Goal: Task Accomplishment & Management: Use online tool/utility

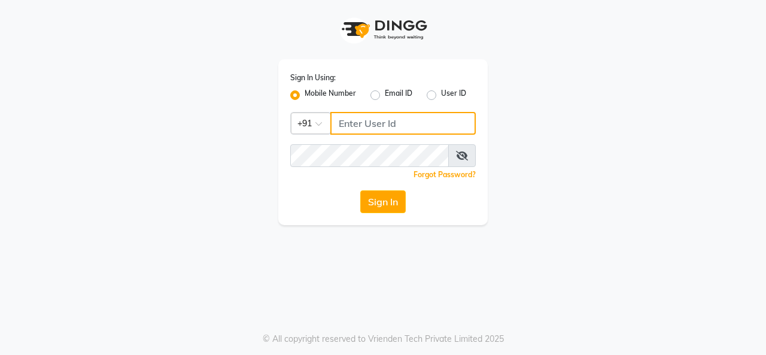
type input "9256811116"
click at [468, 168] on div "Forgot Password?" at bounding box center [382, 174] width 185 height 13
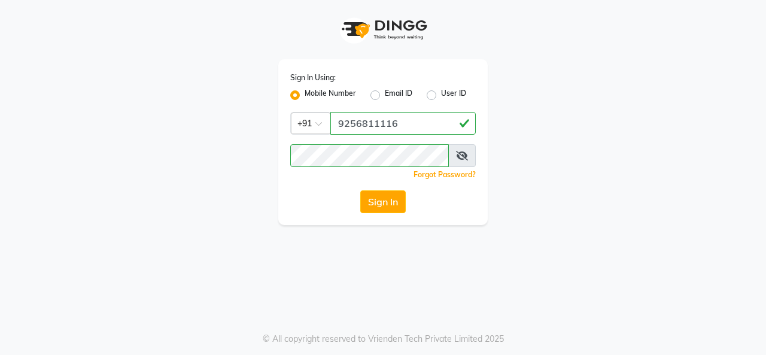
click at [467, 163] on span at bounding box center [462, 155] width 28 height 23
click at [463, 159] on icon at bounding box center [462, 156] width 12 height 10
click at [463, 159] on icon at bounding box center [462, 156] width 11 height 10
click at [391, 203] on button "Sign In" at bounding box center [382, 201] width 45 height 23
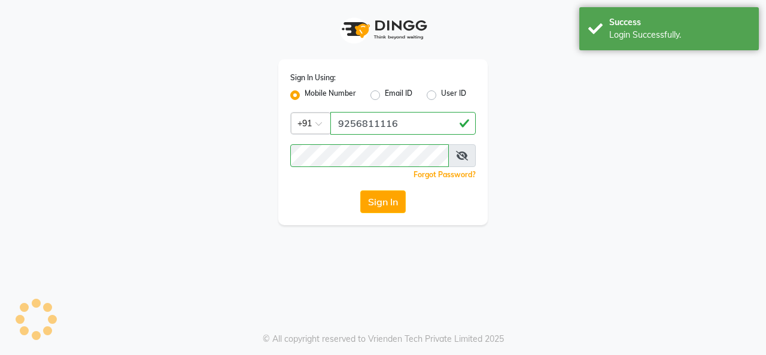
select select "75"
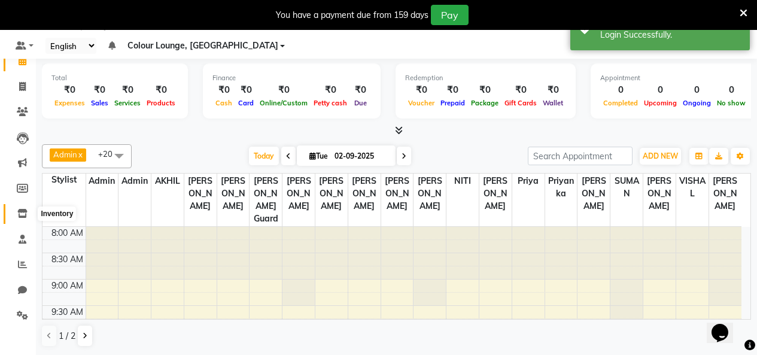
click at [22, 212] on icon at bounding box center [22, 213] width 10 height 9
select select
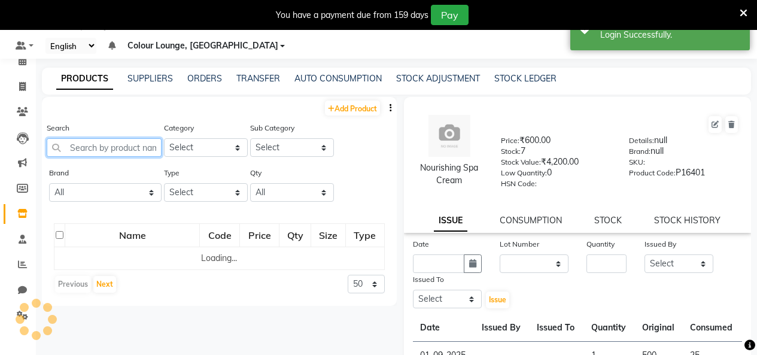
click at [110, 147] on input "text" at bounding box center [104, 147] width 115 height 19
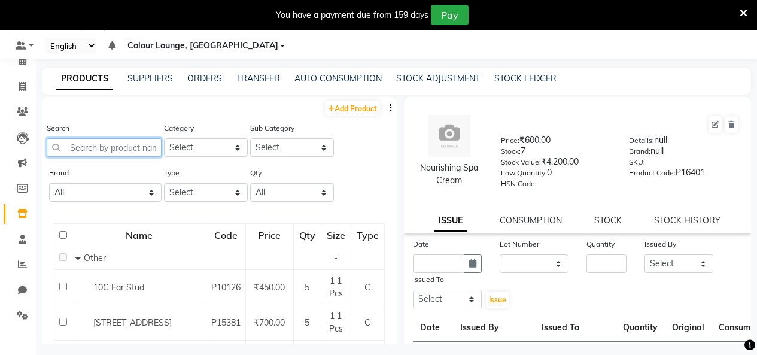
paste input "Led Permanent Nail Paint"
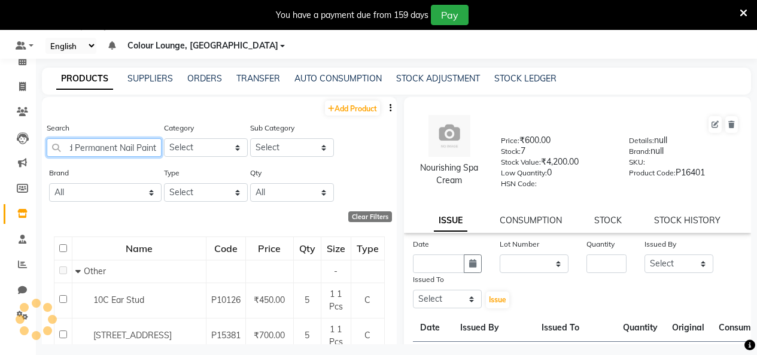
scroll to position [0, 13]
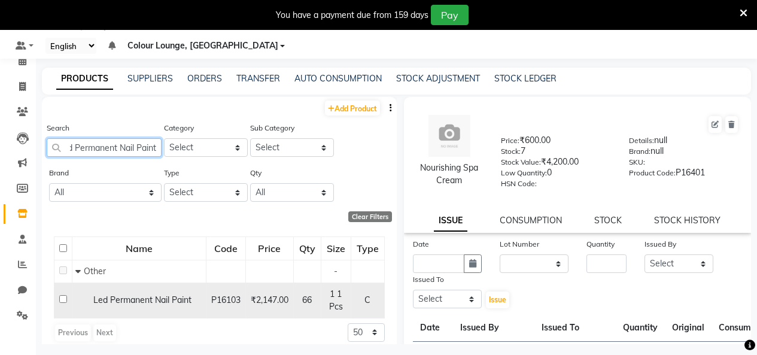
type input "Led Permanent Nail Paint"
click at [130, 306] on div "Led Permanent Nail Paint" at bounding box center [138, 300] width 127 height 13
select select
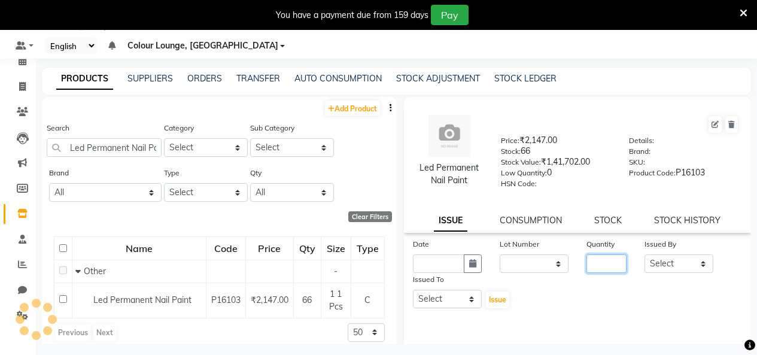
click at [605, 272] on input "number" at bounding box center [606, 263] width 40 height 19
type input "5"
type input "40"
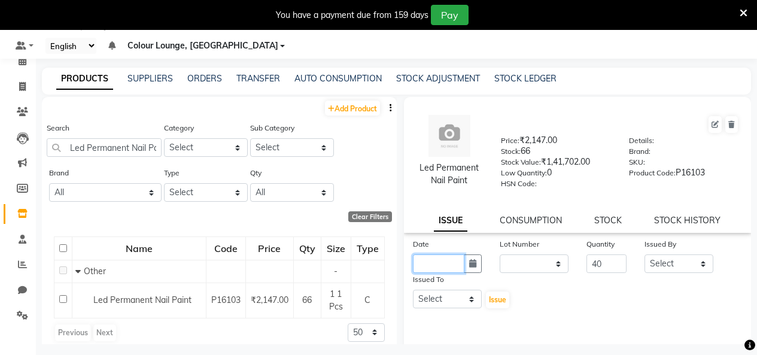
click at [438, 257] on input "text" at bounding box center [438, 263] width 51 height 19
select select "9"
select select "2025"
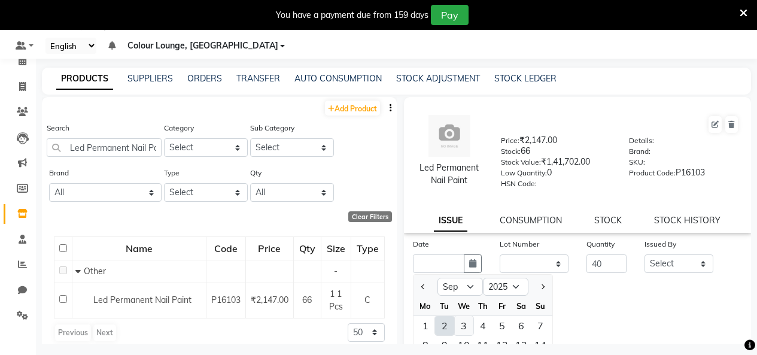
click at [467, 316] on div "3" at bounding box center [463, 325] width 19 height 19
type input "03-09-2025"
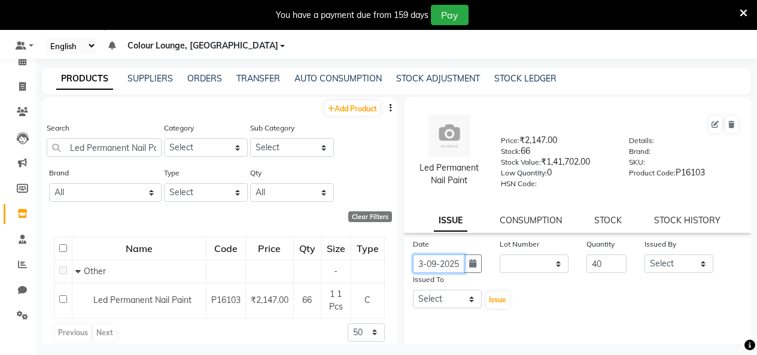
click at [427, 267] on input "03-09-2025" at bounding box center [438, 263] width 51 height 19
select select "9"
select select "2025"
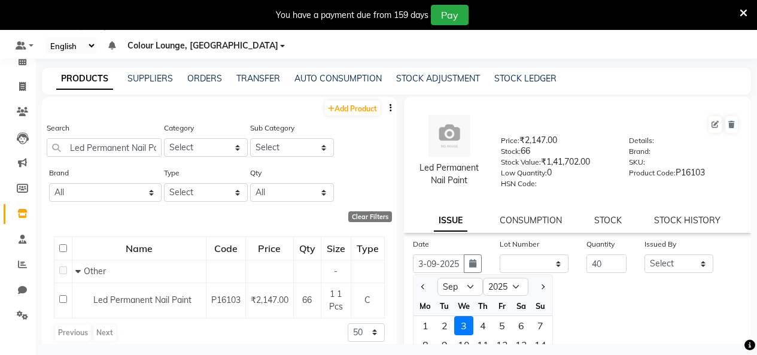
scroll to position [0, 0]
click at [448, 290] on select "Jan Feb Mar Apr May Jun Jul Aug Sep Oct Nov Dec" at bounding box center [459, 287] width 45 height 18
select select "8"
click at [437, 278] on select "Jan Feb Mar Apr May Jun Jul Aug Sep Oct Nov Dec" at bounding box center [459, 287] width 45 height 18
click at [523, 338] on div "9" at bounding box center [521, 344] width 19 height 19
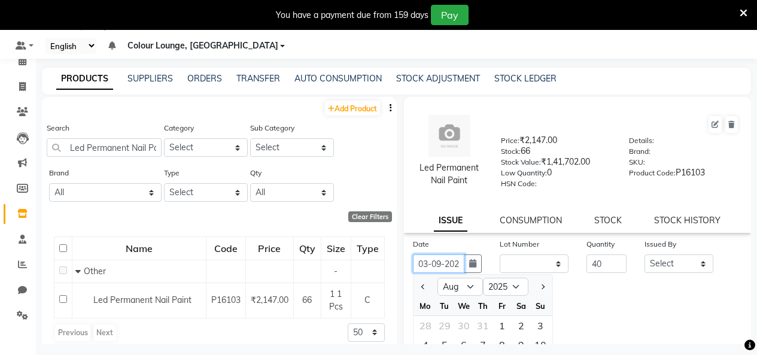
type input "09-08-2025"
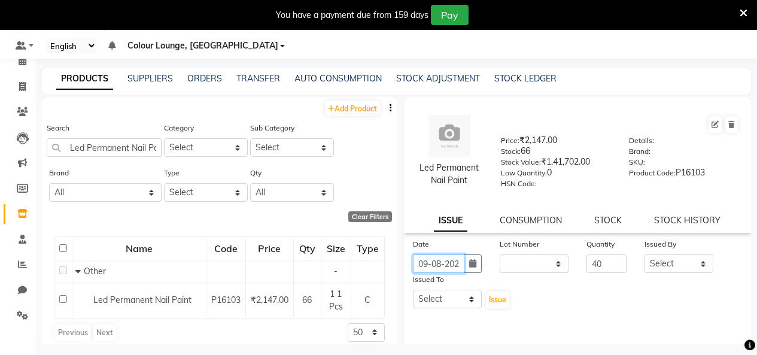
scroll to position [0, 9]
click at [675, 265] on select "Select Admin Admin AKHIL ANKUSH Baljinder Colour Lounge, Kabir Park Colour Loun…" at bounding box center [678, 263] width 69 height 19
select select "70112"
click at [644, 254] on select "Select Admin Admin AKHIL ANKUSH Baljinder Colour Lounge, Kabir Park Colour Loun…" at bounding box center [678, 263] width 69 height 19
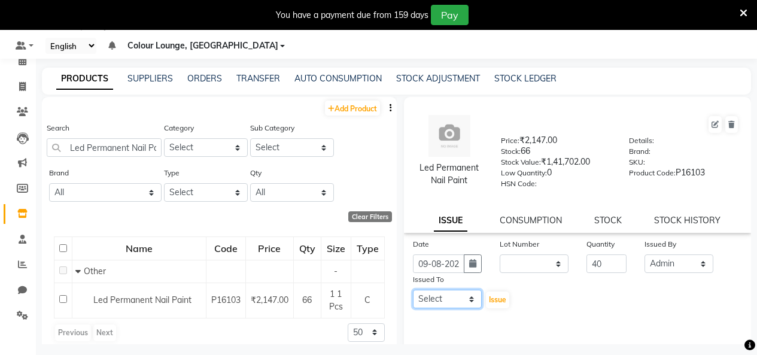
click at [435, 308] on select "Select Admin Admin AKHIL ANKUSH Baljinder Colour Lounge, Kabir Park Colour Loun…" at bounding box center [447, 299] width 69 height 19
select select "70112"
click at [413, 290] on select "Select Admin Admin AKHIL ANKUSH Baljinder Colour Lounge, Kabir Park Colour Loun…" at bounding box center [447, 299] width 69 height 19
click at [495, 299] on span "Issue" at bounding box center [497, 299] width 17 height 9
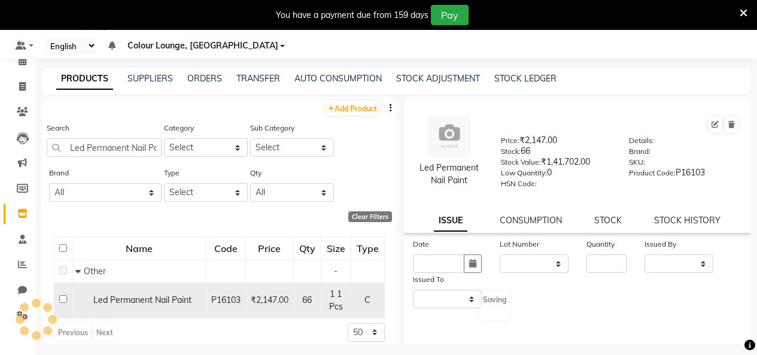
select select
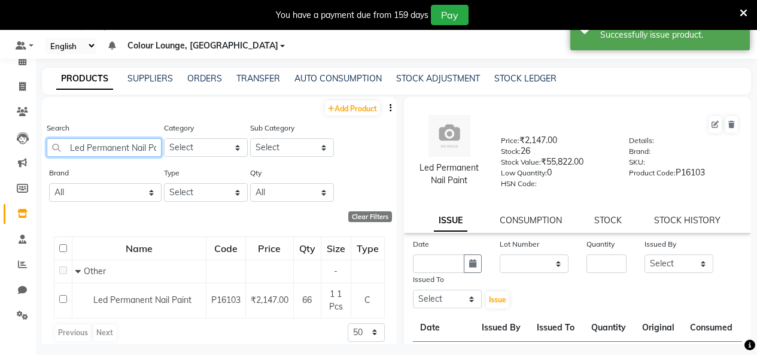
click at [122, 141] on input "Led Permanent Nail Paint" at bounding box center [104, 147] width 115 height 19
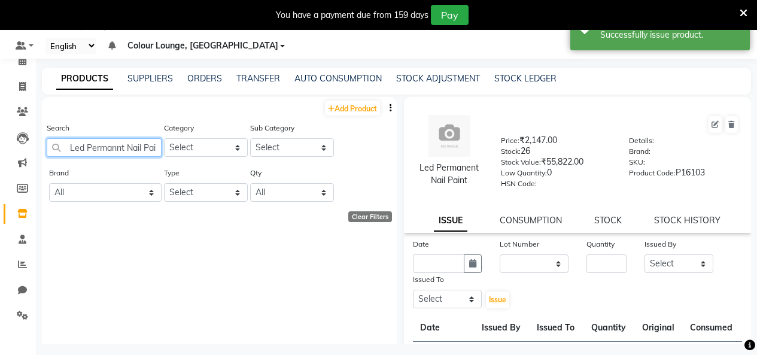
drag, startPoint x: 141, startPoint y: 147, endPoint x: 69, endPoint y: 146, distance: 71.2
click at [69, 146] on input "Led Permannt Nail Paint" at bounding box center [104, 147] width 115 height 19
type input "l Paint"
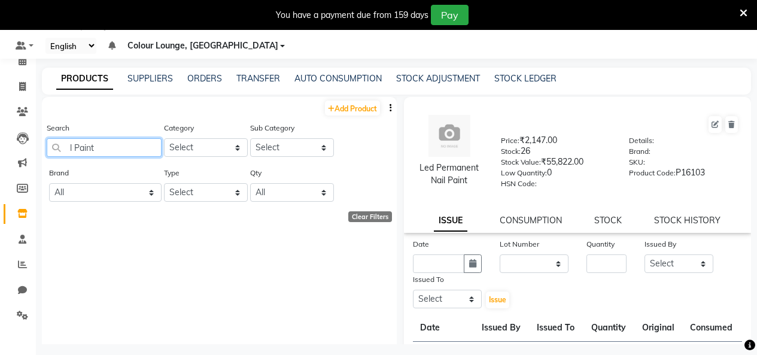
drag, startPoint x: 127, startPoint y: 153, endPoint x: 44, endPoint y: 151, distance: 82.6
click at [45, 151] on div "Search l Paint Category Select Hair Skin Makeup Personal Care Appliances Beard …" at bounding box center [219, 143] width 355 height 45
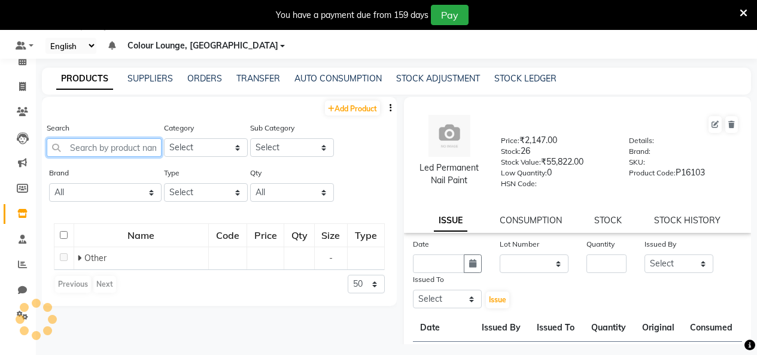
paste input "Led Permanent Nail Paint"
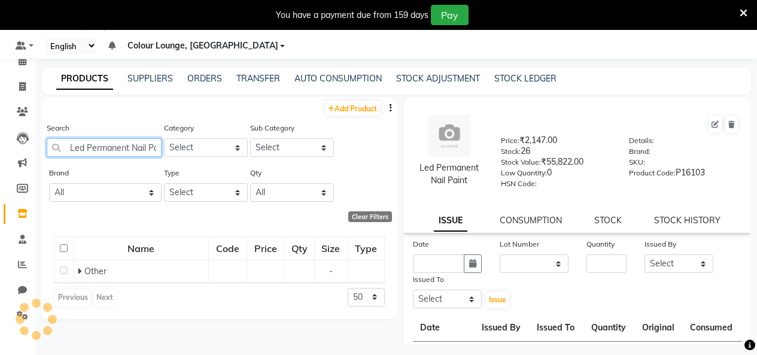
scroll to position [0, 12]
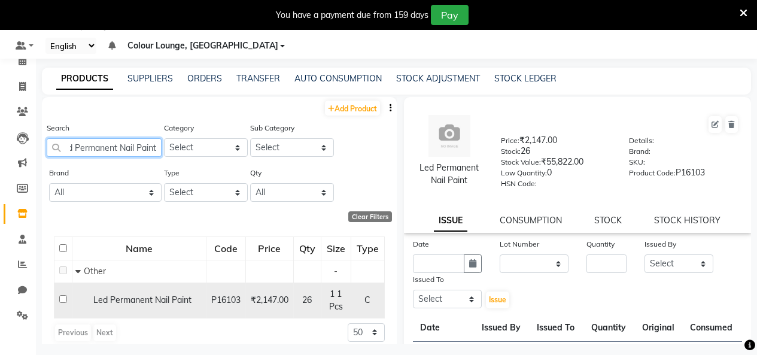
type input "Led Permanent Nail Paint"
click at [112, 300] on div "Led Permanent Nail Paint" at bounding box center [138, 300] width 127 height 13
click at [106, 296] on span "Led Permanent Nail Paint" at bounding box center [142, 299] width 98 height 11
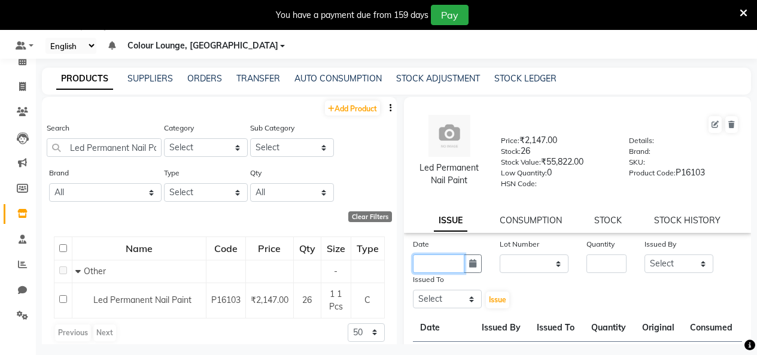
click at [446, 262] on input "text" at bounding box center [438, 263] width 51 height 19
select select "9"
select select "2025"
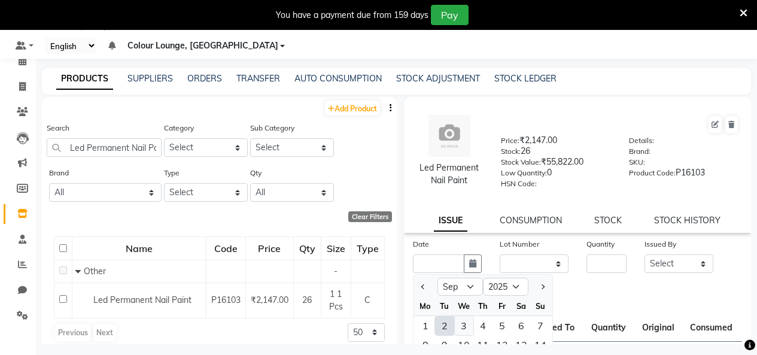
click at [468, 322] on div "3" at bounding box center [463, 325] width 19 height 19
type input "03-09-2025"
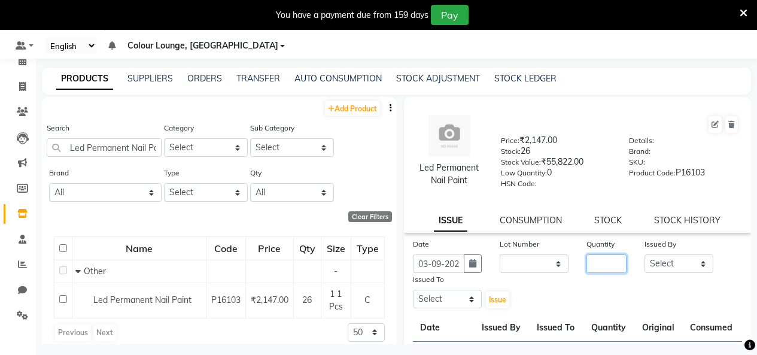
click at [604, 263] on input "number" at bounding box center [606, 263] width 40 height 19
type input "26"
drag, startPoint x: 653, startPoint y: 264, endPoint x: 656, endPoint y: 254, distance: 10.6
click at [654, 266] on select "Select Admin Admin AKHIL ANKUSH Baljinder Colour Lounge, Kabir Park Colour Loun…" at bounding box center [678, 263] width 69 height 19
select select "76897"
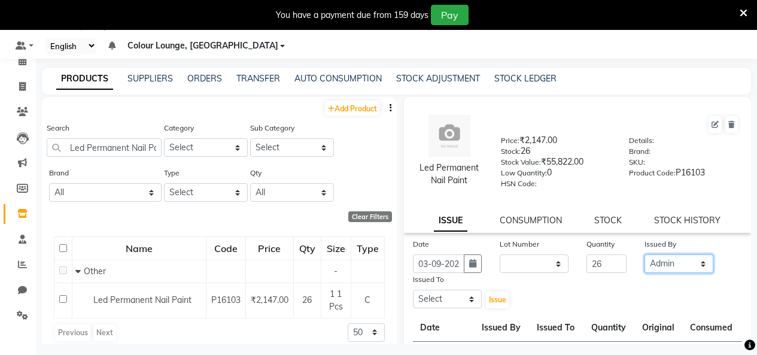
click at [644, 254] on select "Select Admin Admin AKHIL ANKUSH Baljinder Colour Lounge, Kabir Park Colour Loun…" at bounding box center [678, 263] width 69 height 19
drag, startPoint x: 442, startPoint y: 301, endPoint x: 440, endPoint y: 293, distance: 8.0
click at [442, 301] on select "Select Admin Admin AKHIL ANKUSH Baljinder Colour Lounge, Kabir Park Colour Loun…" at bounding box center [447, 299] width 69 height 19
select select "76897"
click at [413, 290] on select "Select Admin Admin AKHIL ANKUSH Baljinder Colour Lounge, Kabir Park Colour Loun…" at bounding box center [447, 299] width 69 height 19
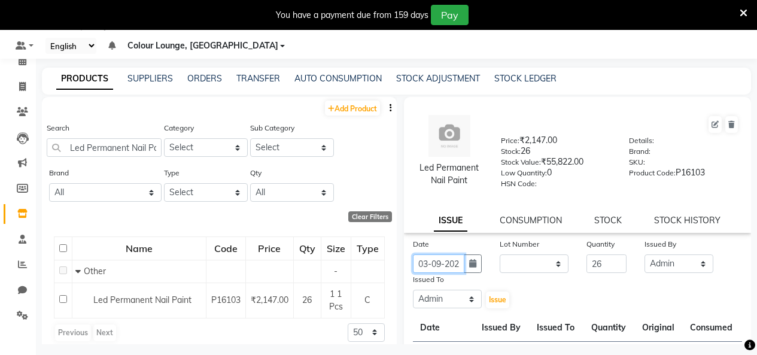
click at [445, 267] on input "03-09-2025" at bounding box center [438, 263] width 51 height 19
select select "9"
select select "2025"
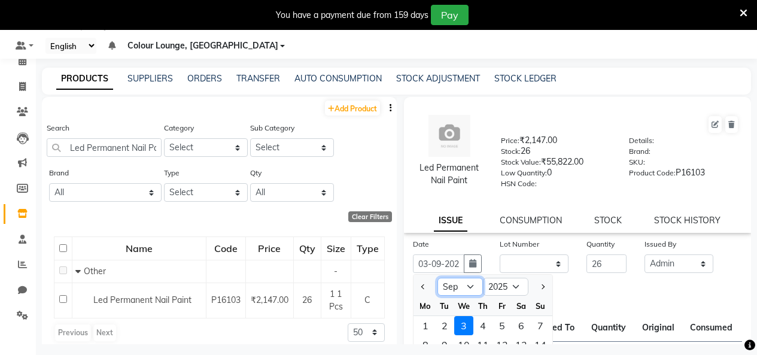
click at [468, 294] on select "Jan Feb Mar Apr May Jun Jul Aug Sep Oct Nov Dec" at bounding box center [459, 287] width 45 height 18
select select "8"
click at [437, 278] on select "Jan Feb Mar Apr May Jun Jul Aug Sep Oct Nov Dec" at bounding box center [459, 287] width 45 height 18
click at [521, 339] on div "9" at bounding box center [521, 344] width 19 height 19
type input "09-08-2025"
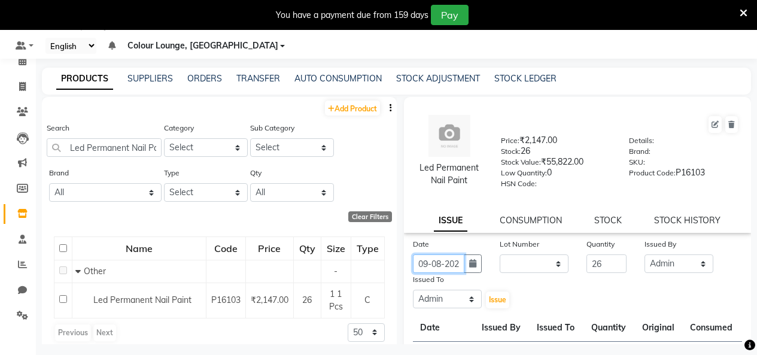
scroll to position [0, 9]
click at [496, 299] on span "Issue" at bounding box center [497, 299] width 17 height 9
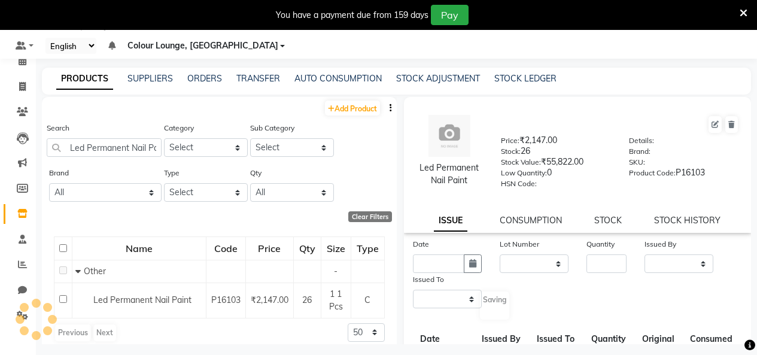
select select
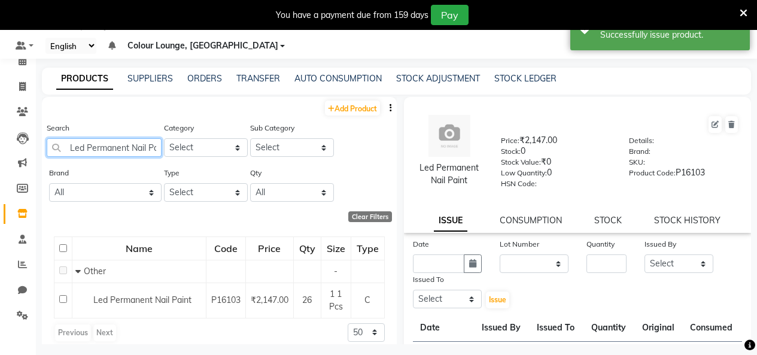
drag, startPoint x: 153, startPoint y: 148, endPoint x: 60, endPoint y: 147, distance: 92.7
click at [60, 147] on input "Led Permanent Nail Paint" at bounding box center [104, 147] width 115 height 19
type input "ain"
drag, startPoint x: 115, startPoint y: 150, endPoint x: 42, endPoint y: 149, distance: 73.6
click at [44, 149] on div "Search ain Category Select Hair Skin Makeup Personal Care Appliances Beard Waxi…" at bounding box center [219, 143] width 355 height 45
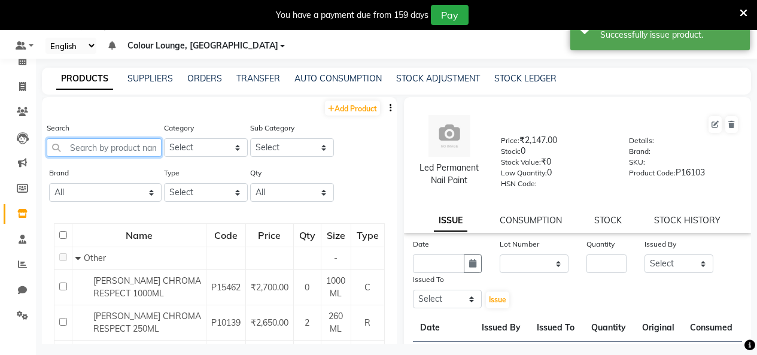
paste input "Led Permanent Nail Paint"
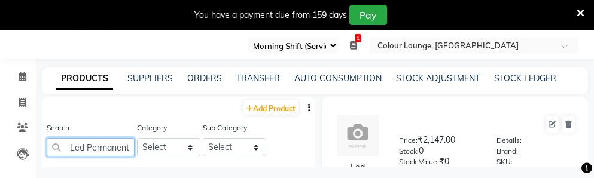
click at [105, 148] on input "Led Permanent Nail Paint" at bounding box center [91, 147] width 88 height 19
drag, startPoint x: 76, startPoint y: 148, endPoint x: 63, endPoint y: 147, distance: 13.2
click at [63, 147] on input "Led Permanent Nail Paint" at bounding box center [91, 147] width 88 height 19
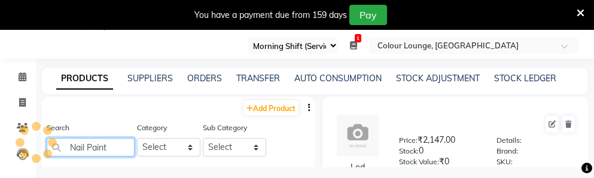
type input "N"
drag, startPoint x: 113, startPoint y: 148, endPoint x: 68, endPoint y: 148, distance: 44.9
click at [68, 148] on input "N" at bounding box center [91, 147] width 88 height 19
paste input "Nail Cutter"
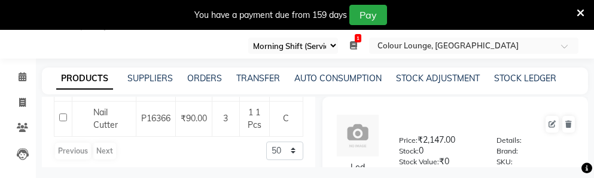
scroll to position [187, 0]
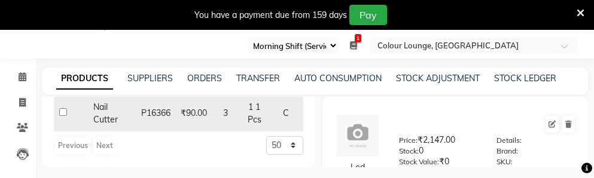
type input "Nail Cutter"
click at [81, 118] on div "Nail Cutter" at bounding box center [103, 113] width 57 height 25
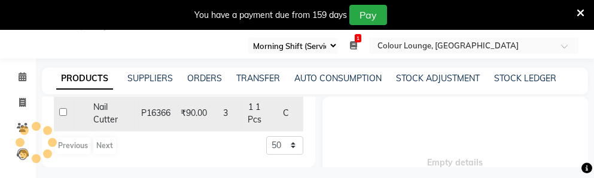
select select
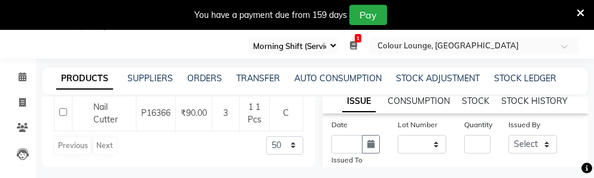
scroll to position [120, 0]
click at [419, 149] on select "None" at bounding box center [422, 144] width 48 height 19
click at [358, 150] on input "text" at bounding box center [346, 144] width 31 height 19
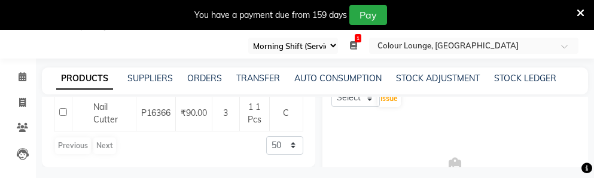
select select "9"
select select "2025"
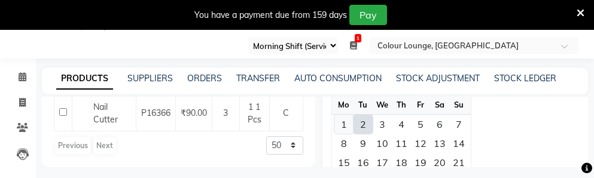
click at [343, 130] on div "1" at bounding box center [343, 124] width 19 height 19
type input "01-09-2025"
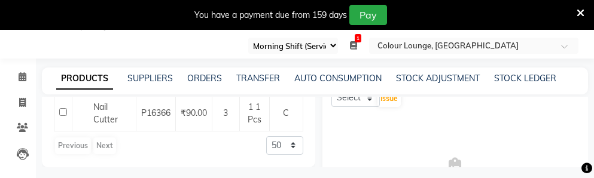
scroll to position [0, 29]
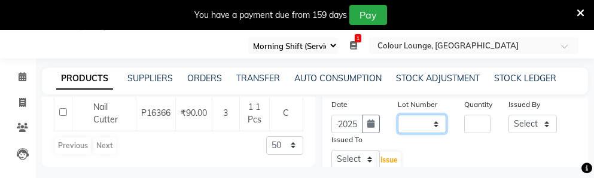
drag, startPoint x: 405, startPoint y: 129, endPoint x: 461, endPoint y: 139, distance: 56.6
click at [407, 132] on select "None" at bounding box center [422, 124] width 48 height 19
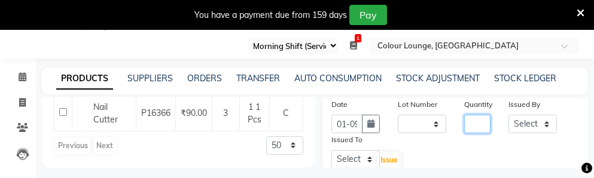
click at [464, 133] on input "number" at bounding box center [477, 124] width 26 height 19
type input "1"
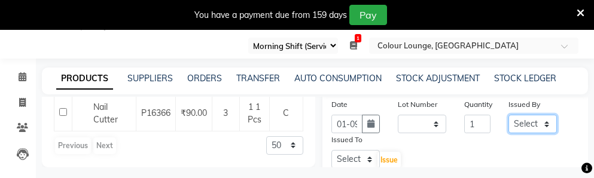
click at [525, 132] on select "Select Admin Admin AKHIL ANKUSH Baljinder Colour Lounge, Kabir Park Colour Loun…" at bounding box center [533, 124] width 48 height 19
click at [509, 123] on select "Select Admin Admin AKHIL ANKUSH Baljinder Colour Lounge, Kabir Park Colour Loun…" at bounding box center [533, 124] width 48 height 19
click at [517, 133] on select "Select Admin Admin AKHIL ANKUSH Baljinder Colour Lounge, Kabir Park Colour Loun…" at bounding box center [533, 124] width 48 height 19
select select "76897"
click at [509, 123] on select "Select Admin Admin AKHIL ANKUSH Baljinder Colour Lounge, Kabir Park Colour Loun…" at bounding box center [533, 124] width 48 height 19
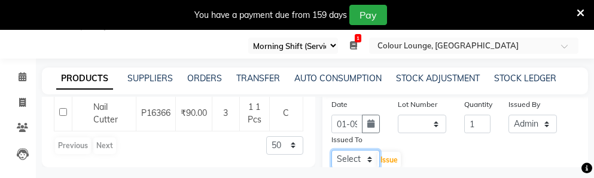
click at [331, 159] on select "Select Admin Admin AKHIL ANKUSH Baljinder Colour Lounge, Kabir Park Colour Loun…" at bounding box center [355, 159] width 48 height 19
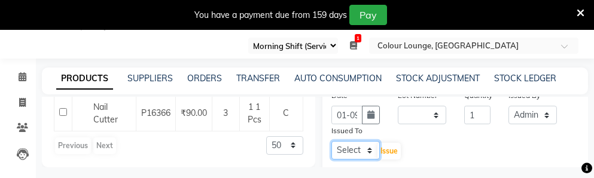
select select "70112"
click at [331, 149] on select "Select Admin Admin AKHIL ANKUSH Baljinder Colour Lounge, Kabir Park Colour Loun…" at bounding box center [355, 150] width 48 height 19
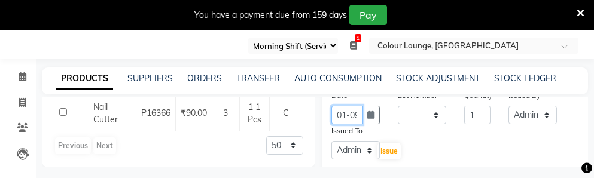
click at [358, 117] on input "01-09-2025" at bounding box center [346, 115] width 31 height 19
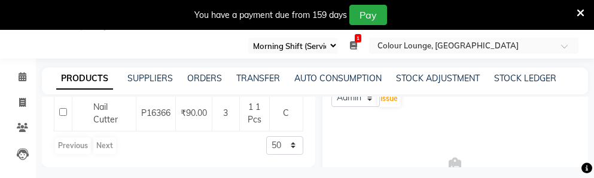
select select "9"
select select "2025"
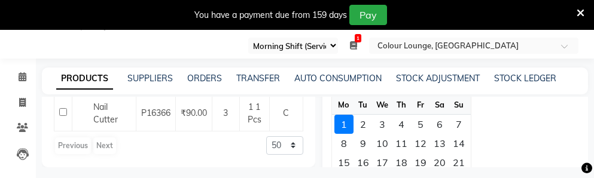
scroll to position [188, 0]
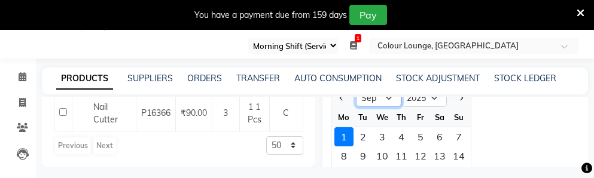
click at [385, 99] on select "Jan Feb Mar Apr May Jun Jul Aug Sep Oct Nov Dec" at bounding box center [378, 98] width 45 height 18
select select "8"
click at [356, 97] on select "Jan Feb Mar Apr May Jun Jul Aug Sep Oct Nov Dec" at bounding box center [378, 98] width 45 height 18
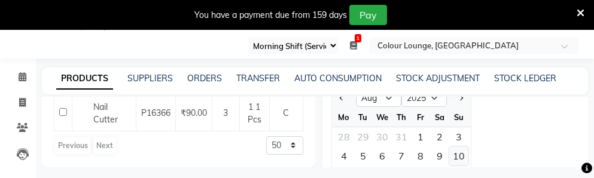
click at [458, 165] on div "10" at bounding box center [458, 156] width 19 height 19
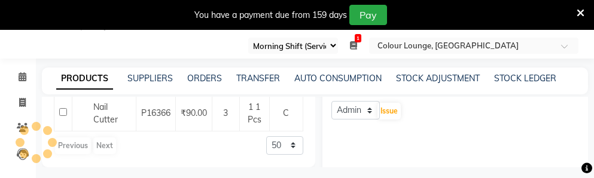
type input "10-08-2025"
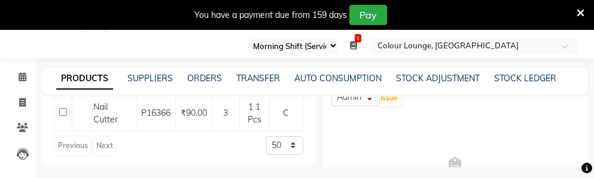
scroll to position [197, 0]
click at [392, 106] on span "Issue" at bounding box center [389, 102] width 17 height 9
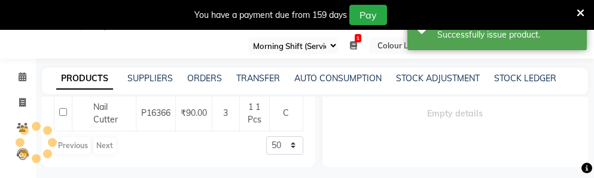
select select
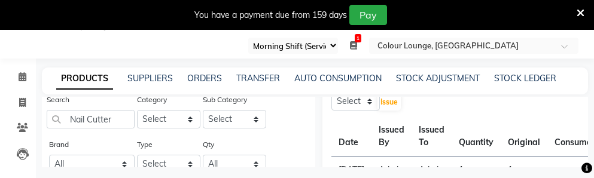
scroll to position [0, 0]
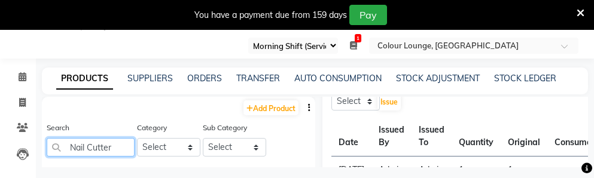
drag, startPoint x: 112, startPoint y: 143, endPoint x: -10, endPoint y: 140, distance: 122.1
click at [0, 140] on html "08047224946 Select Register Evening Shift (Service) Morning Shift (Service) 1 D…" at bounding box center [297, 58] width 594 height 178
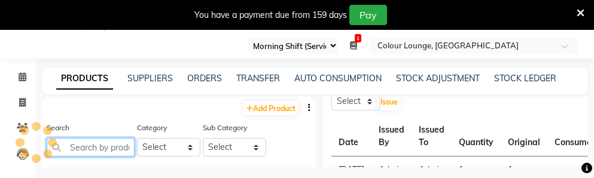
paste input "Nail Glue"
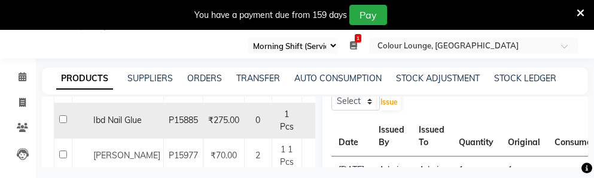
scroll to position [230, 0]
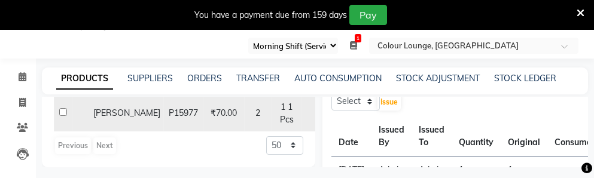
type input "Nail Glue"
click at [97, 116] on span "Nail Glue" at bounding box center [126, 113] width 67 height 11
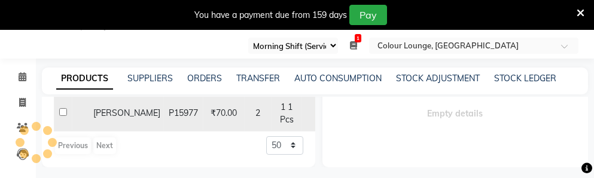
select select
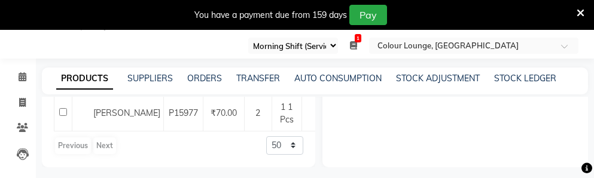
scroll to position [197, 0]
click at [358, 111] on select "Select Admin Admin AKHIL ANKUSH Baljinder Colour Lounge, Kabir Park Colour Loun…" at bounding box center [355, 101] width 48 height 19
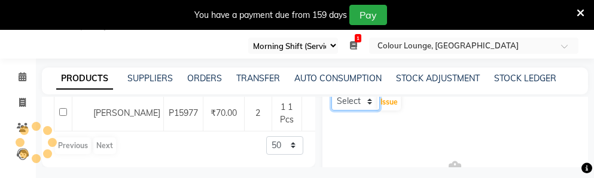
select select "76897"
click at [331, 100] on select "Select Admin Admin AKHIL ANKUSH Baljinder Colour Lounge, Kabir Park Colour Loun…" at bounding box center [355, 101] width 48 height 19
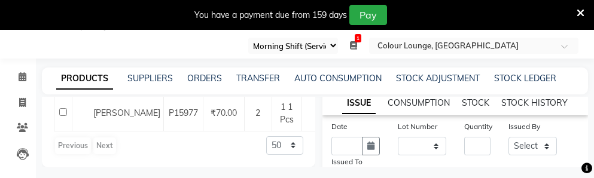
scroll to position [138, 0]
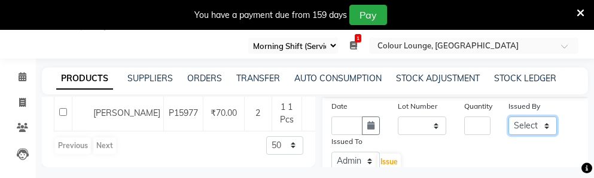
click at [534, 135] on select "Select Admin Admin AKHIL ANKUSH Baljinder Colour Lounge, Kabir Park Colour Loun…" at bounding box center [533, 126] width 48 height 19
select select "76897"
click at [509, 124] on select "Select Admin Admin AKHIL ANKUSH Baljinder Colour Lounge, Kabir Park Colour Loun…" at bounding box center [533, 126] width 48 height 19
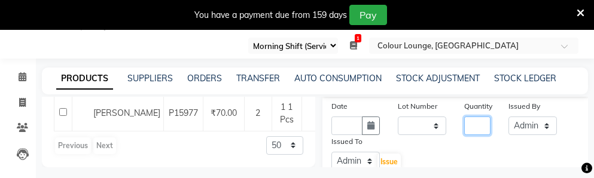
click at [478, 134] on input "number" at bounding box center [477, 126] width 26 height 19
type input "1"
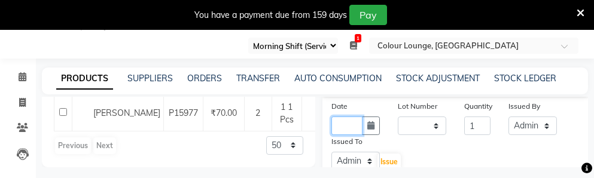
click at [357, 133] on input "text" at bounding box center [346, 126] width 31 height 19
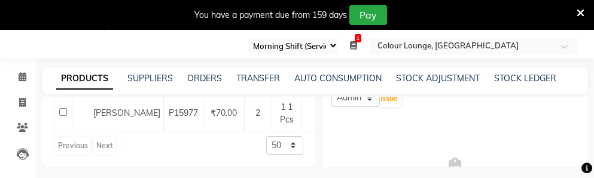
select select "9"
select select "2025"
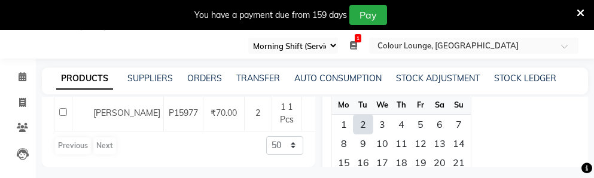
scroll to position [141, 0]
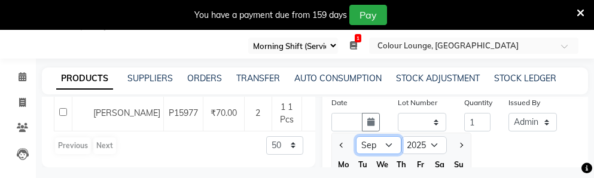
click at [379, 154] on select "Jan Feb Mar Apr May Jun Jul Aug Sep Oct Nov Dec" at bounding box center [378, 145] width 45 height 18
select select "8"
click at [356, 144] on select "Jan Feb Mar Apr May Jun Jul Aug Sep Oct Nov Dec" at bounding box center [378, 145] width 45 height 18
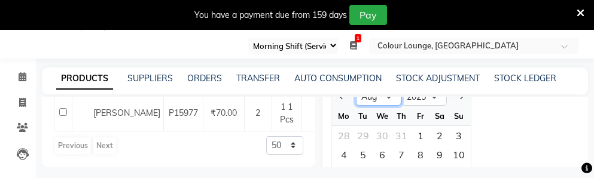
scroll to position [261, 0]
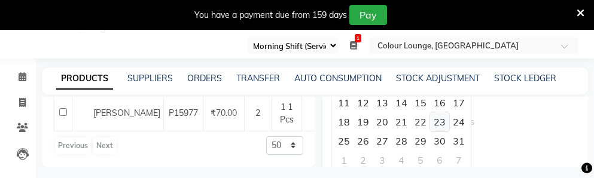
click at [442, 132] on div "23" at bounding box center [439, 121] width 19 height 19
type input "23-08-2025"
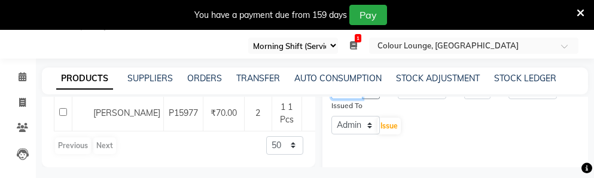
scroll to position [199, 0]
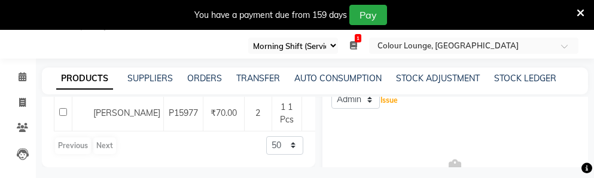
click at [391, 109] on button "Issue" at bounding box center [389, 100] width 23 height 17
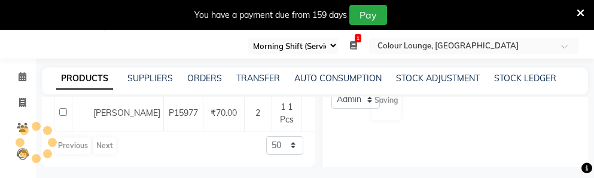
scroll to position [0, 0]
select select
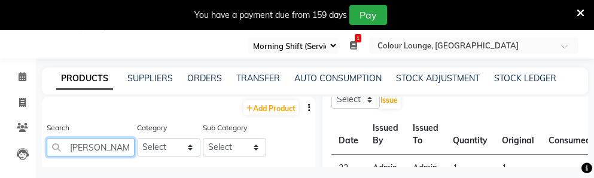
drag, startPoint x: 117, startPoint y: 144, endPoint x: 40, endPoint y: 145, distance: 77.2
click at [40, 145] on main "PRODUCTS SUPPLIERS ORDERS TRANSFER AUTO CONSUMPTION STOCK ADJUSTMENT STOCK LEDG…" at bounding box center [315, 127] width 558 height 118
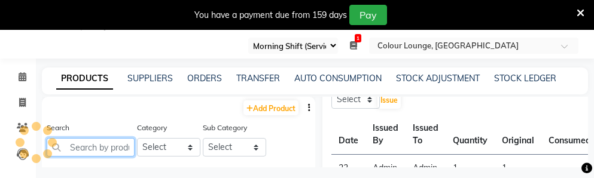
paste input "Pack Brush"
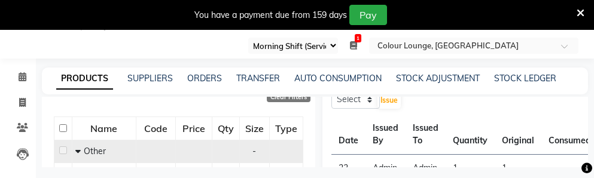
scroll to position [179, 0]
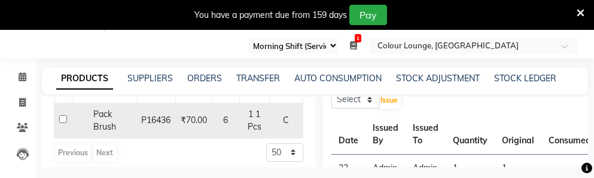
type input "Pack Brush"
click at [157, 132] on td "P16436" at bounding box center [155, 120] width 39 height 35
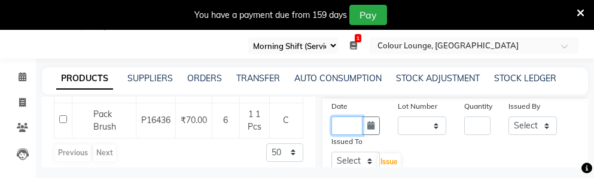
click at [354, 129] on input "text" at bounding box center [346, 126] width 31 height 19
select select "9"
select select "2025"
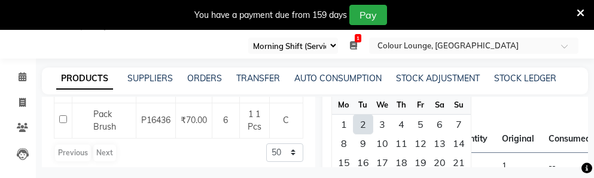
scroll to position [141, 0]
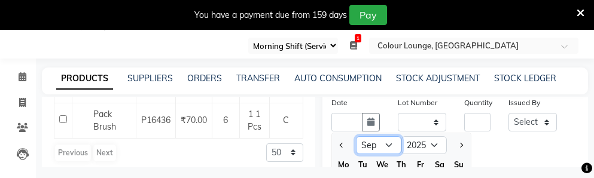
click at [372, 152] on select "Jan Feb Mar Apr May Jun Jul Aug Sep Oct Nov Dec" at bounding box center [378, 145] width 45 height 18
select select "8"
click at [356, 144] on select "Jan Feb Mar Apr May Jun Jul Aug Sep Oct Nov Dec" at bounding box center [378, 145] width 45 height 18
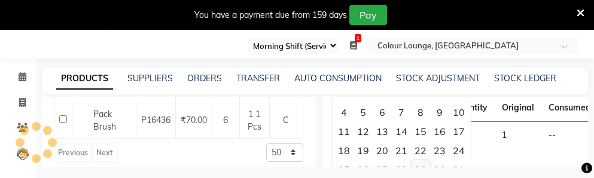
scroll to position [261, 0]
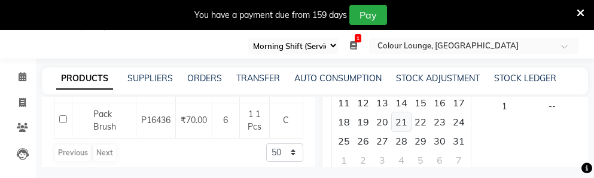
click at [398, 130] on div "21" at bounding box center [401, 121] width 19 height 19
type input "21-08-2025"
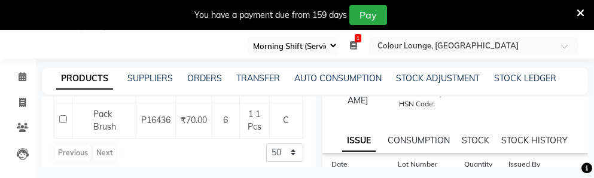
scroll to position [139, 0]
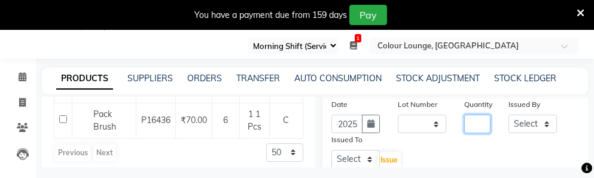
click at [467, 133] on input "number" at bounding box center [477, 124] width 26 height 19
type input "1"
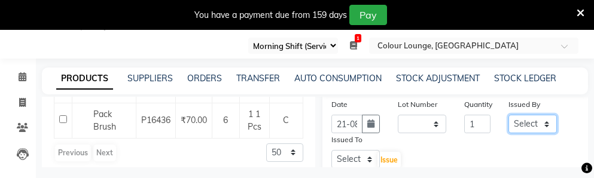
click at [516, 133] on select "Select Admin Admin AKHIL ANKUSH Baljinder Colour Lounge, Kabir Park Colour Loun…" at bounding box center [533, 124] width 48 height 19
select select "76897"
click at [509, 123] on select "Select Admin Admin AKHIL ANKUSH Baljinder Colour Lounge, Kabir Park Colour Loun…" at bounding box center [533, 124] width 48 height 19
click at [360, 163] on select "Select Admin Admin AKHIL ANKUSH Baljinder Colour Lounge, Kabir Park Colour Loun…" at bounding box center [355, 159] width 48 height 19
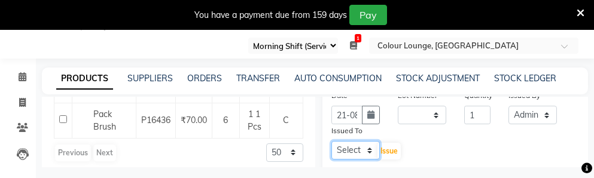
select select "70112"
click at [331, 149] on select "Select Admin Admin AKHIL ANKUSH Baljinder Colour Lounge, Kabir Park Colour Loun…" at bounding box center [355, 150] width 48 height 19
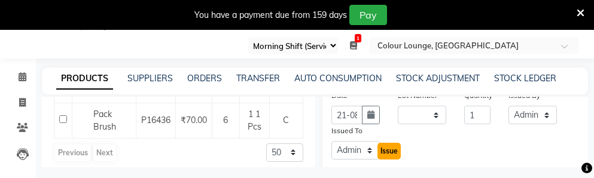
click at [384, 155] on span "Issue" at bounding box center [389, 151] width 17 height 9
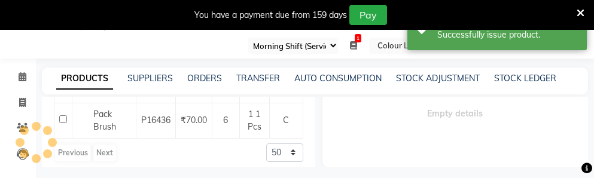
select select
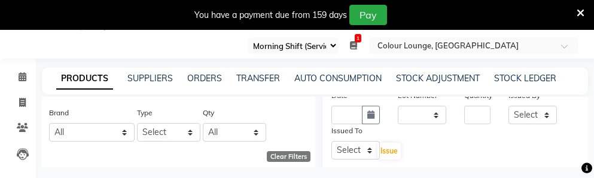
scroll to position [0, 0]
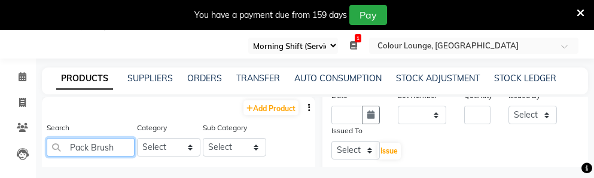
drag, startPoint x: 118, startPoint y: 139, endPoint x: 2, endPoint y: 142, distance: 116.7
click at [9, 142] on app-home "08047224946 Select Register Evening Shift (Service) Morning Shift (Service) 1 D…" at bounding box center [297, 92] width 594 height 186
paste input "Soft Buffer"
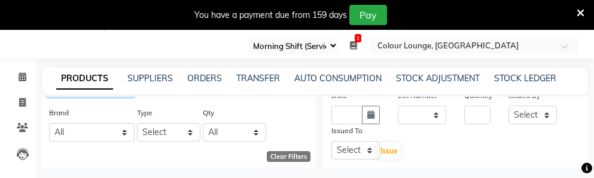
scroll to position [179, 0]
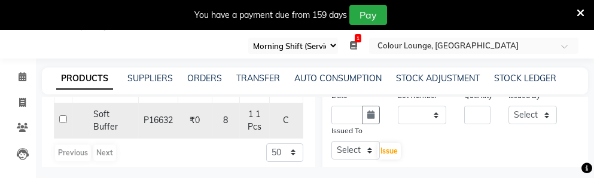
type input "Soft Buffer"
click at [138, 123] on td "P16632" at bounding box center [157, 120] width 39 height 35
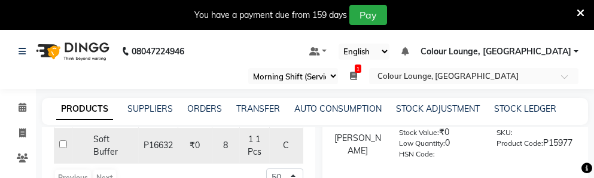
scroll to position [187, 0]
click at [62, 140] on input "checkbox" at bounding box center [63, 143] width 8 height 8
checkbox input "true"
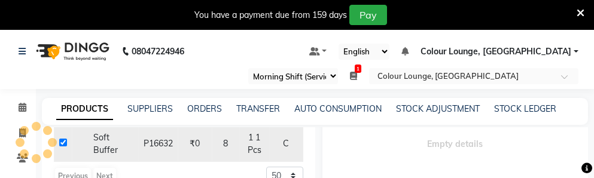
select select
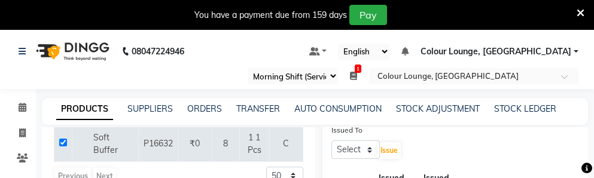
scroll to position [120, 0]
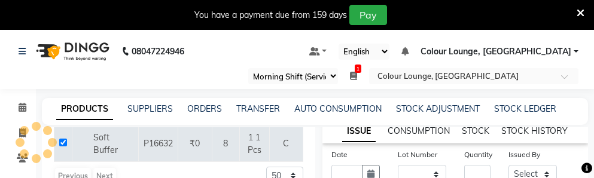
click at [347, 165] on div "Date" at bounding box center [355, 156] width 48 height 17
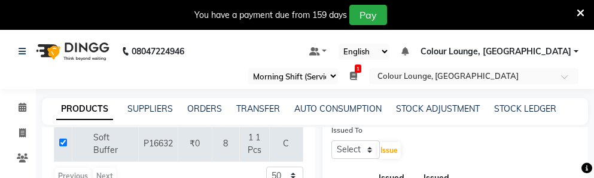
click at [347, 124] on input "text" at bounding box center [346, 114] width 31 height 19
select select "9"
select select "2025"
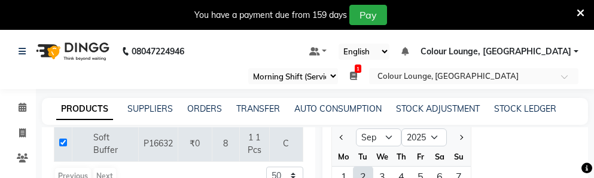
scroll to position [16, 0]
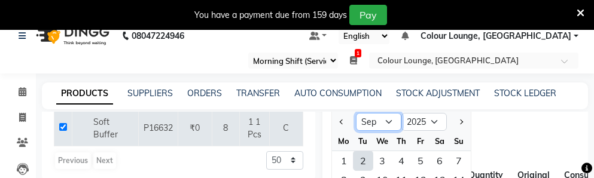
click at [378, 131] on select "Jan Feb Mar Apr May Jun Jul Aug Sep Oct Nov Dec" at bounding box center [378, 122] width 45 height 18
select select "8"
click at [356, 121] on select "Jan Feb Mar Apr May Jun Jul Aug Sep Oct Nov Dec" at bounding box center [378, 122] width 45 height 18
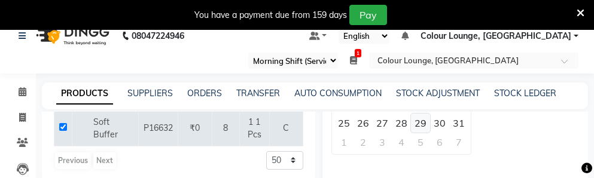
scroll to position [299, 0]
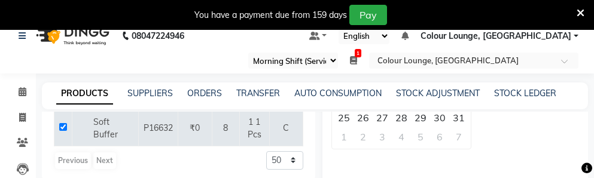
drag, startPoint x: 369, startPoint y: 127, endPoint x: 436, endPoint y: 144, distance: 69.2
click at [368, 127] on div "26" at bounding box center [363, 117] width 19 height 19
type input "26-08-2025"
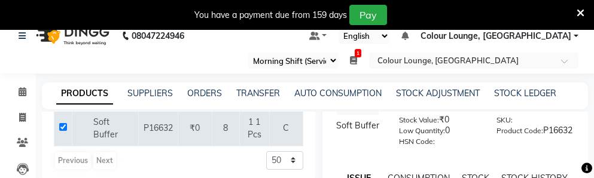
scroll to position [139, 0]
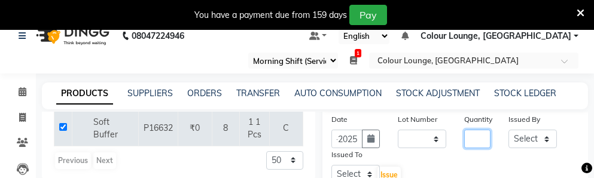
click at [471, 140] on input "number" at bounding box center [477, 139] width 26 height 19
type input "2"
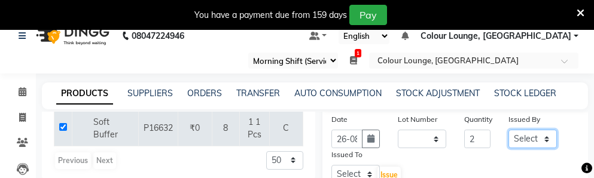
click at [519, 148] on select "Select Admin Admin AKHIL ANKUSH Baljinder Colour Lounge, Kabir Park Colour Loun…" at bounding box center [533, 139] width 48 height 19
select select "76897"
click at [509, 138] on select "Select Admin Admin AKHIL ANKUSH Baljinder Colour Lounge, Kabir Park Colour Loun…" at bounding box center [533, 139] width 48 height 19
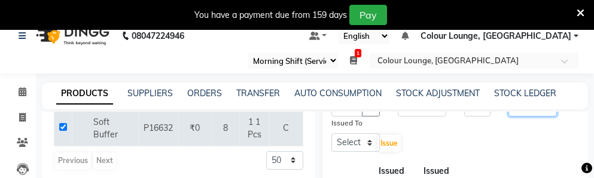
scroll to position [199, 0]
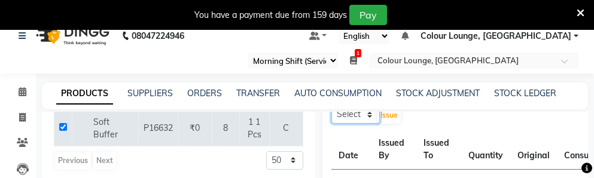
click at [363, 124] on select "Select Admin Admin AKHIL ANKUSH Baljinder Colour Lounge, Kabir Park Colour Loun…" at bounding box center [355, 114] width 48 height 19
select select "70112"
click at [331, 113] on select "Select Admin Admin AKHIL ANKUSH Baljinder Colour Lounge, Kabir Park Colour Loun…" at bounding box center [355, 114] width 48 height 19
click at [395, 123] on button "Issue" at bounding box center [389, 115] width 23 height 17
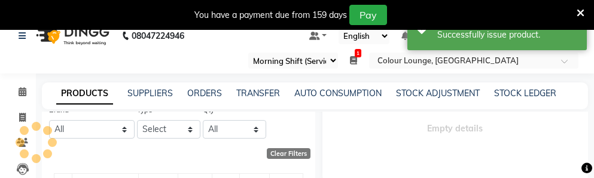
select select
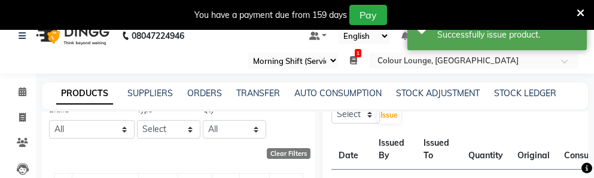
scroll to position [67, 0]
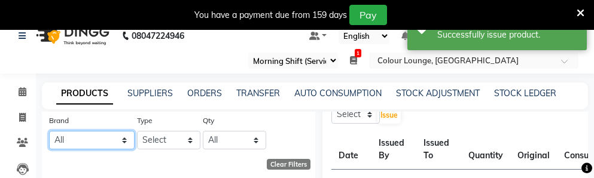
click at [101, 138] on select "All Lotus Null Redken Skeyndor" at bounding box center [92, 140] width 86 height 19
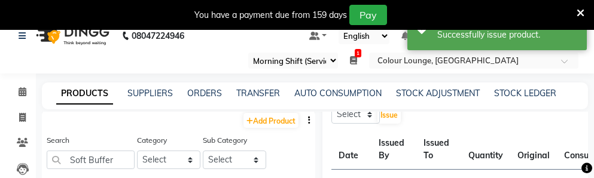
scroll to position [0, 0]
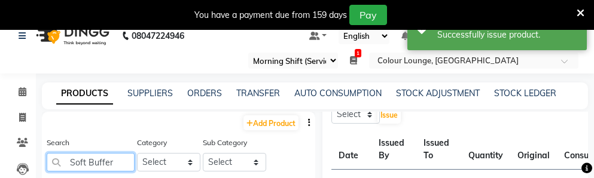
drag, startPoint x: 115, startPoint y: 162, endPoint x: -8, endPoint y: 162, distance: 123.8
click at [0, 162] on html "08047224946 Select Register Evening Shift (Service) Morning Shift (Service) 1 D…" at bounding box center [297, 73] width 594 height 178
type input "n"
type input "b"
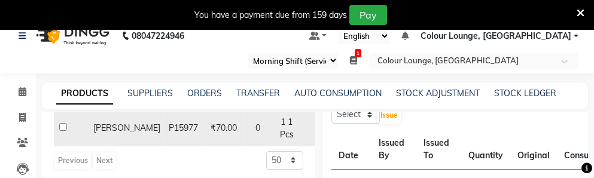
type input "nail glu"
click at [60, 127] on input "checkbox" at bounding box center [63, 127] width 8 height 8
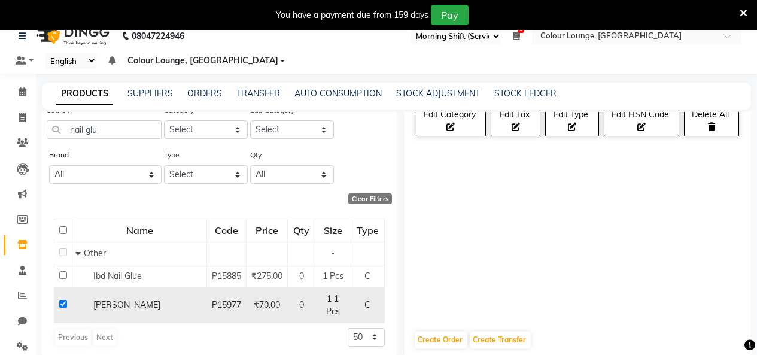
click at [105, 312] on td "Nail Glue" at bounding box center [139, 304] width 135 height 35
drag, startPoint x: 61, startPoint y: 303, endPoint x: 83, endPoint y: 305, distance: 22.2
click at [62, 304] on input "checkbox" at bounding box center [63, 304] width 8 height 8
checkbox input "false"
select select
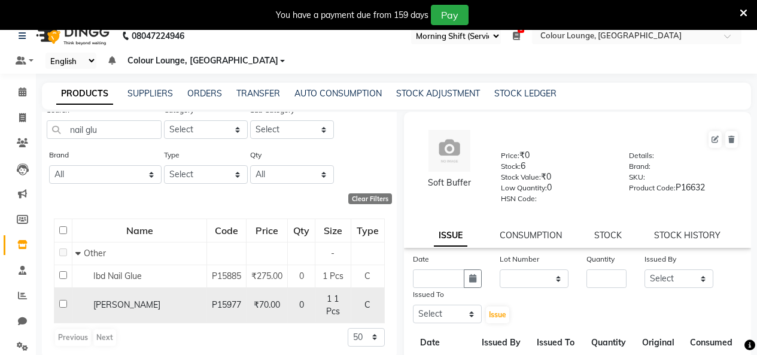
click at [98, 305] on span "Nail Glue" at bounding box center [126, 304] width 67 height 11
select select
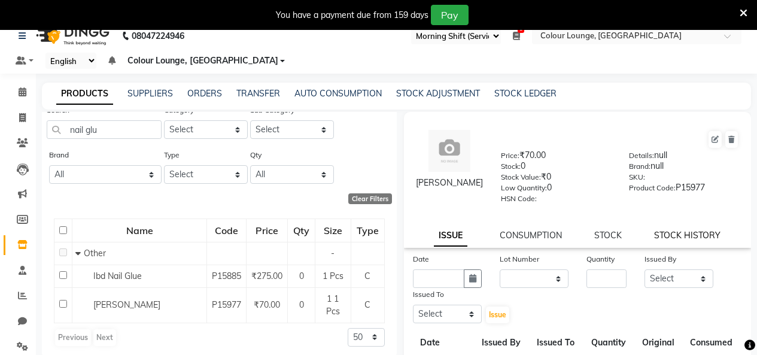
click at [673, 239] on link "STOCK HISTORY" at bounding box center [687, 235] width 66 height 11
select select "all"
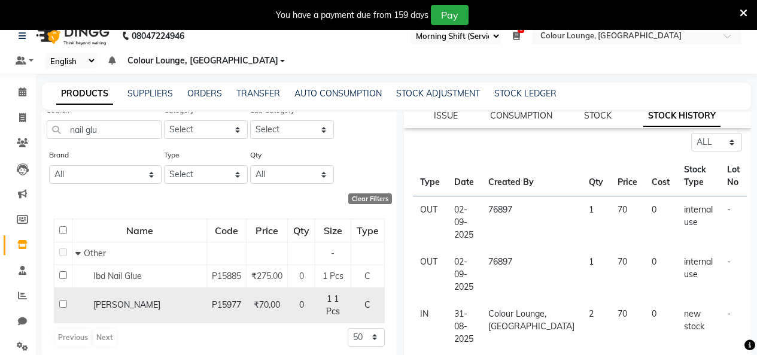
click at [90, 296] on td "Nail Glue" at bounding box center [139, 304] width 135 height 35
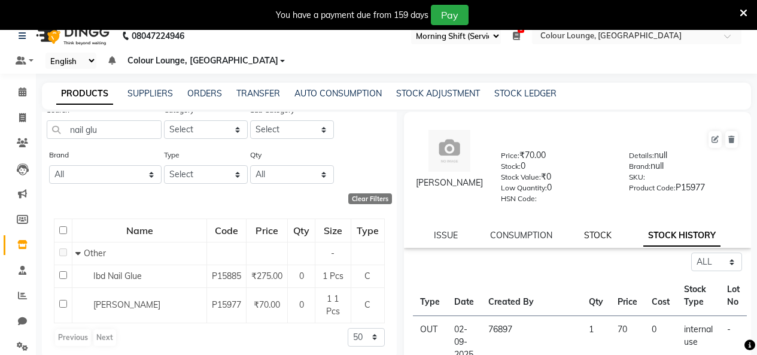
click at [585, 233] on link "STOCK" at bounding box center [598, 235] width 28 height 11
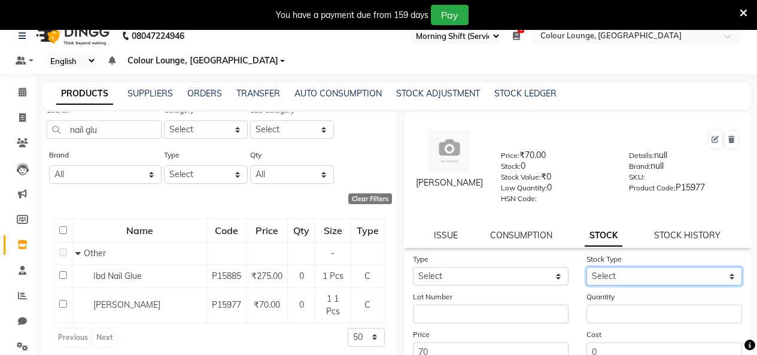
drag, startPoint x: 628, startPoint y: 269, endPoint x: 625, endPoint y: 279, distance: 10.2
click at [626, 269] on select "Select" at bounding box center [664, 276] width 156 height 19
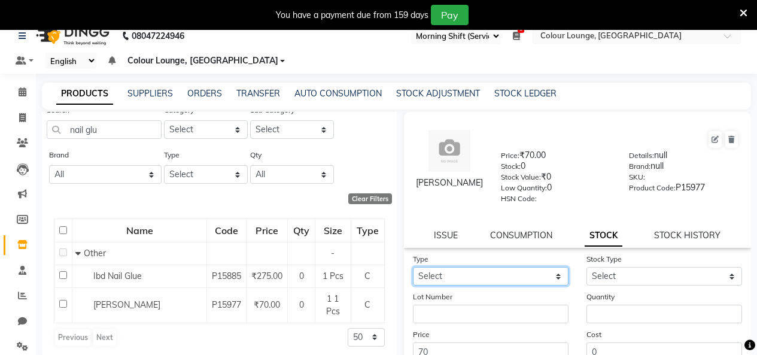
click at [505, 268] on select "Select In Out" at bounding box center [491, 276] width 156 height 19
select select "in"
click at [413, 267] on select "Select In Out" at bounding box center [491, 276] width 156 height 19
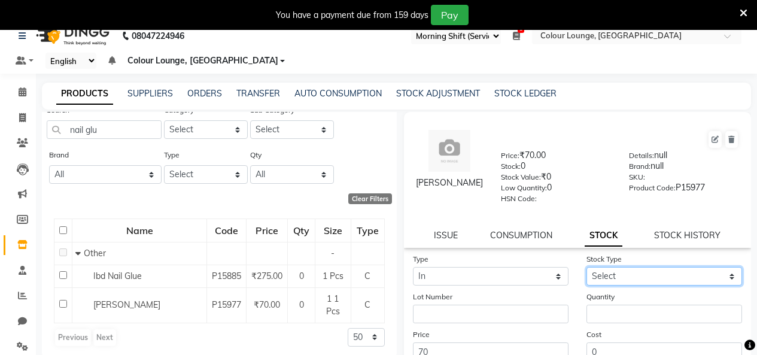
drag, startPoint x: 621, startPoint y: 276, endPoint x: 632, endPoint y: 300, distance: 26.2
click at [621, 277] on select "Select New Stock Adjustment Return Other" at bounding box center [664, 276] width 156 height 19
select select "adjustment"
click at [586, 267] on select "Select New Stock Adjustment Return Other" at bounding box center [664, 276] width 156 height 19
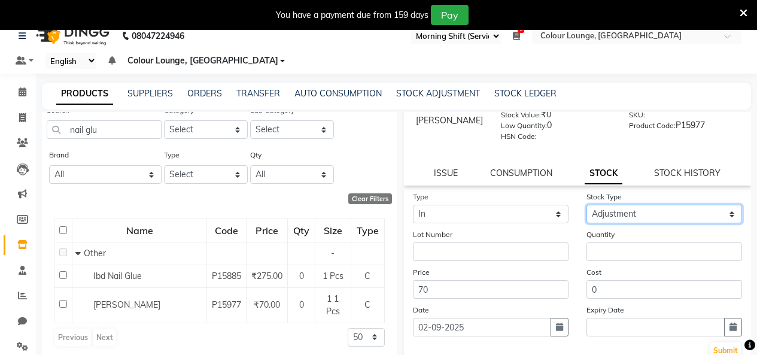
scroll to position [120, 0]
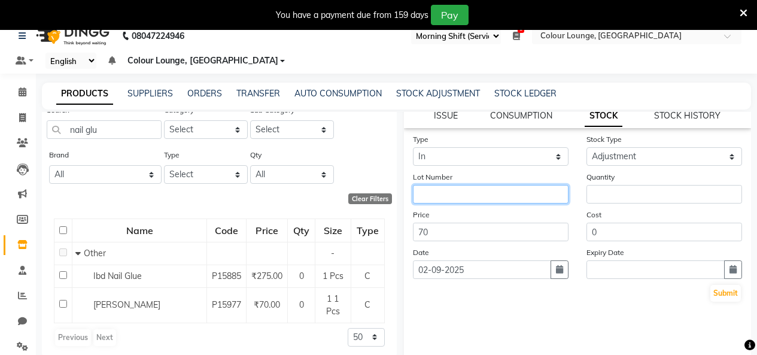
click at [483, 201] on input "text" at bounding box center [491, 194] width 156 height 19
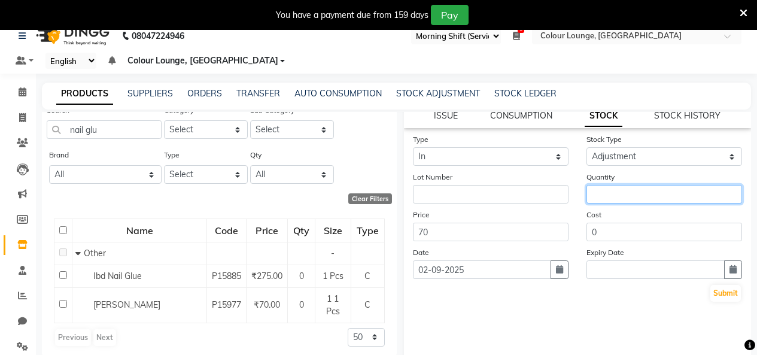
click at [634, 199] on input "number" at bounding box center [664, 194] width 156 height 19
type input "1"
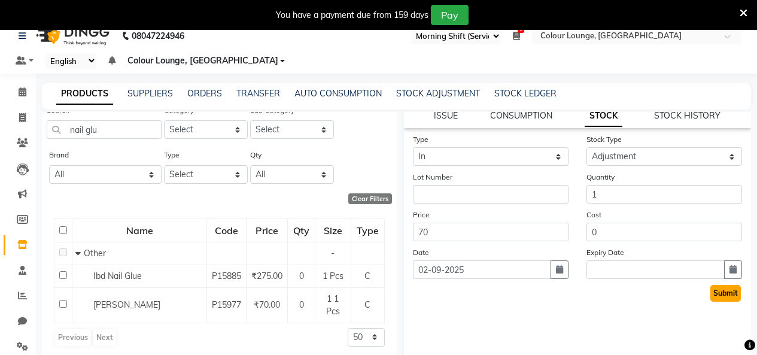
click at [728, 294] on button "Submit" at bounding box center [725, 293] width 31 height 17
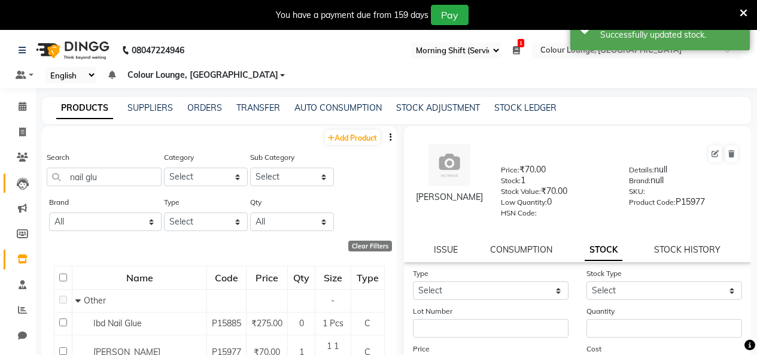
scroll to position [0, 0]
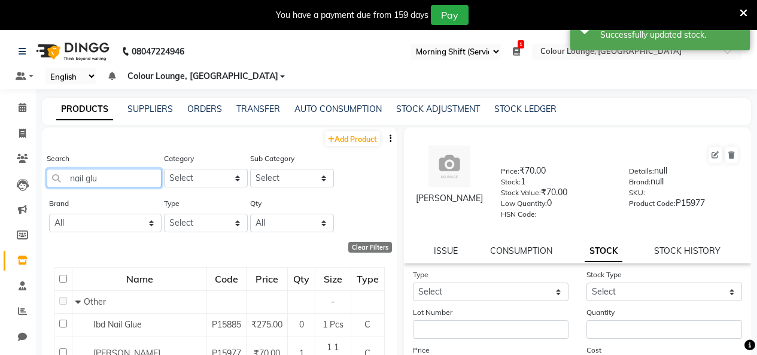
drag, startPoint x: 109, startPoint y: 179, endPoint x: 67, endPoint y: 188, distance: 43.5
click at [83, 181] on input "nail glu" at bounding box center [104, 178] width 115 height 19
type input "n"
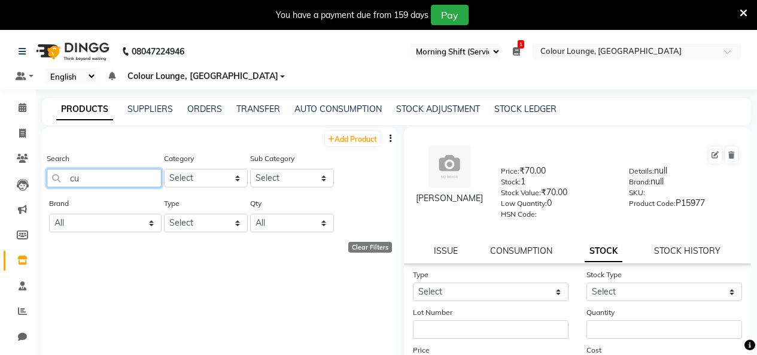
type input "c"
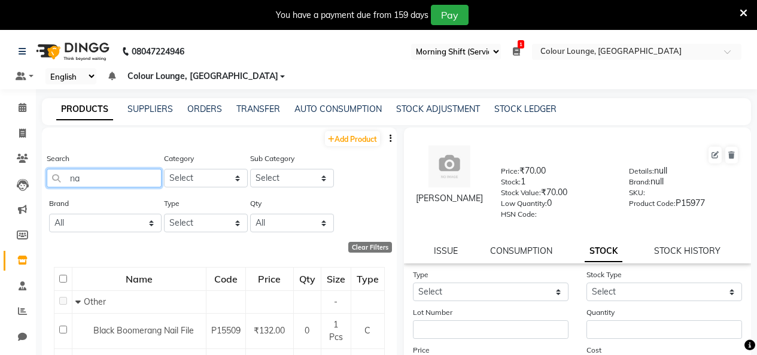
type input "n"
type input "blooming"
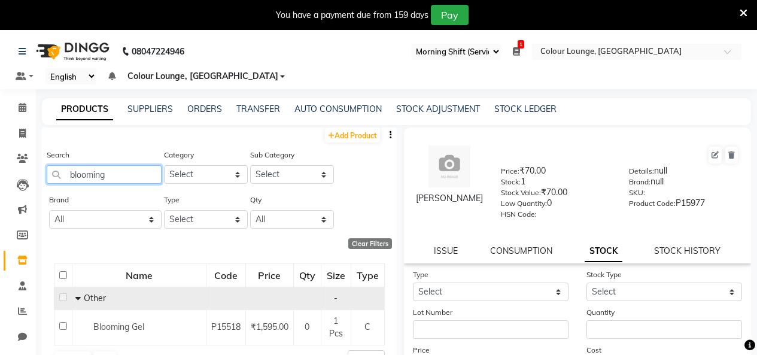
scroll to position [10, 0]
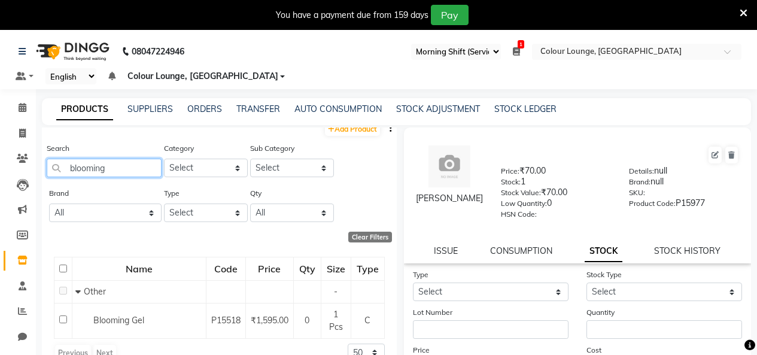
drag, startPoint x: 147, startPoint y: 172, endPoint x: 0, endPoint y: 182, distance: 146.9
click at [0, 178] on app-home "08047224946 Select Register Evening Shift (Service) Morning Shift (Service) 1 D…" at bounding box center [378, 211] width 757 height 363
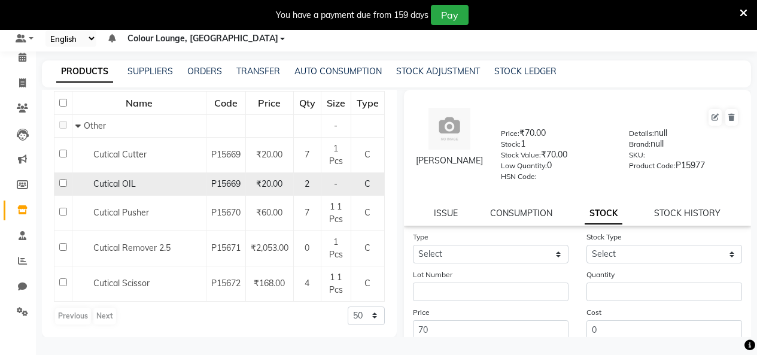
scroll to position [139, 0]
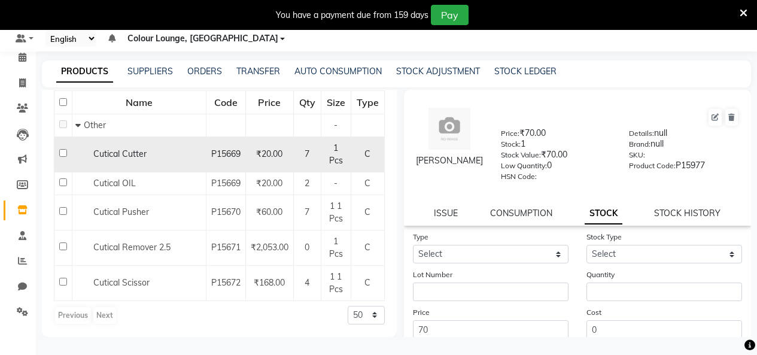
type input "cutical"
click at [58, 154] on td at bounding box center [63, 153] width 18 height 35
click at [65, 152] on input "checkbox" at bounding box center [63, 153] width 8 height 8
checkbox input "true"
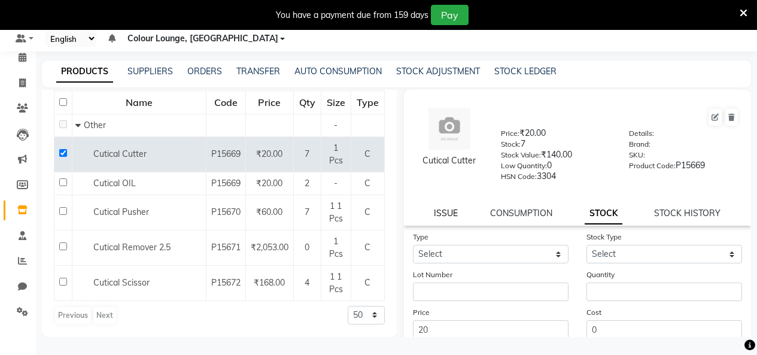
click at [443, 214] on link "ISSUE" at bounding box center [446, 213] width 24 height 11
select select
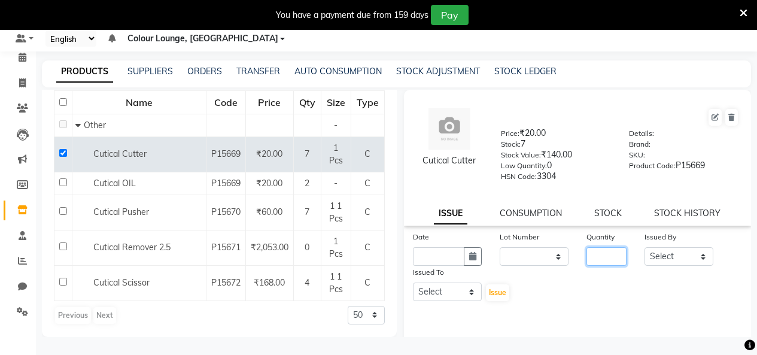
click at [600, 258] on input "number" at bounding box center [606, 256] width 40 height 19
type input "5"
click at [647, 260] on select "Select Admin Admin AKHIL ANKUSH Baljinder Colour Lounge, Kabir Park Colour Loun…" at bounding box center [678, 256] width 69 height 19
select select "70112"
click at [644, 247] on select "Select Admin Admin AKHIL ANKUSH Baljinder Colour Lounge, Kabir Park Colour Loun…" at bounding box center [678, 256] width 69 height 19
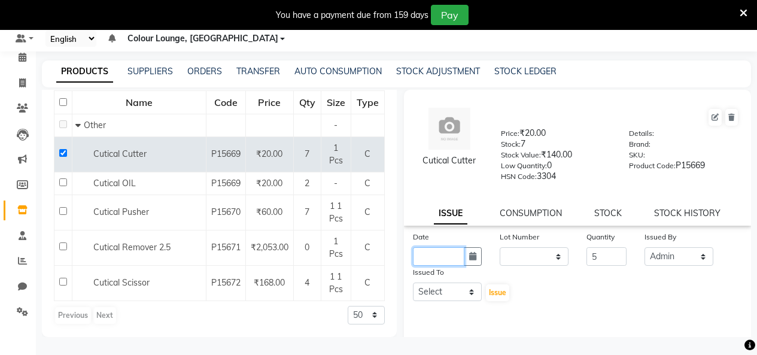
click at [443, 255] on input "text" at bounding box center [438, 256] width 51 height 19
select select "9"
select select "2025"
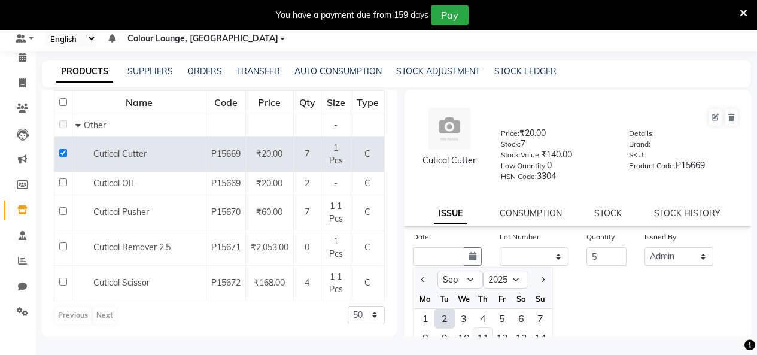
click at [473, 330] on div "11" at bounding box center [482, 337] width 19 height 19
type input "11-09-2025"
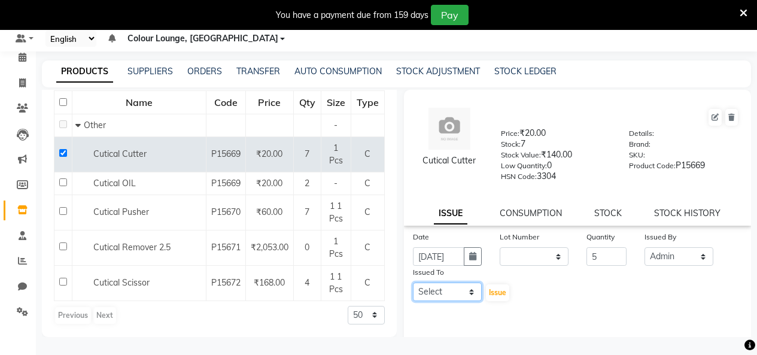
click at [452, 294] on select "Select Admin Admin AKHIL ANKUSH Baljinder Colour Lounge, Kabir Park Colour Loun…" at bounding box center [447, 291] width 69 height 19
select select "70112"
click at [413, 282] on select "Select Admin Admin AKHIL ANKUSH Baljinder Colour Lounge, Kabir Park Colour Loun…" at bounding box center [447, 291] width 69 height 19
click at [501, 288] on span "Issue" at bounding box center [497, 292] width 17 height 9
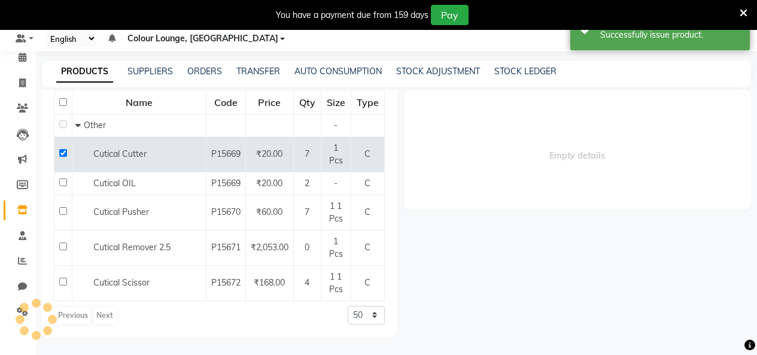
select select
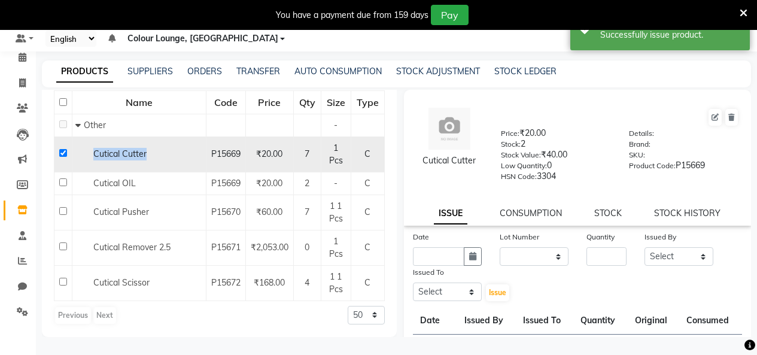
drag, startPoint x: 148, startPoint y: 155, endPoint x: 93, endPoint y: 151, distance: 55.2
click at [93, 151] on div "Cutical Cutter" at bounding box center [138, 154] width 127 height 13
copy span "Cutical Cutter"
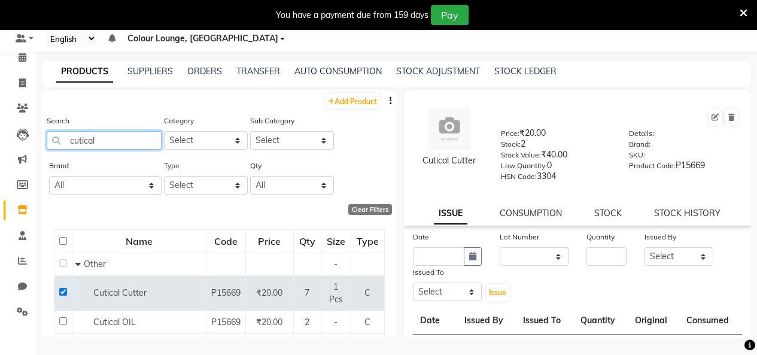
drag, startPoint x: 130, startPoint y: 145, endPoint x: 0, endPoint y: 127, distance: 131.7
click at [0, 135] on app-home "08047224946 Select Register Evening Shift (Service) Morning Shift (Service) 1 D…" at bounding box center [378, 173] width 757 height 363
type input "cutical"
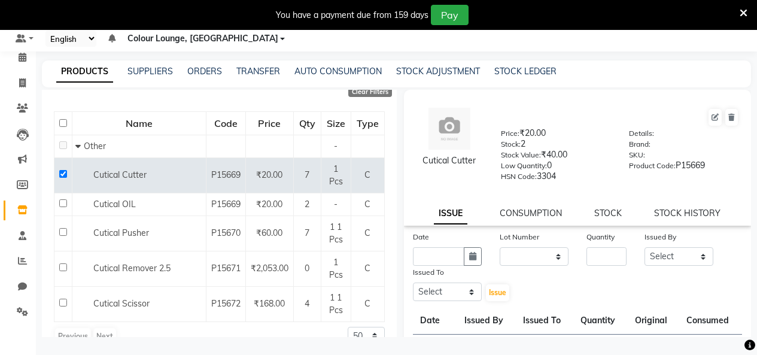
scroll to position [120, 0]
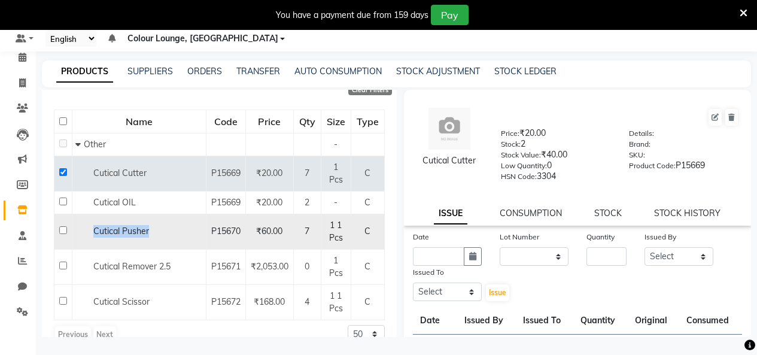
drag, startPoint x: 150, startPoint y: 227, endPoint x: 86, endPoint y: 224, distance: 63.5
click at [86, 224] on td "Cutical Pusher" at bounding box center [139, 231] width 134 height 35
copy span "Cutical Pusher"
click at [191, 217] on td "Cutical Pusher" at bounding box center [139, 231] width 134 height 35
click at [65, 229] on input "checkbox" at bounding box center [63, 230] width 8 height 8
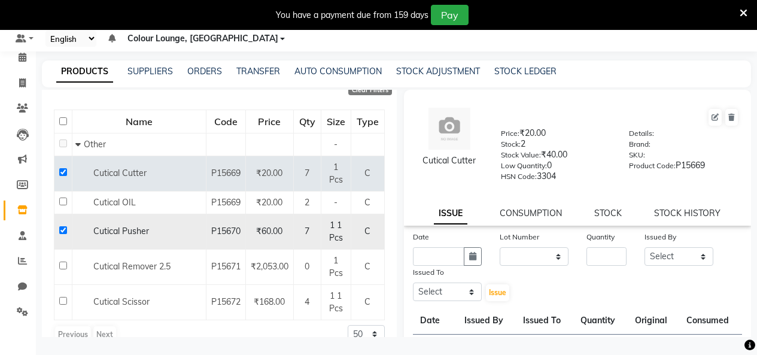
checkbox input "true"
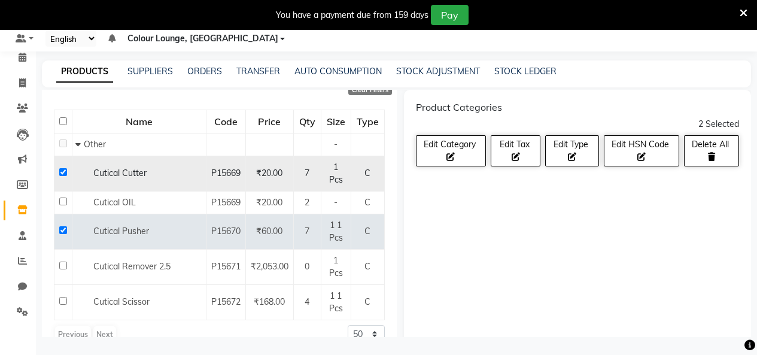
click at [60, 175] on input "checkbox" at bounding box center [63, 172] width 8 height 8
checkbox input "false"
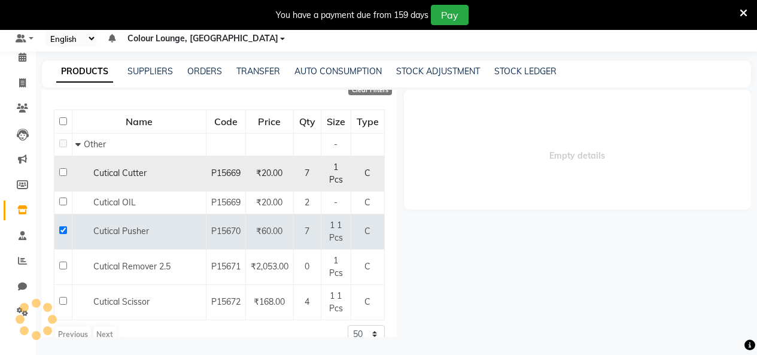
select select
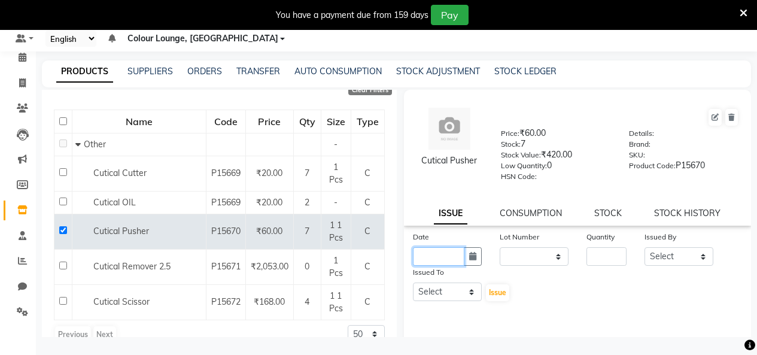
click at [444, 252] on input "text" at bounding box center [438, 256] width 51 height 19
select select "9"
select select "2025"
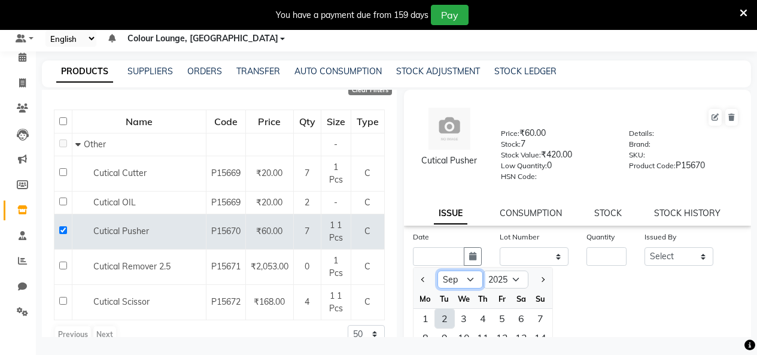
click at [463, 283] on select "Jan Feb Mar Apr May Jun Jul Aug Sep Oct Nov Dec" at bounding box center [459, 279] width 45 height 18
select select "8"
click at [437, 270] on select "Jan Feb Mar Apr May Jun Jul Aug Sep Oct Nov Dec" at bounding box center [459, 279] width 45 height 18
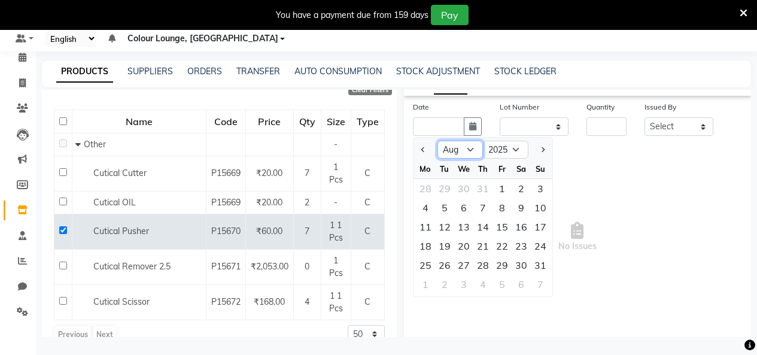
scroll to position [133, 0]
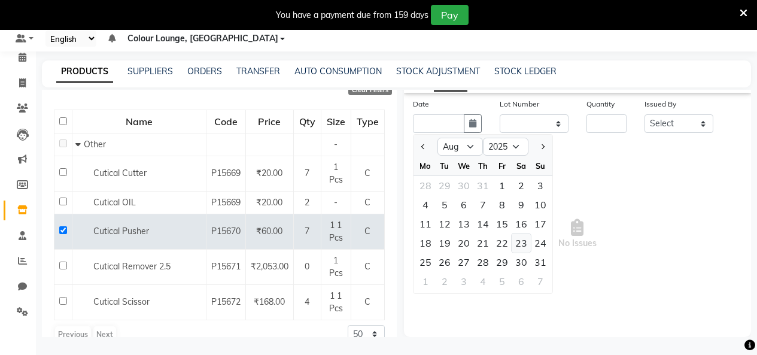
click at [517, 246] on div "23" at bounding box center [521, 242] width 19 height 19
type input "23-08-2025"
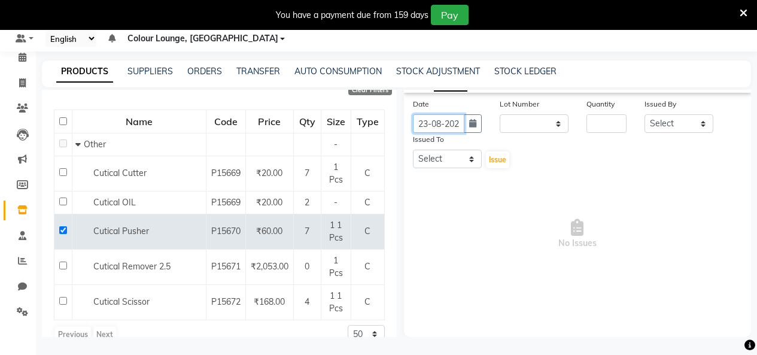
scroll to position [0, 9]
click at [605, 124] on input "number" at bounding box center [606, 123] width 40 height 19
type input "4"
click at [686, 119] on select "Select Admin Admin AKHIL ANKUSH Baljinder Colour Lounge, Kabir Park Colour Loun…" at bounding box center [678, 123] width 69 height 19
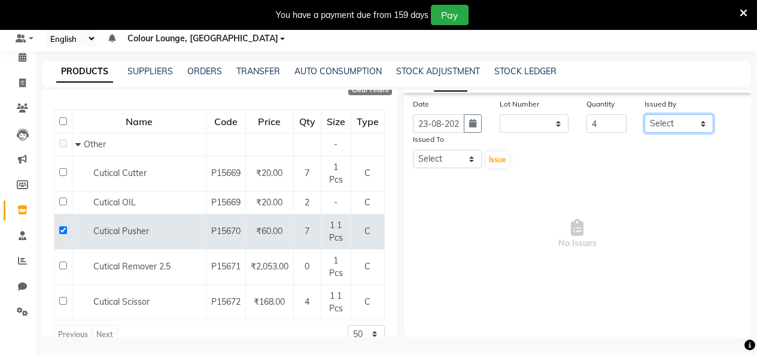
select select "76897"
click at [644, 114] on select "Select Admin Admin AKHIL ANKUSH Baljinder Colour Lounge, Kabir Park Colour Loun…" at bounding box center [678, 123] width 69 height 19
drag, startPoint x: 438, startPoint y: 154, endPoint x: 445, endPoint y: 151, distance: 7.6
click at [438, 154] on select "Select Admin Admin AKHIL ANKUSH Baljinder Colour Lounge, Kabir Park Colour Loun…" at bounding box center [447, 159] width 69 height 19
select select "70112"
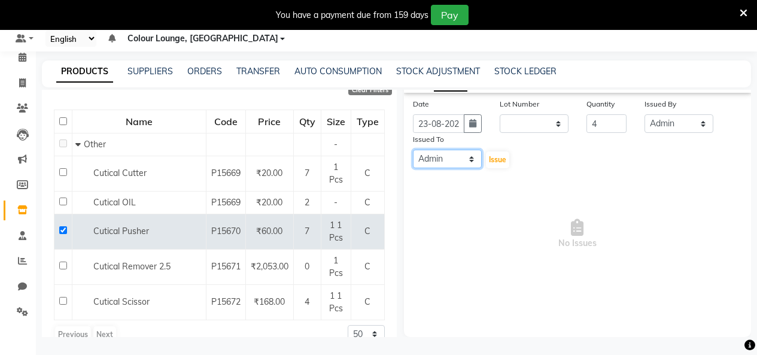
click at [413, 150] on select "Select Admin Admin AKHIL ANKUSH Baljinder Colour Lounge, Kabir Park Colour Loun…" at bounding box center [447, 159] width 69 height 19
click at [479, 157] on div "Issued To Select Admin Admin AKHIL ANKUSH Baljinder Colour Lounge, Kabir Park C…" at bounding box center [447, 151] width 87 height 36
click at [480, 155] on div "Issued To Select Admin Admin AKHIL ANKUSH Baljinder Colour Lounge, Kabir Park C…" at bounding box center [447, 151] width 87 height 36
click at [486, 157] on button "Issue" at bounding box center [497, 159] width 23 height 17
select select
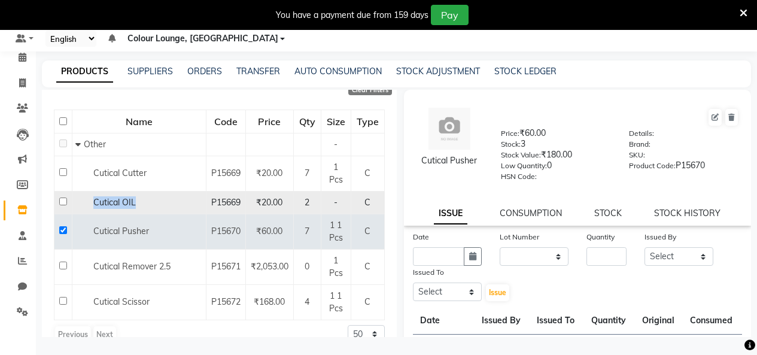
drag, startPoint x: 142, startPoint y: 199, endPoint x: 89, endPoint y: 198, distance: 53.9
click at [89, 198] on div "Cutical OIL" at bounding box center [138, 202] width 127 height 13
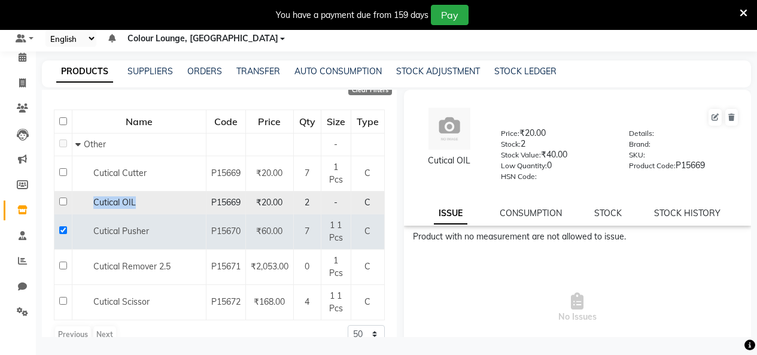
copy span "Cutical OIL"
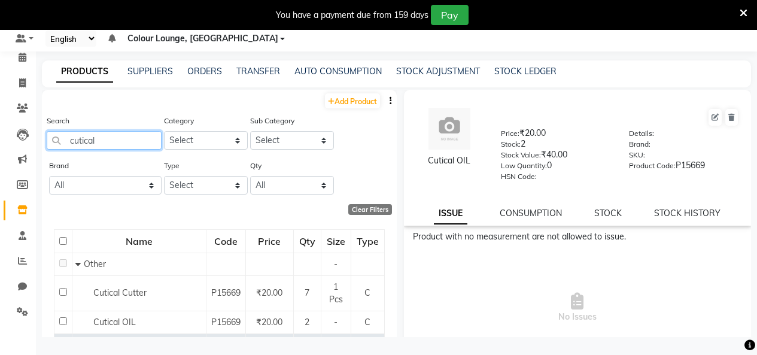
drag, startPoint x: 145, startPoint y: 143, endPoint x: 0, endPoint y: 125, distance: 145.9
click at [0, 114] on app-home "08047224946 Select Register Evening Shift (Service) Morning Shift (Service) 1 D…" at bounding box center [378, 173] width 757 height 363
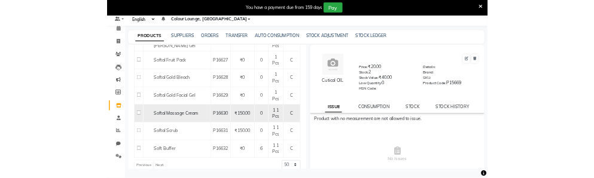
scroll to position [328, 0]
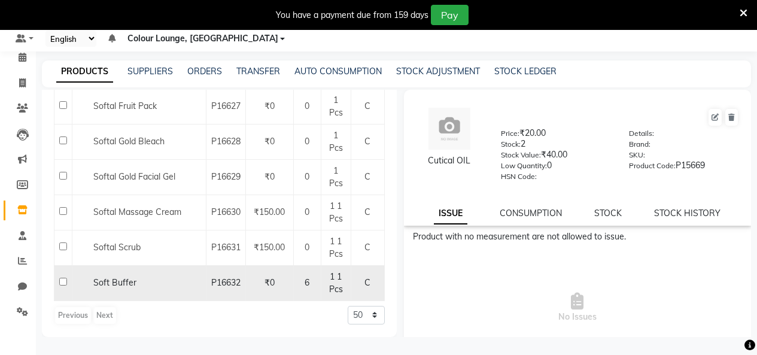
type input "soft"
drag, startPoint x: 155, startPoint y: 281, endPoint x: 94, endPoint y: 278, distance: 61.1
click at [94, 278] on div "Soft Buffer" at bounding box center [138, 282] width 127 height 13
select select
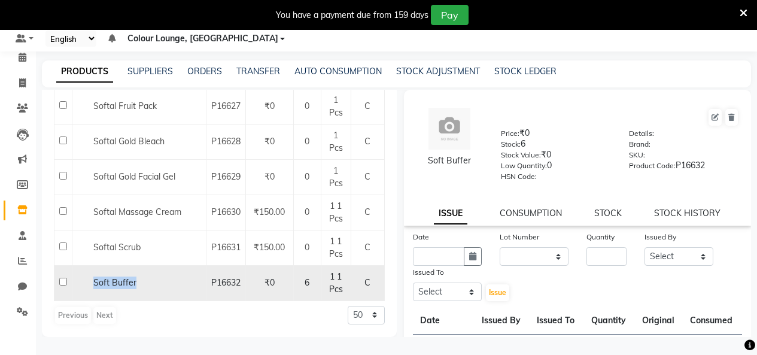
copy span "Soft Buffer"
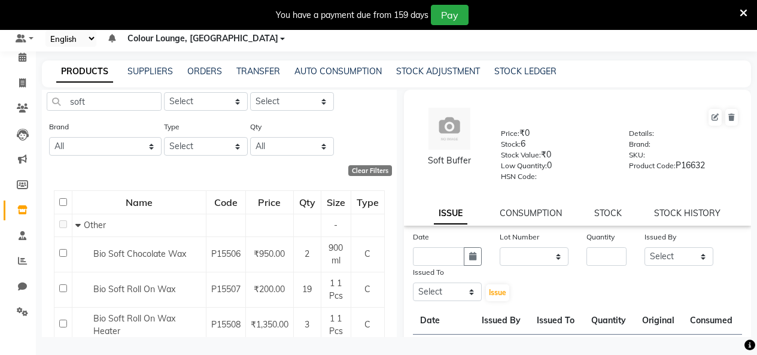
scroll to position [0, 0]
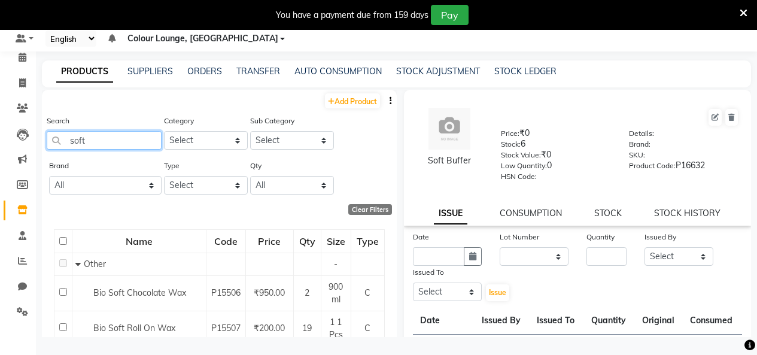
drag, startPoint x: 138, startPoint y: 135, endPoint x: 0, endPoint y: 120, distance: 138.4
click at [0, 120] on app-home "08047224946 Select Register Evening Shift (Service) Morning Shift (Service) 1 D…" at bounding box center [378, 173] width 757 height 363
type input "pack brush"
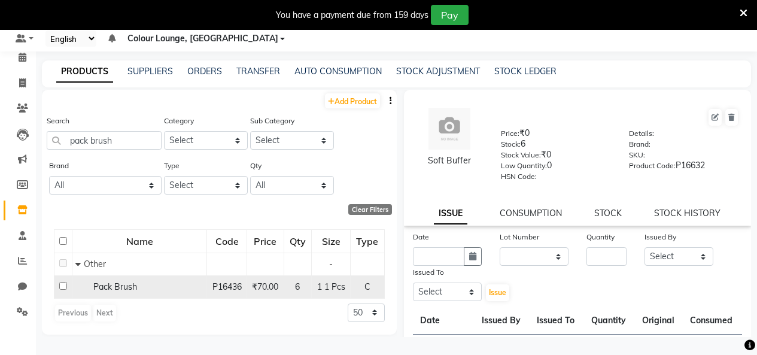
click at [63, 289] on input "checkbox" at bounding box center [63, 286] width 8 height 8
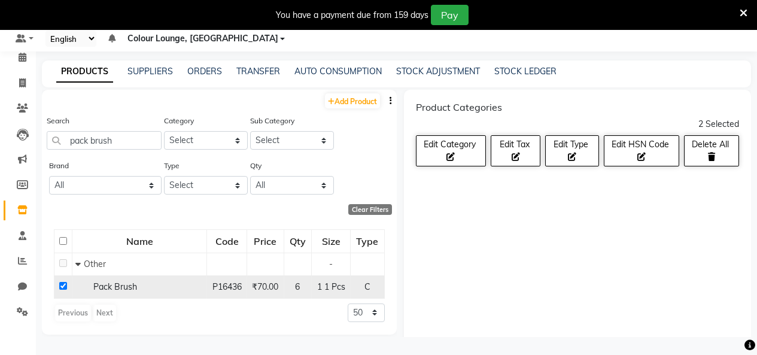
click at [202, 281] on div "Pack Brush" at bounding box center [139, 287] width 128 height 13
click at [68, 285] on td at bounding box center [63, 286] width 18 height 23
click at [66, 284] on td at bounding box center [63, 286] width 18 height 23
click at [65, 284] on input "checkbox" at bounding box center [63, 286] width 8 height 8
checkbox input "false"
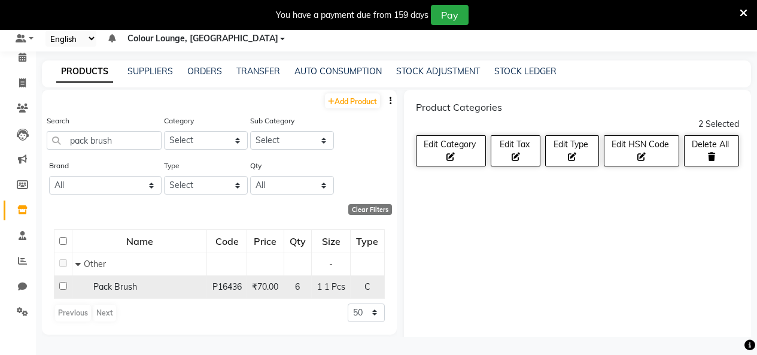
select select
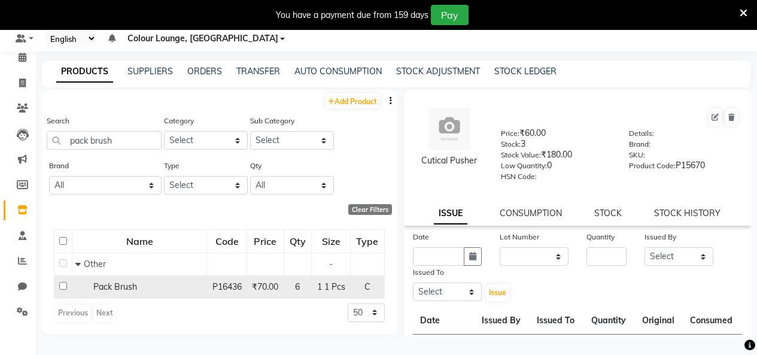
click at [156, 292] on div "Pack Brush" at bounding box center [139, 287] width 128 height 13
select select
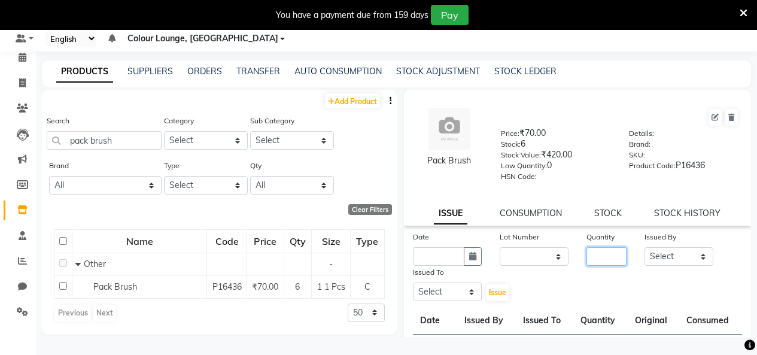
click at [602, 264] on input "number" at bounding box center [606, 256] width 40 height 19
type input "1"
click at [424, 257] on input "text" at bounding box center [438, 256] width 51 height 19
select select "9"
select select "2025"
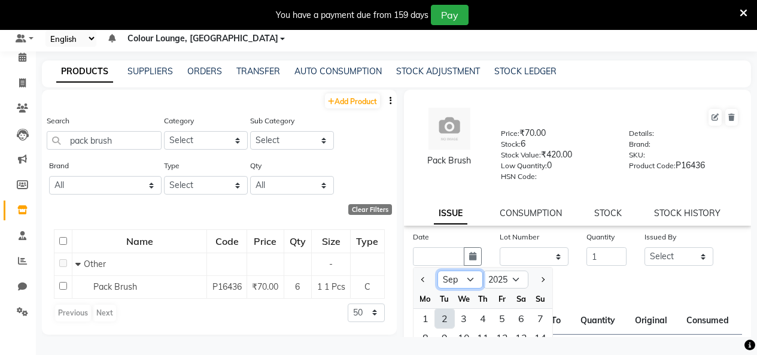
click at [473, 275] on select "Jan Feb Mar Apr May Jun Jul Aug Sep Oct Nov Dec" at bounding box center [459, 279] width 45 height 18
select select "8"
click at [437, 270] on select "Jan Feb Mar Apr May Jun Jul Aug Sep Oct Nov Dec" at bounding box center [459, 279] width 45 height 18
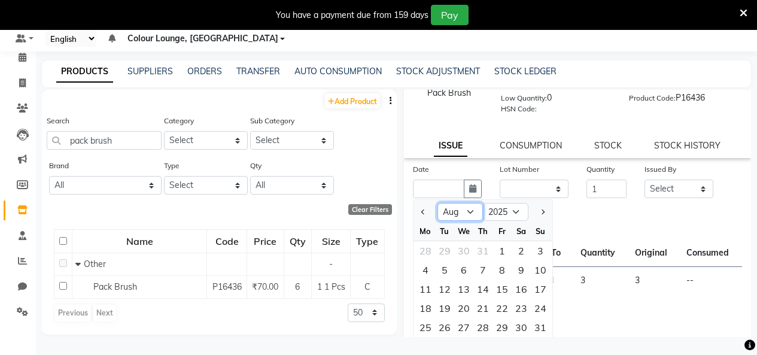
scroll to position [133, 0]
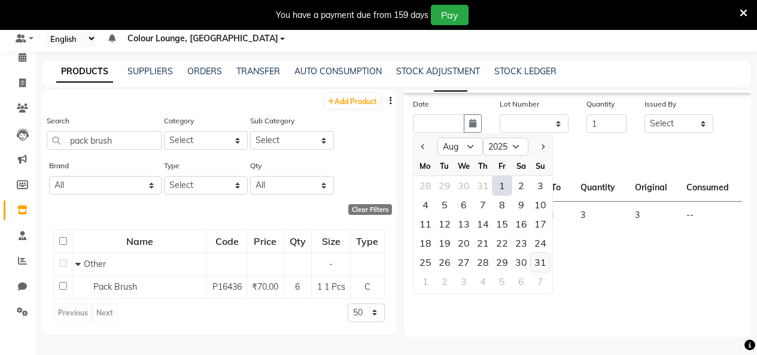
click at [535, 261] on div "31" at bounding box center [540, 261] width 19 height 19
type input "31-08-2025"
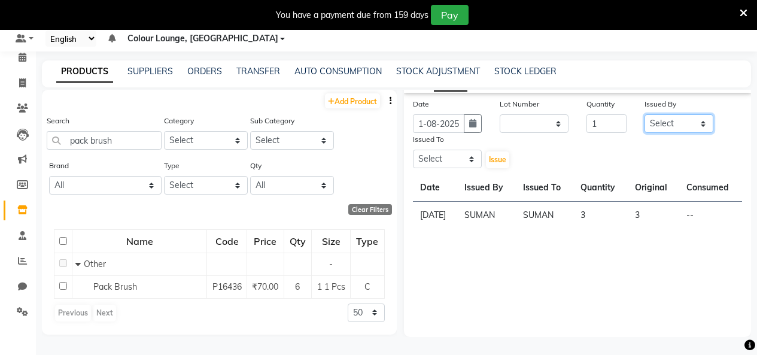
click at [642, 137] on div "Date 31-08-2025 Lot Number None Quantity 1 Issued By Select Admin Admin AKHIL A…" at bounding box center [578, 134] width 348 height 72
select select "76897"
click at [644, 114] on select "Select Admin Admin AKHIL ANKUSH Baljinder Colour Lounge, Kabir Park Colour Loun…" at bounding box center [678, 123] width 69 height 19
click at [446, 159] on select "Select Admin Admin AKHIL ANKUSH Baljinder Colour Lounge, Kabir Park Colour Loun…" at bounding box center [447, 159] width 69 height 19
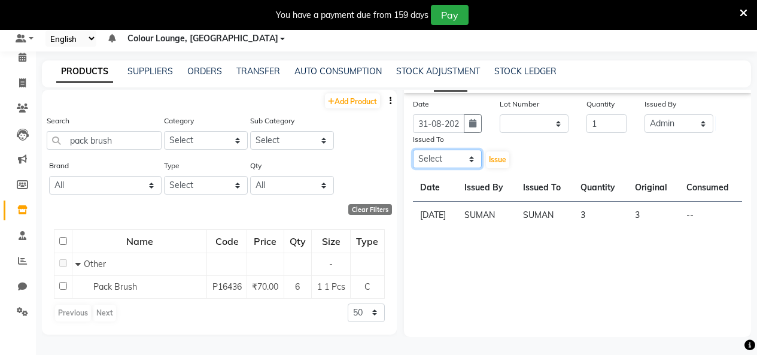
select select "76897"
click at [413, 150] on select "Select Admin Admin AKHIL ANKUSH Baljinder Colour Lounge, Kabir Park Colour Loun…" at bounding box center [447, 159] width 69 height 19
click at [501, 162] on span "Issue" at bounding box center [497, 159] width 17 height 9
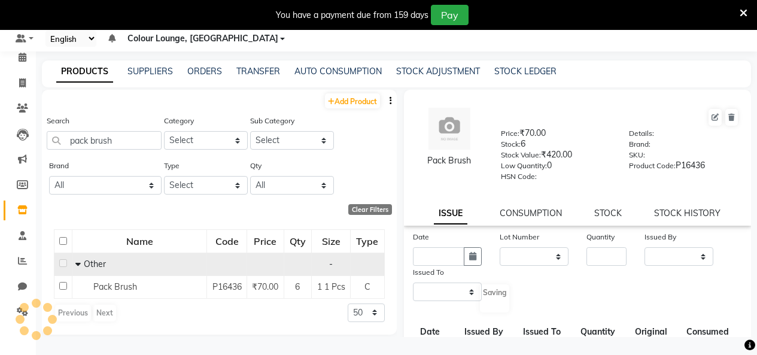
select select
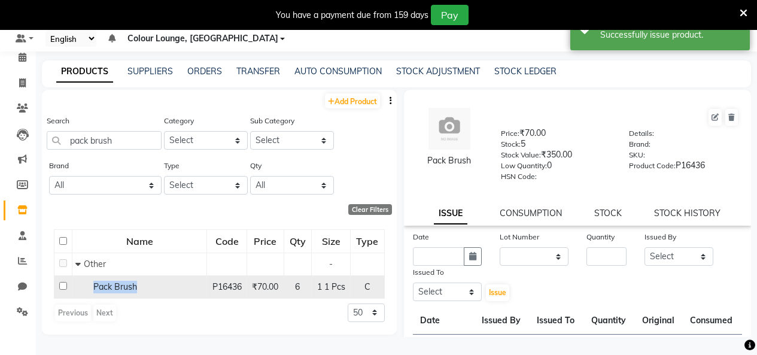
drag, startPoint x: 144, startPoint y: 287, endPoint x: 98, endPoint y: 288, distance: 46.1
click at [96, 288] on div "Pack Brush" at bounding box center [139, 287] width 128 height 13
copy span "ack Brush"
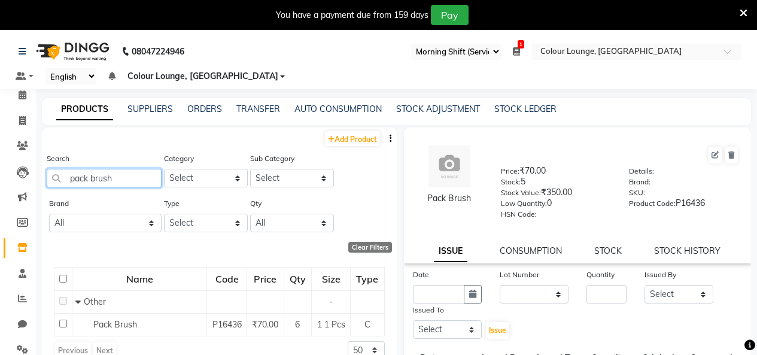
drag, startPoint x: 94, startPoint y: 177, endPoint x: 0, endPoint y: 141, distance: 100.6
click at [0, 150] on app-home "08047224946 Select Register Evening Shift (Service) Morning Shift (Service) 1 D…" at bounding box center [378, 211] width 757 height 363
type input "nail tips"
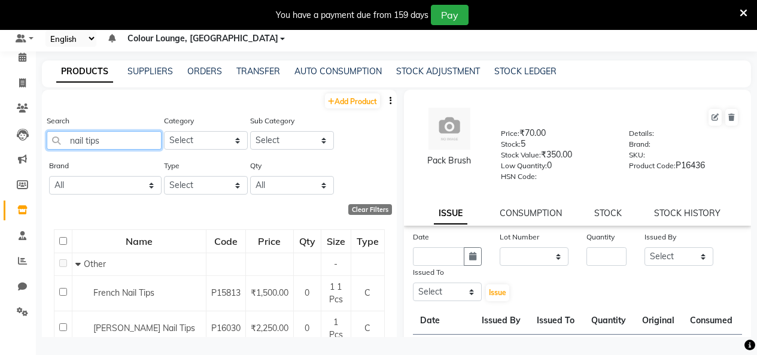
drag, startPoint x: 125, startPoint y: 145, endPoint x: 0, endPoint y: 133, distance: 125.6
click at [0, 139] on app-home "08047224946 Select Register Evening Shift (Service) Morning Shift (Service) 1 D…" at bounding box center [378, 173] width 757 height 363
type input "nail art"
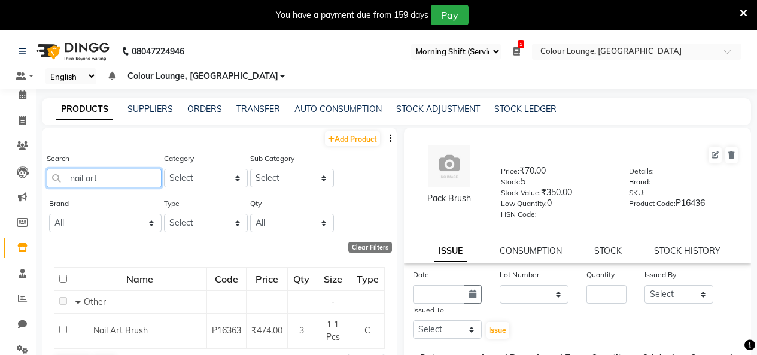
drag, startPoint x: 134, startPoint y: 182, endPoint x: 0, endPoint y: 201, distance: 135.3
click at [0, 197] on app-home "08047224946 Select Register Evening Shift (Service) Morning Shift (Service) 1 D…" at bounding box center [378, 211] width 757 height 363
type input "nail glu"
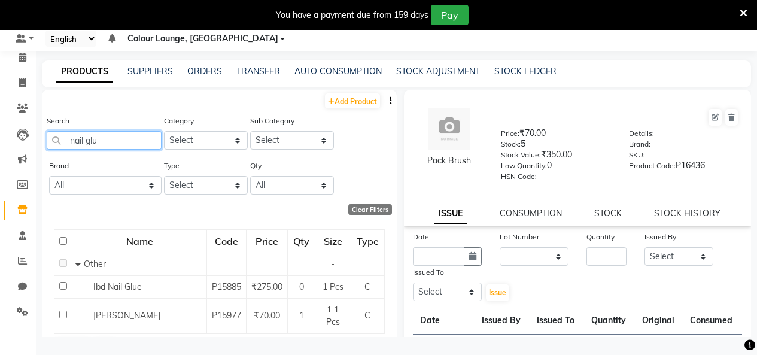
drag, startPoint x: 126, startPoint y: 144, endPoint x: 0, endPoint y: 156, distance: 126.7
click at [0, 153] on app-home "08047224946 Select Register Evening Shift (Service) Morning Shift (Service) 1 D…" at bounding box center [378, 173] width 757 height 363
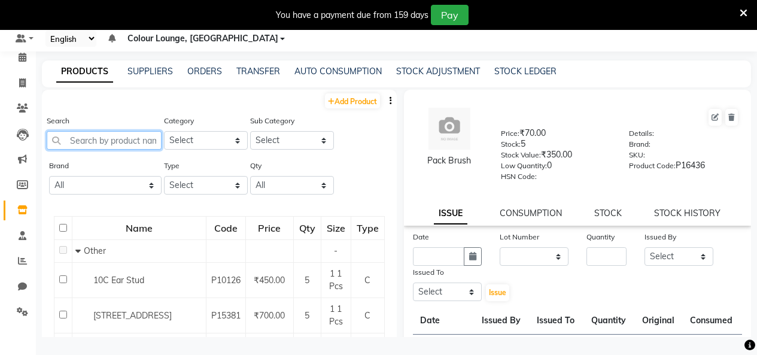
type input "a"
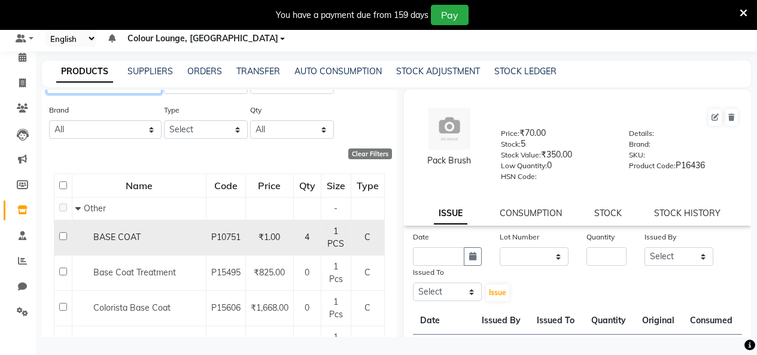
scroll to position [116, 0]
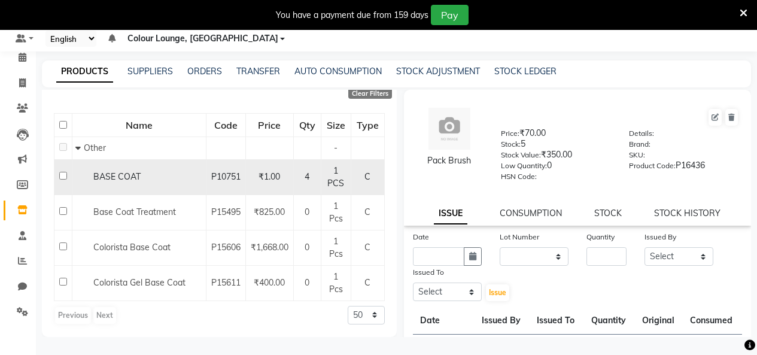
type input "base coat"
drag, startPoint x: 154, startPoint y: 181, endPoint x: 88, endPoint y: 169, distance: 66.9
click at [88, 169] on td "BASE COAT" at bounding box center [139, 176] width 134 height 35
copy span "BASE COAT"
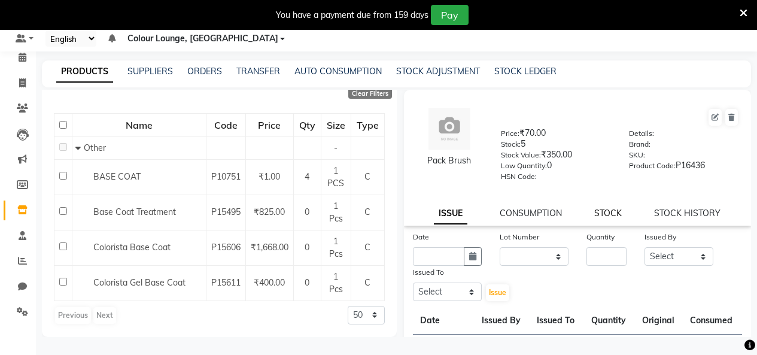
click at [616, 218] on link "STOCK" at bounding box center [608, 213] width 28 height 11
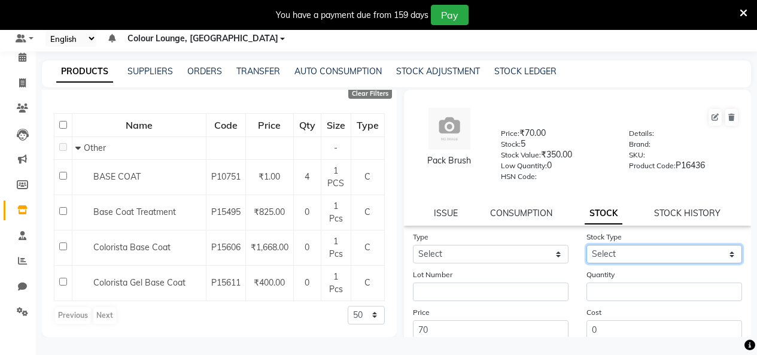
click at [650, 247] on select "Select" at bounding box center [664, 254] width 156 height 19
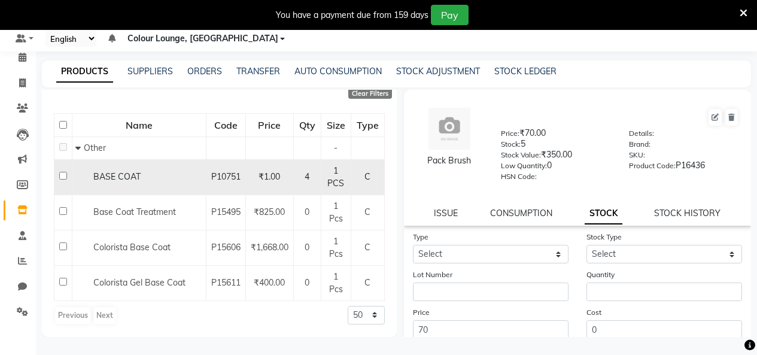
click at [263, 182] on div "₹1.00" at bounding box center [270, 177] width 38 height 13
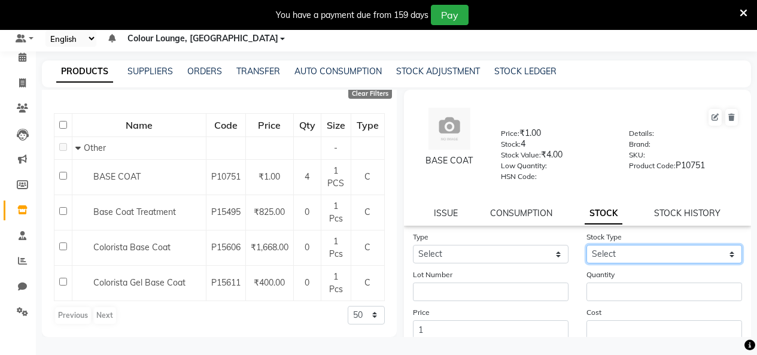
click at [650, 260] on select "Select" at bounding box center [664, 254] width 156 height 19
click at [629, 253] on select "Select" at bounding box center [664, 254] width 156 height 19
click at [629, 257] on select "Select" at bounding box center [664, 254] width 156 height 19
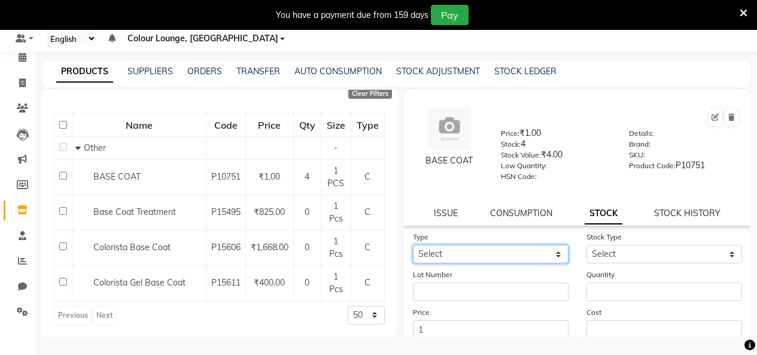
click at [508, 254] on select "Select In Out" at bounding box center [491, 254] width 156 height 19
select select "in"
click at [413, 245] on select "Select In Out" at bounding box center [491, 254] width 156 height 19
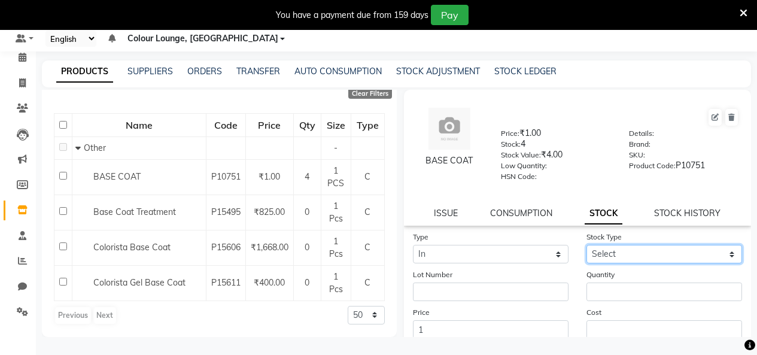
click at [594, 259] on select "Select New Stock Adjustment Return Other" at bounding box center [664, 254] width 156 height 19
select select "adjustment"
click at [586, 245] on select "Select New Stock Adjustment Return Other" at bounding box center [664, 254] width 156 height 19
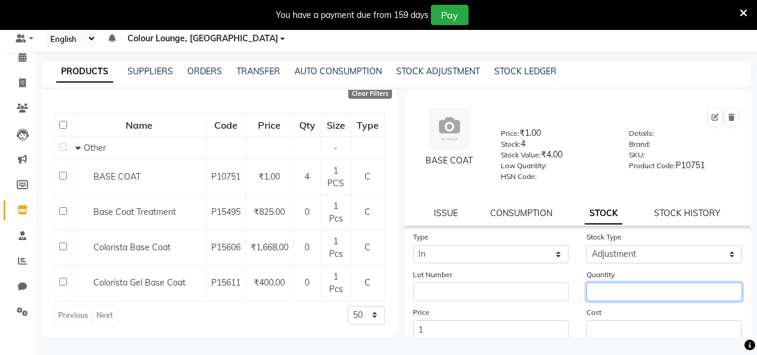
click at [614, 285] on input "number" at bounding box center [664, 291] width 156 height 19
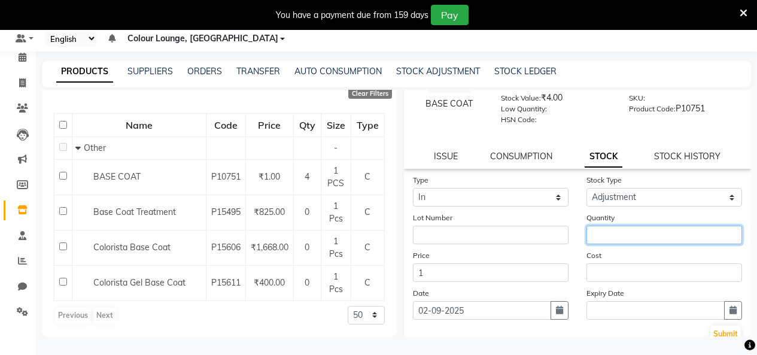
scroll to position [133, 0]
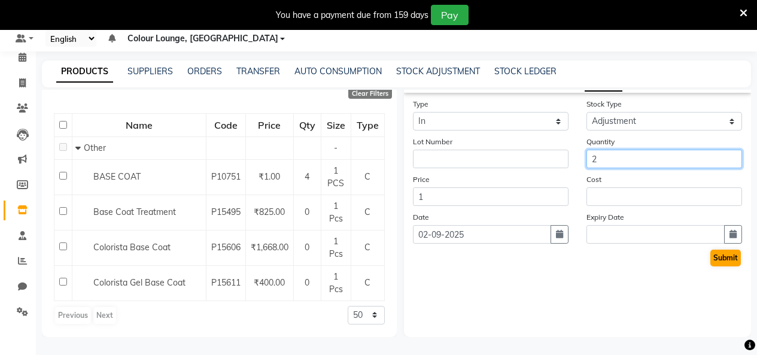
type input "2"
click at [717, 252] on button "Submit" at bounding box center [725, 257] width 31 height 17
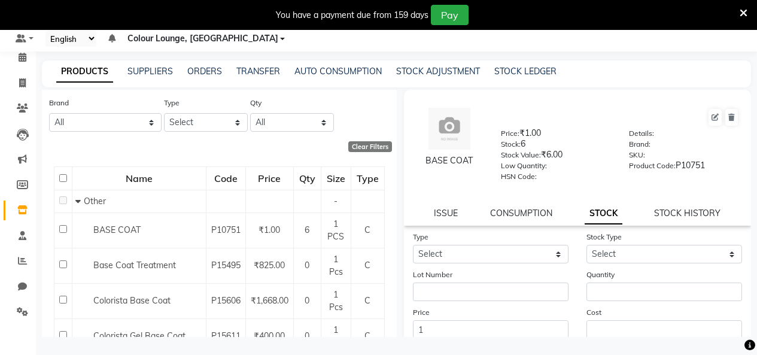
scroll to position [0, 0]
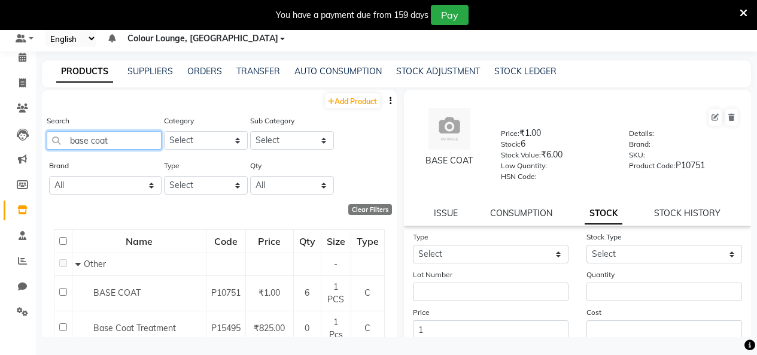
click at [0, 111] on app-home "08047224946 Select Register Evening Shift (Service) Morning Shift (Service) 1 D…" at bounding box center [378, 173] width 757 height 363
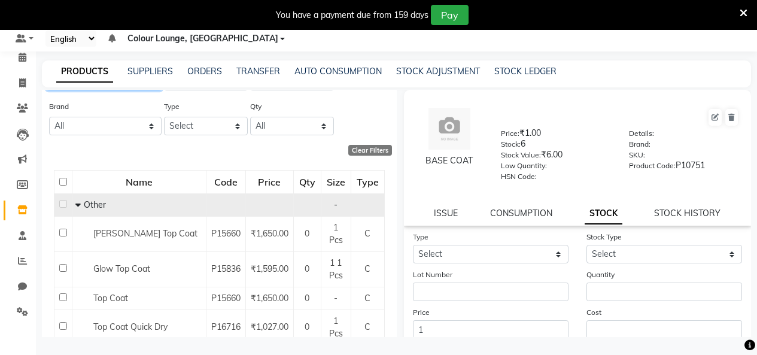
scroll to position [104, 0]
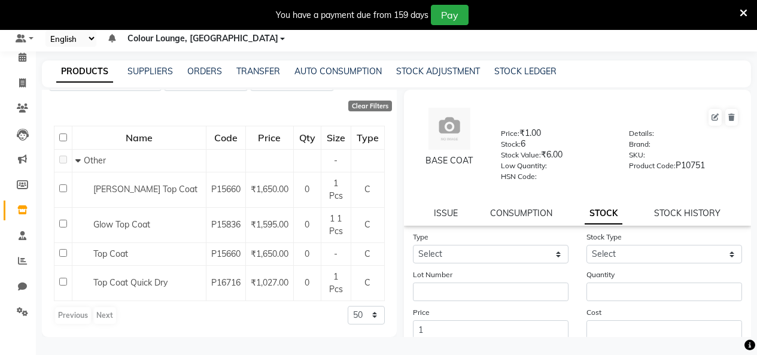
type input "TOP COAT"
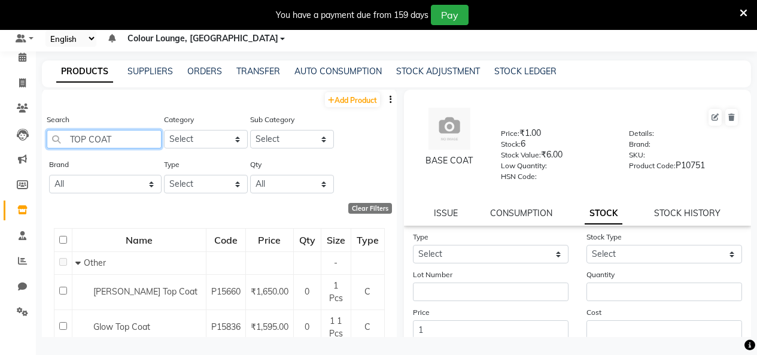
scroll to position [0, 0]
drag, startPoint x: 0, startPoint y: 109, endPoint x: 0, endPoint y: 103, distance: 6.6
click at [0, 103] on app-home "08047224946 Select Register Evening Shift (Service) Morning Shift (Service) 1 D…" at bounding box center [378, 173] width 757 height 363
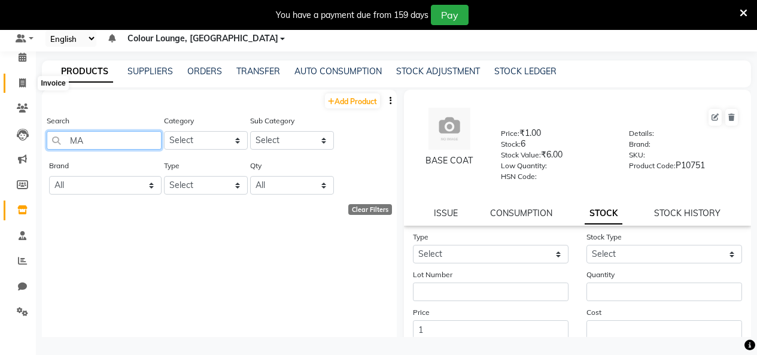
type input "M"
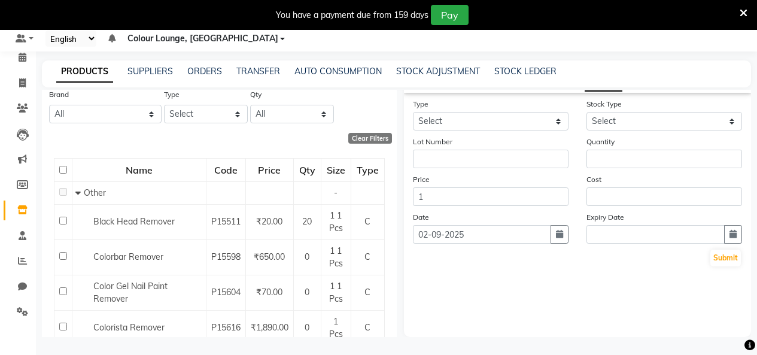
scroll to position [67, 0]
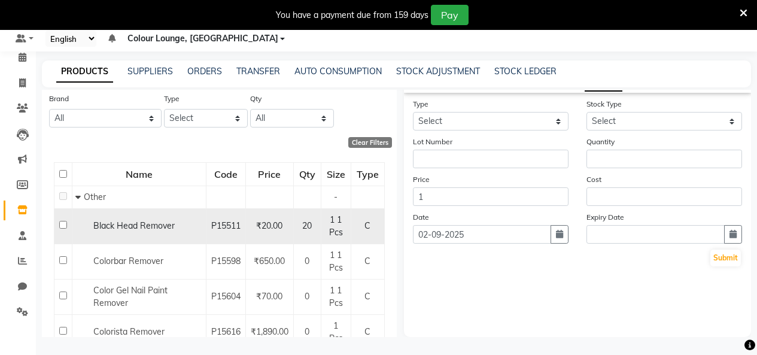
type input "REMOV"
click at [63, 223] on input "checkbox" at bounding box center [63, 225] width 8 height 8
checkbox input "true"
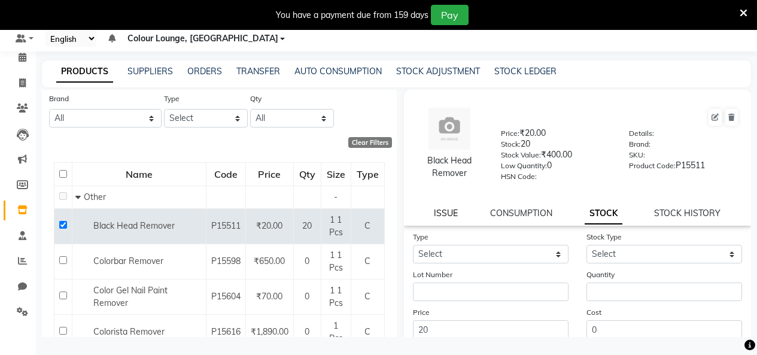
click at [436, 216] on link "ISSUE" at bounding box center [446, 213] width 24 height 11
select select
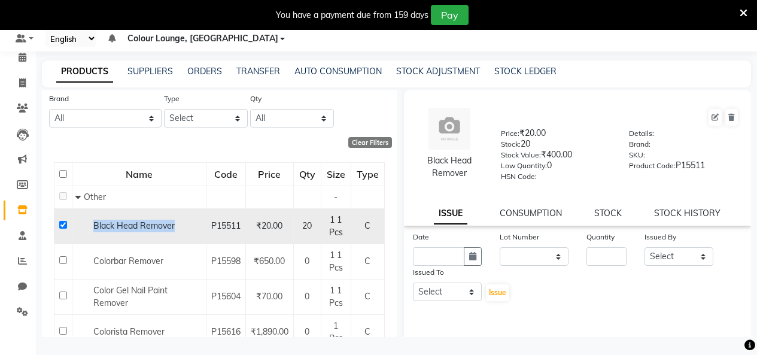
drag, startPoint x: 181, startPoint y: 230, endPoint x: 96, endPoint y: 223, distance: 85.2
click at [94, 225] on div "Black Head Remover" at bounding box center [138, 226] width 127 height 13
copy span "Black Head Remover"
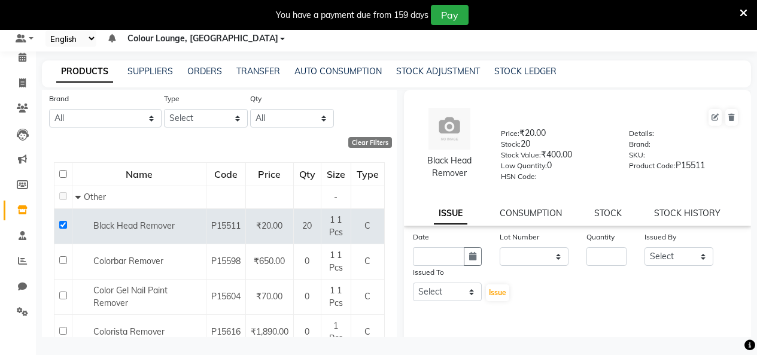
click at [523, 246] on div "Lot Number" at bounding box center [534, 238] width 69 height 17
click at [452, 251] on input "text" at bounding box center [438, 256] width 51 height 19
select select "9"
select select "2025"
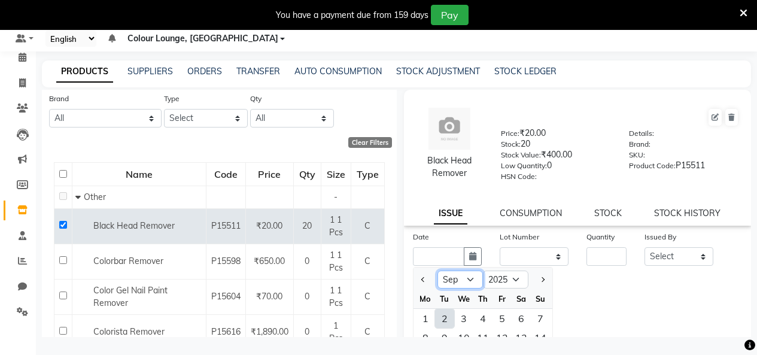
click at [469, 287] on select "Jan Feb Mar Apr May Jun Jul Aug Sep Oct Nov Dec" at bounding box center [459, 279] width 45 height 18
select select "8"
click at [437, 270] on select "Jan Feb Mar Apr May Jun Jul Aug Sep Oct Nov Dec" at bounding box center [459, 279] width 45 height 18
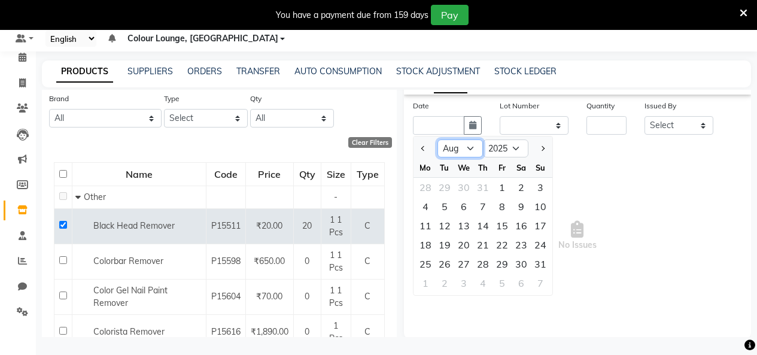
scroll to position [133, 0]
click at [529, 240] on div "23" at bounding box center [521, 242] width 19 height 19
type input "23-08-2025"
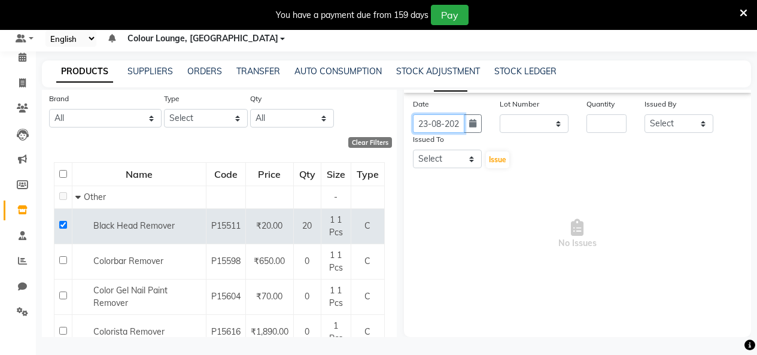
scroll to position [0, 9]
click at [608, 121] on input "number" at bounding box center [606, 123] width 40 height 19
type input "20"
click at [681, 118] on select "Select Admin Admin [PERSON_NAME] [PERSON_NAME] Colour Lounge, [GEOGRAPHIC_DATA]…" at bounding box center [678, 123] width 69 height 19
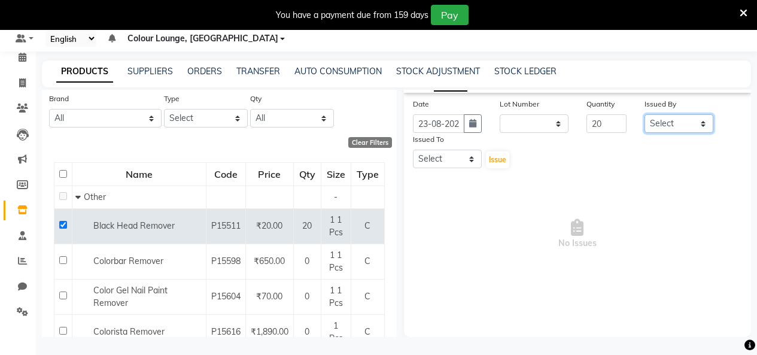
select select "76897"
click at [644, 114] on select "Select Admin Admin [PERSON_NAME] [PERSON_NAME] Colour Lounge, [GEOGRAPHIC_DATA]…" at bounding box center [678, 123] width 69 height 19
click at [442, 153] on select "Select Admin Admin [PERSON_NAME] [PERSON_NAME] Colour Lounge, [GEOGRAPHIC_DATA]…" at bounding box center [447, 159] width 69 height 19
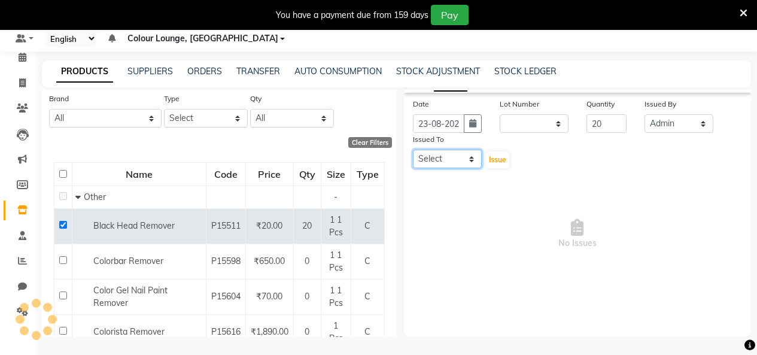
select select "70112"
click at [413, 150] on select "Select Admin Admin [PERSON_NAME] [PERSON_NAME] Colour Lounge, [GEOGRAPHIC_DATA]…" at bounding box center [447, 159] width 69 height 19
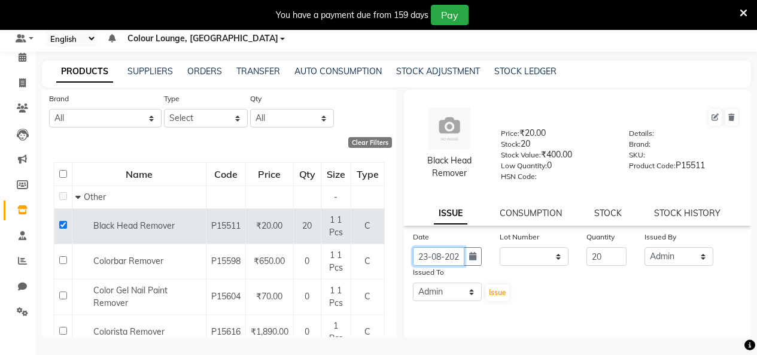
click at [446, 257] on input "23-08-2025" at bounding box center [438, 256] width 51 height 19
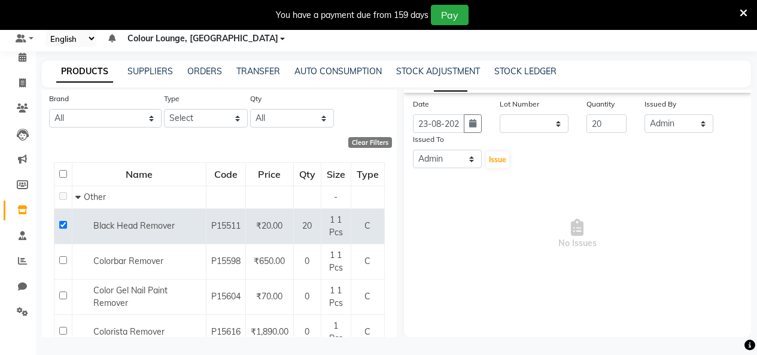
select select "8"
select select "2025"
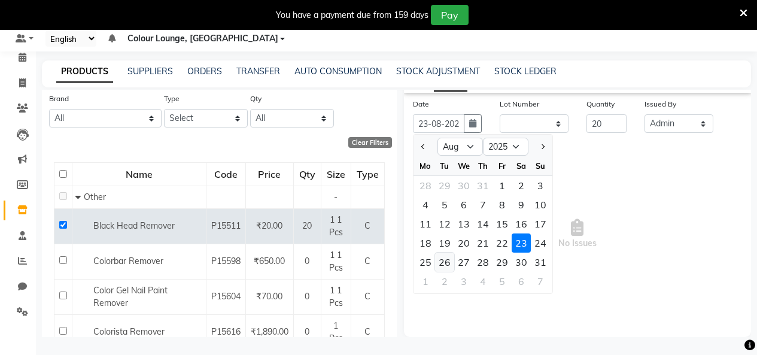
click at [450, 257] on div "26" at bounding box center [444, 261] width 19 height 19
type input "26-08-2025"
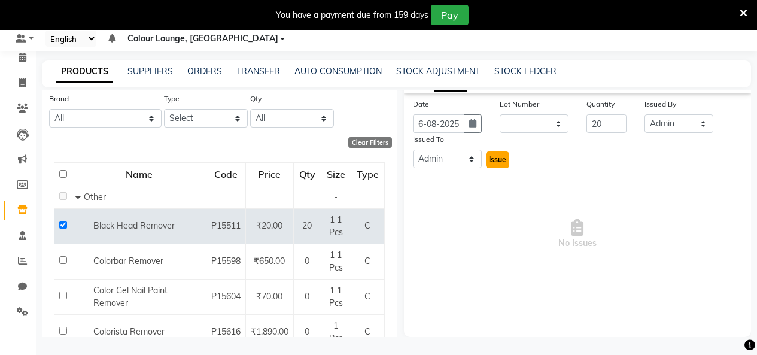
click at [498, 166] on button "Issue" at bounding box center [497, 159] width 23 height 17
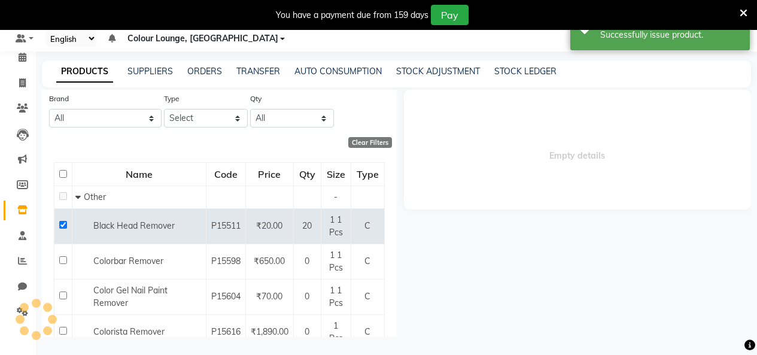
scroll to position [0, 0]
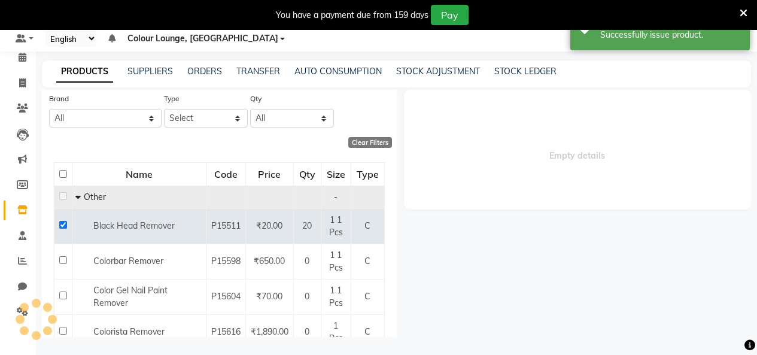
select select
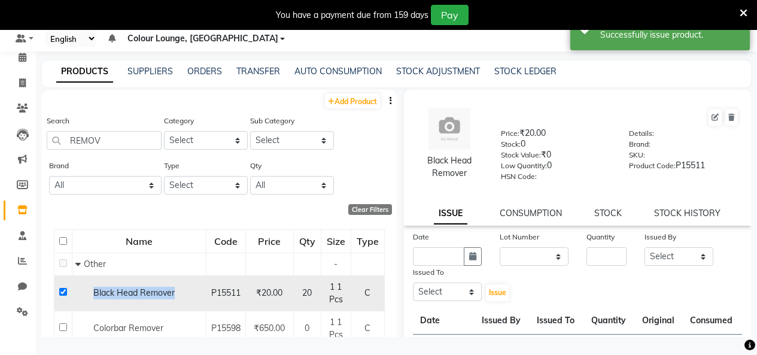
drag, startPoint x: 162, startPoint y: 284, endPoint x: 87, endPoint y: 284, distance: 74.2
click at [87, 284] on td "Black Head Remover" at bounding box center [139, 292] width 134 height 35
copy span "Black Head Remover"
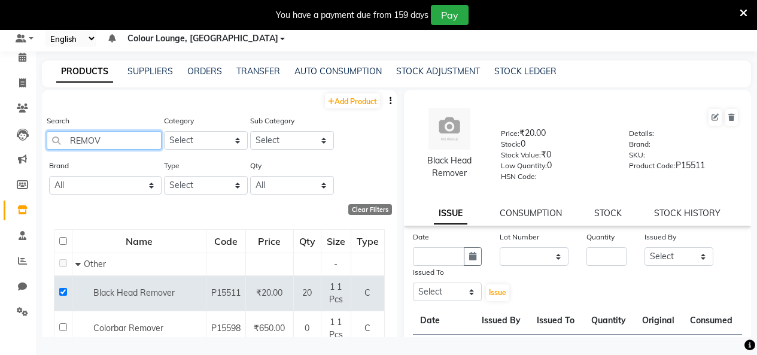
drag, startPoint x: 130, startPoint y: 145, endPoint x: 0, endPoint y: 148, distance: 130.5
click at [0, 156] on app-home "08047224946 Select Register Evening Shift (Service) Morning Shift (Service) 1 D…" at bounding box center [378, 173] width 757 height 363
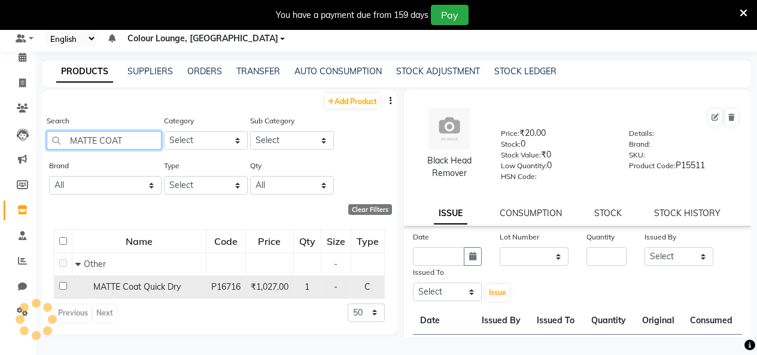
type input "MATTE COAT"
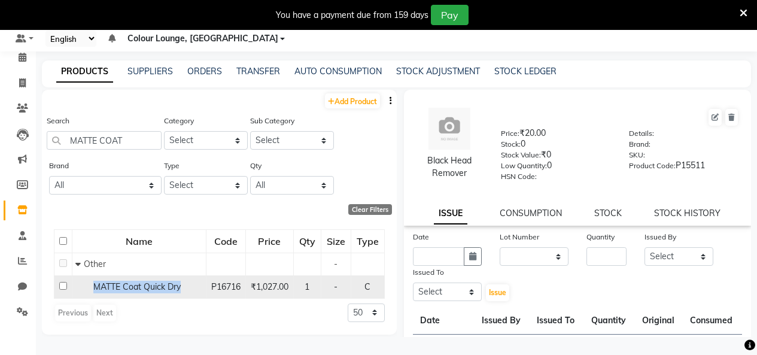
drag, startPoint x: 193, startPoint y: 286, endPoint x: 77, endPoint y: 281, distance: 116.8
click at [77, 281] on div "MATTE Coat Quick Dry" at bounding box center [138, 287] width 127 height 13
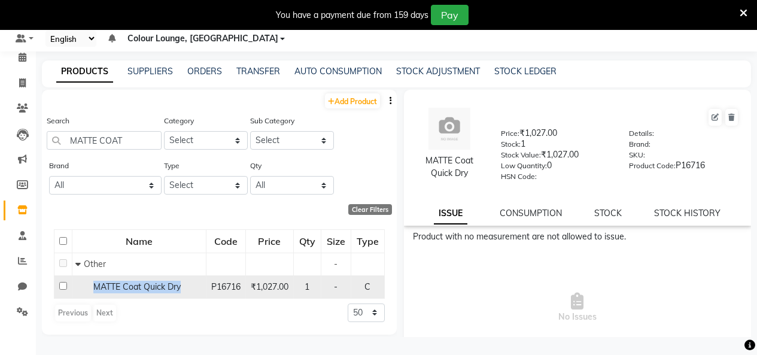
copy span "MATTE Coat Quick Dry"
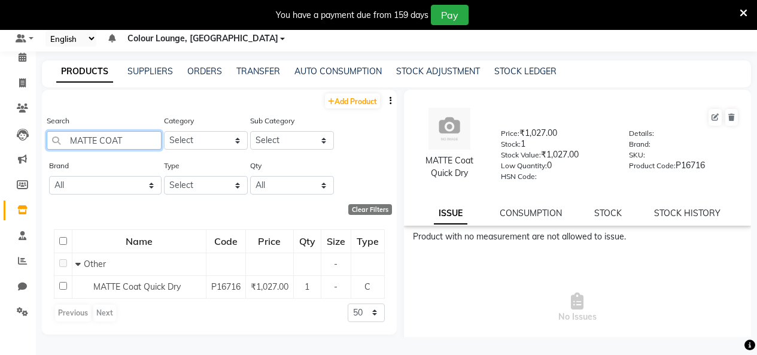
drag, startPoint x: 132, startPoint y: 145, endPoint x: 0, endPoint y: 154, distance: 131.9
click at [0, 153] on app-home "08047224946 Select Register Evening Shift (Service) Morning Shift (Service) 1 D…" at bounding box center [378, 173] width 757 height 363
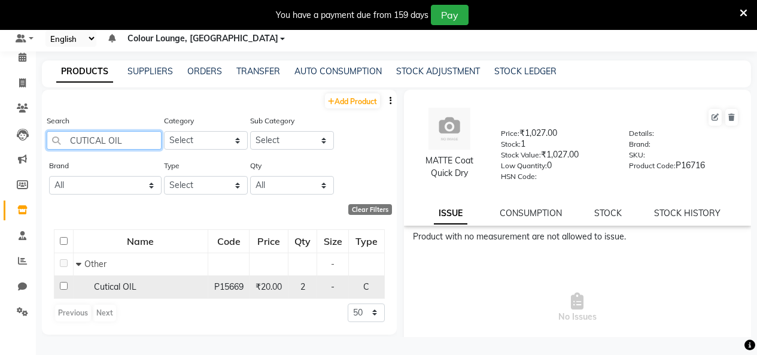
type input "CUTICAL OIL"
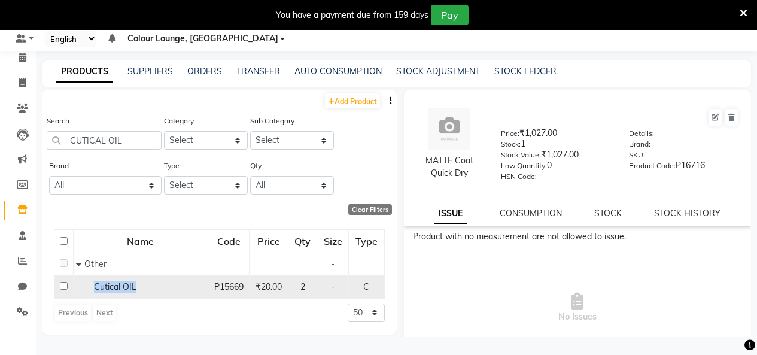
drag, startPoint x: 165, startPoint y: 278, endPoint x: 98, endPoint y: 282, distance: 67.1
click at [95, 281] on td "Cutical OIL" at bounding box center [140, 286] width 135 height 23
copy span "Cutical OIL"
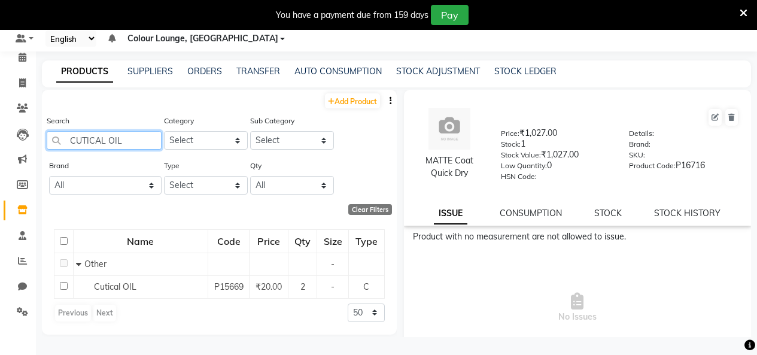
drag, startPoint x: 145, startPoint y: 145, endPoint x: 0, endPoint y: 102, distance: 151.1
click at [0, 106] on app-home "08047224946 Select Register Evening Shift (Service) Morning Shift (Service) 1 D…" at bounding box center [378, 173] width 757 height 363
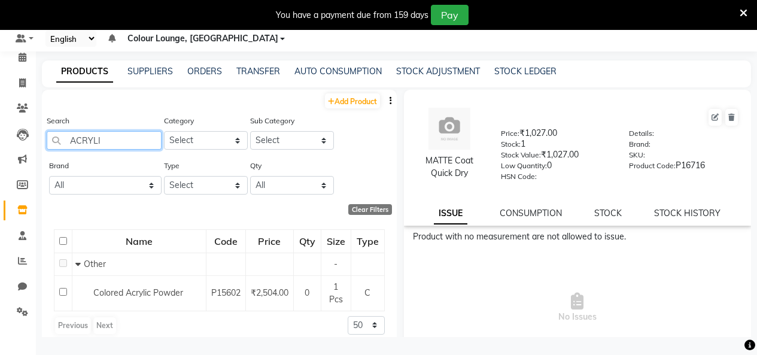
scroll to position [10, 0]
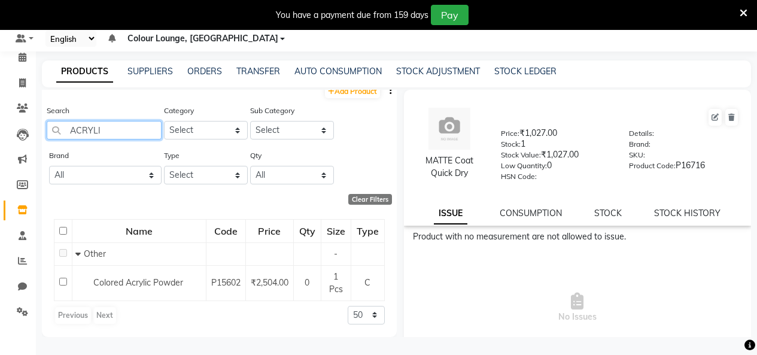
type input "ACRYLI"
drag, startPoint x: 101, startPoint y: 137, endPoint x: 0, endPoint y: 118, distance: 102.3
click at [0, 123] on app-home "08047224946 Select Register Evening Shift (Service) Morning Shift (Service) 1 D…" at bounding box center [378, 173] width 757 height 363
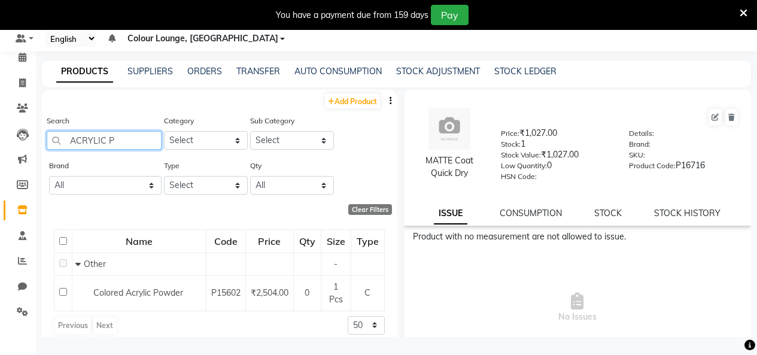
type input "ACRYLIC PO"
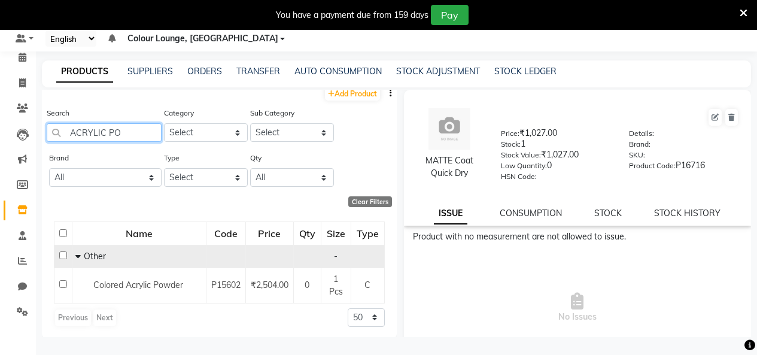
scroll to position [10, 0]
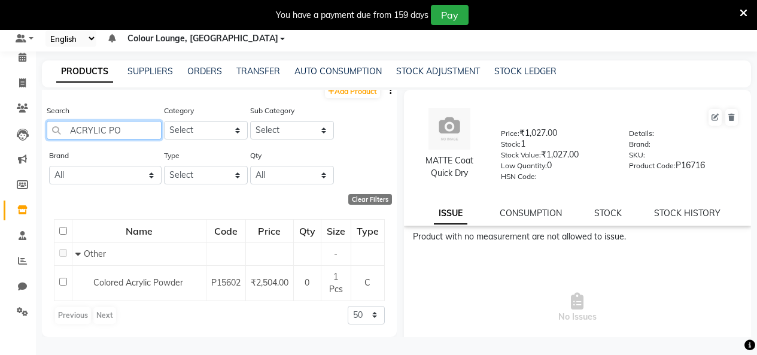
drag, startPoint x: 132, startPoint y: 135, endPoint x: 0, endPoint y: 112, distance: 134.3
click at [0, 112] on app-home "08047224946 Select Register Evening Shift (Service) Morning Shift (Service) 1 D…" at bounding box center [378, 173] width 757 height 363
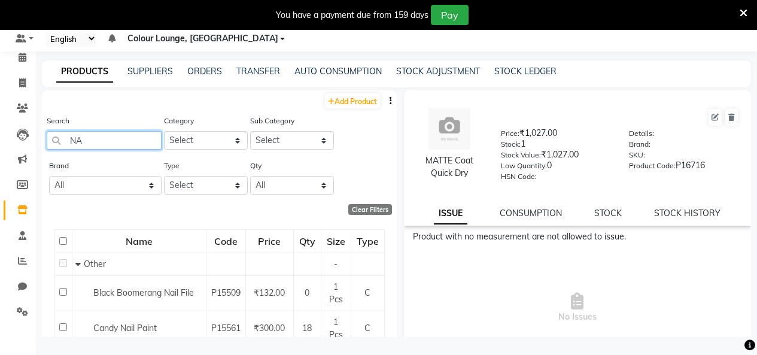
type input "N"
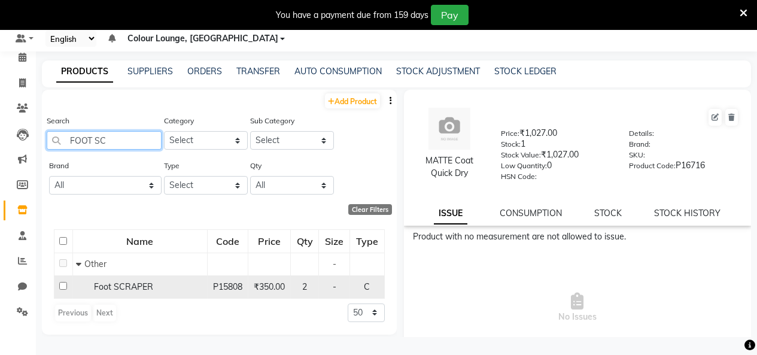
type input "FOOT SC"
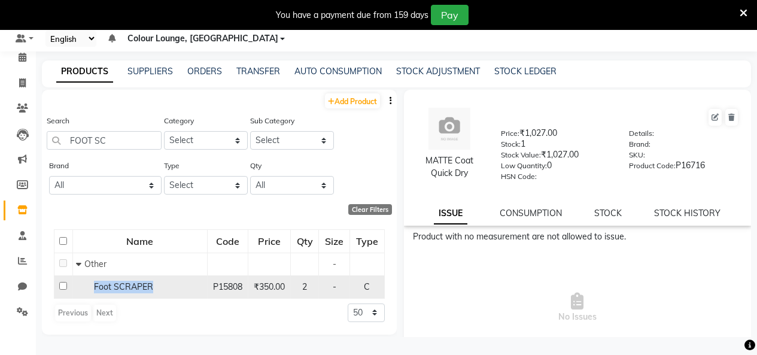
drag, startPoint x: 175, startPoint y: 289, endPoint x: 96, endPoint y: 289, distance: 79.0
click at [93, 290] on div "Foot SCRAPER" at bounding box center [140, 287] width 128 height 13
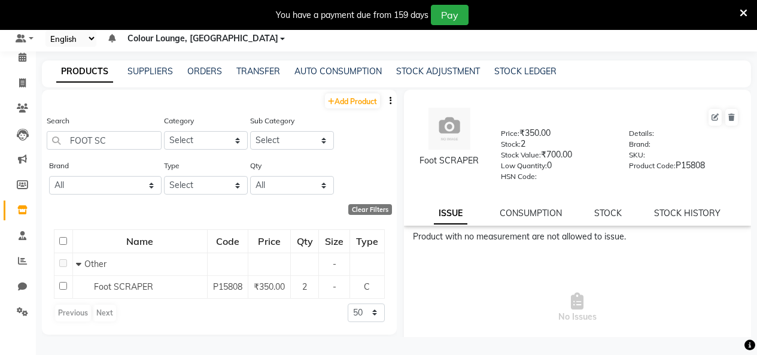
click at [495, 322] on span "No Issues" at bounding box center [578, 308] width 330 height 120
drag, startPoint x: 142, startPoint y: 138, endPoint x: 0, endPoint y: 112, distance: 144.8
click at [0, 129] on app-home "08047224946 Select Register Evening Shift (Service) Morning Shift (Service) 1 D…" at bounding box center [378, 173] width 757 height 363
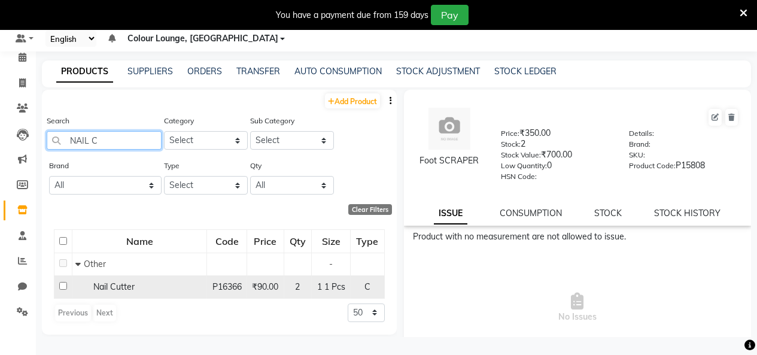
type input "NAIL C"
drag, startPoint x: 160, startPoint y: 284, endPoint x: 86, endPoint y: 285, distance: 74.2
click at [78, 284] on div "Nail Cutter" at bounding box center [139, 287] width 128 height 13
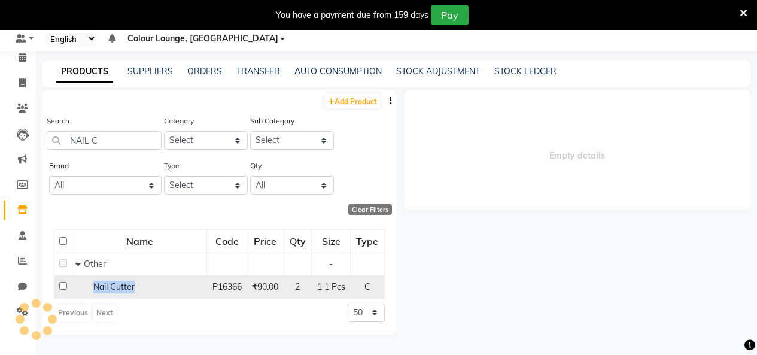
select select
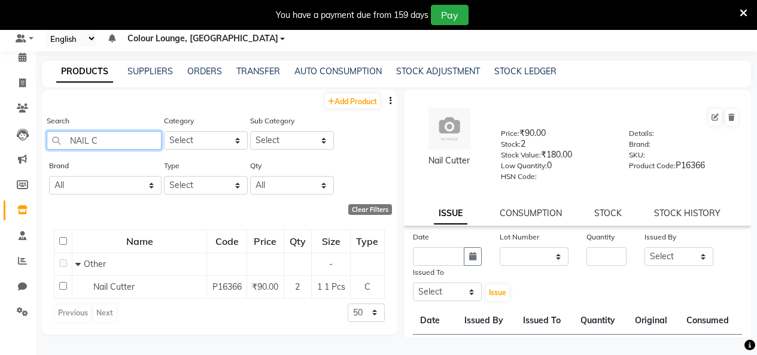
drag, startPoint x: 148, startPoint y: 142, endPoint x: 0, endPoint y: 148, distance: 148.5
click at [0, 146] on app-home "08047224946 Select Register Evening Shift (Service) Morning Shift (Service) 1 D…" at bounding box center [378, 173] width 757 height 363
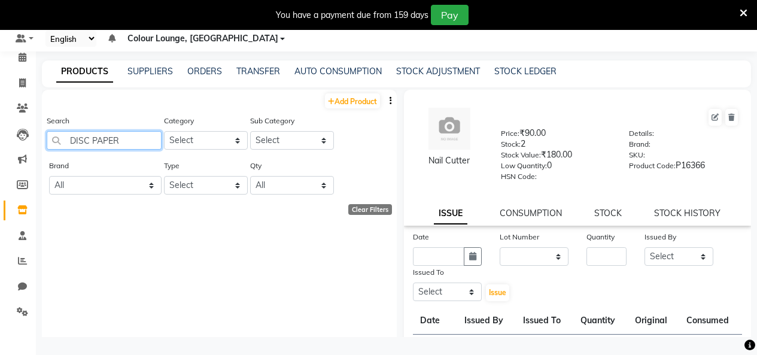
drag, startPoint x: 89, startPoint y: 140, endPoint x: 0, endPoint y: 1, distance: 165.1
click at [0, 110] on app-home "08047224946 Select Register Evening Shift (Service) Morning Shift (Service) 1 D…" at bounding box center [378, 173] width 757 height 363
type input "PAPER"
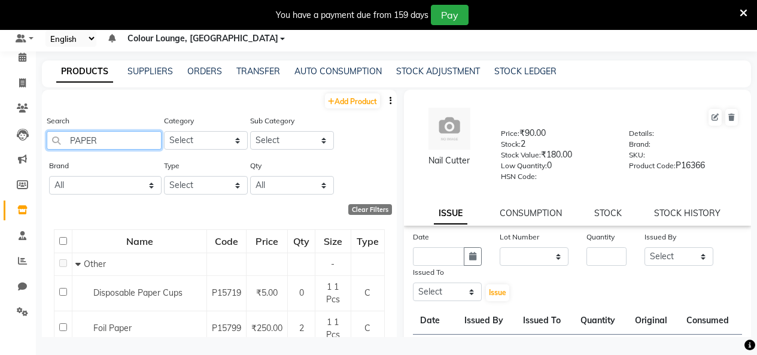
click at [0, 99] on app-home "08047224946 Select Register Evening Shift (Service) Morning Shift (Service) 1 D…" at bounding box center [378, 173] width 757 height 363
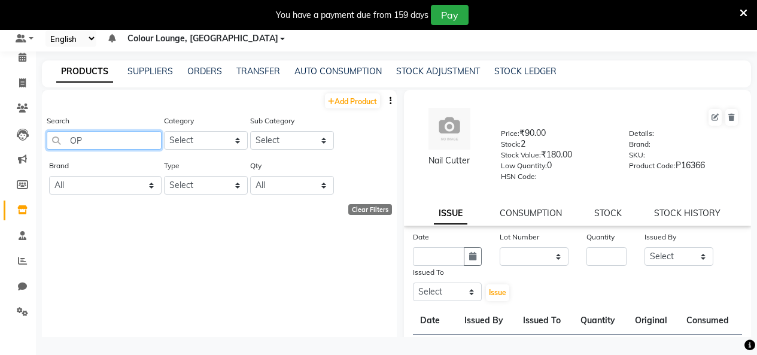
type input "O"
type input "D"
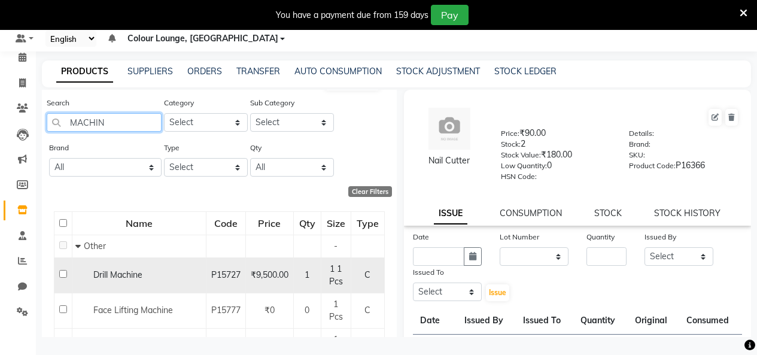
scroll to position [78, 0]
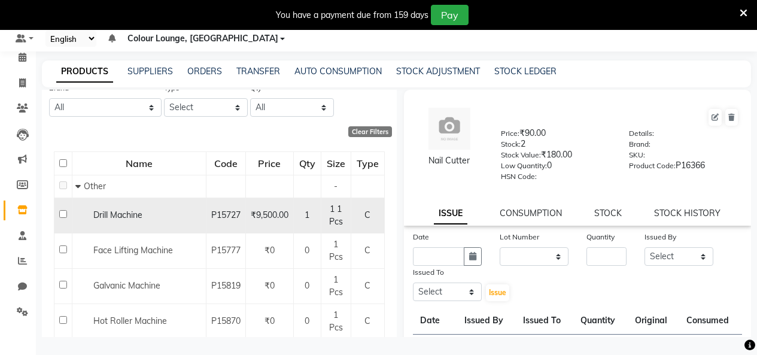
type input "MACHIN"
drag, startPoint x: 153, startPoint y: 219, endPoint x: 123, endPoint y: 231, distance: 32.2
click at [104, 218] on div "Drill Machine" at bounding box center [138, 215] width 127 height 13
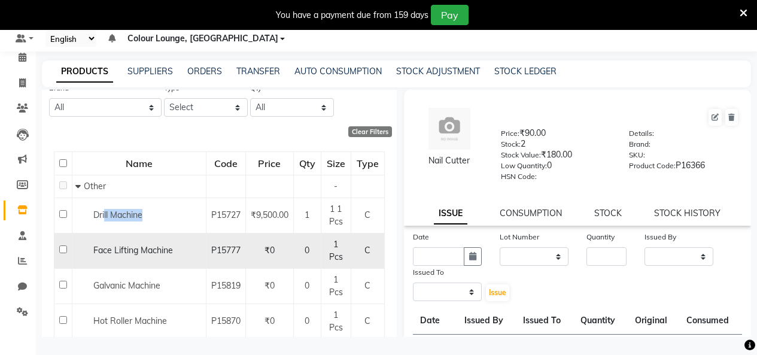
select select
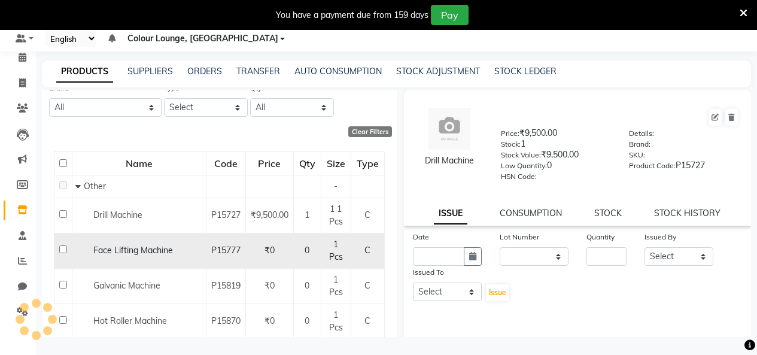
click at [139, 236] on td "Face Lifting Machine" at bounding box center [139, 250] width 134 height 35
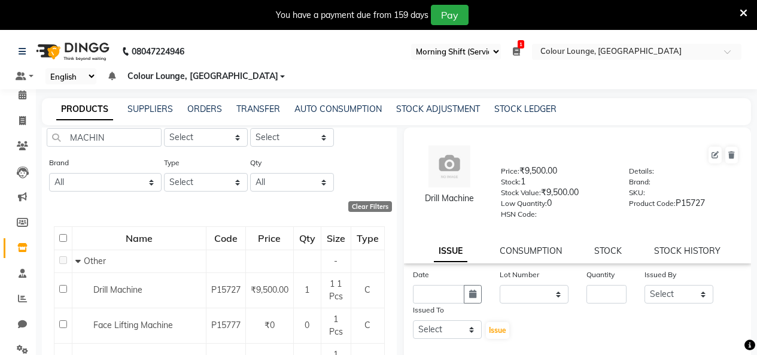
scroll to position [0, 0]
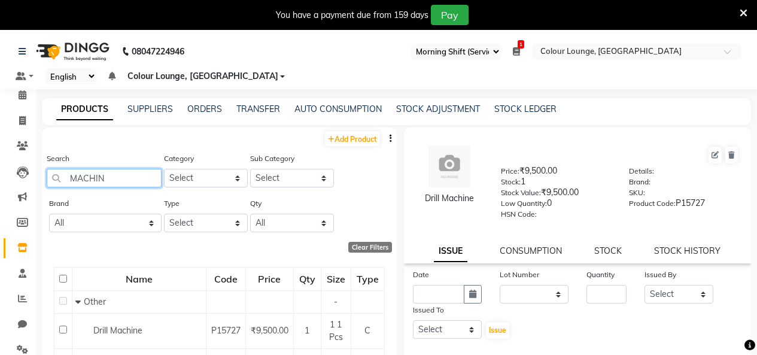
drag, startPoint x: 44, startPoint y: 175, endPoint x: 0, endPoint y: 178, distance: 44.3
click at [0, 176] on app-home "08047224946 Select Register Evening Shift (Service) Morning Shift (Service) 1 D…" at bounding box center [378, 211] width 757 height 363
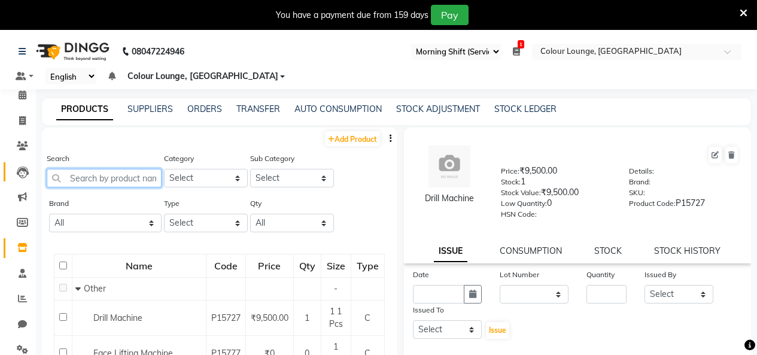
paste input "Brilliant Cream Bleach"
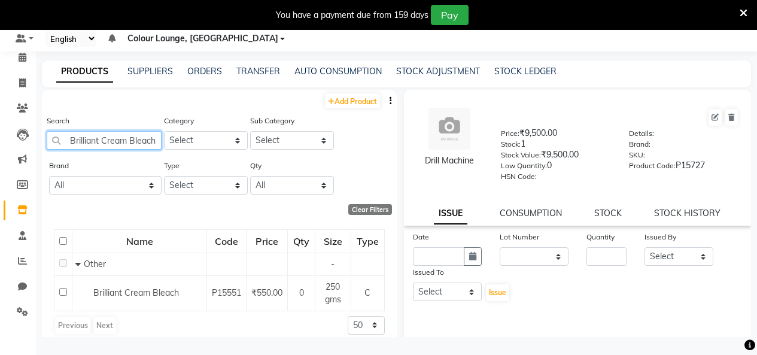
drag, startPoint x: 96, startPoint y: 132, endPoint x: 58, endPoint y: 130, distance: 38.4
click at [59, 130] on div "Search Brilliant Cream Bleach" at bounding box center [104, 131] width 115 height 35
type input "ch"
click at [38, 139] on main "PRODUCTS SUPPLIERS ORDERS TRANSFER AUTO CONSUMPTION STOCK ADJUSTMENT STOCK LEDG…" at bounding box center [396, 207] width 721 height 294
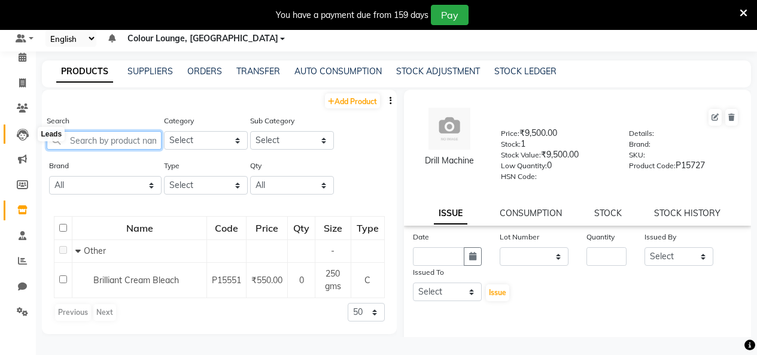
paste input "Alga Pedicure Kit"
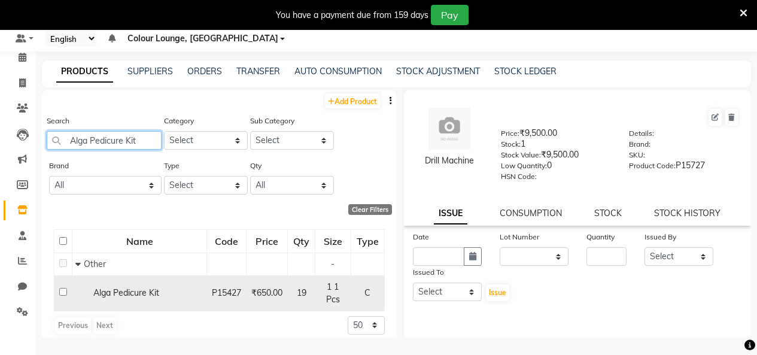
type input "Alga Pedicure Kit"
click at [105, 293] on span "Alga Pedicure Kit" at bounding box center [126, 292] width 66 height 11
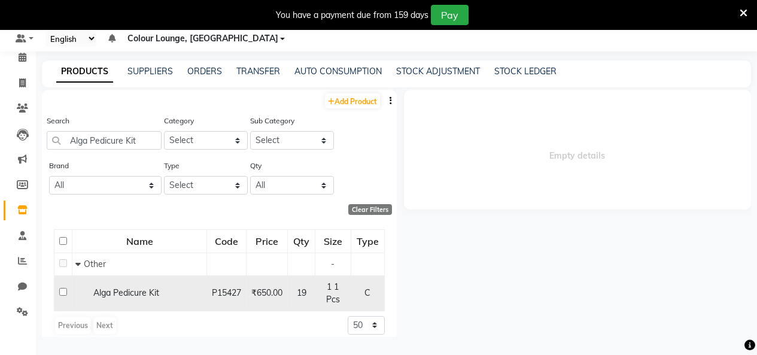
select select
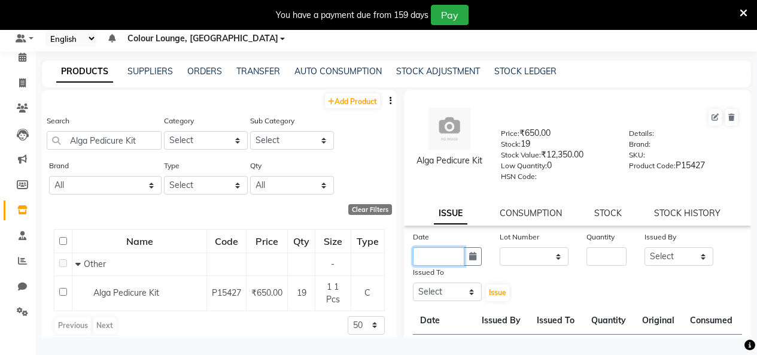
click at [434, 257] on input "text" at bounding box center [438, 256] width 51 height 19
select select "9"
select select "2025"
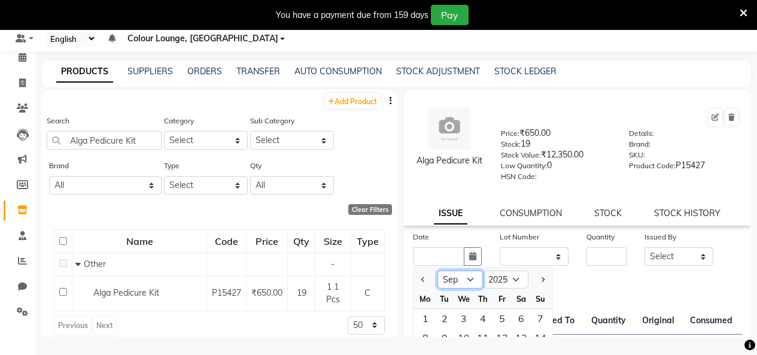
click at [452, 287] on select "Jan Feb Mar Apr May Jun Jul Aug Sep Oct Nov Dec" at bounding box center [459, 279] width 45 height 18
click at [437, 270] on select "Jan Feb Mar Apr May Jun Jul Aug Sep Oct Nov Dec" at bounding box center [459, 279] width 45 height 18
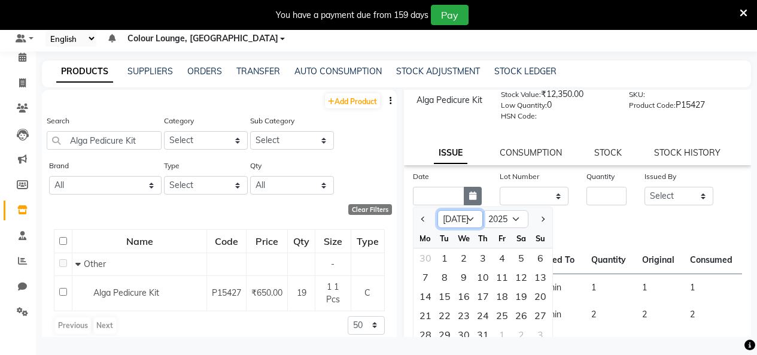
scroll to position [60, 0]
click at [458, 223] on select "Jan Feb Mar Apr May Jun Jul Aug Sep Oct Nov Dec" at bounding box center [459, 220] width 45 height 18
select select "8"
click at [437, 211] on select "Jan Feb Mar Apr May Jun Jul Aug Sep Oct Nov Dec" at bounding box center [459, 220] width 45 height 18
click at [444, 311] on div "19" at bounding box center [444, 315] width 19 height 19
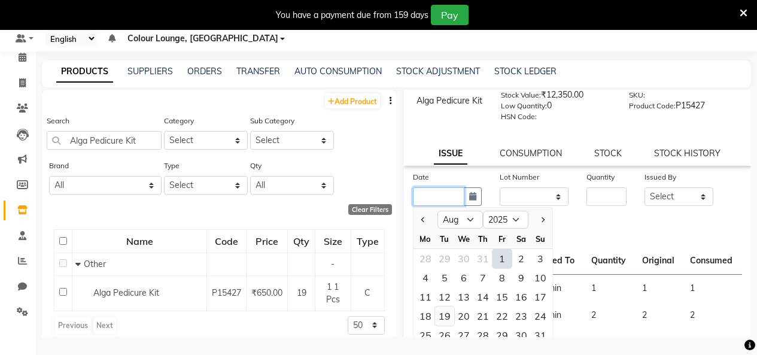
type input "19-08-2025"
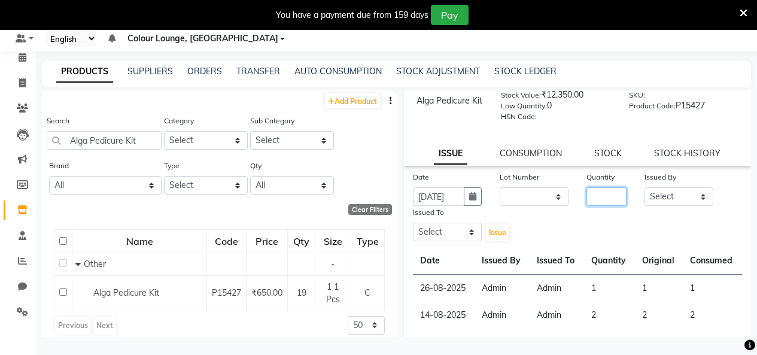
click at [608, 199] on input "number" at bounding box center [606, 196] width 40 height 19
type input "9"
drag, startPoint x: 677, startPoint y: 197, endPoint x: 680, endPoint y: 190, distance: 7.8
click at [677, 197] on select "Select Admin Admin [PERSON_NAME] [PERSON_NAME] Colour Lounge, [GEOGRAPHIC_DATA]…" at bounding box center [678, 196] width 69 height 19
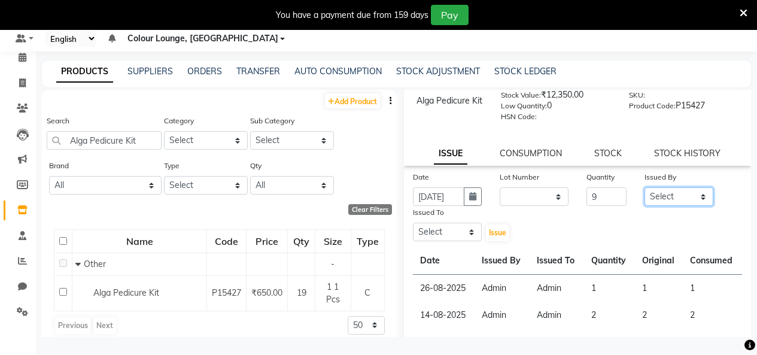
select select "70112"
click at [644, 187] on select "Select Admin Admin [PERSON_NAME] [PERSON_NAME] Colour Lounge, [GEOGRAPHIC_DATA]…" at bounding box center [678, 196] width 69 height 19
click at [450, 234] on select "Select Admin Admin [PERSON_NAME] [PERSON_NAME] Colour Lounge, [GEOGRAPHIC_DATA]…" at bounding box center [447, 232] width 69 height 19
select select "70112"
click at [413, 223] on select "Select Admin Admin [PERSON_NAME] [PERSON_NAME] Colour Lounge, [GEOGRAPHIC_DATA]…" at bounding box center [447, 232] width 69 height 19
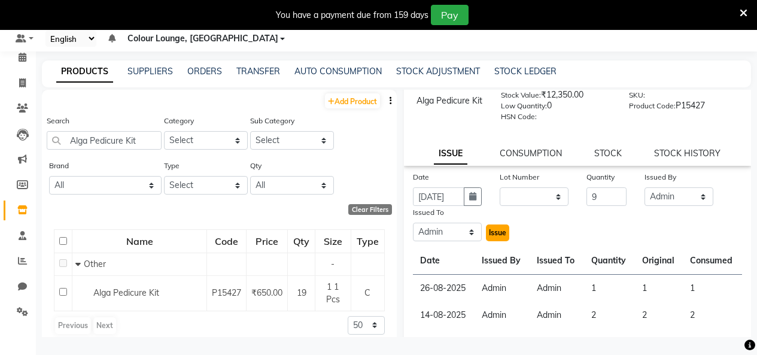
click at [494, 231] on span "Issue" at bounding box center [497, 232] width 17 height 9
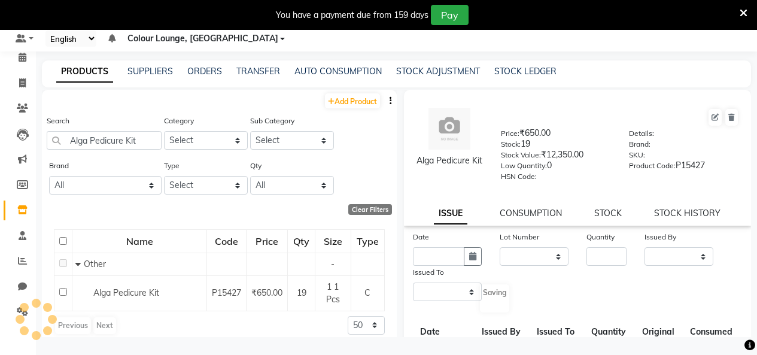
select select
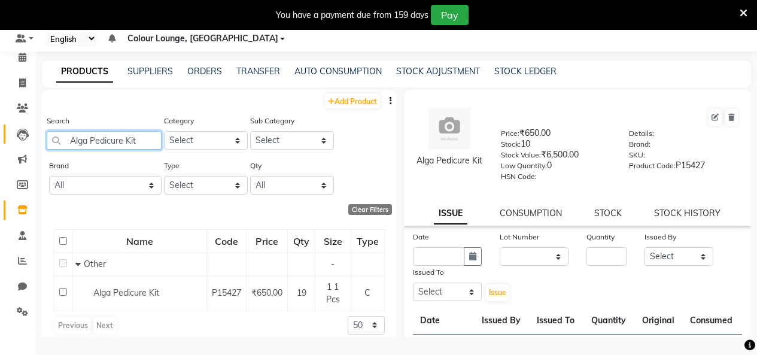
drag, startPoint x: 152, startPoint y: 136, endPoint x: 4, endPoint y: 138, distance: 147.8
click at [4, 138] on app-home "08047224946 Select Register Evening Shift (Service) Morning Shift (Service) 1 D…" at bounding box center [378, 173] width 757 height 363
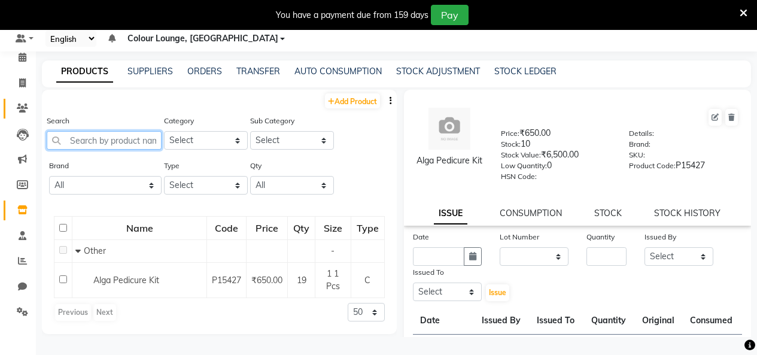
paste input "Kanpeki Kit Pro Merge"
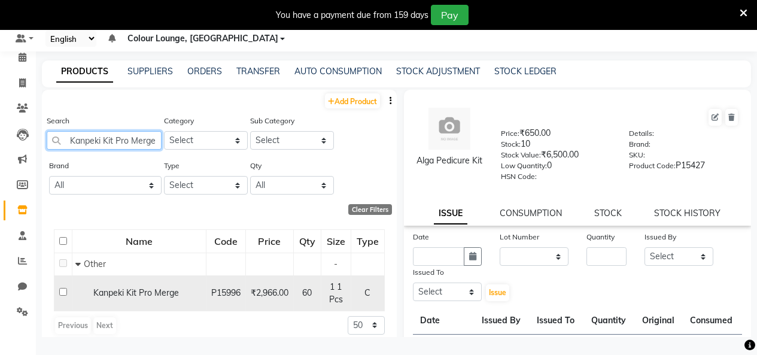
type input "Kanpeki Kit Pro Merge"
click at [68, 288] on td at bounding box center [63, 292] width 18 height 35
click at [65, 291] on input "checkbox" at bounding box center [63, 292] width 8 height 8
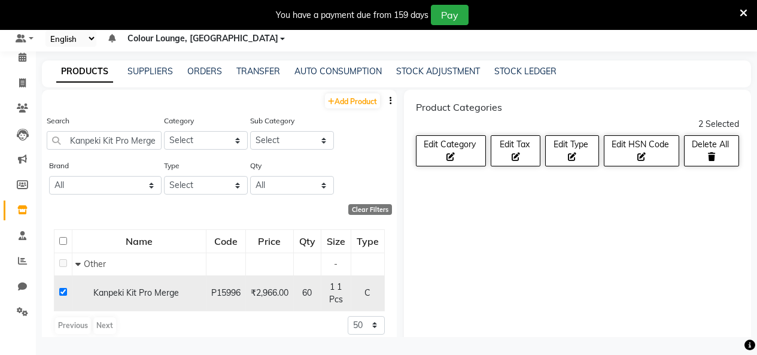
click at [74, 293] on td "Kanpeki Kit Pro Merge" at bounding box center [139, 292] width 134 height 35
drag, startPoint x: 64, startPoint y: 291, endPoint x: 213, endPoint y: 287, distance: 149.0
click at [64, 291] on input "checkbox" at bounding box center [63, 292] width 8 height 8
checkbox input "false"
select select
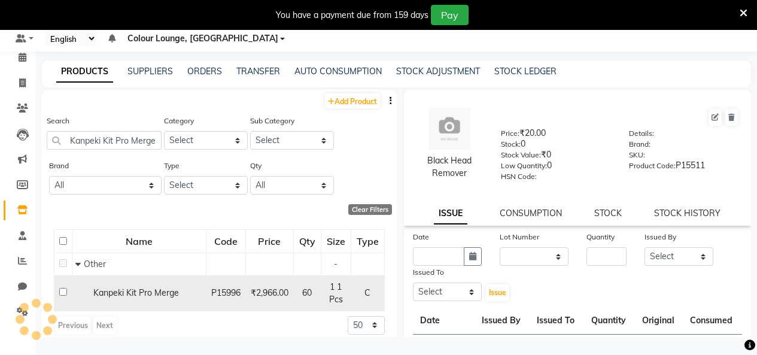
click at [281, 287] on td "₹2,966.00" at bounding box center [269, 292] width 48 height 35
drag, startPoint x: 281, startPoint y: 287, endPoint x: 300, endPoint y: 289, distance: 19.2
click at [281, 287] on td "₹2,966.00" at bounding box center [269, 292] width 48 height 35
click at [302, 289] on span "60" at bounding box center [307, 292] width 10 height 11
click at [306, 290] on div "60" at bounding box center [307, 293] width 17 height 13
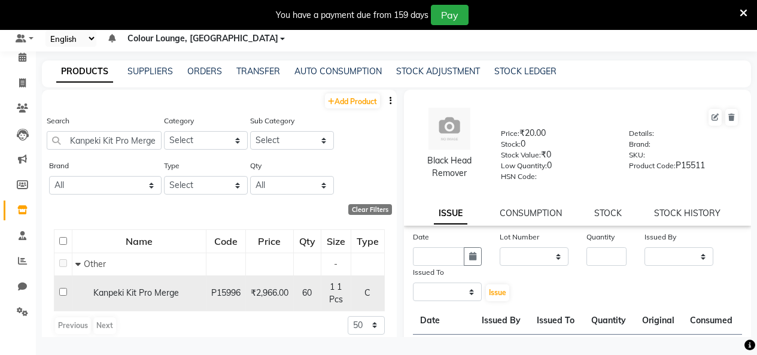
select select
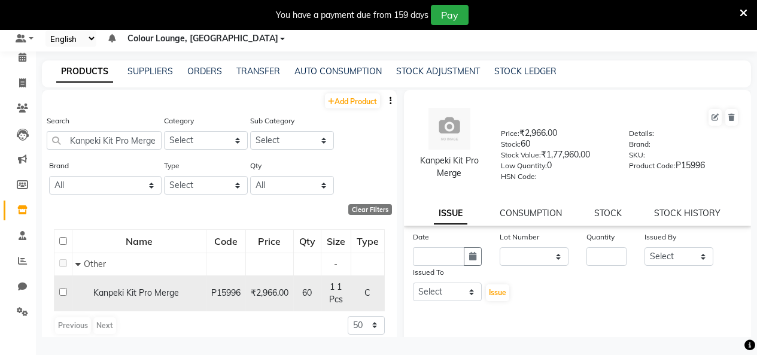
click at [306, 290] on div "60" at bounding box center [307, 293] width 17 height 13
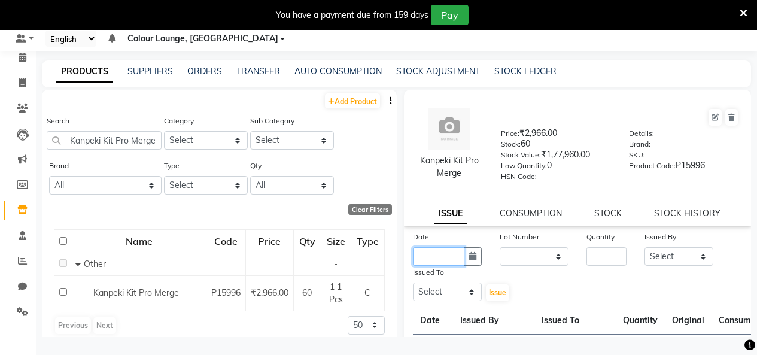
click at [446, 251] on input "text" at bounding box center [438, 256] width 51 height 19
select select "9"
select select "2025"
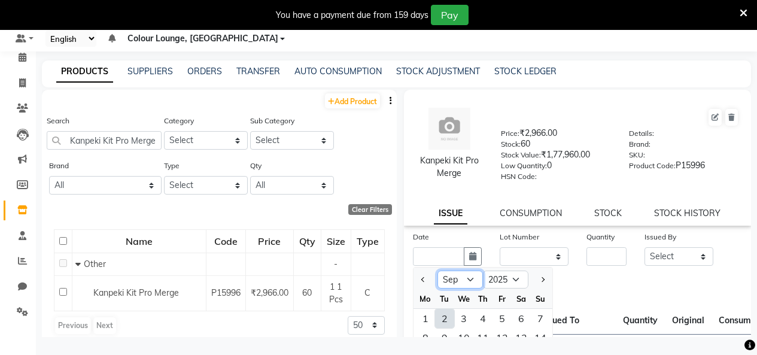
click at [458, 278] on select "Jan Feb Mar Apr May Jun Jul Aug Sep Oct Nov Dec" at bounding box center [459, 279] width 45 height 18
select select "8"
click at [437, 270] on select "Jan Feb Mar Apr May Jun Jul Aug Sep Oct Nov Dec" at bounding box center [459, 279] width 45 height 18
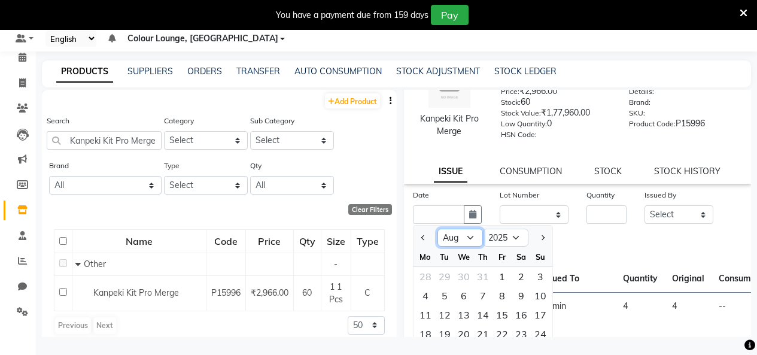
scroll to position [120, 0]
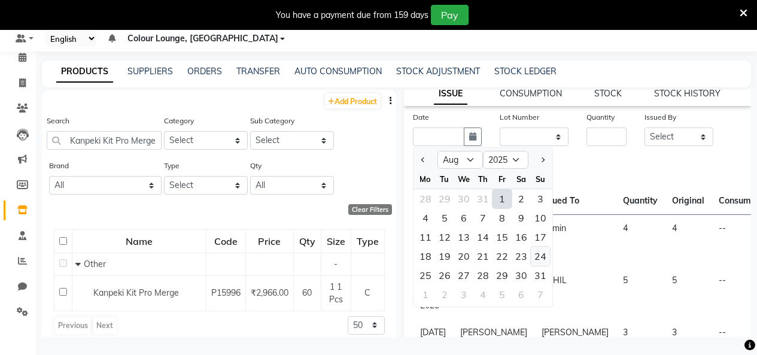
click at [538, 257] on div "24" at bounding box center [540, 255] width 19 height 19
type input "24-08-2025"
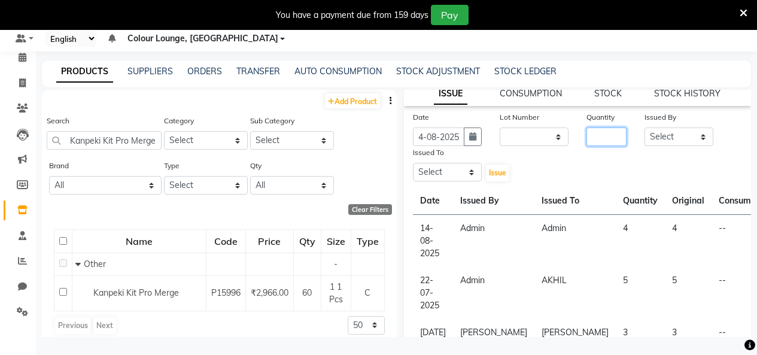
click at [612, 143] on input "number" at bounding box center [606, 136] width 40 height 19
type input "10"
click at [672, 135] on select "Select Admin Admin [PERSON_NAME] [PERSON_NAME] Colour Lounge, [GEOGRAPHIC_DATA]…" at bounding box center [678, 136] width 69 height 19
select select "76897"
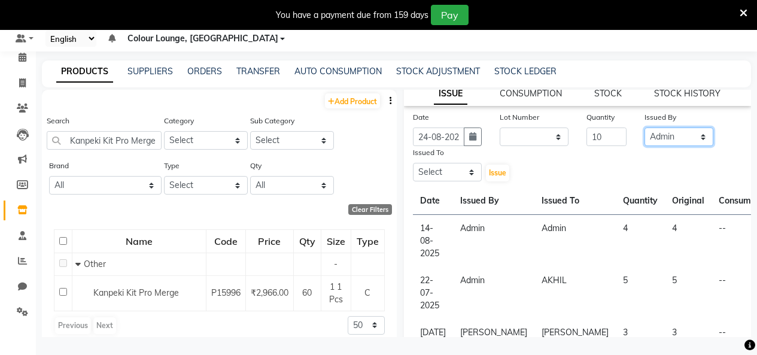
click at [644, 127] on select "Select Admin Admin [PERSON_NAME] [PERSON_NAME] Colour Lounge, [GEOGRAPHIC_DATA]…" at bounding box center [678, 136] width 69 height 19
click at [440, 178] on select "Select Admin Admin [PERSON_NAME] [PERSON_NAME] Colour Lounge, [GEOGRAPHIC_DATA]…" at bounding box center [447, 172] width 69 height 19
select select "70112"
click at [413, 163] on select "Select Admin Admin [PERSON_NAME] [PERSON_NAME] Colour Lounge, [GEOGRAPHIC_DATA]…" at bounding box center [447, 172] width 69 height 19
click at [491, 171] on span "Issue" at bounding box center [497, 172] width 17 height 9
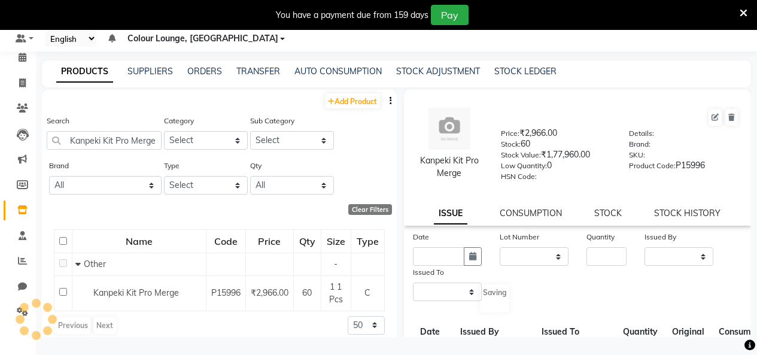
select select
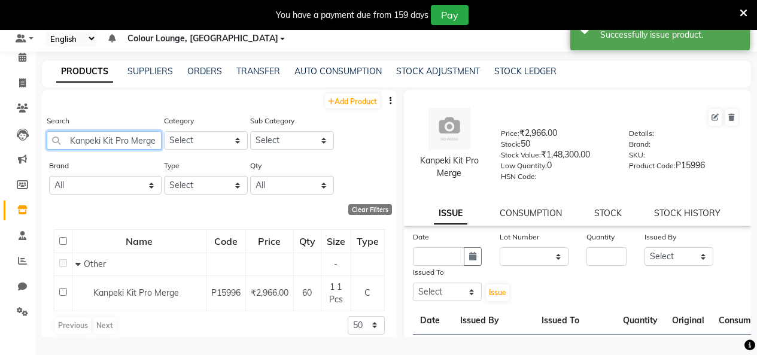
drag, startPoint x: 144, startPoint y: 139, endPoint x: 43, endPoint y: 139, distance: 101.1
click at [43, 139] on div "Search Kanpeki Kit Pro Merge Category Select Hair Skin Makeup Personal Care App…" at bounding box center [219, 136] width 355 height 45
type input "g"
drag, startPoint x: 96, startPoint y: 134, endPoint x: 47, endPoint y: 135, distance: 49.1
click at [47, 135] on input "g" at bounding box center [104, 140] width 115 height 19
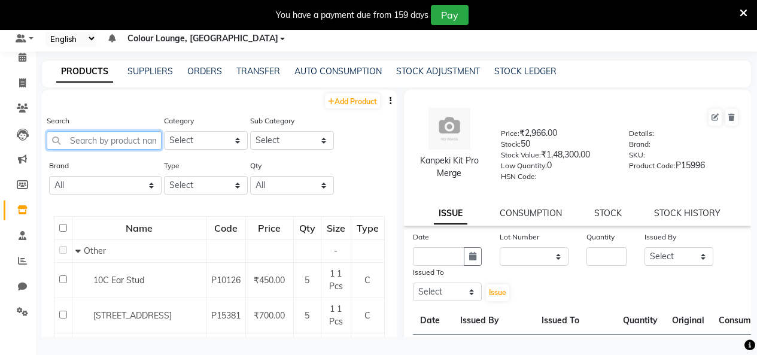
drag, startPoint x: 141, startPoint y: 138, endPoint x: 133, endPoint y: 124, distance: 15.6
click at [139, 138] on input "text" at bounding box center [104, 140] width 115 height 19
paste input "KANPEKI KOU 4 STEP"
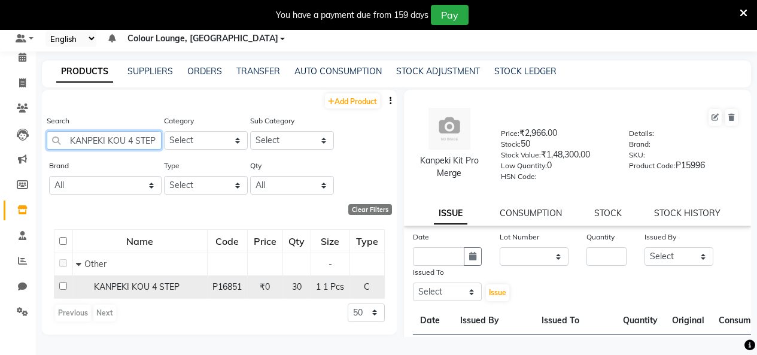
type input "KANPEKI KOU 4 STEP"
click at [76, 289] on div "KANPEKI KOU 4 STEP" at bounding box center [140, 287] width 128 height 13
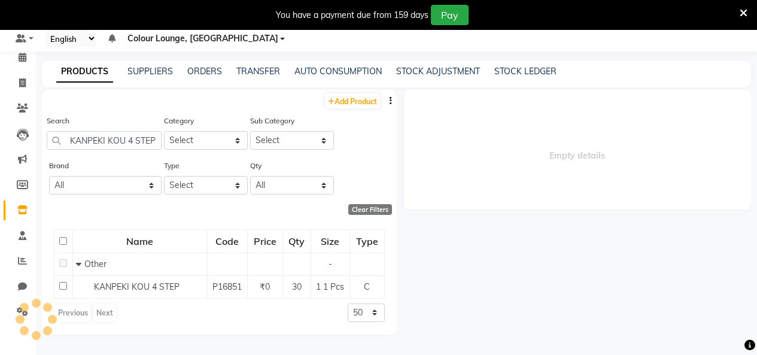
select select
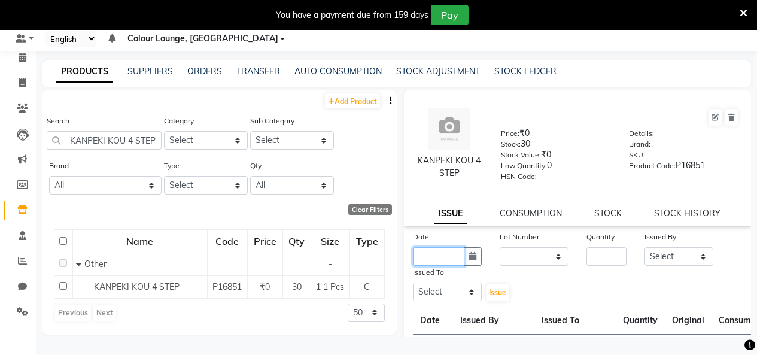
click at [438, 257] on input "text" at bounding box center [438, 256] width 51 height 19
select select "9"
select select "2025"
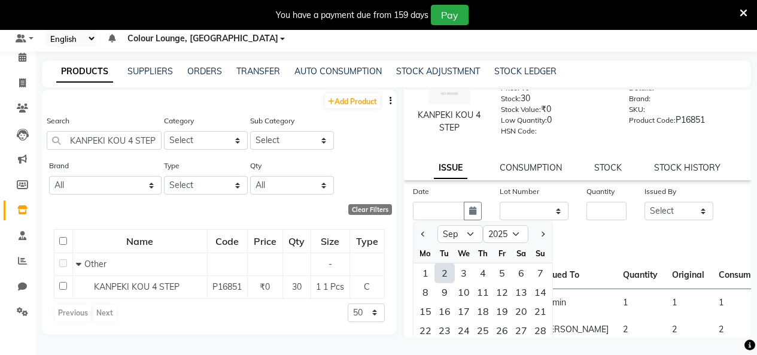
scroll to position [120, 0]
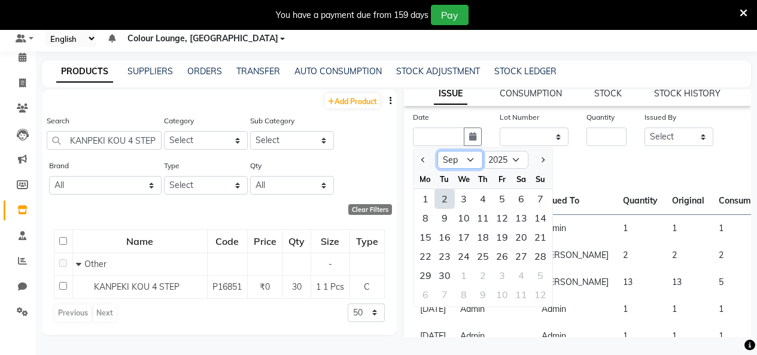
click at [467, 162] on select "Jan Feb Mar Apr May Jun Jul Aug Sep Oct Nov Dec" at bounding box center [459, 160] width 45 height 18
select select "8"
click at [437, 151] on select "Jan Feb Mar Apr May Jun Jul Aug Sep Oct Nov Dec" at bounding box center [459, 160] width 45 height 18
click at [461, 274] on div "27" at bounding box center [463, 275] width 19 height 19
type input "27-08-2025"
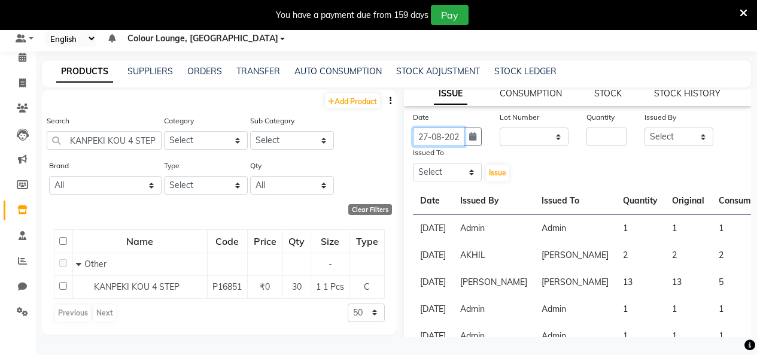
scroll to position [0, 9]
click at [609, 138] on input "number" at bounding box center [606, 136] width 40 height 19
type input "5"
click at [669, 141] on select "Select Admin Admin [PERSON_NAME] [PERSON_NAME] Colour Lounge, [GEOGRAPHIC_DATA]…" at bounding box center [678, 136] width 69 height 19
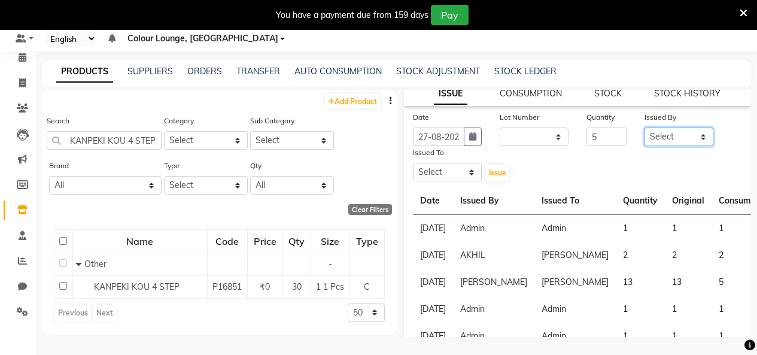
select select "76897"
click at [644, 127] on select "Select Admin Admin [PERSON_NAME] [PERSON_NAME] Colour Lounge, [GEOGRAPHIC_DATA]…" at bounding box center [678, 136] width 69 height 19
click at [461, 172] on select "Select Admin Admin [PERSON_NAME] [PERSON_NAME] Colour Lounge, [GEOGRAPHIC_DATA]…" at bounding box center [447, 172] width 69 height 19
select select "76897"
click at [413, 163] on select "Select Admin Admin [PERSON_NAME] [PERSON_NAME] Colour Lounge, [GEOGRAPHIC_DATA]…" at bounding box center [447, 172] width 69 height 19
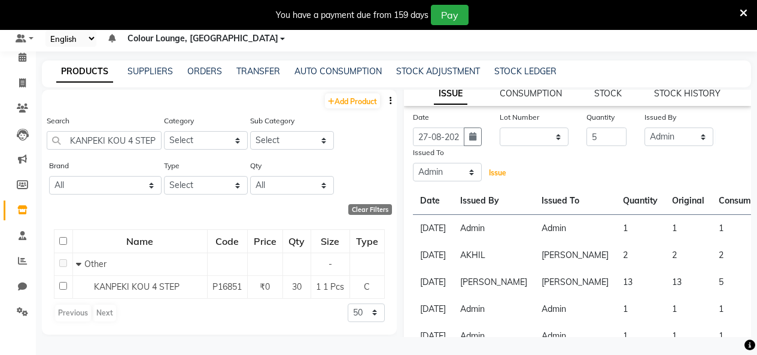
click at [491, 170] on span "Issue" at bounding box center [497, 172] width 17 height 9
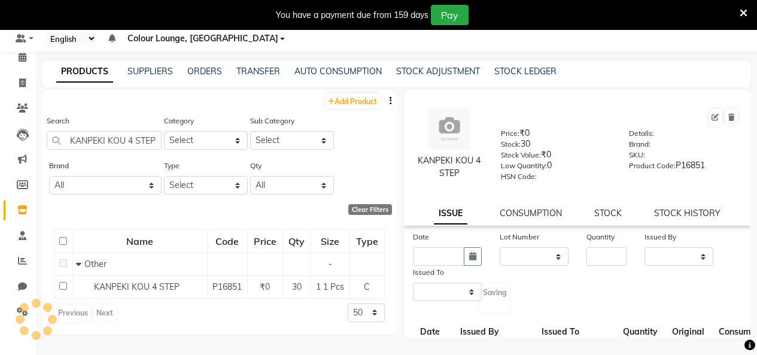
select select
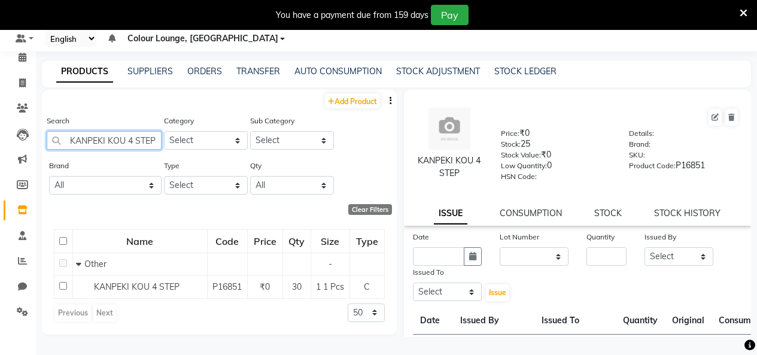
drag, startPoint x: 157, startPoint y: 138, endPoint x: 70, endPoint y: 145, distance: 87.6
click at [70, 145] on input "KANPEKI KOU 4 STEP" at bounding box center [104, 140] width 115 height 19
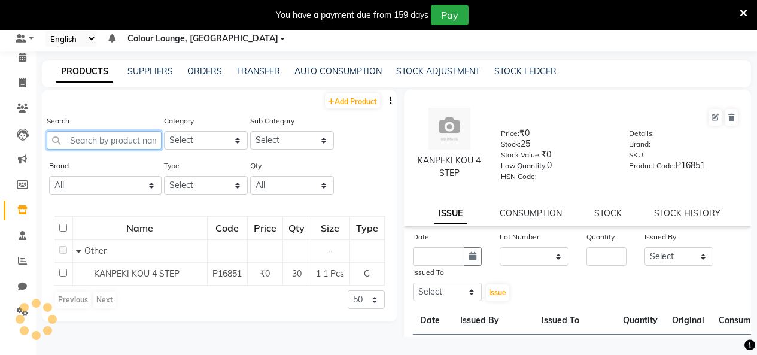
paste input "Kanpeki Sensi Ace Kit"
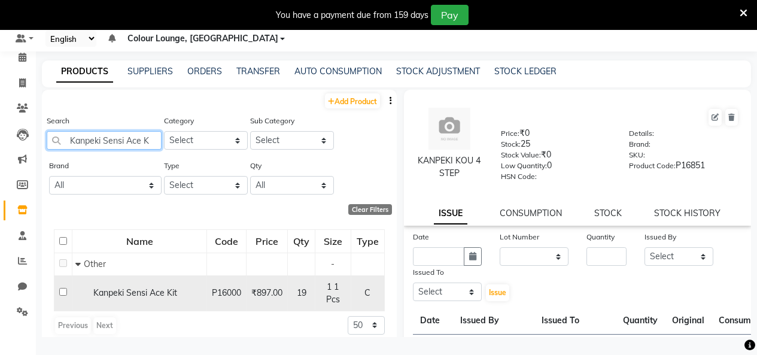
type input "Kanpeki Sensi Ace K"
click at [117, 316] on div "Previous Next 50 100 500" at bounding box center [219, 325] width 331 height 19
click at [65, 290] on input "checkbox" at bounding box center [63, 292] width 8 height 8
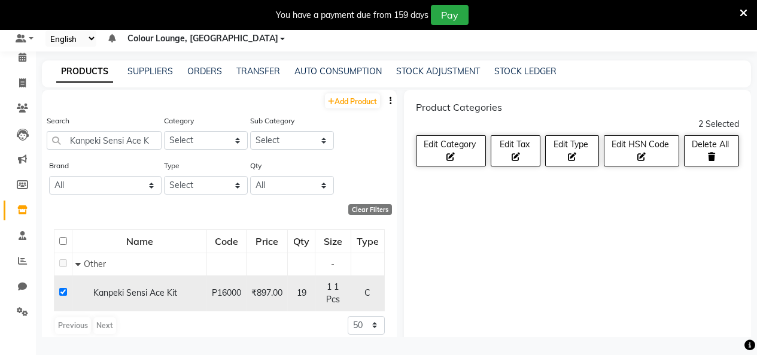
click at [87, 290] on div "Kanpeki Sensi Ace Kit" at bounding box center [139, 293] width 128 height 13
click at [65, 291] on input "checkbox" at bounding box center [63, 292] width 8 height 8
checkbox input "false"
select select
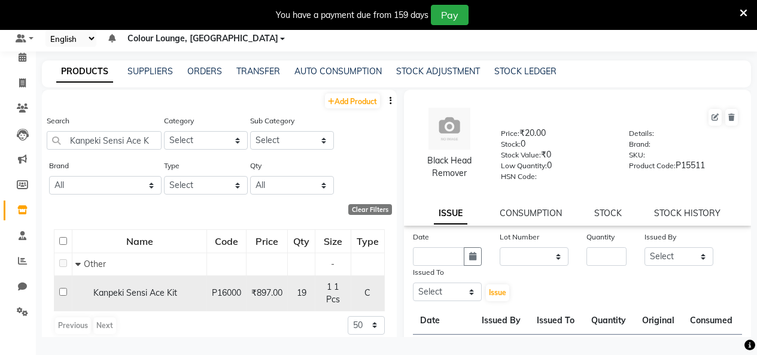
click at [121, 291] on span "Kanpeki Sensi Ace Kit" at bounding box center [135, 292] width 84 height 11
select select
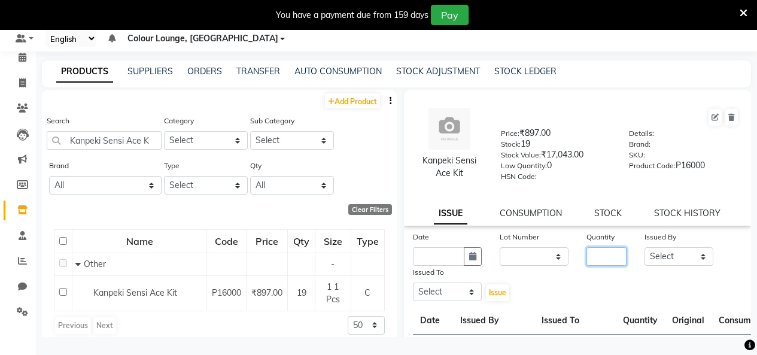
click at [596, 257] on input "number" at bounding box center [606, 256] width 40 height 19
click at [448, 254] on input "text" at bounding box center [438, 256] width 51 height 19
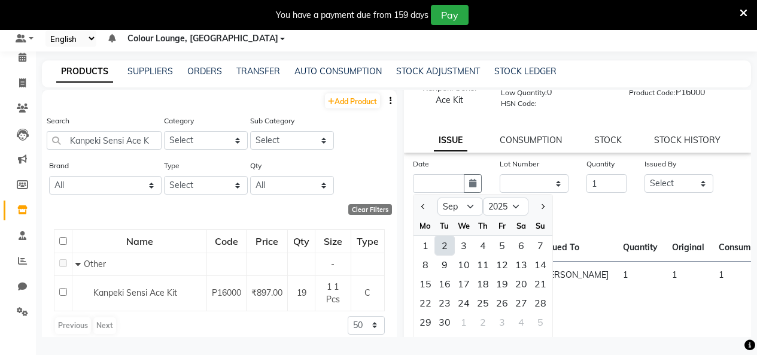
scroll to position [133, 0]
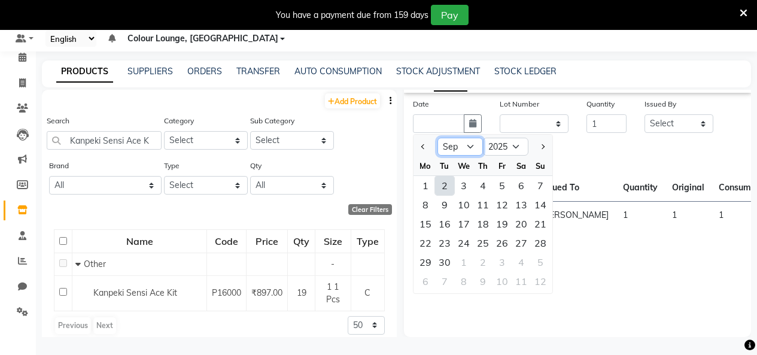
click at [459, 150] on select "Jan Feb Mar Apr May Jun Jul Aug Sep Oct Nov Dec" at bounding box center [459, 147] width 45 height 18
click at [437, 138] on select "Jan Feb Mar Apr May Jun Jul Aug Sep Oct Nov Dec" at bounding box center [459, 147] width 45 height 18
click at [535, 260] on div "31" at bounding box center [540, 261] width 19 height 19
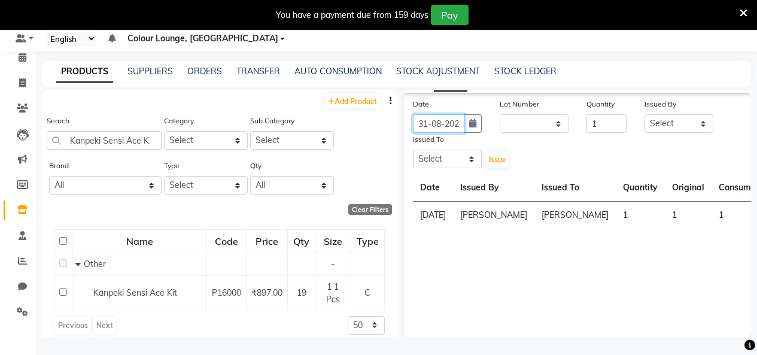
scroll to position [0, 9]
click at [653, 123] on select "Select Admin Admin [PERSON_NAME] [PERSON_NAME] Colour Lounge, [GEOGRAPHIC_DATA]…" at bounding box center [678, 123] width 69 height 19
click at [644, 114] on select "Select Admin Admin [PERSON_NAME] [PERSON_NAME] Colour Lounge, [GEOGRAPHIC_DATA]…" at bounding box center [678, 123] width 69 height 19
click at [442, 162] on select "Select Admin Admin [PERSON_NAME] [PERSON_NAME] Colour Lounge, [GEOGRAPHIC_DATA]…" at bounding box center [447, 159] width 69 height 19
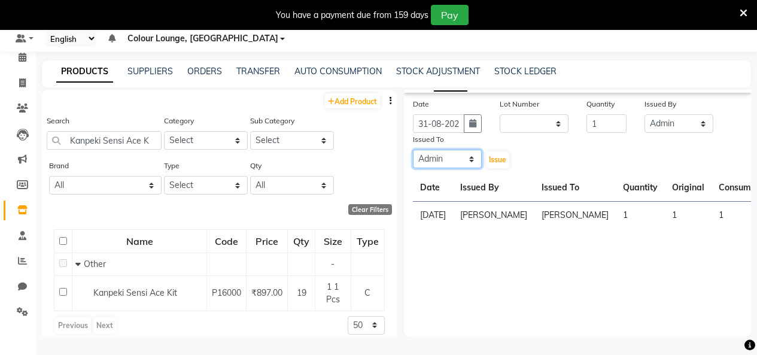
click at [413, 150] on select "Select Admin Admin [PERSON_NAME] [PERSON_NAME] Colour Lounge, [GEOGRAPHIC_DATA]…" at bounding box center [447, 159] width 69 height 19
click at [498, 160] on span "Issue" at bounding box center [497, 159] width 17 height 9
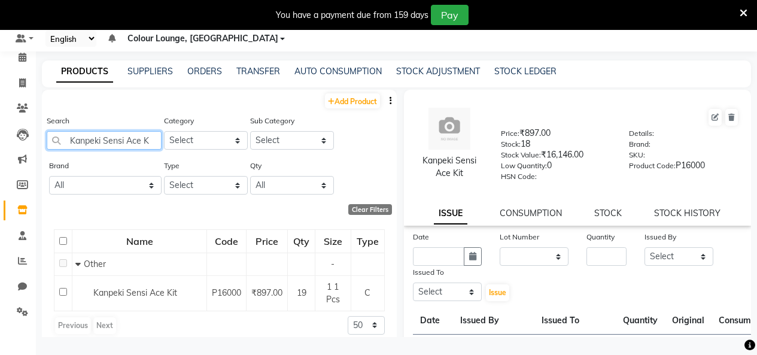
drag, startPoint x: 148, startPoint y: 137, endPoint x: 0, endPoint y: 139, distance: 148.4
click at [0, 139] on app-home "08047224946 Select Register Evening Shift (Service) Morning Shift (Service) 1 D…" at bounding box center [378, 173] width 757 height 363
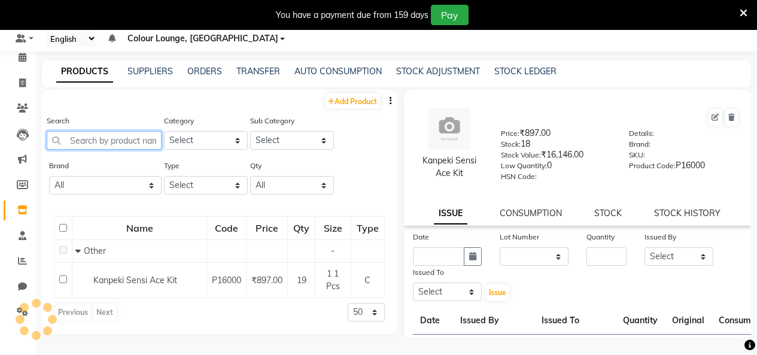
paste input "Kanpeki Blamch Kit"
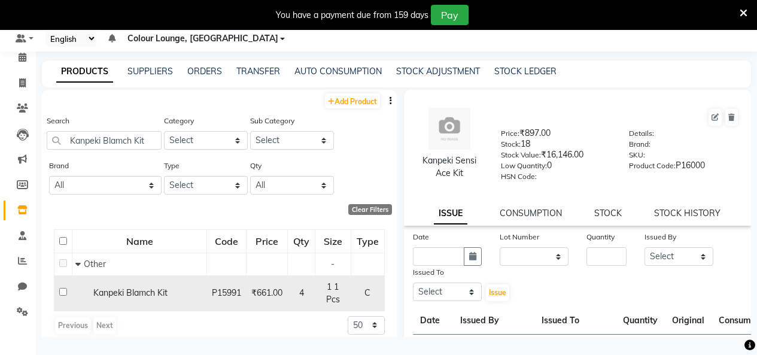
click at [67, 297] on td at bounding box center [63, 292] width 18 height 35
click at [96, 297] on span "Kanpeki Blamch Kit" at bounding box center [130, 292] width 74 height 11
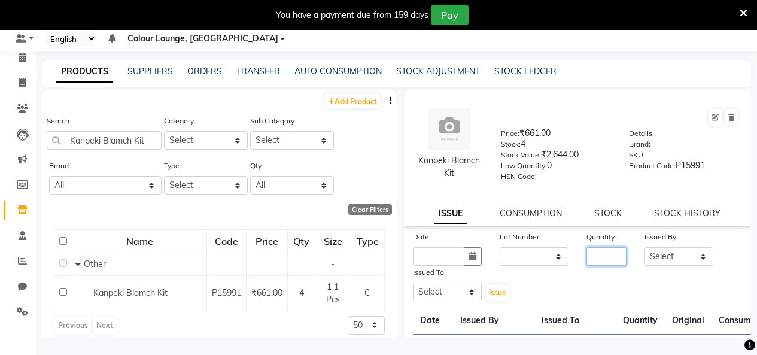
click at [608, 254] on input "number" at bounding box center [606, 256] width 40 height 19
drag, startPoint x: 637, startPoint y: 257, endPoint x: 653, endPoint y: 260, distance: 16.5
click at [637, 257] on div "Issued By Select Admin Admin AKHIL ANKUSH Baljinder Colour Lounge, Kabir Park C…" at bounding box center [678, 247] width 87 height 35
click at [659, 261] on select "Select Admin Admin [PERSON_NAME] [PERSON_NAME] Colour Lounge, [GEOGRAPHIC_DATA]…" at bounding box center [678, 256] width 69 height 19
click at [644, 247] on select "Select Admin Admin [PERSON_NAME] [PERSON_NAME] Colour Lounge, [GEOGRAPHIC_DATA]…" at bounding box center [678, 256] width 69 height 19
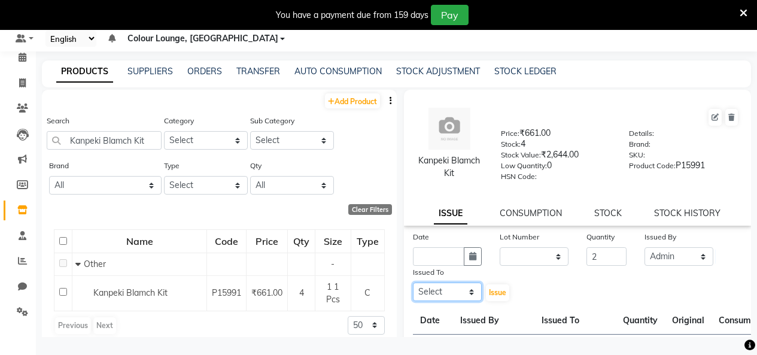
click at [430, 299] on select "Select Admin Admin [PERSON_NAME] [PERSON_NAME] Colour Lounge, [GEOGRAPHIC_DATA]…" at bounding box center [447, 291] width 69 height 19
click at [413, 282] on select "Select Admin Admin [PERSON_NAME] [PERSON_NAME] Colour Lounge, [GEOGRAPHIC_DATA]…" at bounding box center [447, 291] width 69 height 19
click at [440, 257] on input "text" at bounding box center [438, 256] width 51 height 19
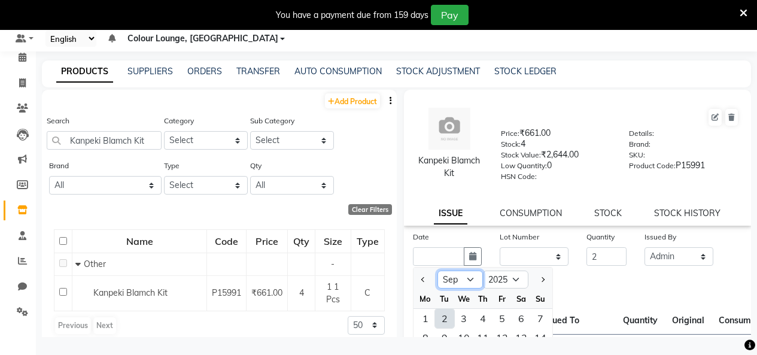
click at [467, 279] on select "Jan Feb Mar Apr May Jun Jul Aug Sep Oct Nov Dec" at bounding box center [459, 279] width 45 height 18
click at [437, 270] on select "Jan Feb Mar Apr May Jun Jul Aug Sep Oct Nov Dec" at bounding box center [459, 279] width 45 height 18
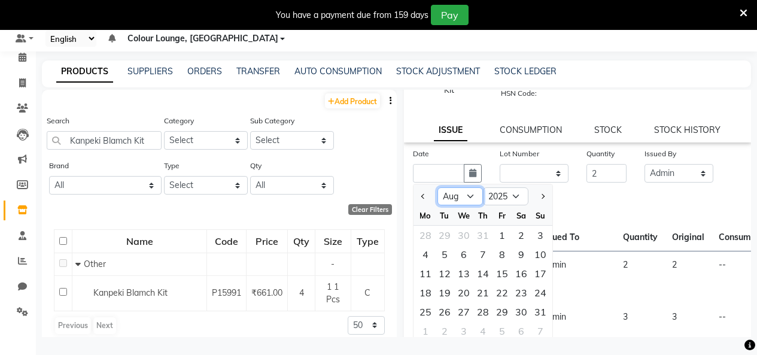
scroll to position [169, 0]
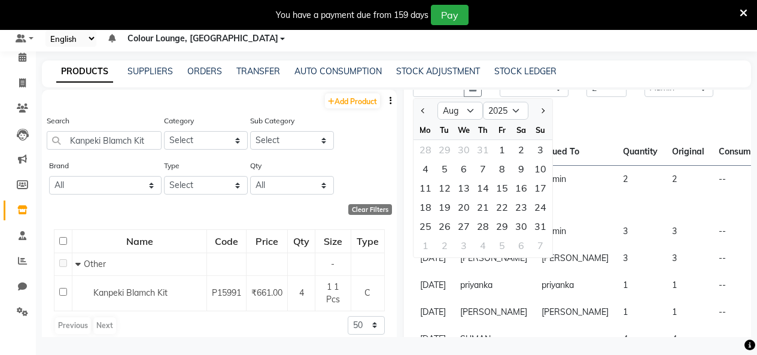
drag, startPoint x: 448, startPoint y: 223, endPoint x: 456, endPoint y: 221, distance: 8.6
click at [448, 223] on div "26" at bounding box center [444, 226] width 19 height 19
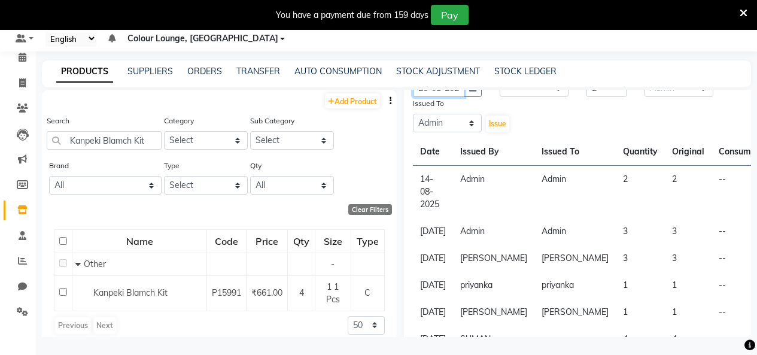
scroll to position [0, 9]
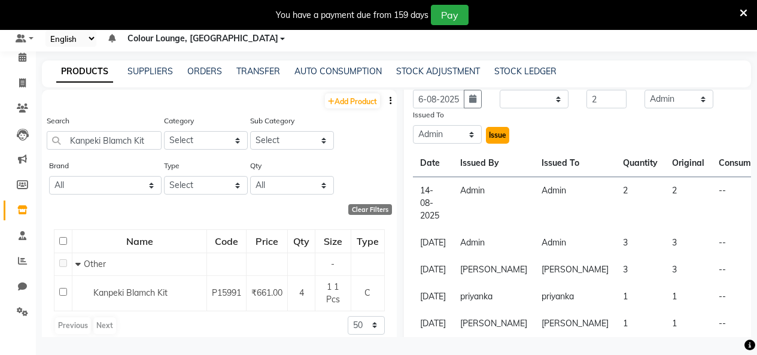
click at [502, 136] on span "Issue" at bounding box center [497, 134] width 17 height 9
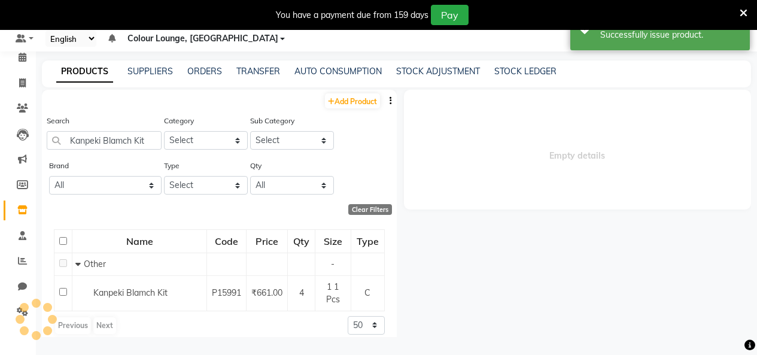
scroll to position [0, 0]
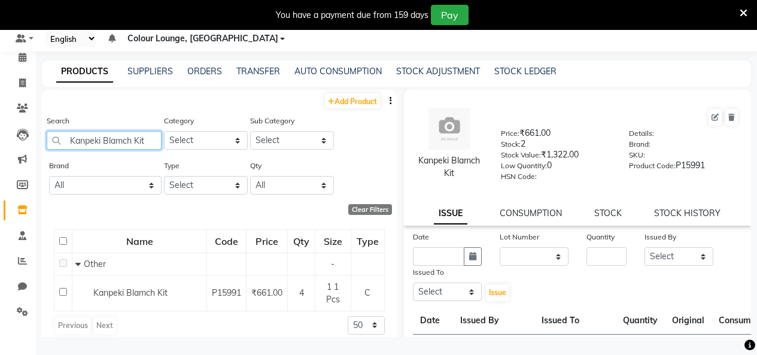
drag, startPoint x: 155, startPoint y: 142, endPoint x: 0, endPoint y: 181, distance: 159.8
click at [0, 180] on app-home "08047224946 Select Register Evening Shift (Service) Morning Shift (Service) 1 D…" at bounding box center [378, 173] width 757 height 363
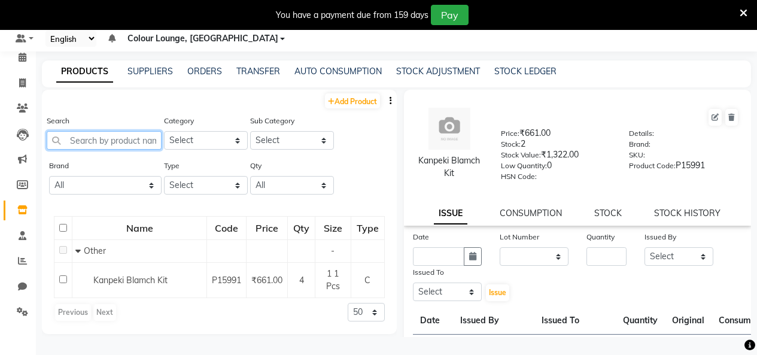
paste input "Honey Wax"
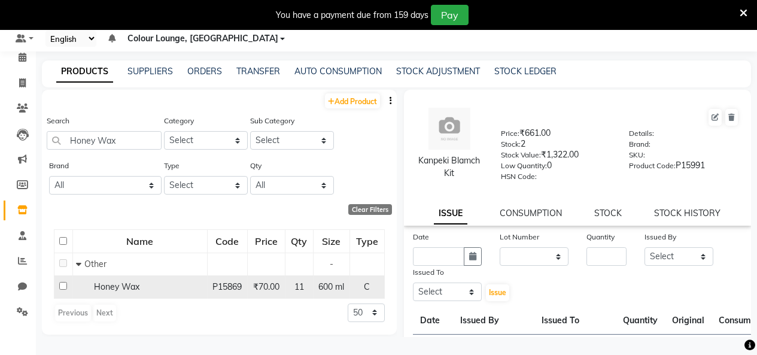
click at [106, 294] on td "Honey Wax" at bounding box center [139, 286] width 135 height 23
click at [85, 290] on div "Honey Wax" at bounding box center [140, 287] width 128 height 13
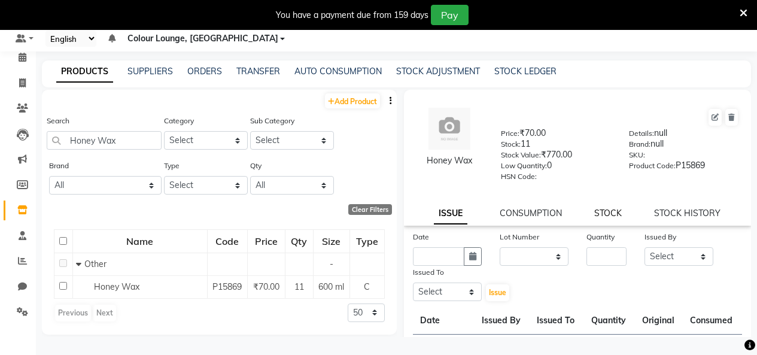
click at [596, 213] on link "STOCK" at bounding box center [608, 213] width 28 height 11
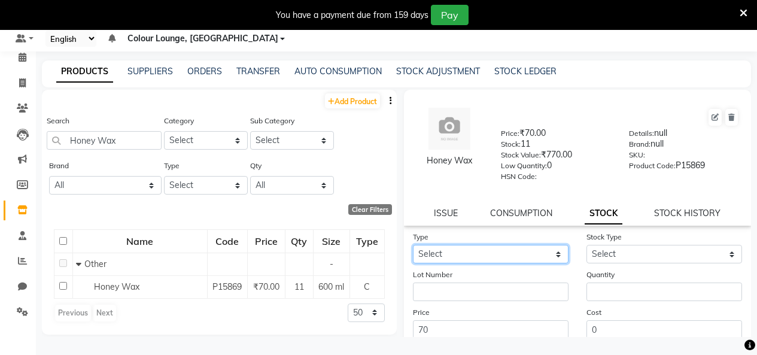
click at [512, 260] on select "Select In Out" at bounding box center [491, 254] width 156 height 19
click at [413, 245] on select "Select In Out" at bounding box center [491, 254] width 156 height 19
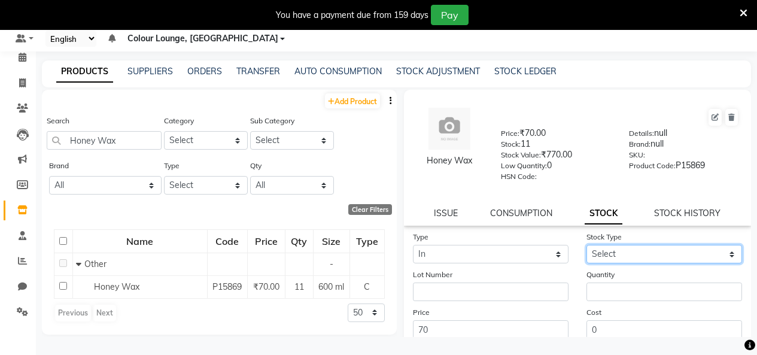
click at [595, 257] on select "Select New Stock Adjustment Return Other" at bounding box center [664, 254] width 156 height 19
click at [586, 245] on select "Select New Stock Adjustment Return Other" at bounding box center [664, 254] width 156 height 19
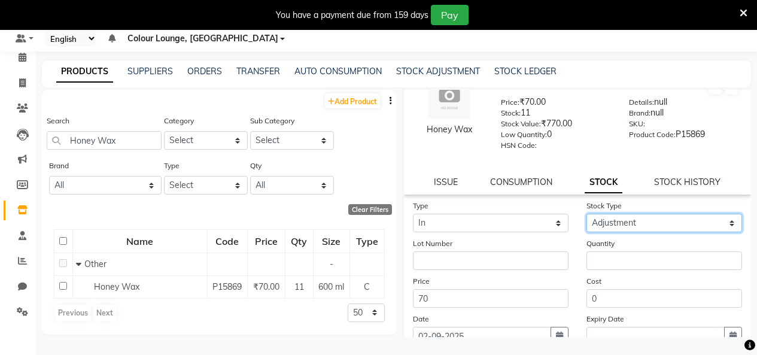
scroll to position [60, 0]
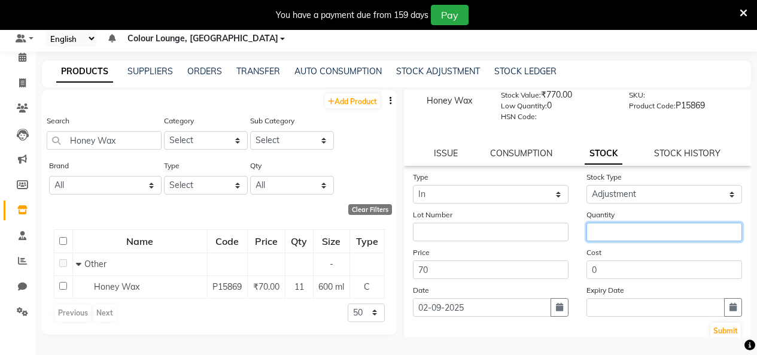
click at [611, 238] on input "number" at bounding box center [664, 232] width 156 height 19
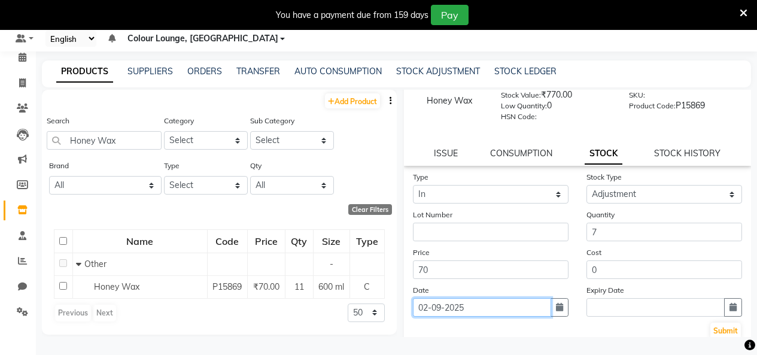
click at [482, 306] on input "02-09-2025" at bounding box center [482, 307] width 138 height 19
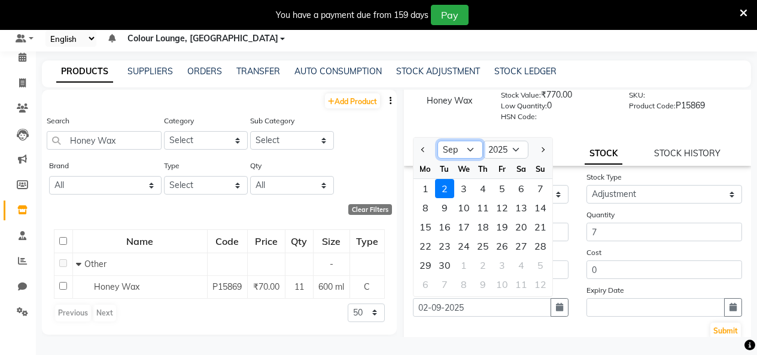
click at [467, 150] on select "Jan Feb Mar Apr May Jun Jul Aug Sep Oct Nov Dec" at bounding box center [459, 150] width 45 height 18
click at [437, 141] on select "Jan Feb Mar Apr May Jun Jul Aug Sep Oct Nov Dec" at bounding box center [459, 150] width 45 height 18
click at [451, 147] on select "Jan Feb Mar Apr May Jun Jul Aug Sep Oct Nov Dec" at bounding box center [459, 150] width 45 height 18
click at [437, 141] on select "Jan Feb Mar Apr May Jun Jul Aug Sep Oct Nov Dec" at bounding box center [459, 150] width 45 height 18
click at [471, 145] on select "Jan Feb Mar Apr May Jun Jul Aug Sep Oct Nov Dec" at bounding box center [459, 150] width 45 height 18
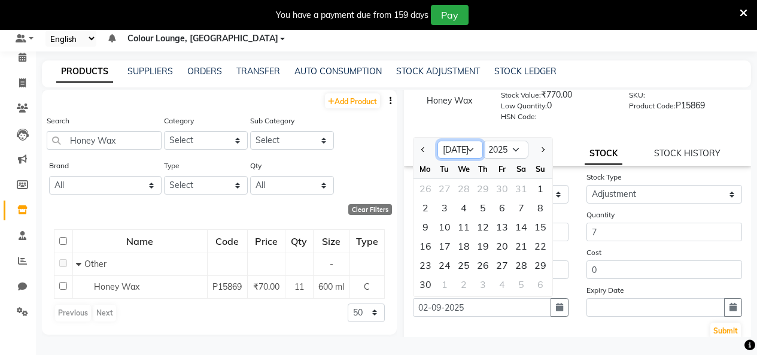
click at [437, 141] on select "Jan Feb Mar Apr May Jun Jul Aug Sep Oct Nov Dec" at bounding box center [459, 150] width 45 height 18
click at [467, 225] on div "16" at bounding box center [463, 226] width 19 height 19
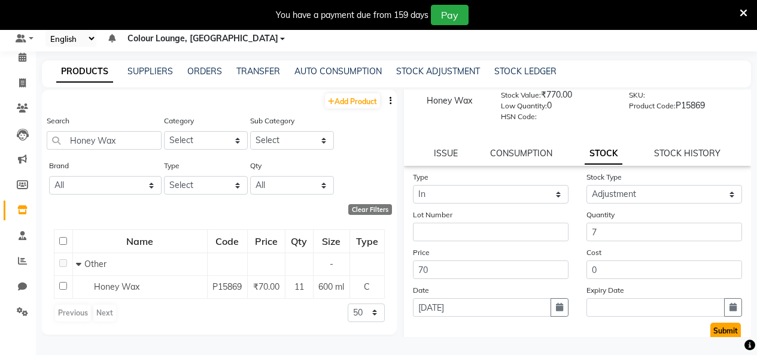
click at [710, 328] on button "Submit" at bounding box center [725, 330] width 31 height 17
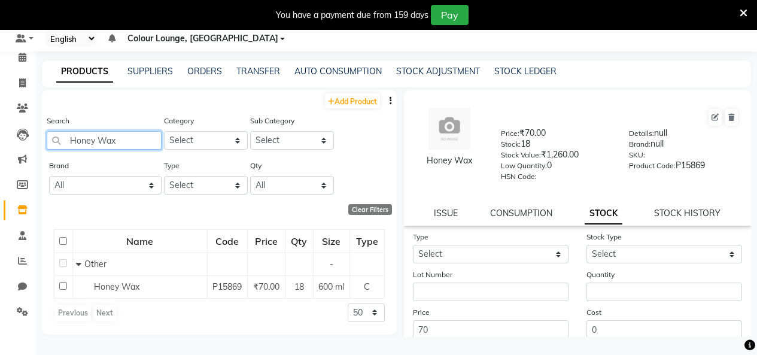
drag, startPoint x: 129, startPoint y: 136, endPoint x: 0, endPoint y: 255, distance: 175.3
click at [0, 187] on app-home "08047224946 Select Register Evening Shift (Service) Morning Shift (Service) 1 D…" at bounding box center [378, 173] width 757 height 363
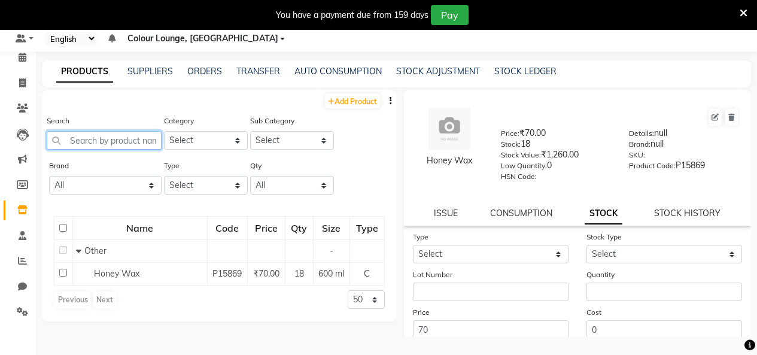
paste input "H & F Pedi Kit"
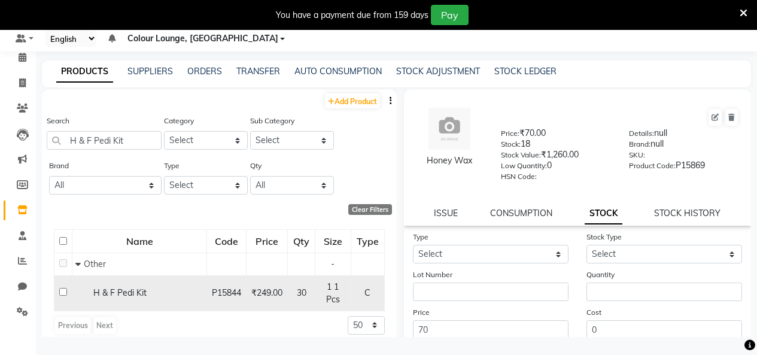
drag, startPoint x: 95, startPoint y: 287, endPoint x: 101, endPoint y: 290, distance: 6.7
click at [95, 288] on span "H & F Pedi Kit" at bounding box center [119, 292] width 53 height 11
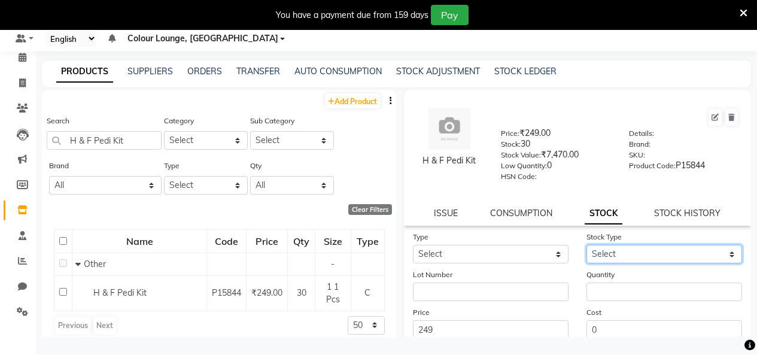
click at [628, 252] on select "Select New Stock Adjustment Return Other" at bounding box center [664, 254] width 156 height 19
drag, startPoint x: 445, startPoint y: 211, endPoint x: 474, endPoint y: 221, distance: 31.2
click at [445, 211] on link "ISSUE" at bounding box center [446, 213] width 24 height 11
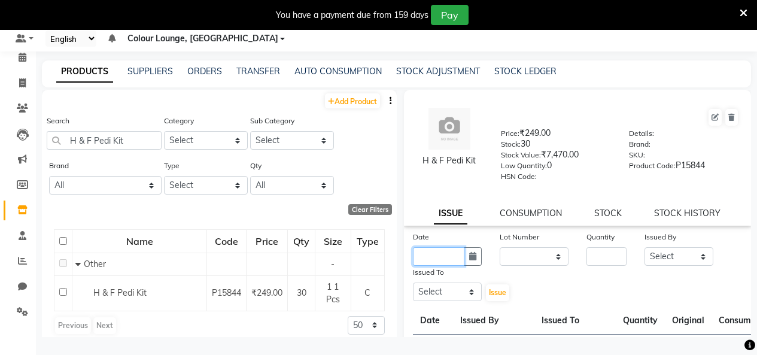
click at [434, 254] on input "text" at bounding box center [438, 256] width 51 height 19
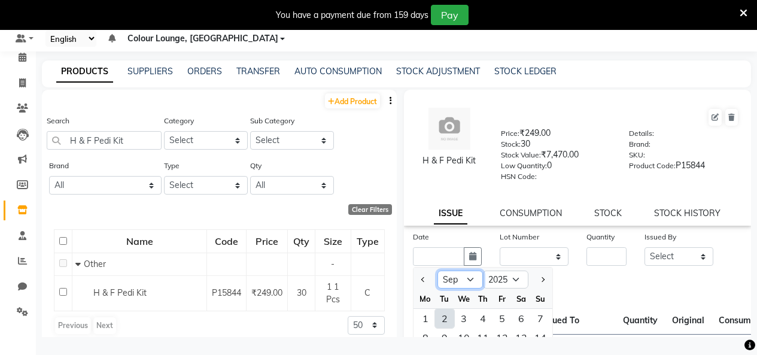
click at [475, 285] on select "Jan Feb Mar Apr May Jun Jul Aug Sep Oct Nov Dec" at bounding box center [459, 279] width 45 height 18
click at [437, 270] on select "Jan Feb Mar Apr May Jun Jul Aug Sep Oct Nov Dec" at bounding box center [459, 279] width 45 height 18
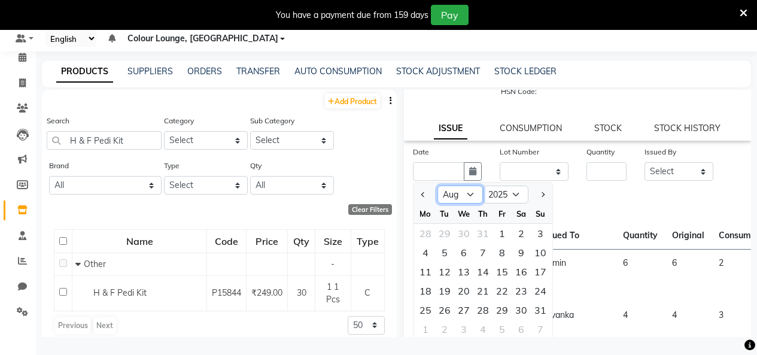
scroll to position [179, 0]
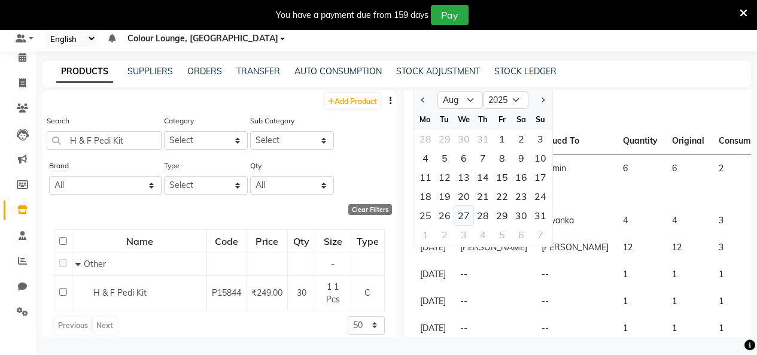
click at [458, 214] on div "27" at bounding box center [463, 215] width 19 height 19
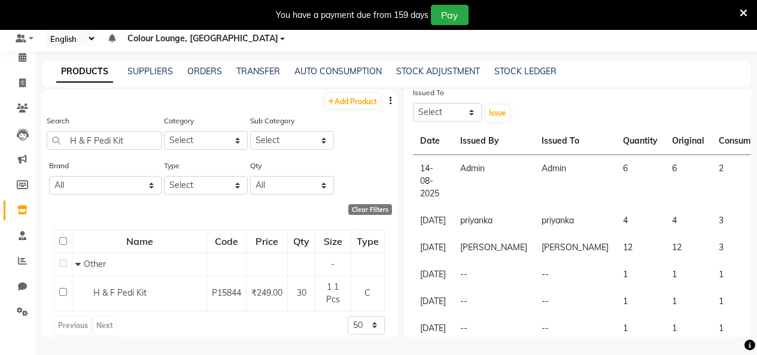
scroll to position [0, 9]
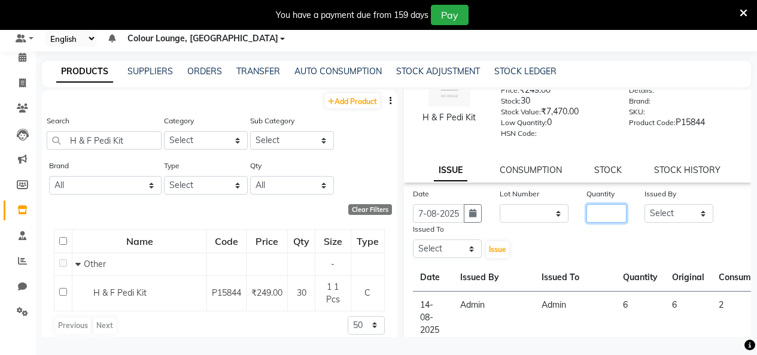
click at [610, 215] on input "number" at bounding box center [606, 213] width 40 height 19
click at [687, 214] on select "Select Admin Admin [PERSON_NAME] [PERSON_NAME] Colour Lounge, [GEOGRAPHIC_DATA]…" at bounding box center [678, 213] width 69 height 19
click at [644, 204] on select "Select Admin Admin [PERSON_NAME] [PERSON_NAME] Colour Lounge, [GEOGRAPHIC_DATA]…" at bounding box center [678, 213] width 69 height 19
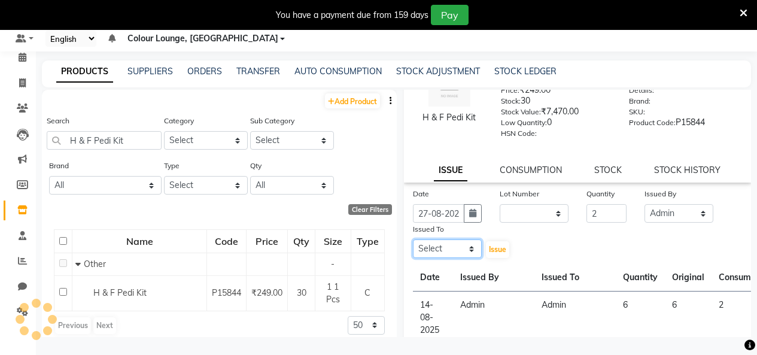
click at [435, 251] on select "Select Admin Admin [PERSON_NAME] [PERSON_NAME] Colour Lounge, [GEOGRAPHIC_DATA]…" at bounding box center [447, 248] width 69 height 19
click at [413, 239] on select "Select Admin Admin [PERSON_NAME] [PERSON_NAME] Colour Lounge, [GEOGRAPHIC_DATA]…" at bounding box center [447, 248] width 69 height 19
click at [495, 244] on button "Issue" at bounding box center [497, 249] width 23 height 17
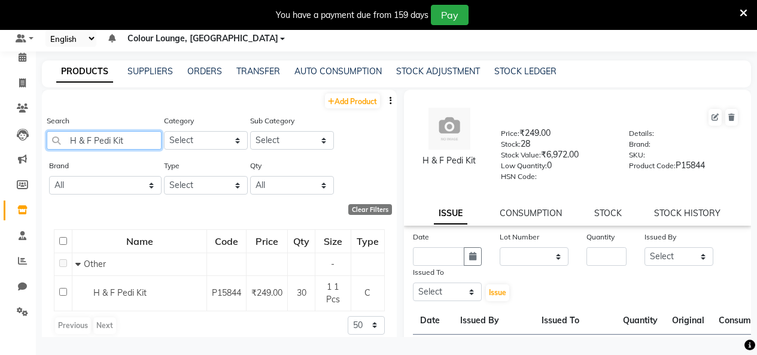
drag, startPoint x: 130, startPoint y: 142, endPoint x: 0, endPoint y: 147, distance: 129.9
click at [0, 145] on app-home "08047224946 Select Register Evening Shift (Service) Morning Shift (Service) 1 D…" at bounding box center [378, 173] width 757 height 363
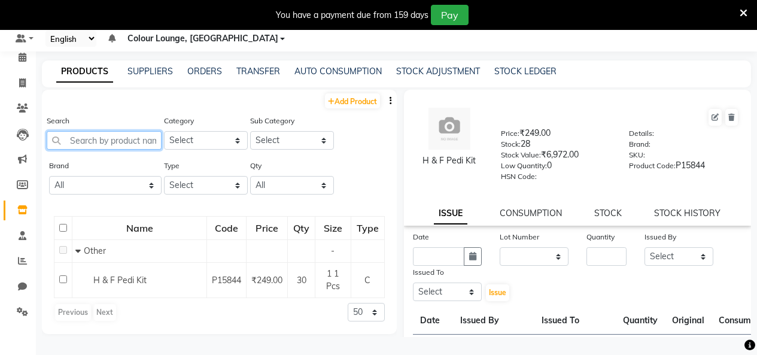
paste input "GILLETE Blade"
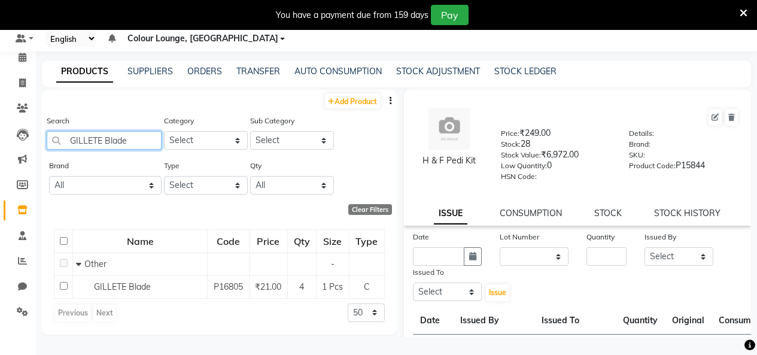
drag, startPoint x: 148, startPoint y: 148, endPoint x: 0, endPoint y: 145, distance: 148.4
click at [25, 133] on app-home "08047224946 Select Register Evening Shift (Service) Morning Shift (Service) 1 D…" at bounding box center [378, 173] width 757 height 363
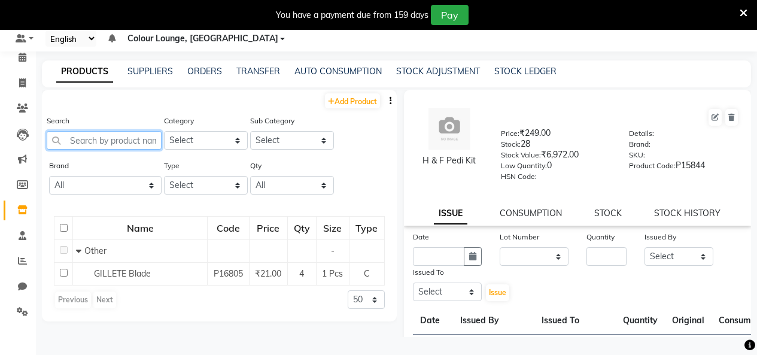
paste input "AYRES Liposoluble Gel Wax"
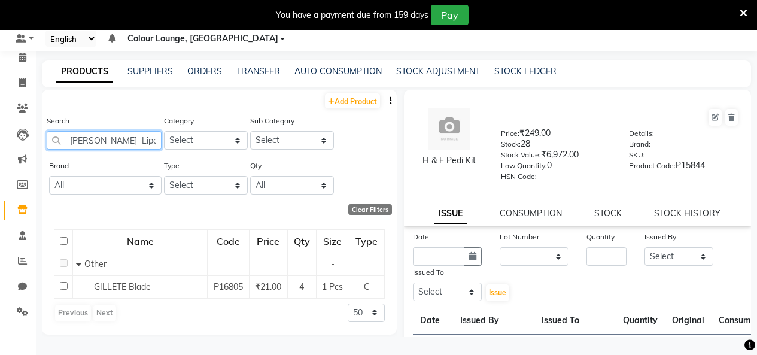
scroll to position [0, 26]
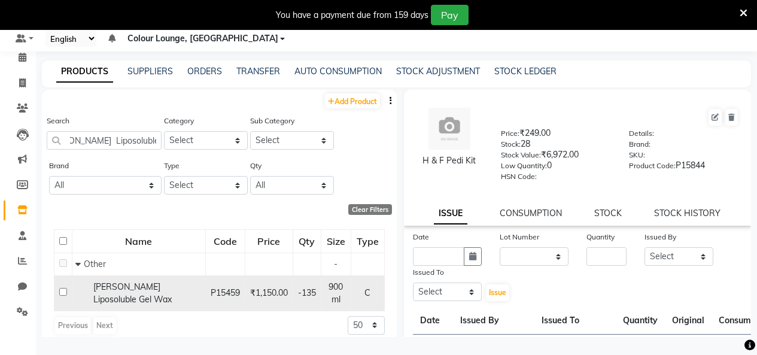
click at [59, 288] on td at bounding box center [63, 292] width 18 height 35
click at [67, 291] on td at bounding box center [63, 292] width 18 height 35
click at [136, 291] on span "AYRES Liposoluble Gel Wax" at bounding box center [132, 292] width 78 height 23
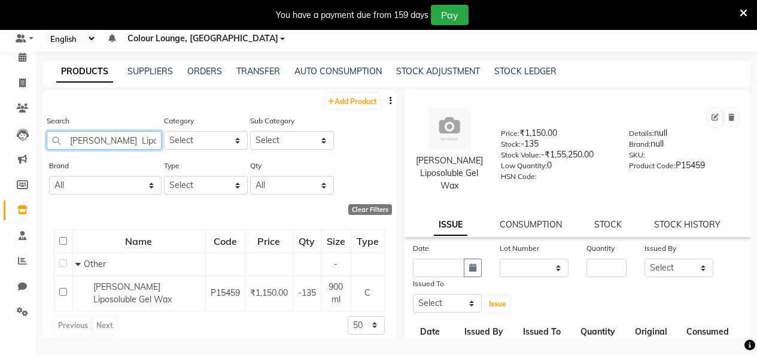
drag, startPoint x: 157, startPoint y: 140, endPoint x: 64, endPoint y: 139, distance: 92.7
click at [64, 139] on input "AYRES Liposoluble Gel Wax" at bounding box center [104, 140] width 115 height 19
drag, startPoint x: 99, startPoint y: 137, endPoint x: 29, endPoint y: 132, distance: 69.6
click at [29, 132] on app-home "08047224946 Select Register Evening Shift (Service) Morning Shift (Service) 1 D…" at bounding box center [378, 173] width 757 height 363
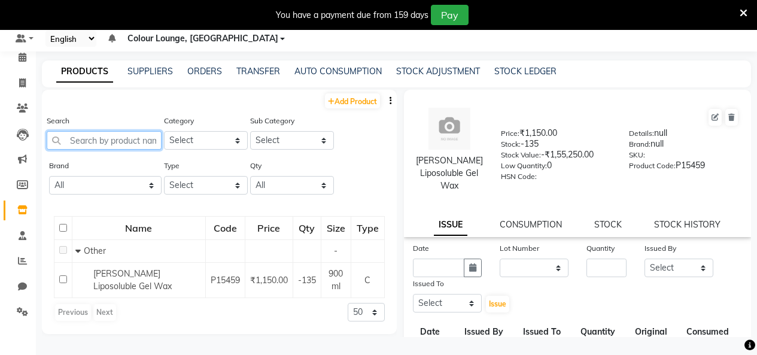
paste input "Bridal Glow White Facial Kit"
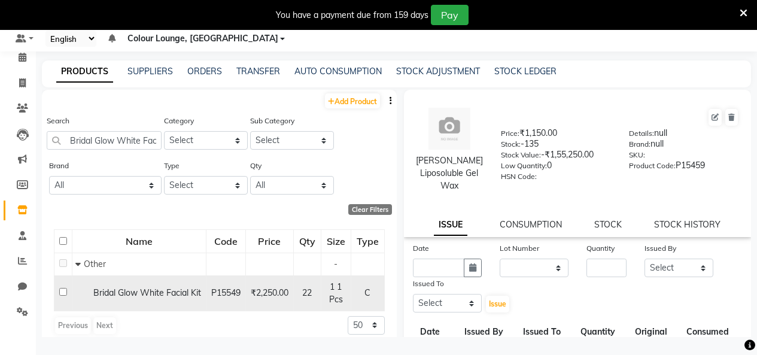
click at [63, 291] on input "checkbox" at bounding box center [63, 292] width 8 height 8
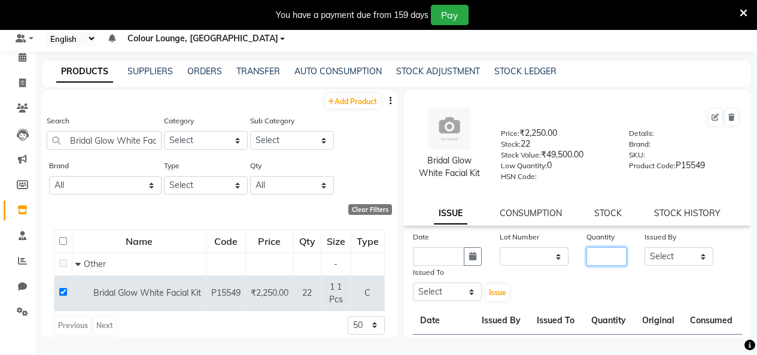
click at [596, 260] on input "number" at bounding box center [606, 256] width 40 height 19
click at [677, 258] on select "Select Admin Admin [PERSON_NAME] [PERSON_NAME] Colour Lounge, [GEOGRAPHIC_DATA]…" at bounding box center [678, 256] width 69 height 19
click at [644, 247] on select "Select Admin Admin [PERSON_NAME] [PERSON_NAME] Colour Lounge, [GEOGRAPHIC_DATA]…" at bounding box center [678, 256] width 69 height 19
click at [442, 290] on select "Select Admin Admin [PERSON_NAME] [PERSON_NAME] Colour Lounge, [GEOGRAPHIC_DATA]…" at bounding box center [447, 291] width 69 height 19
click at [413, 282] on select "Select Admin Admin [PERSON_NAME] [PERSON_NAME] Colour Lounge, [GEOGRAPHIC_DATA]…" at bounding box center [447, 291] width 69 height 19
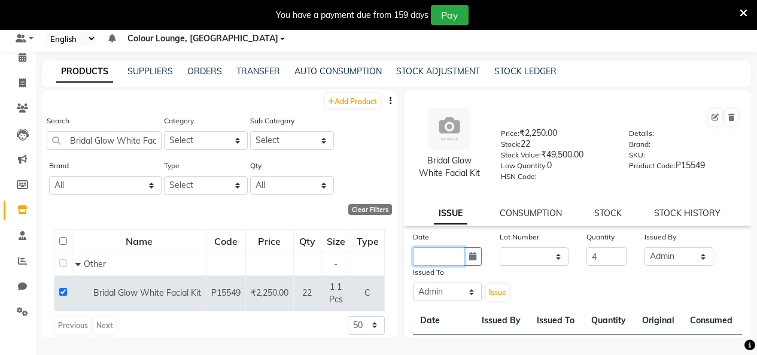
click at [453, 252] on input "text" at bounding box center [438, 256] width 51 height 19
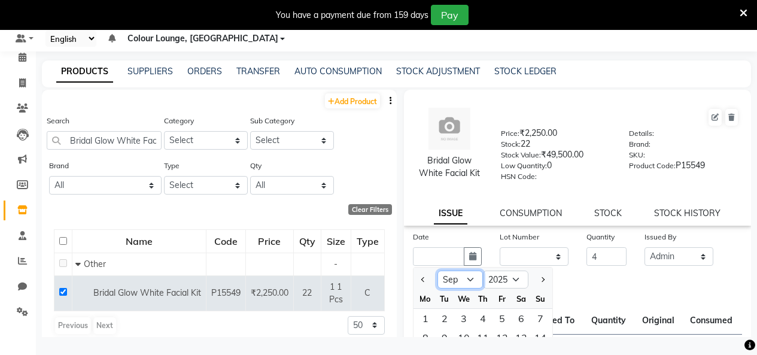
click at [467, 283] on select "Jan Feb Mar Apr May Jun Jul Aug Sep Oct Nov Dec" at bounding box center [459, 279] width 45 height 18
click at [437, 270] on select "Jan Feb Mar Apr May Jun Jul Aug Sep Oct Nov Dec" at bounding box center [459, 279] width 45 height 18
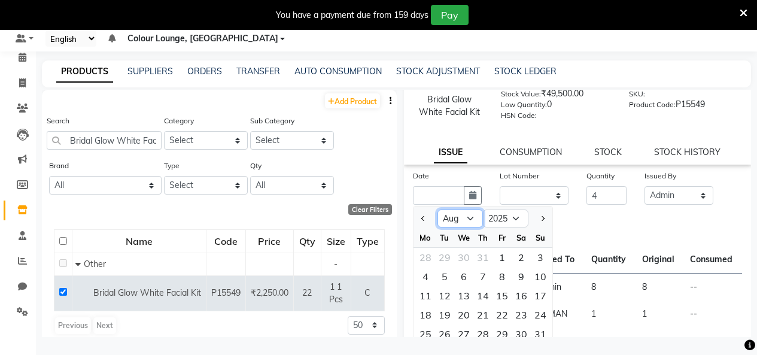
scroll to position [133, 0]
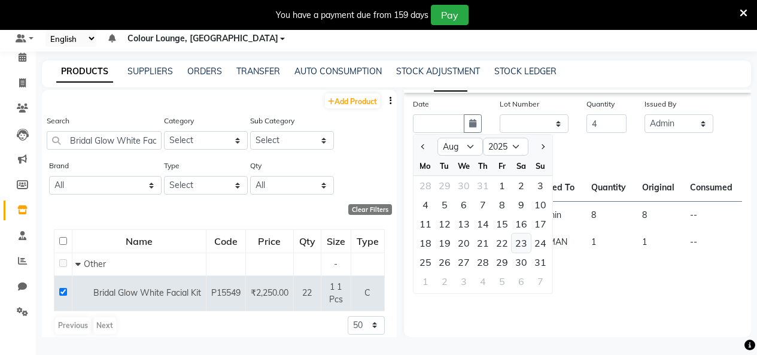
click at [514, 246] on div "23" at bounding box center [521, 242] width 19 height 19
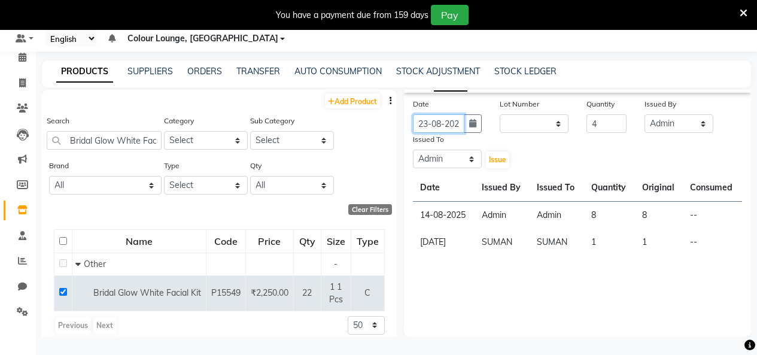
scroll to position [0, 9]
drag, startPoint x: 498, startPoint y: 157, endPoint x: 489, endPoint y: 154, distance: 9.5
click at [497, 158] on span "Issue" at bounding box center [497, 159] width 17 height 9
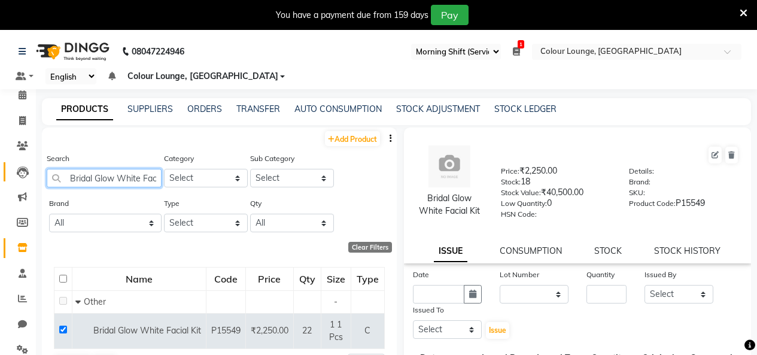
scroll to position [0, 0]
drag, startPoint x: 153, startPoint y: 176, endPoint x: 18, endPoint y: 165, distance: 135.1
click at [18, 165] on app-home "08047224946 Select Register Evening Shift (Service) Morning Shift (Service) 1 D…" at bounding box center [378, 211] width 757 height 363
drag, startPoint x: 145, startPoint y: 182, endPoint x: 6, endPoint y: 157, distance: 141.5
click at [6, 157] on app-home "08047224946 Select Register Evening Shift (Service) Morning Shift (Service) 1 D…" at bounding box center [378, 211] width 757 height 363
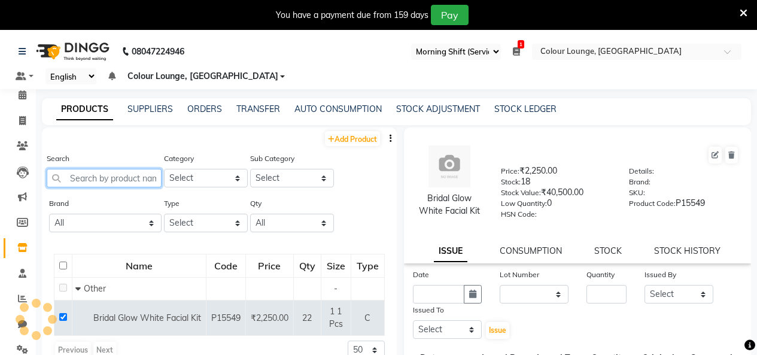
paste input "Candy Nail Paint"
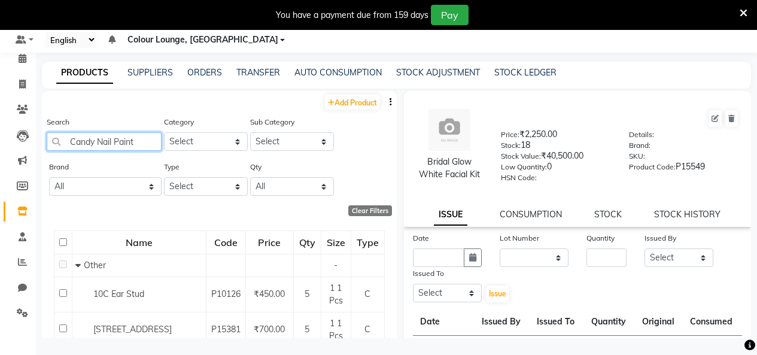
scroll to position [38, 0]
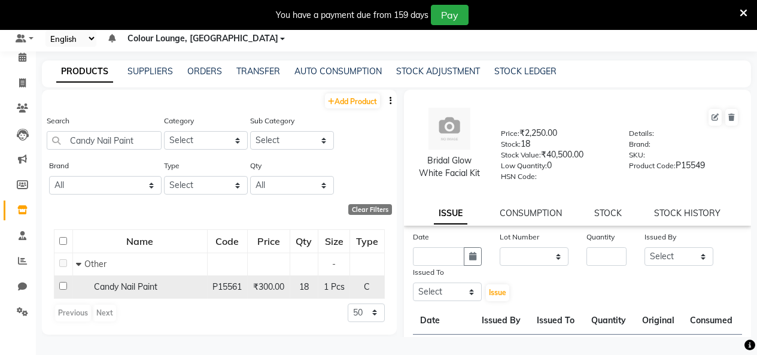
click at [81, 288] on div "Candy Nail Paint" at bounding box center [140, 287] width 128 height 13
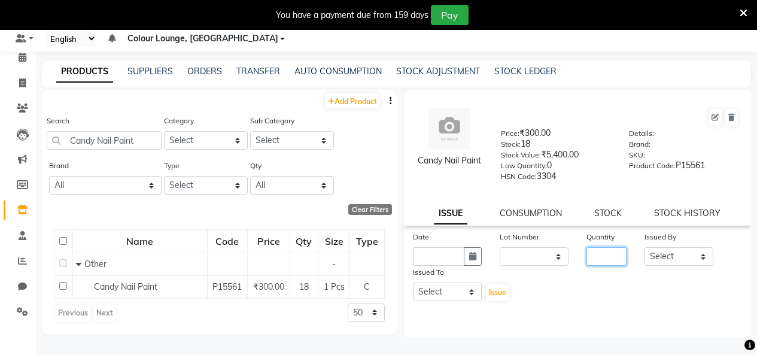
click at [607, 257] on input "number" at bounding box center [606, 256] width 40 height 19
drag, startPoint x: 681, startPoint y: 260, endPoint x: 676, endPoint y: 249, distance: 11.5
click at [681, 260] on select "Select Admin Admin [PERSON_NAME] [PERSON_NAME] Colour Lounge, [GEOGRAPHIC_DATA]…" at bounding box center [678, 256] width 69 height 19
click at [644, 247] on select "Select Admin Admin [PERSON_NAME] [PERSON_NAME] Colour Lounge, [GEOGRAPHIC_DATA]…" at bounding box center [678, 256] width 69 height 19
drag, startPoint x: 440, startPoint y: 293, endPoint x: 444, endPoint y: 284, distance: 9.9
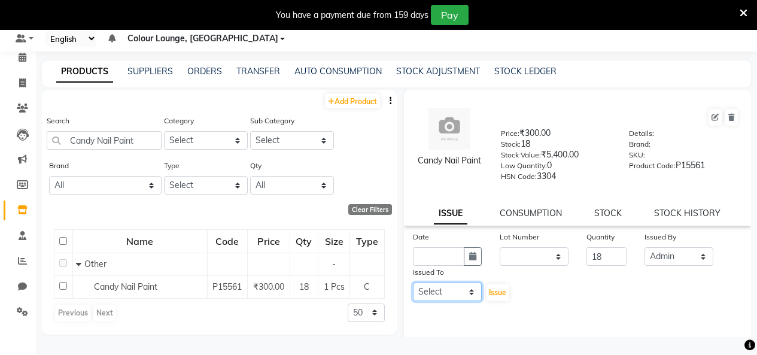
click at [440, 293] on select "Select Admin Admin [PERSON_NAME] [PERSON_NAME] Colour Lounge, [GEOGRAPHIC_DATA]…" at bounding box center [447, 291] width 69 height 19
click at [413, 282] on select "Select Admin Admin [PERSON_NAME] [PERSON_NAME] Colour Lounge, [GEOGRAPHIC_DATA]…" at bounding box center [447, 291] width 69 height 19
click at [437, 293] on select "Select Admin Admin [PERSON_NAME] [PERSON_NAME] Colour Lounge, [GEOGRAPHIC_DATA]…" at bounding box center [447, 291] width 69 height 19
click at [413, 282] on select "Select Admin Admin [PERSON_NAME] [PERSON_NAME] Colour Lounge, [GEOGRAPHIC_DATA]…" at bounding box center [447, 291] width 69 height 19
click at [434, 264] on input "text" at bounding box center [438, 256] width 51 height 19
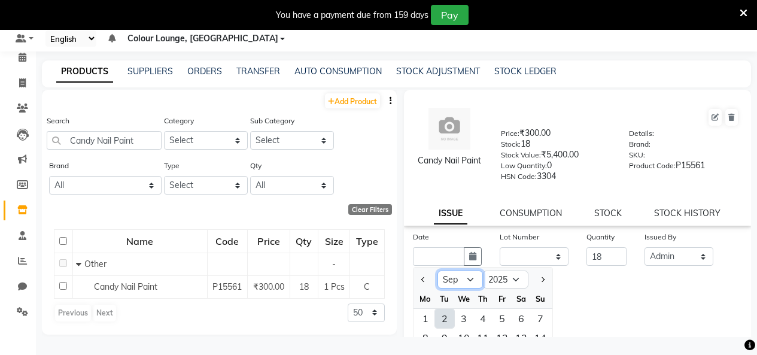
click at [460, 278] on select "Jan Feb Mar Apr May Jun Jul Aug Sep Oct Nov Dec" at bounding box center [459, 279] width 45 height 18
click at [437, 270] on select "Jan Feb Mar Apr May Jun Jul Aug Sep Oct Nov Dec" at bounding box center [459, 279] width 45 height 18
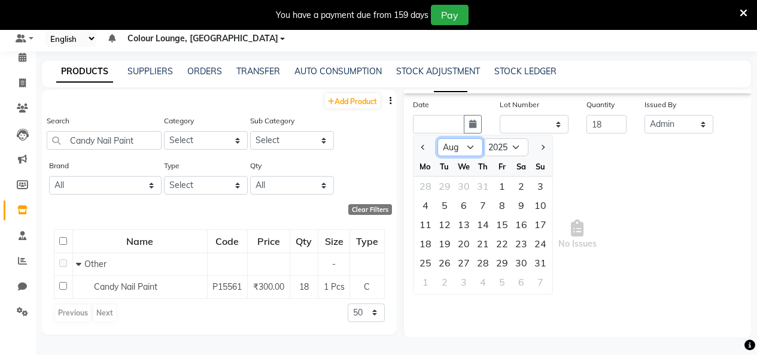
scroll to position [133, 0]
click at [543, 244] on div "24" at bounding box center [540, 242] width 19 height 19
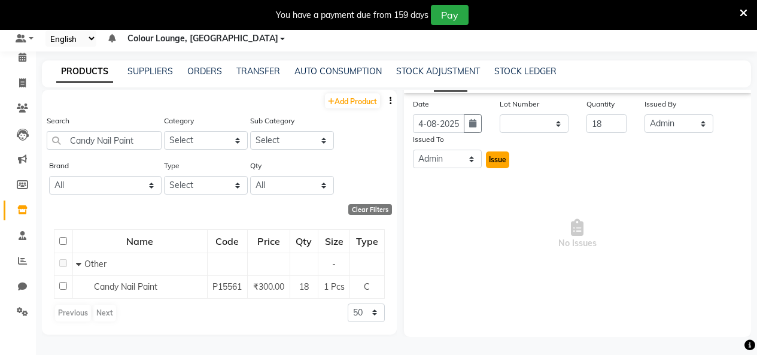
scroll to position [0, 0]
click at [500, 157] on span "Issue" at bounding box center [497, 159] width 17 height 9
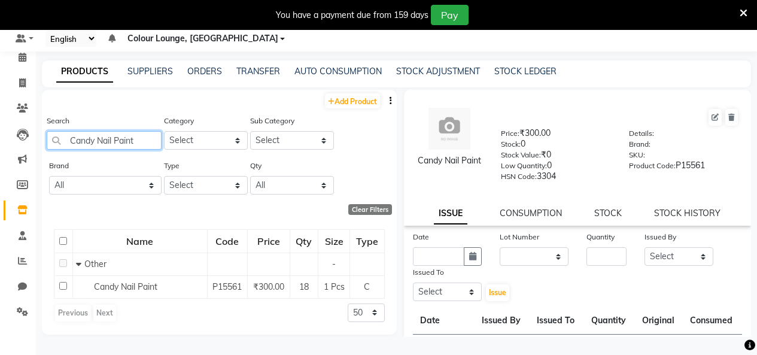
drag, startPoint x: 151, startPoint y: 139, endPoint x: 0, endPoint y: 120, distance: 152.6
click at [0, 120] on app-home "08047224946 Select Register Evening Shift (Service) Morning Shift (Service) 1 D…" at bounding box center [378, 173] width 757 height 363
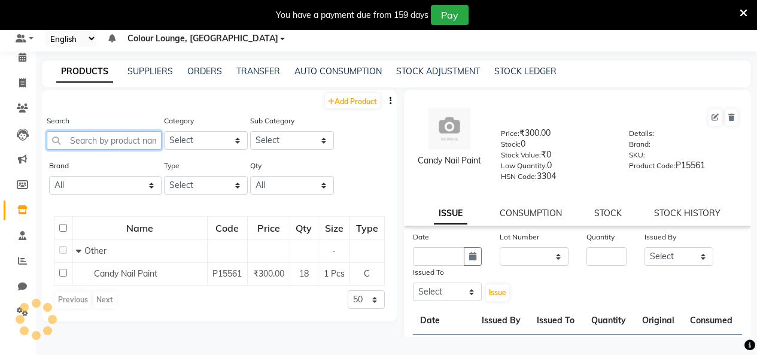
paste input "Colour Lounge Whitening Cleanser"
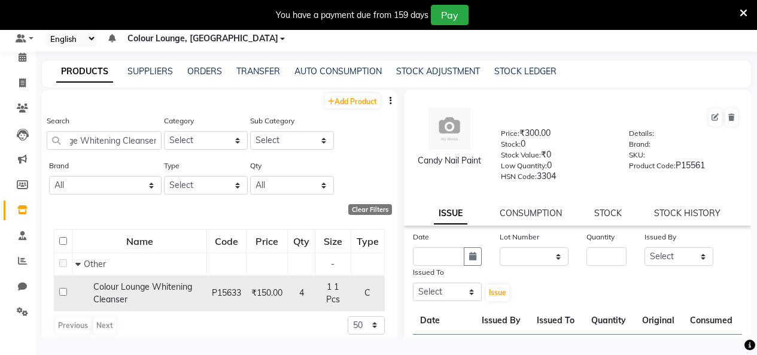
click at [105, 285] on span "Colour Lounge Whitening Cleanser" at bounding box center [142, 292] width 99 height 23
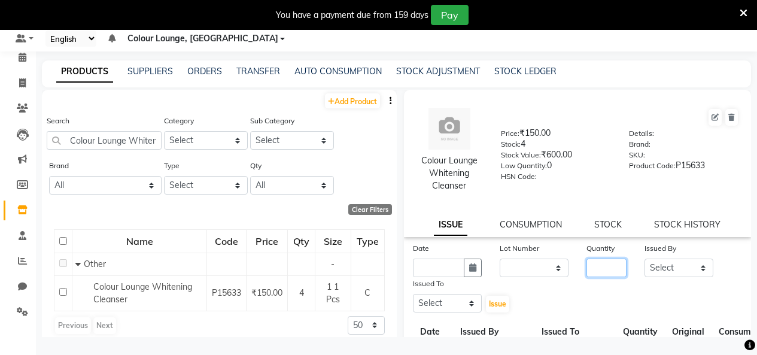
click at [617, 269] on input "number" at bounding box center [606, 267] width 40 height 19
drag, startPoint x: 678, startPoint y: 267, endPoint x: 688, endPoint y: 261, distance: 11.8
click at [678, 267] on select "Select Admin Admin [PERSON_NAME] [PERSON_NAME] Colour Lounge, [GEOGRAPHIC_DATA]…" at bounding box center [678, 267] width 69 height 19
click at [644, 258] on select "Select Admin Admin [PERSON_NAME] [PERSON_NAME] Colour Lounge, [GEOGRAPHIC_DATA]…" at bounding box center [678, 267] width 69 height 19
drag, startPoint x: 452, startPoint y: 315, endPoint x: 461, endPoint y: 270, distance: 45.8
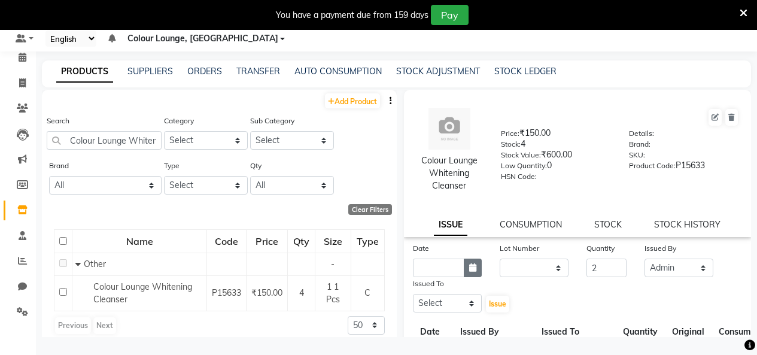
click at [453, 314] on div "Date Lot Number None Quantity 2 Issued By Select Admin Admin AKHIL ANKUSH Balji…" at bounding box center [578, 334] width 348 height 185
drag, startPoint x: 444, startPoint y: 308, endPoint x: 449, endPoint y: 301, distance: 8.1
click at [444, 308] on select "Select Admin Admin [PERSON_NAME] [PERSON_NAME] Colour Lounge, [GEOGRAPHIC_DATA]…" at bounding box center [447, 303] width 69 height 19
click at [413, 294] on select "Select Admin Admin [PERSON_NAME] [PERSON_NAME] Colour Lounge, [GEOGRAPHIC_DATA]…" at bounding box center [447, 303] width 69 height 19
click at [427, 266] on input "text" at bounding box center [438, 267] width 51 height 19
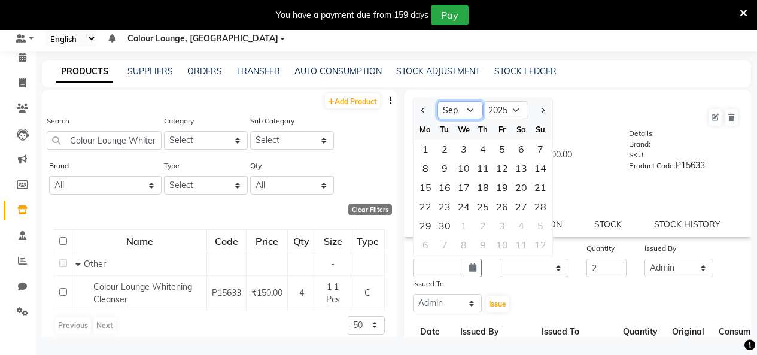
click at [463, 111] on select "Jan Feb Mar Apr May Jun Jul Aug Sep Oct Nov Dec" at bounding box center [459, 110] width 45 height 18
click at [437, 101] on select "Jan Feb Mar Apr May Jun Jul Aug Sep Oct Nov Dec" at bounding box center [459, 110] width 45 height 18
drag, startPoint x: 537, startPoint y: 171, endPoint x: 546, endPoint y: 178, distance: 11.4
click at [538, 171] on div "10" at bounding box center [540, 168] width 19 height 19
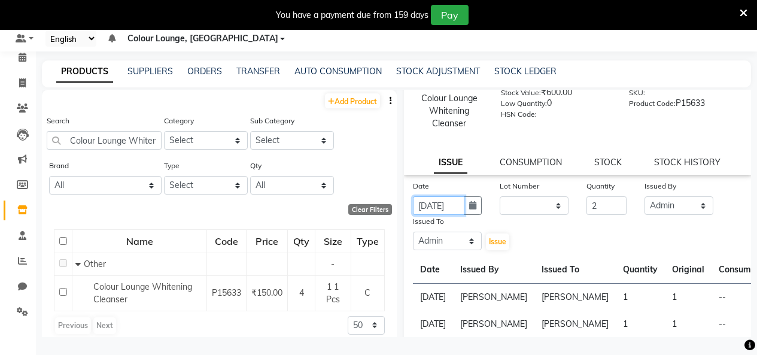
scroll to position [144, 0]
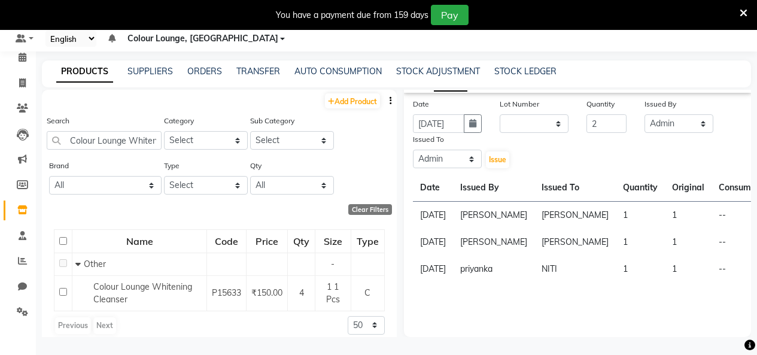
click at [491, 150] on div "Issue" at bounding box center [505, 151] width 29 height 36
click at [498, 164] on button "Issue" at bounding box center [497, 159] width 23 height 17
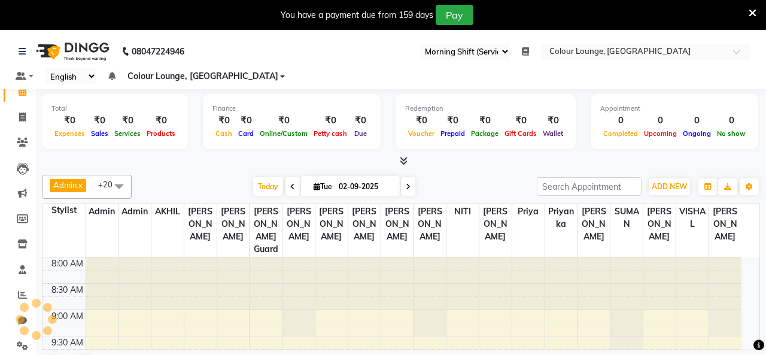
select select "75"
click at [14, 116] on span at bounding box center [22, 118] width 21 height 14
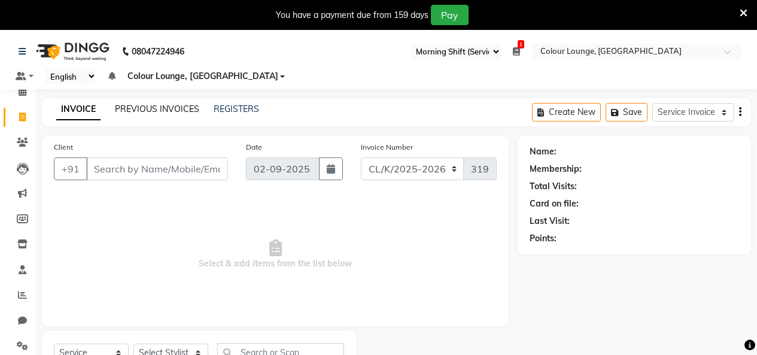
click at [137, 106] on link "PREVIOUS INVOICES" at bounding box center [157, 109] width 84 height 11
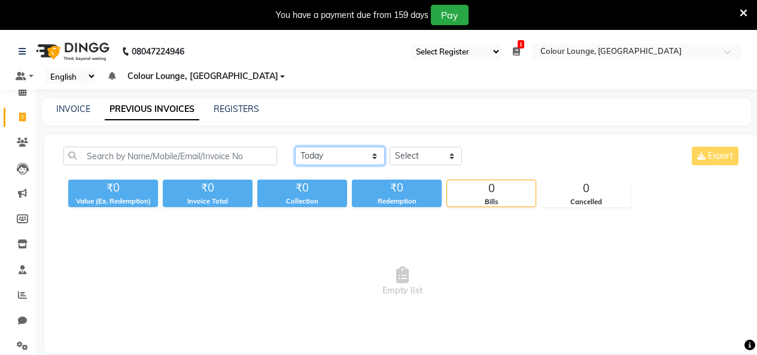
drag, startPoint x: 332, startPoint y: 153, endPoint x: 329, endPoint y: 164, distance: 11.2
click at [330, 155] on select "Today Yesterday Custom Range" at bounding box center [340, 156] width 90 height 19
select select "yesterday"
click at [295, 147] on select "Today Yesterday Custom Range" at bounding box center [340, 156] width 90 height 19
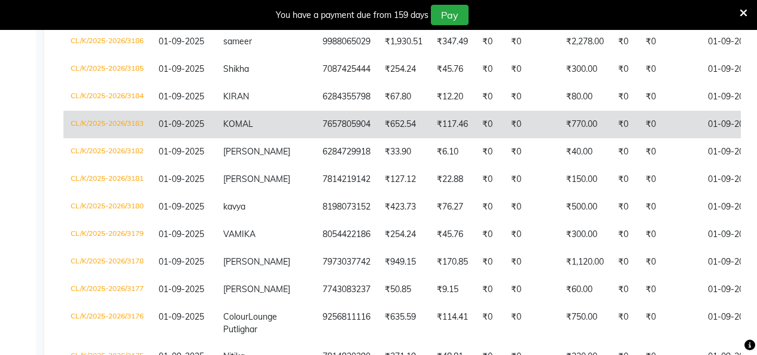
scroll to position [598, 0]
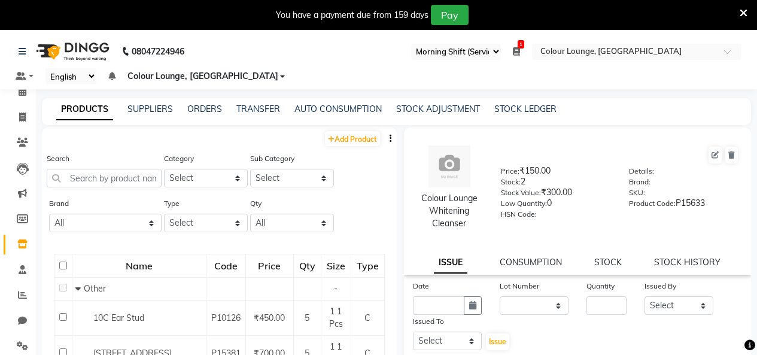
select select "75"
select select
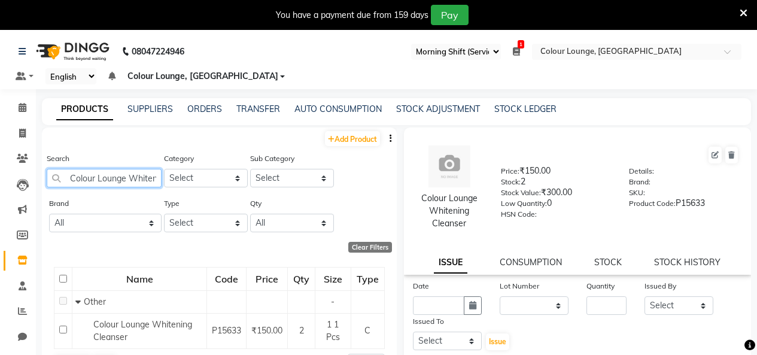
drag, startPoint x: 139, startPoint y: 176, endPoint x: 0, endPoint y: 176, distance: 138.8
click at [0, 176] on app-home "08047224946 Select Register Evening Shift (Service) Morning Shift (Service) 1 D…" at bounding box center [378, 211] width 757 height 363
type input "hitening Cleanser"
drag, startPoint x: 147, startPoint y: 177, endPoint x: 0, endPoint y: 187, distance: 146.9
click at [0, 182] on app-home "08047224946 Select Register Evening Shift (Service) Morning Shift (Service) 1 D…" at bounding box center [378, 211] width 757 height 363
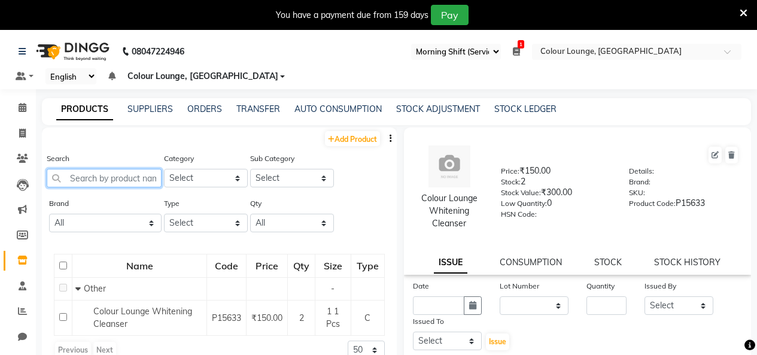
paste input "KP Frutsu Quina"
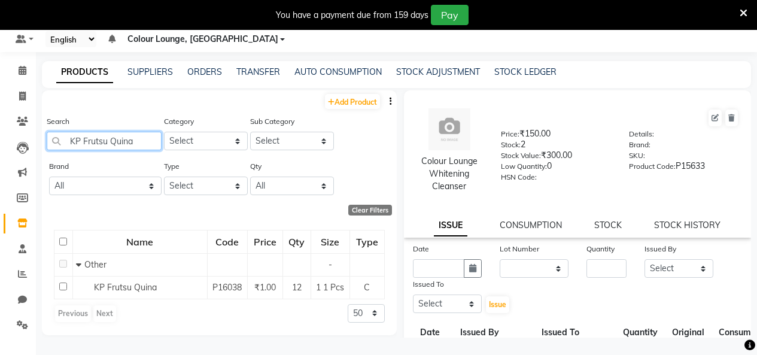
scroll to position [38, 0]
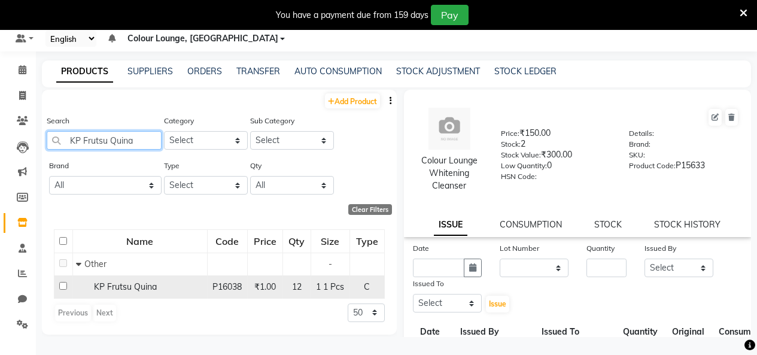
type input "KP Frutsu Quina"
click at [90, 297] on td "KP Frutsu Quina" at bounding box center [139, 286] width 135 height 23
click at [84, 286] on div "KP Frutsu Quina" at bounding box center [140, 287] width 128 height 13
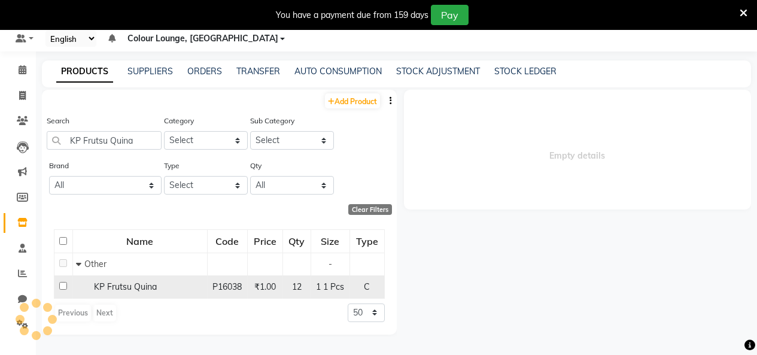
select select
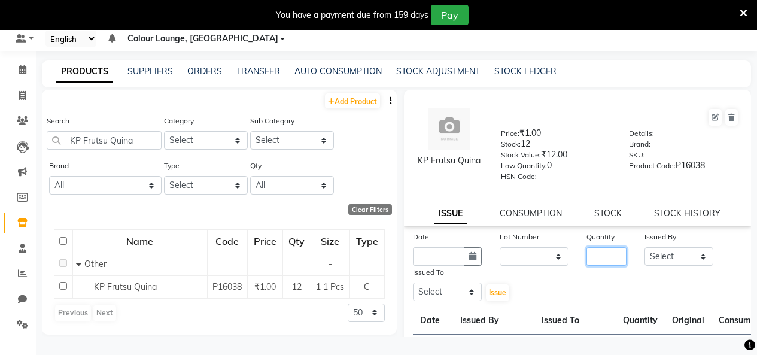
click at [613, 258] on input "number" at bounding box center [606, 256] width 40 height 19
type input "1"
click at [674, 250] on select "Select Admin Admin AKHIL ANKUSH Baljinder Colour Lounge, Kabir Park Colour Loun…" at bounding box center [678, 256] width 69 height 19
select select "70112"
click at [644, 247] on select "Select Admin Admin AKHIL ANKUSH Baljinder Colour Lounge, Kabir Park Colour Loun…" at bounding box center [678, 256] width 69 height 19
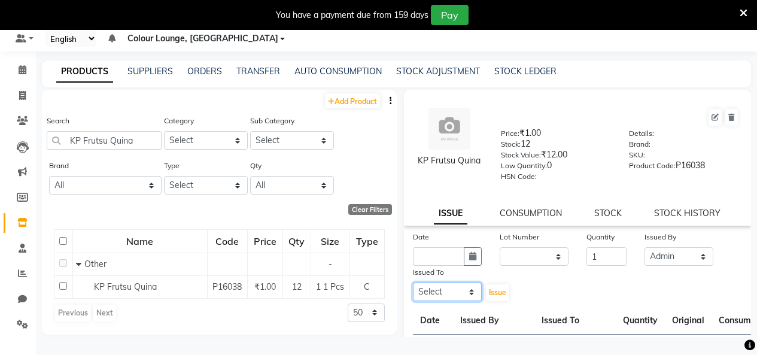
drag, startPoint x: 457, startPoint y: 282, endPoint x: 461, endPoint y: 289, distance: 7.5
click at [457, 284] on select "Select Admin Admin AKHIL ANKUSH Baljinder Colour Lounge, Kabir Park Colour Loun…" at bounding box center [447, 291] width 69 height 19
select select "70112"
click at [413, 282] on select "Select Admin Admin AKHIL ANKUSH Baljinder Colour Lounge, Kabir Park Colour Loun…" at bounding box center [447, 291] width 69 height 19
click at [443, 260] on input "text" at bounding box center [438, 256] width 51 height 19
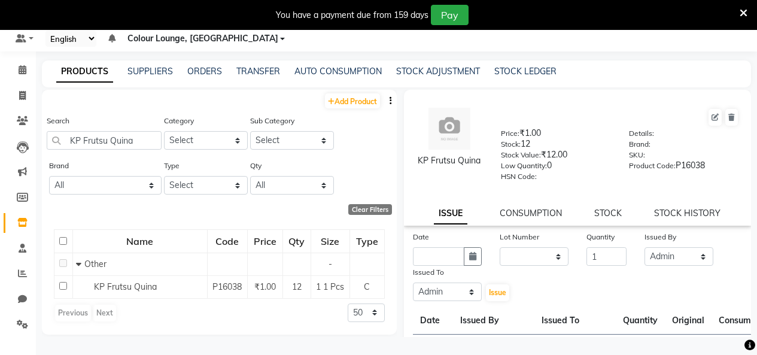
select select "9"
select select "2025"
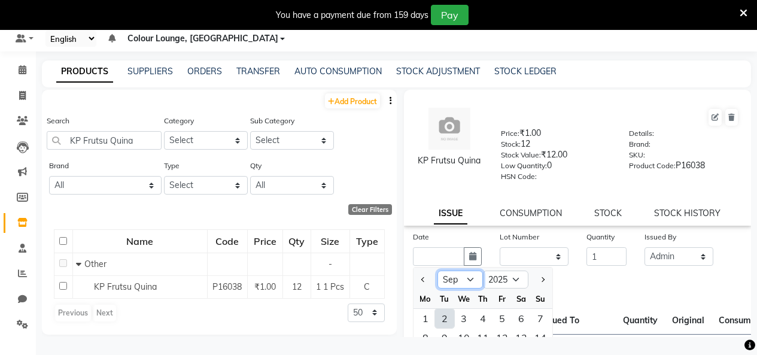
click at [468, 285] on select "Jan Feb Mar Apr May Jun Jul Aug Sep Oct Nov Dec" at bounding box center [459, 279] width 45 height 18
select select "8"
click at [437, 270] on select "Jan Feb Mar Apr May Jun Jul Aug Sep Oct Nov Dec" at bounding box center [459, 279] width 45 height 18
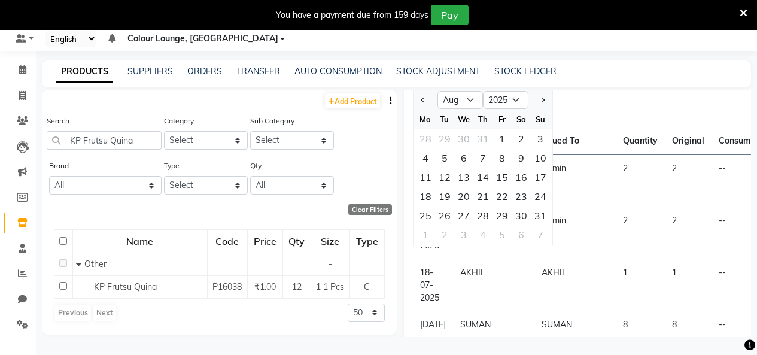
drag, startPoint x: 446, startPoint y: 214, endPoint x: 436, endPoint y: 218, distance: 11.6
click at [445, 215] on div "26" at bounding box center [444, 215] width 19 height 19
type input "26-08-2025"
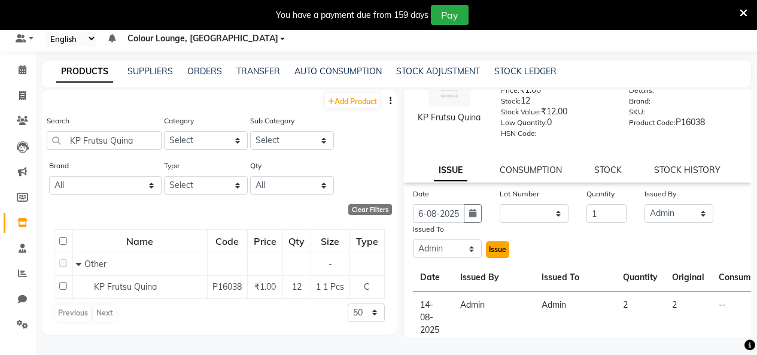
click at [499, 251] on span "Issue" at bounding box center [497, 249] width 17 height 9
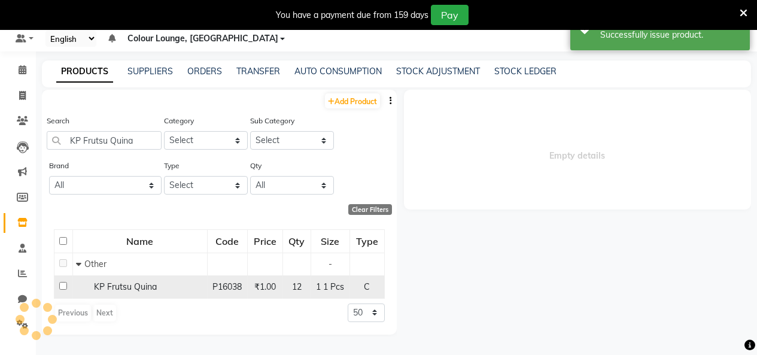
scroll to position [0, 0]
select select
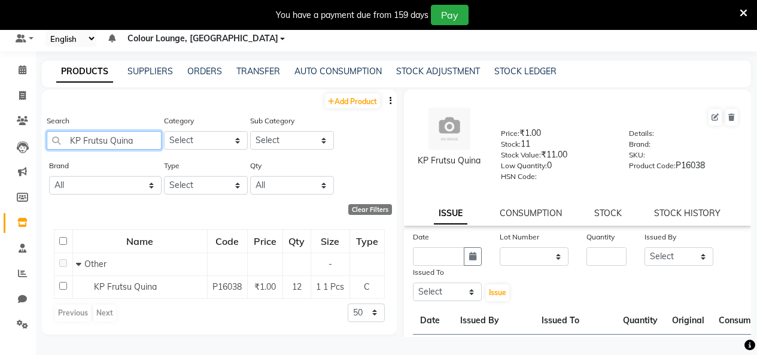
drag, startPoint x: 132, startPoint y: 142, endPoint x: 0, endPoint y: 140, distance: 132.2
click at [1, 140] on app-home "08047224946 Select Register Evening Shift (Service) Morning Shift (Service) 1 D…" at bounding box center [378, 173] width 757 height 363
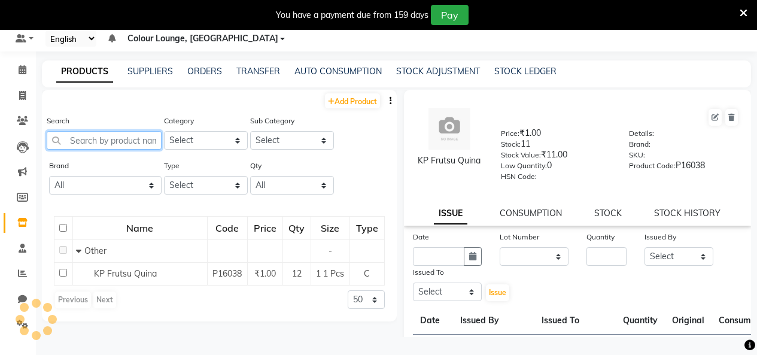
paste input "KP Frutsu Avacoda"
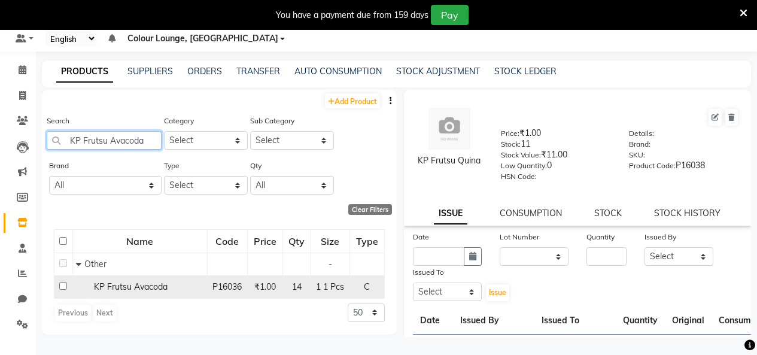
type input "KP Frutsu Avacoda"
click at [74, 291] on td "KP Frutsu Avacoda" at bounding box center [139, 286] width 135 height 23
click at [172, 292] on div "KP Frutsu Avacoda" at bounding box center [140, 287] width 128 height 13
select select
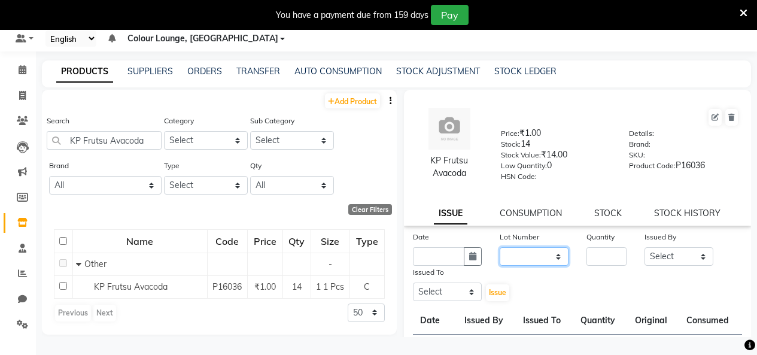
click at [522, 260] on select "None" at bounding box center [534, 256] width 69 height 19
click at [437, 260] on input "text" at bounding box center [438, 256] width 51 height 19
select select "9"
select select "2025"
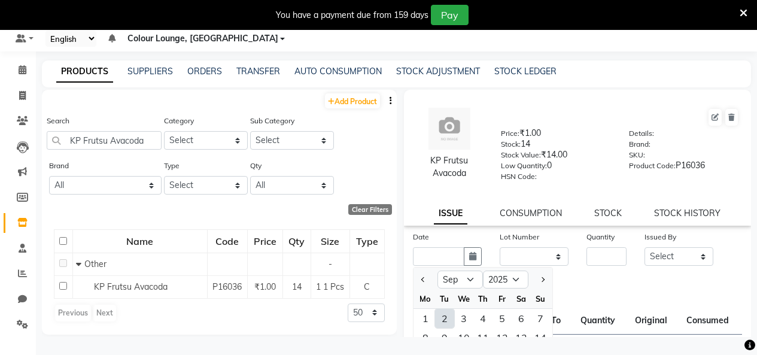
click at [458, 289] on div "We" at bounding box center [463, 298] width 19 height 19
click at [464, 278] on select "Jan Feb Mar Apr May Jun Jul Aug Sep Oct Nov Dec" at bounding box center [459, 279] width 45 height 18
select select "8"
click at [437, 270] on select "Jan Feb Mar Apr May Jun Jul Aug Sep Oct Nov Dec" at bounding box center [459, 279] width 45 height 18
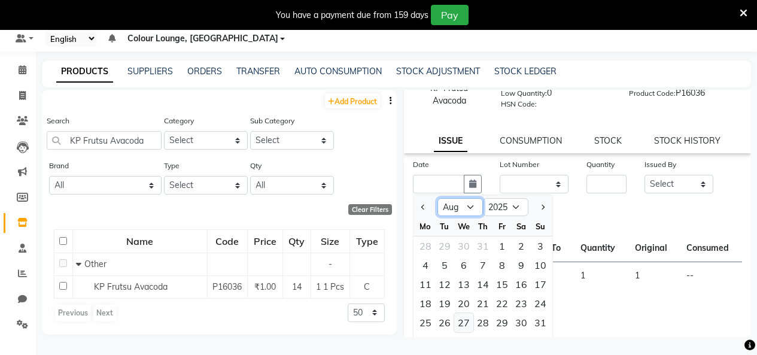
scroll to position [133, 0]
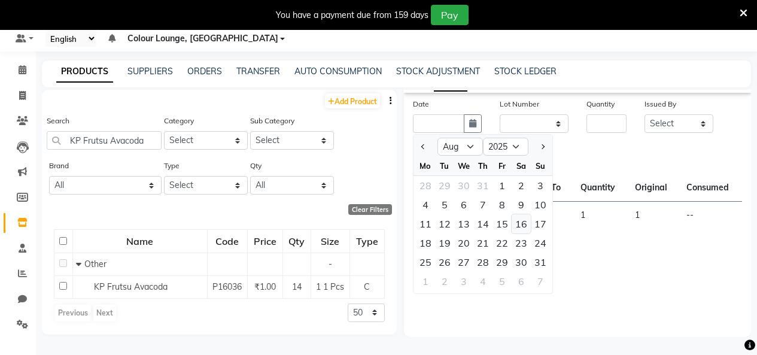
drag, startPoint x: 525, startPoint y: 228, endPoint x: 532, endPoint y: 220, distance: 11.0
click at [525, 229] on div "16" at bounding box center [521, 223] width 19 height 19
type input "16-08-2025"
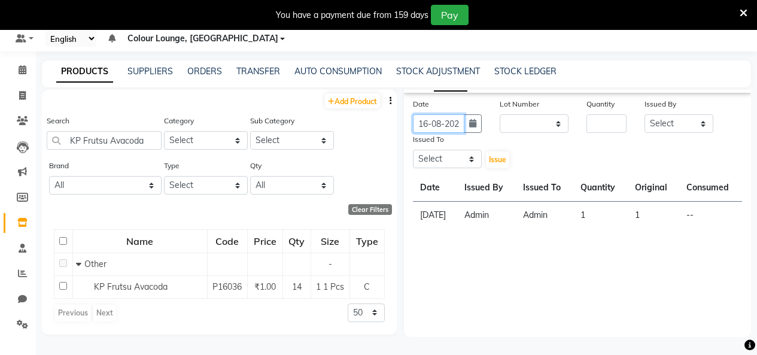
scroll to position [0, 9]
click at [591, 127] on input "number" at bounding box center [606, 123] width 40 height 19
type input "2"
drag, startPoint x: 671, startPoint y: 119, endPoint x: 672, endPoint y: 132, distance: 12.6
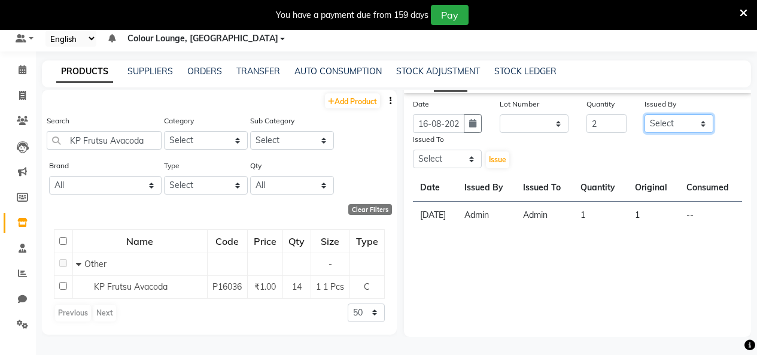
click at [671, 120] on select "Select Admin Admin AKHIL ANKUSH Baljinder Colour Lounge, Kabir Park Colour Loun…" at bounding box center [678, 123] width 69 height 19
select select "76897"
click at [644, 114] on select "Select Admin Admin AKHIL ANKUSH Baljinder Colour Lounge, Kabir Park Colour Loun…" at bounding box center [678, 123] width 69 height 19
click at [416, 164] on select "Select Admin Admin AKHIL ANKUSH Baljinder Colour Lounge, Kabir Park Colour Loun…" at bounding box center [447, 159] width 69 height 19
select select "70112"
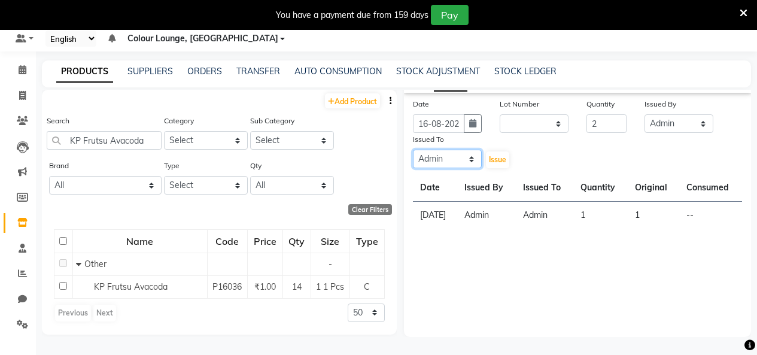
click at [413, 150] on select "Select Admin Admin AKHIL ANKUSH Baljinder Colour Lounge, Kabir Park Colour Loun…" at bounding box center [447, 159] width 69 height 19
drag, startPoint x: 501, startPoint y: 153, endPoint x: 494, endPoint y: 153, distance: 7.2
click at [500, 154] on button "Issue" at bounding box center [497, 159] width 23 height 17
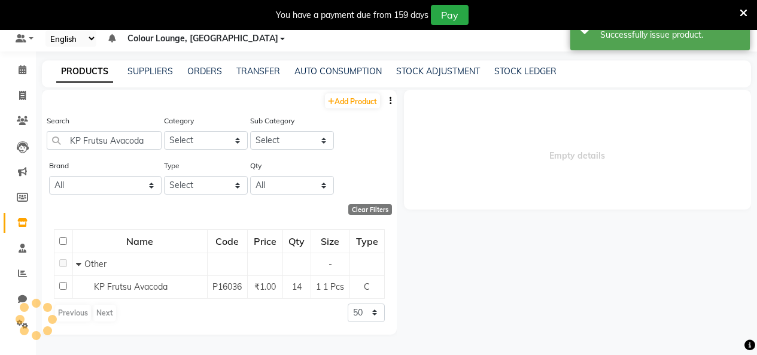
select select
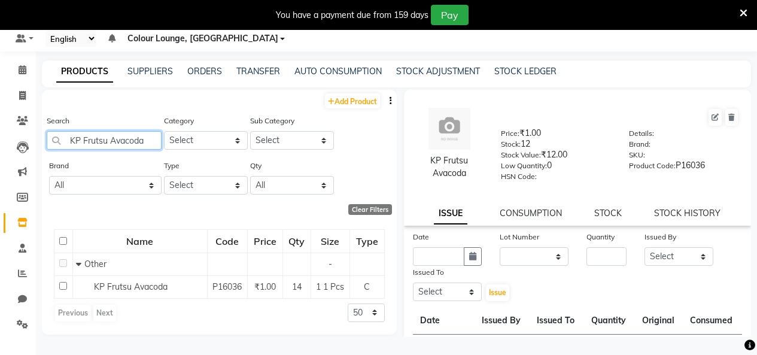
drag, startPoint x: 147, startPoint y: 136, endPoint x: 0, endPoint y: 123, distance: 147.1
click at [0, 129] on app-home "08047224946 Select Register Evening Shift (Service) Morning Shift (Service) 1 D…" at bounding box center [378, 173] width 757 height 363
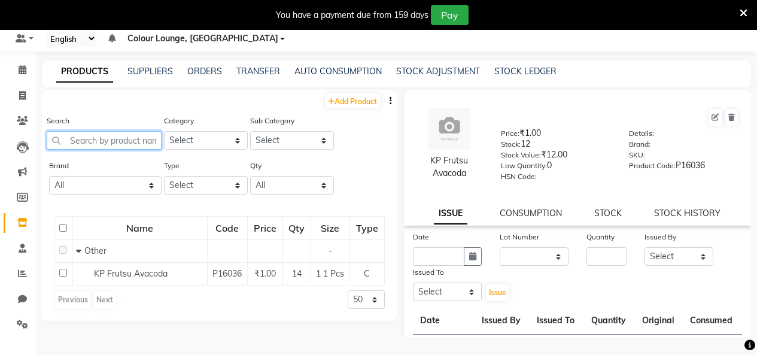
paste input "La Well Rehydrating Gel Mask"
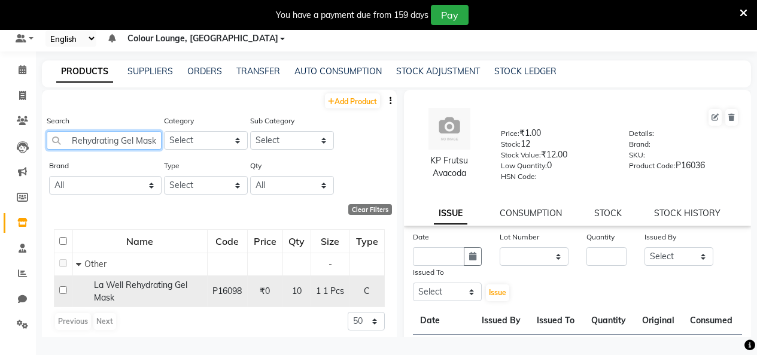
type input "La Well Rehydrating Gel Mask"
click at [128, 285] on span "La Well Rehydrating Gel Mask" at bounding box center [140, 290] width 93 height 23
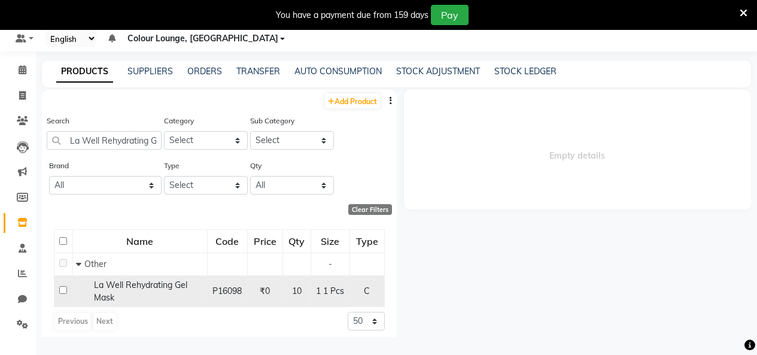
select select
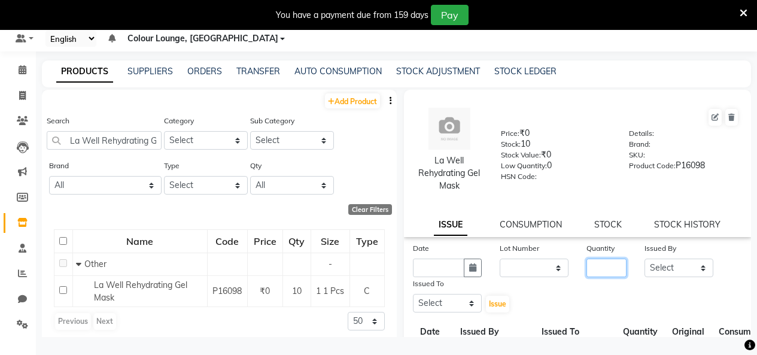
click at [592, 261] on input "number" at bounding box center [606, 267] width 40 height 19
type input "6"
click at [668, 267] on select "Select Admin Admin AKHIL ANKUSH Baljinder Colour Lounge, Kabir Park Colour Loun…" at bounding box center [678, 267] width 69 height 19
select select "70112"
click at [644, 258] on select "Select Admin Admin AKHIL ANKUSH Baljinder Colour Lounge, Kabir Park Colour Loun…" at bounding box center [678, 267] width 69 height 19
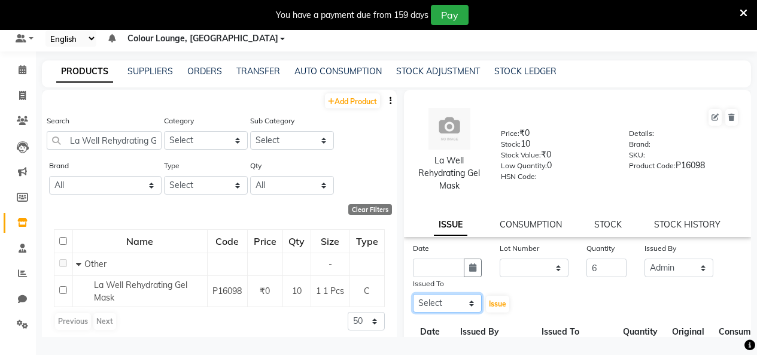
click at [459, 305] on select "Select Admin Admin AKHIL ANKUSH Baljinder Colour Lounge, Kabir Park Colour Loun…" at bounding box center [447, 303] width 69 height 19
select select "70112"
click at [413, 294] on select "Select Admin Admin AKHIL ANKUSH Baljinder Colour Lounge, Kabir Park Colour Loun…" at bounding box center [447, 303] width 69 height 19
click at [436, 264] on input "text" at bounding box center [438, 267] width 51 height 19
select select "9"
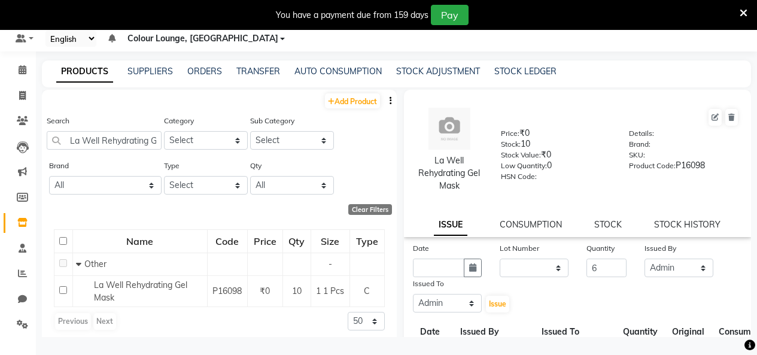
select select "2025"
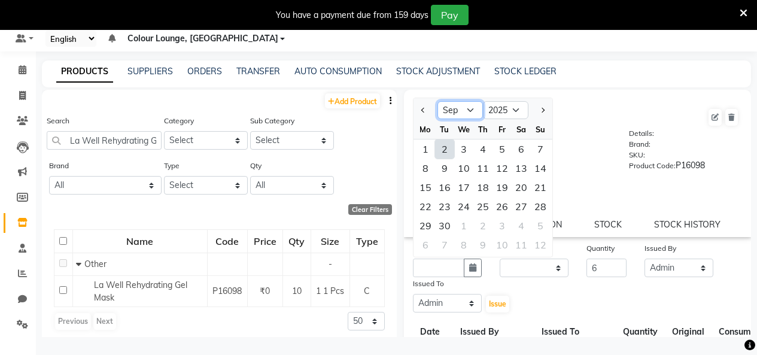
click at [458, 106] on select "Jan Feb Mar Apr May Jun Jul Aug Sep Oct Nov Dec" at bounding box center [459, 110] width 45 height 18
click at [437, 101] on select "Jan Feb Mar Apr May Jun Jul Aug Sep Oct Nov Dec" at bounding box center [459, 110] width 45 height 18
click at [455, 113] on select "Jan Feb Mar Apr May Jun Jul Aug Sep Oct Nov Dec" at bounding box center [459, 110] width 45 height 18
select select "8"
click at [437, 101] on select "Jan Feb Mar Apr May Jun Jul Aug Sep Oct Nov Dec" at bounding box center [459, 110] width 45 height 18
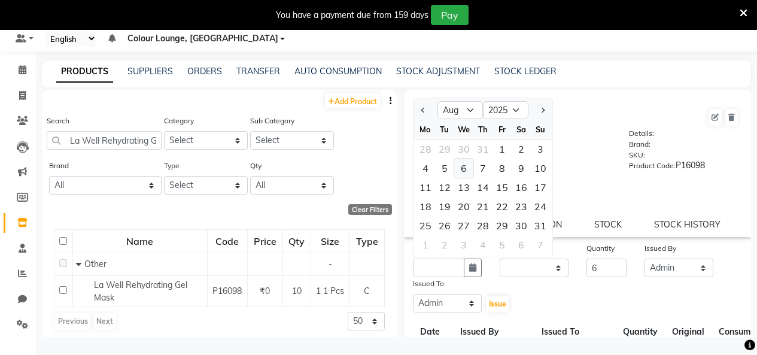
drag, startPoint x: 468, startPoint y: 170, endPoint x: 488, endPoint y: 179, distance: 21.7
click at [469, 170] on div "6" at bounding box center [463, 168] width 19 height 19
type input "06-08-2025"
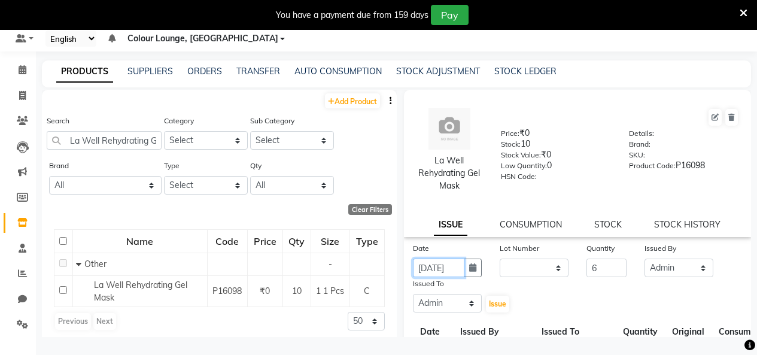
scroll to position [0, 9]
click at [486, 300] on button "Issue" at bounding box center [497, 304] width 23 height 17
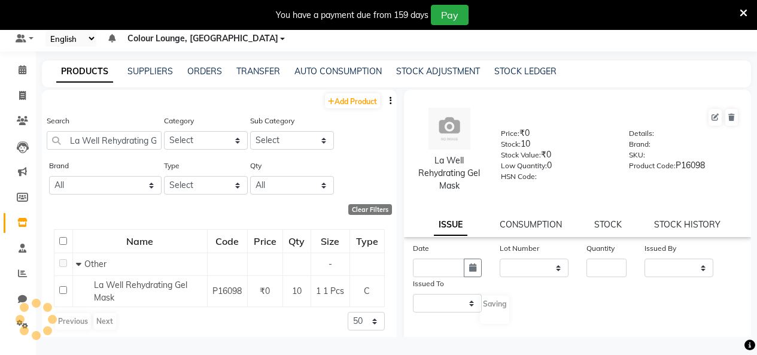
select select
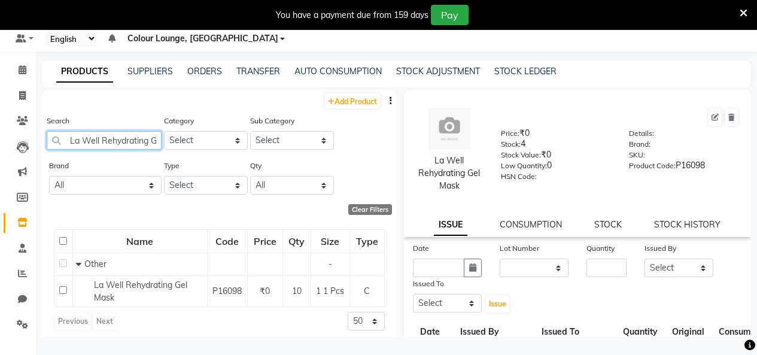
drag, startPoint x: 147, startPoint y: 139, endPoint x: 0, endPoint y: 185, distance: 153.6
click at [0, 185] on app-home "08047224946 Select Register Evening Shift (Service) Morning Shift (Service) 1 D…" at bounding box center [378, 173] width 757 height 363
type input "Gel Mask"
drag, startPoint x: 153, startPoint y: 140, endPoint x: 0, endPoint y: 148, distance: 153.4
click at [0, 148] on app-home "08047224946 Select Register Evening Shift (Service) Morning Shift (Service) 1 D…" at bounding box center [378, 173] width 757 height 363
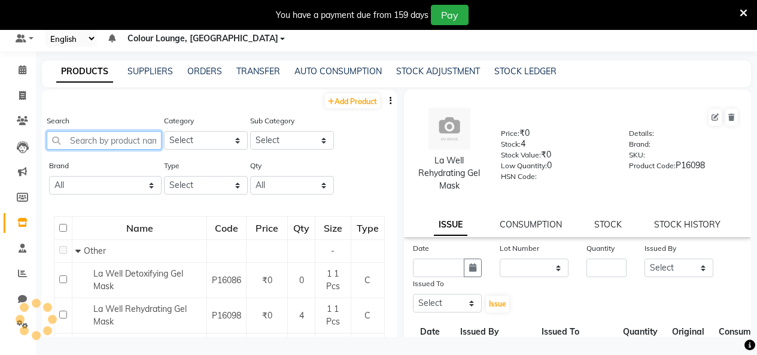
paste input "La Well Rejuvenating Gel Mask"
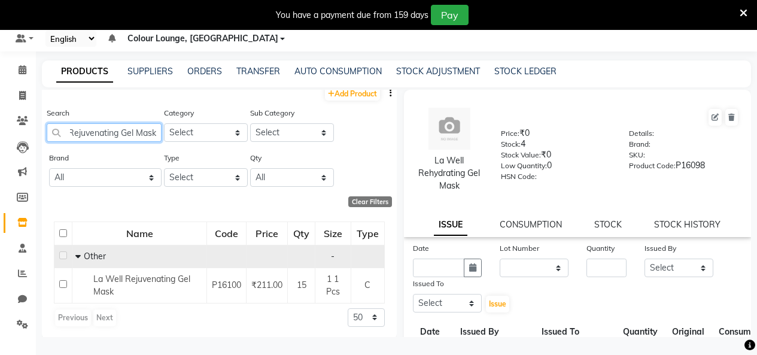
scroll to position [10, 0]
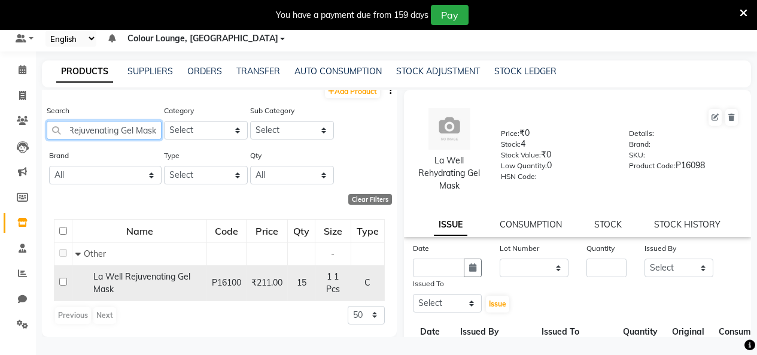
type input "La Well Rejuvenating Gel Mask"
click at [139, 277] on span "La Well Rejuvenating Gel Mask" at bounding box center [141, 282] width 97 height 23
select select
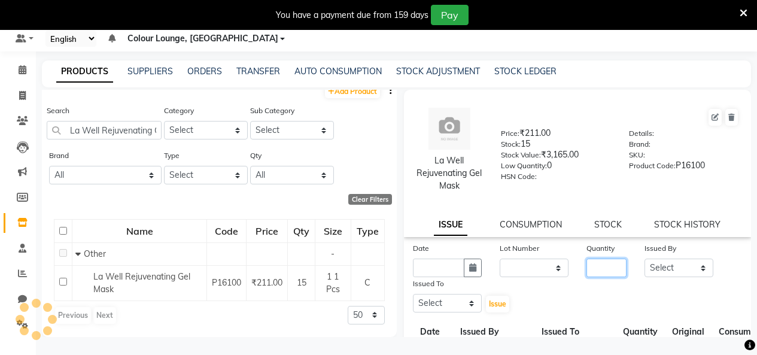
click at [620, 265] on div "Quantity" at bounding box center [606, 259] width 58 height 35
type input "1"
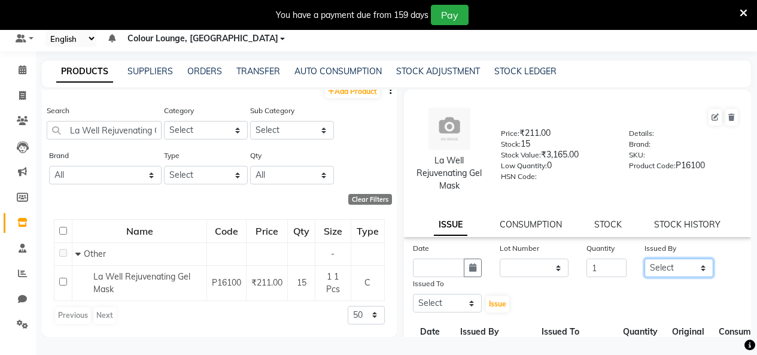
click at [649, 270] on select "Select Admin Admin [PERSON_NAME] [PERSON_NAME] Colour Lounge, [GEOGRAPHIC_DATA]…" at bounding box center [678, 267] width 69 height 19
select select "70112"
click at [644, 258] on select "Select Admin Admin [PERSON_NAME] [PERSON_NAME] Colour Lounge, [GEOGRAPHIC_DATA]…" at bounding box center [678, 267] width 69 height 19
click at [450, 300] on select "Select Admin Admin [PERSON_NAME] [PERSON_NAME] Colour Lounge, [GEOGRAPHIC_DATA]…" at bounding box center [447, 303] width 69 height 19
select select "76897"
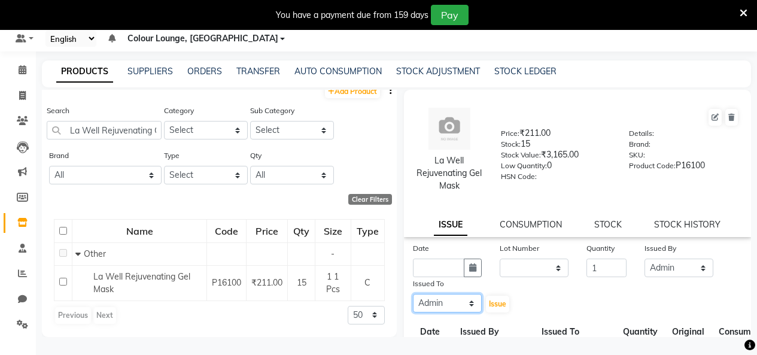
click at [413, 294] on select "Select Admin Admin [PERSON_NAME] [PERSON_NAME] Colour Lounge, [GEOGRAPHIC_DATA]…" at bounding box center [447, 303] width 69 height 19
click at [455, 267] on input "text" at bounding box center [438, 267] width 51 height 19
select select "9"
select select "2025"
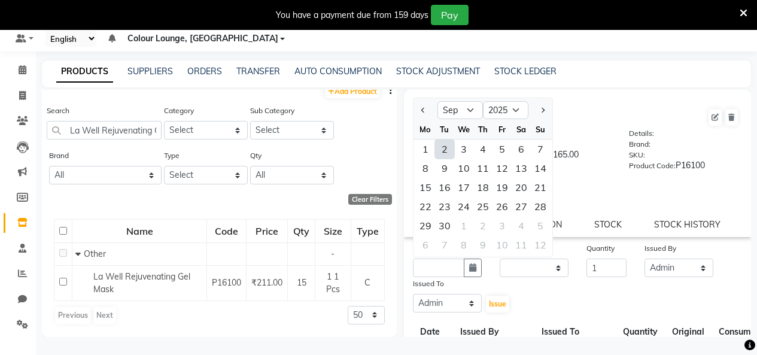
drag, startPoint x: 462, startPoint y: 101, endPoint x: 460, endPoint y: 115, distance: 15.1
click at [462, 101] on ngb-datepicker-navigation "Jan Feb Mar Apr May Jun Jul Aug Sep Oct Nov Dec 2015 2016 2017 2018 2019 2020 2…" at bounding box center [482, 110] width 139 height 19
drag, startPoint x: 459, startPoint y: 109, endPoint x: 463, endPoint y: 114, distance: 6.4
click at [459, 109] on select "Jan Feb Mar Apr May Jun Jul Aug Sep Oct Nov Dec" at bounding box center [459, 110] width 45 height 18
select select "8"
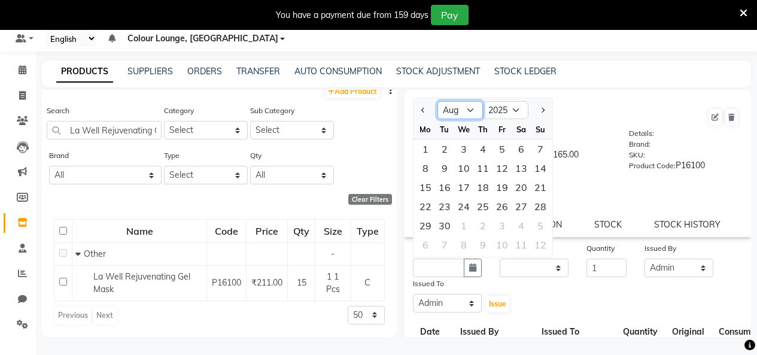
click at [437, 101] on select "Jan Feb Mar Apr May Jun Jul Aug Sep Oct Nov Dec" at bounding box center [459, 110] width 45 height 18
click at [467, 223] on div "27" at bounding box center [463, 225] width 19 height 19
type input "27-08-2025"
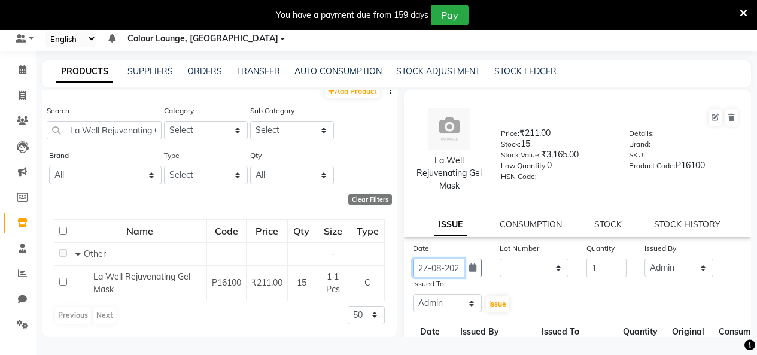
scroll to position [0, 9]
click at [489, 299] on button "Issue" at bounding box center [497, 304] width 23 height 17
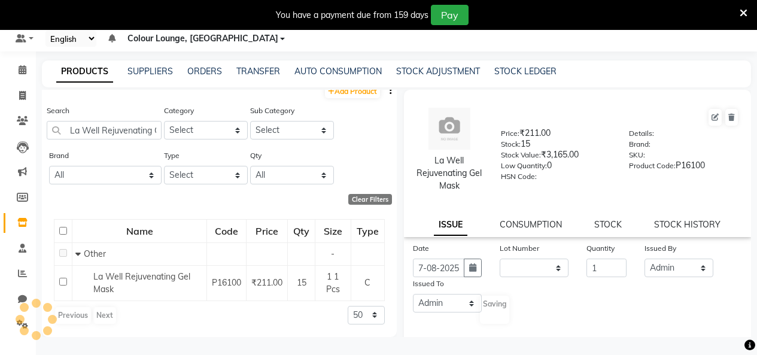
scroll to position [0, 0]
select select
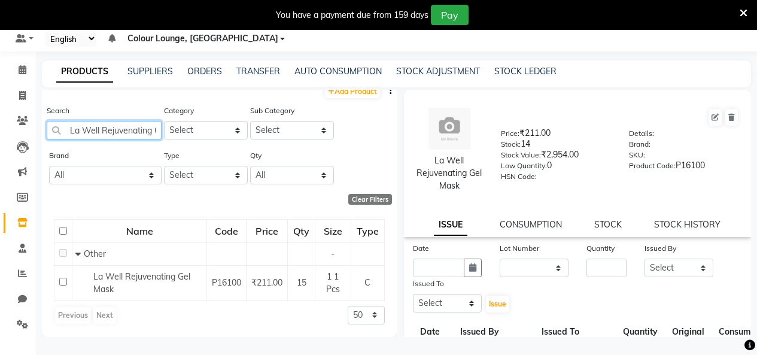
drag, startPoint x: 153, startPoint y: 129, endPoint x: 65, endPoint y: 131, distance: 88.6
click at [65, 131] on input "La Well Rejuvenating Gel Mask" at bounding box center [104, 130] width 115 height 19
type input "Gel Mask"
drag, startPoint x: 122, startPoint y: 127, endPoint x: 0, endPoint y: 128, distance: 122.1
click at [0, 130] on app-home "08047224946 Select Register Evening Shift (Service) Morning Shift (Service) 1 D…" at bounding box center [378, 173] width 757 height 363
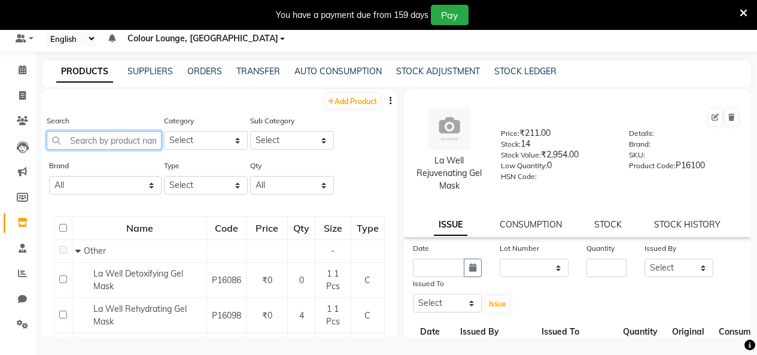
paste input "Lotus Vitamin C Youth Brightening Kit"
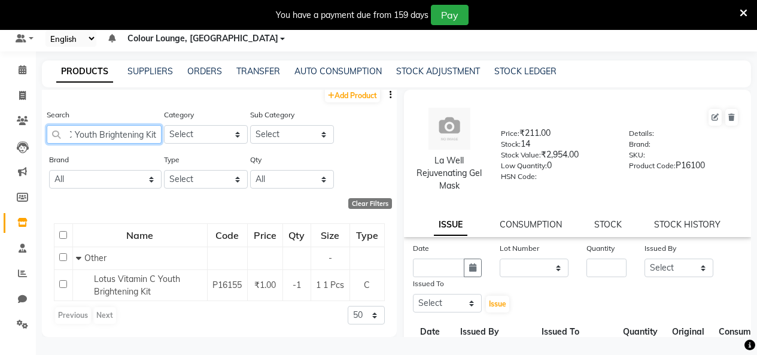
scroll to position [10, 0]
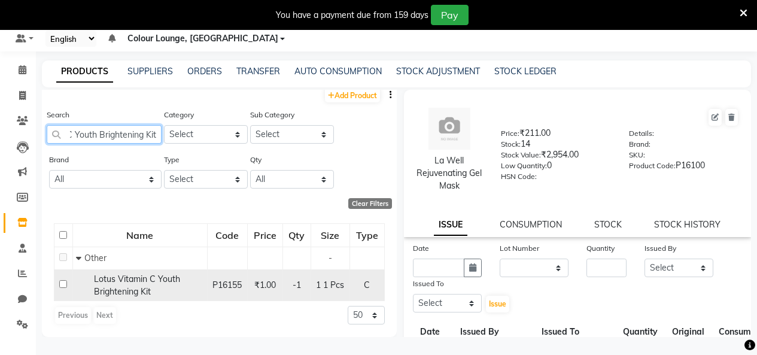
type input "Lotus Vitamin C Youth Brightening Kit"
click at [132, 277] on span "Lotus Vitamin C Youth Brightening Kit" at bounding box center [137, 284] width 86 height 23
select select
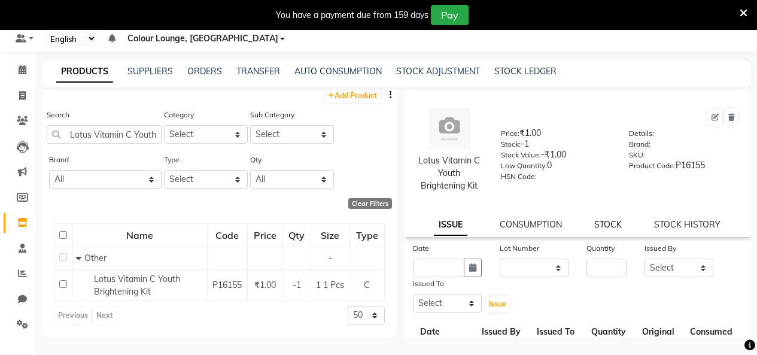
click at [604, 224] on link "STOCK" at bounding box center [608, 224] width 28 height 11
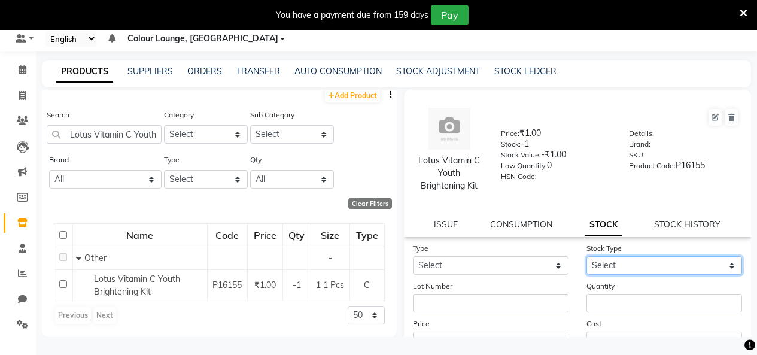
drag, startPoint x: 624, startPoint y: 260, endPoint x: 624, endPoint y: 273, distance: 13.8
click at [624, 261] on select "Select" at bounding box center [664, 265] width 156 height 19
click at [600, 265] on select "Select" at bounding box center [664, 265] width 156 height 19
click at [598, 267] on select "Select" at bounding box center [664, 265] width 156 height 19
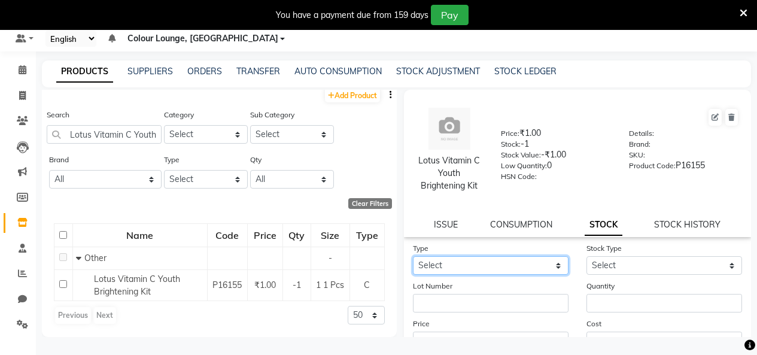
click at [521, 266] on select "Select In Out" at bounding box center [491, 265] width 156 height 19
select select "in"
click at [413, 256] on select "Select In Out" at bounding box center [491, 265] width 156 height 19
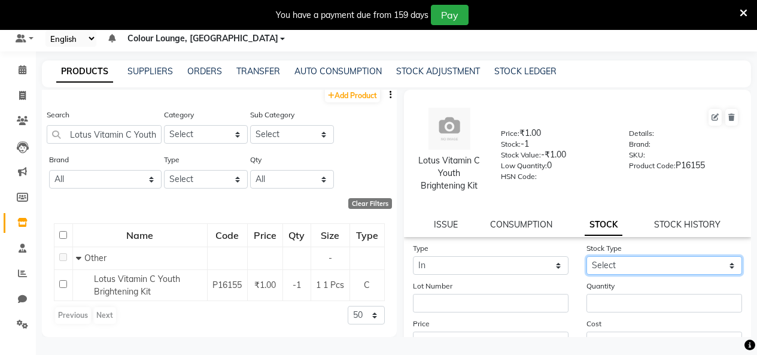
click at [591, 270] on select "Select New Stock Adjustment Return Other" at bounding box center [664, 265] width 156 height 19
select select "adjustment"
click at [586, 256] on select "Select New Stock Adjustment Return Other" at bounding box center [664, 265] width 156 height 19
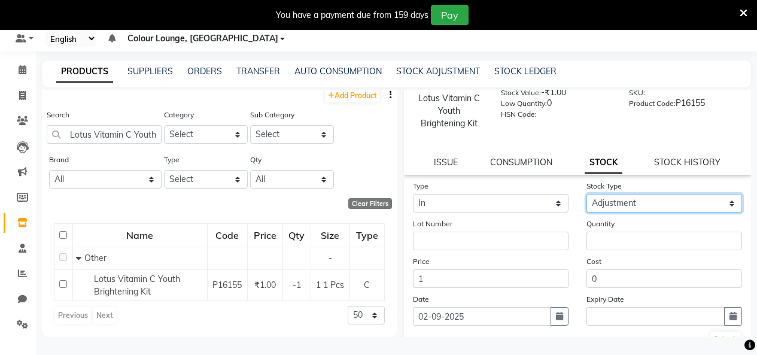
scroll to position [144, 0]
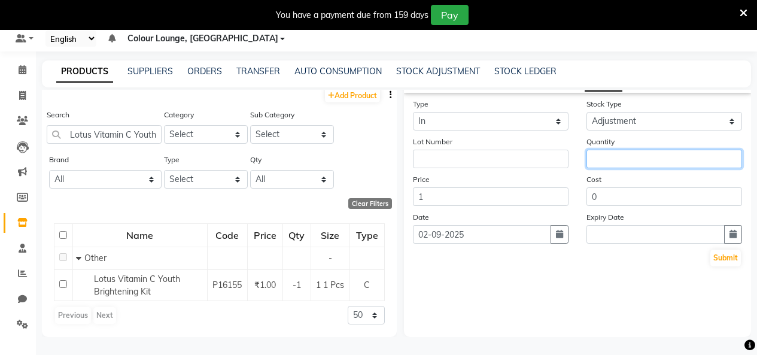
click at [617, 164] on input "number" at bounding box center [664, 159] width 156 height 19
type input "1"
click at [522, 224] on div "Date 02-09-2025" at bounding box center [491, 227] width 174 height 33
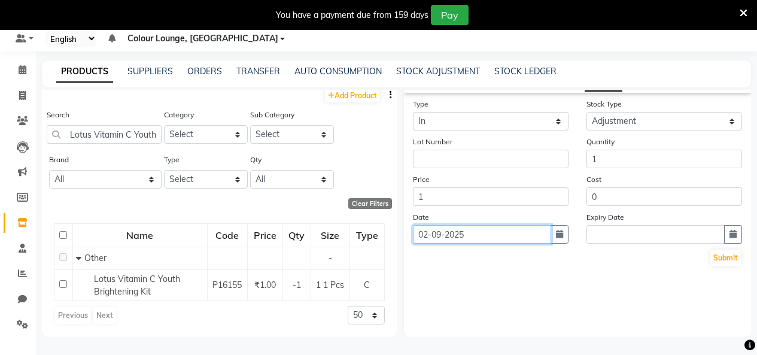
click at [520, 232] on input "02-09-2025" at bounding box center [482, 234] width 138 height 19
select select "9"
select select "2025"
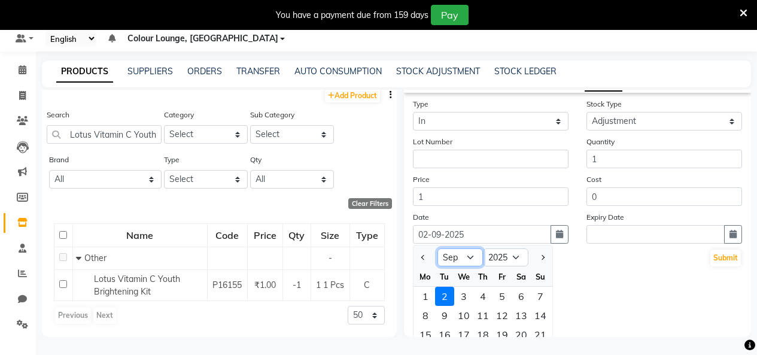
click at [453, 266] on select "Jan Feb Mar Apr May Jun Jul Aug Sep Oct Nov Dec" at bounding box center [459, 257] width 45 height 18
select select "8"
click at [437, 248] on select "Jan Feb Mar Apr May Jun Jul Aug Sep Oct Nov Dec" at bounding box center [459, 257] width 45 height 18
click at [516, 319] on div "9" at bounding box center [521, 315] width 19 height 19
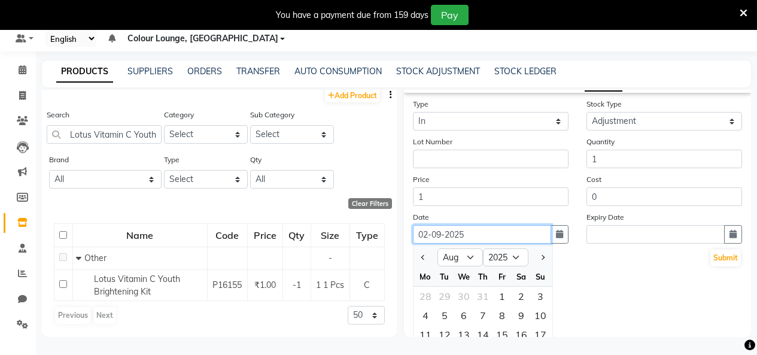
type input "09-08-2025"
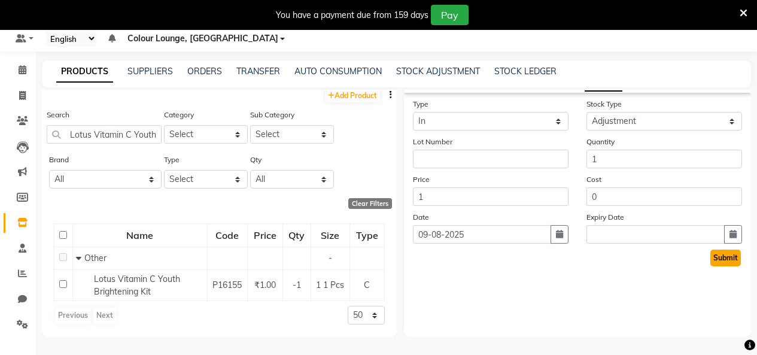
click at [710, 260] on button "Submit" at bounding box center [725, 257] width 31 height 17
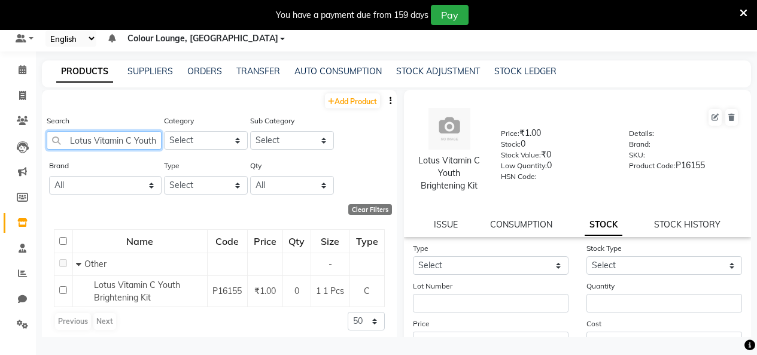
scroll to position [0, 0]
drag, startPoint x: 149, startPoint y: 138, endPoint x: 0, endPoint y: 139, distance: 149.0
click at [0, 135] on app-home "08047224946 Select Register Evening Shift (Service) Morning Shift (Service) 1 D…" at bounding box center [378, 173] width 757 height 363
type input "th Brightening Kit"
drag, startPoint x: 145, startPoint y: 142, endPoint x: 0, endPoint y: 138, distance: 145.4
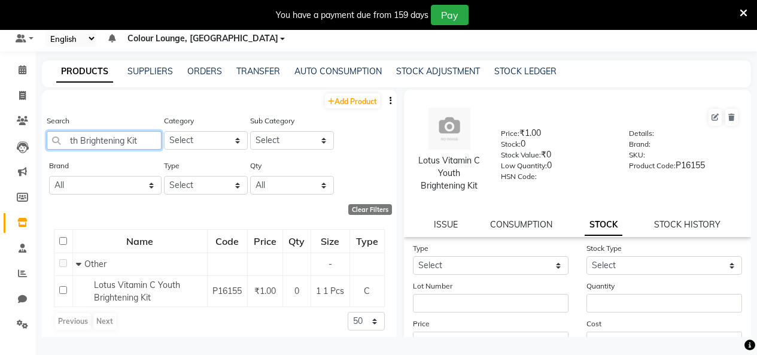
click at [0, 133] on app-home "08047224946 Select Register Evening Shift (Service) Morning Shift (Service) 1 D…" at bounding box center [378, 173] width 757 height 363
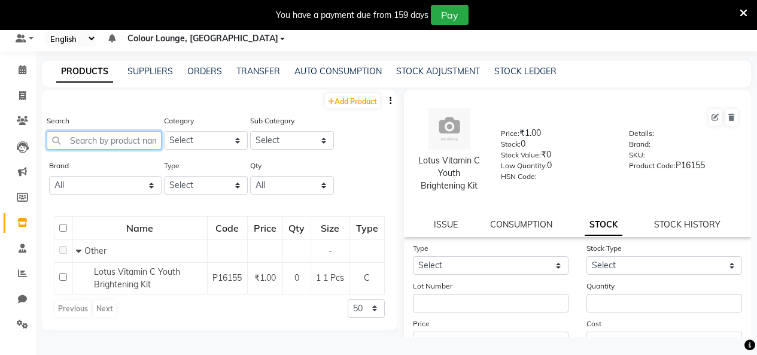
paste input "Pedi Pie Kit"
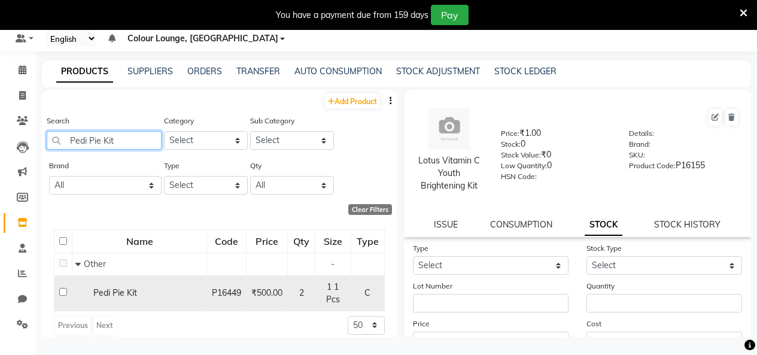
type input "Pedi Pie Kit"
click at [103, 298] on span "Pedi Pie Kit" at bounding box center [115, 292] width 44 height 11
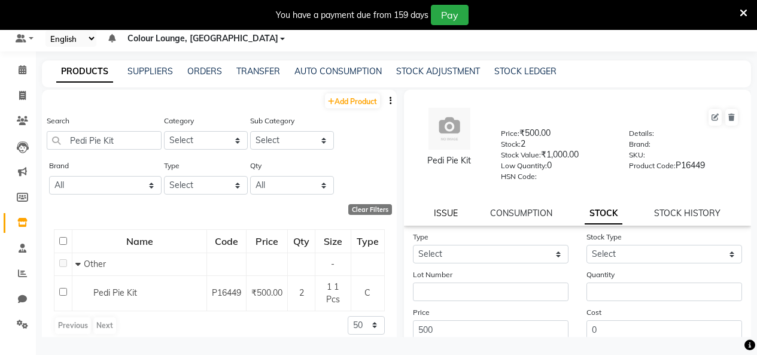
click at [452, 215] on link "ISSUE" at bounding box center [446, 213] width 24 height 11
select select
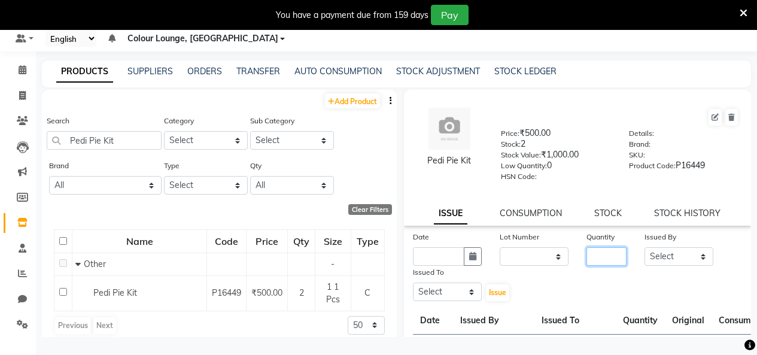
click at [613, 259] on input "number" at bounding box center [606, 256] width 40 height 19
type input "2"
click at [443, 251] on input "text" at bounding box center [438, 256] width 51 height 19
select select "9"
select select "2025"
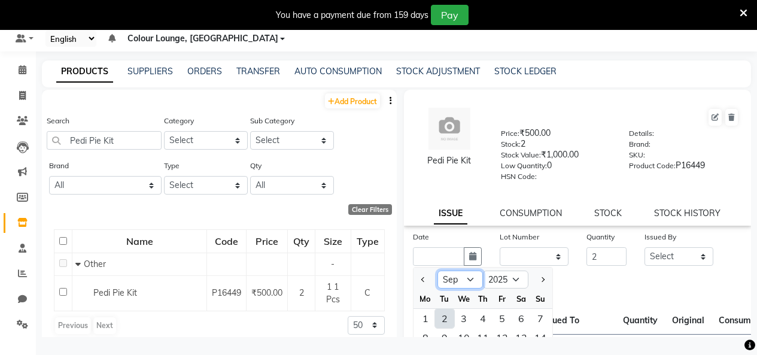
click at [456, 281] on select "Jan Feb Mar Apr May Jun Jul Aug Sep Oct Nov Dec" at bounding box center [459, 279] width 45 height 18
select select "8"
click at [437, 270] on select "Jan Feb Mar Apr May Jun Jul Aug Sep Oct Nov Dec" at bounding box center [459, 279] width 45 height 18
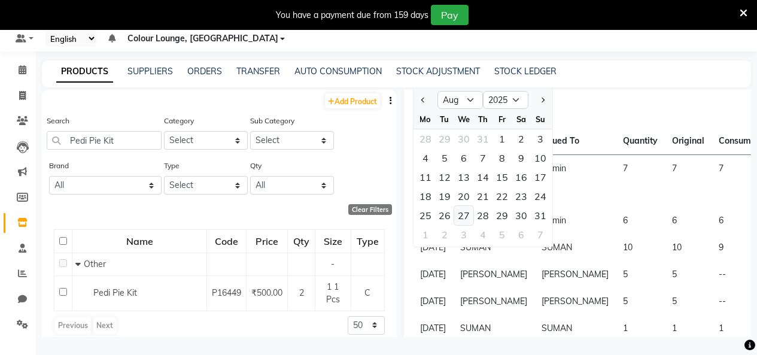
click at [468, 214] on div "27" at bounding box center [463, 215] width 19 height 19
type input "27-08-2025"
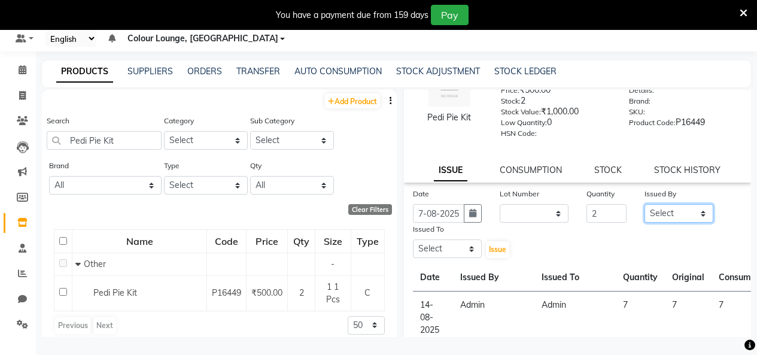
click at [670, 209] on select "Select Admin Admin [PERSON_NAME] [PERSON_NAME] Colour Lounge, [GEOGRAPHIC_DATA]…" at bounding box center [678, 213] width 69 height 19
select select "70112"
click at [644, 204] on select "Select Admin Admin [PERSON_NAME] [PERSON_NAME] Colour Lounge, [GEOGRAPHIC_DATA]…" at bounding box center [678, 213] width 69 height 19
click at [447, 254] on select "Select Admin Admin [PERSON_NAME] [PERSON_NAME] Colour Lounge, [GEOGRAPHIC_DATA]…" at bounding box center [447, 248] width 69 height 19
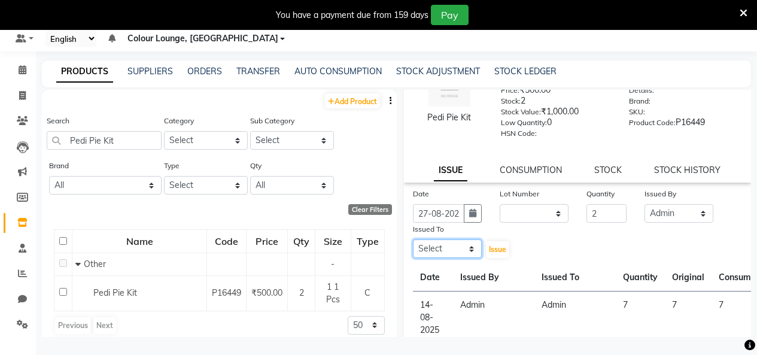
select select "70112"
click at [413, 239] on select "Select Admin Admin [PERSON_NAME] [PERSON_NAME] Colour Lounge, [GEOGRAPHIC_DATA]…" at bounding box center [447, 248] width 69 height 19
click at [505, 250] on button "Issue" at bounding box center [497, 249] width 23 height 17
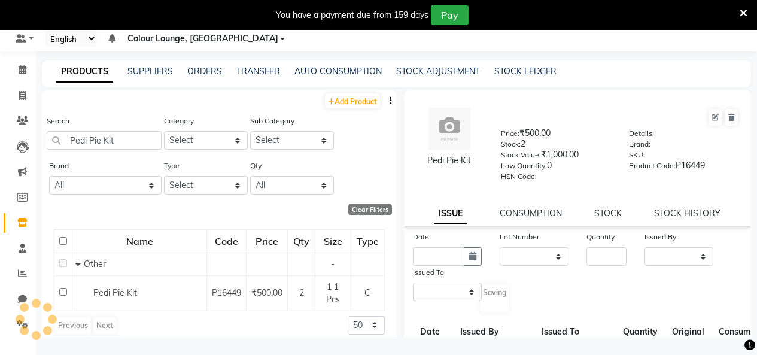
select select
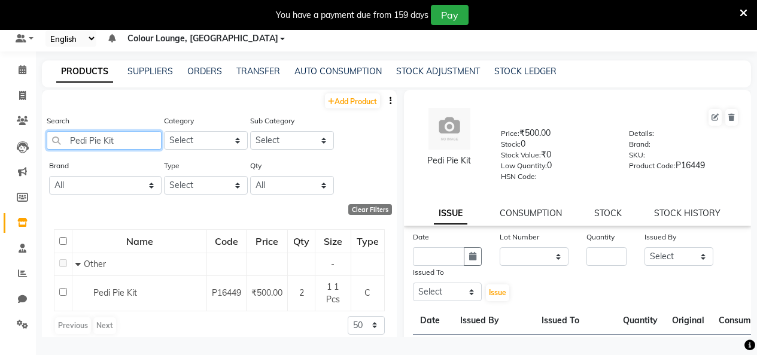
drag, startPoint x: 142, startPoint y: 139, endPoint x: 0, endPoint y: 150, distance: 142.8
click at [0, 139] on app-home "08047224946 Select Register Evening Shift (Service) Morning Shift (Service) 1 D…" at bounding box center [378, 173] width 757 height 363
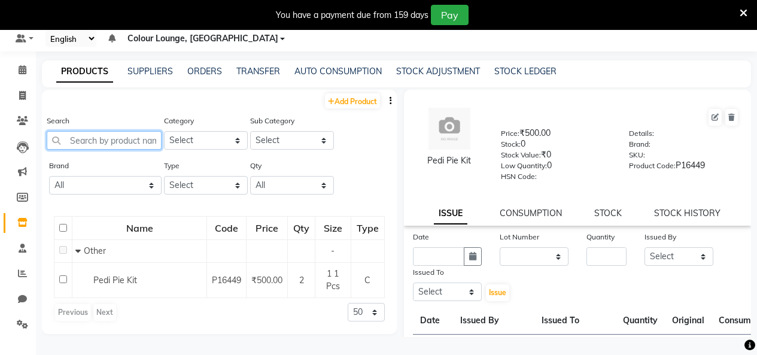
paste input "Vedic Valley Apple and Honey"
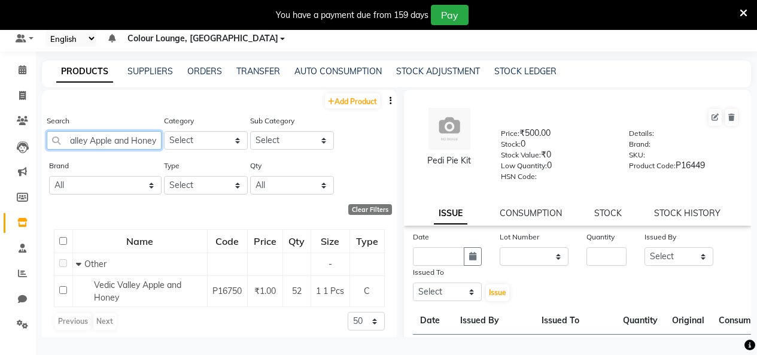
scroll to position [10, 0]
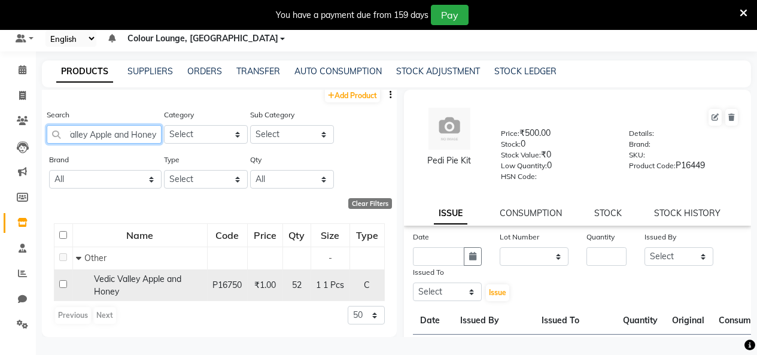
type input "Vedic Valley Apple and Honey"
click at [62, 277] on td at bounding box center [63, 285] width 19 height 32
click at [85, 281] on div "Vedic Valley Apple and Honey" at bounding box center [140, 285] width 128 height 25
select select
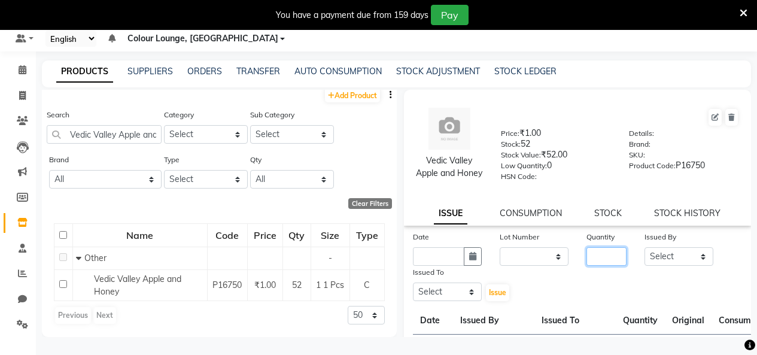
click at [596, 263] on input "number" at bounding box center [606, 256] width 40 height 19
type input "14"
click at [450, 266] on input "text" at bounding box center [438, 256] width 51 height 19
select select "9"
select select "2025"
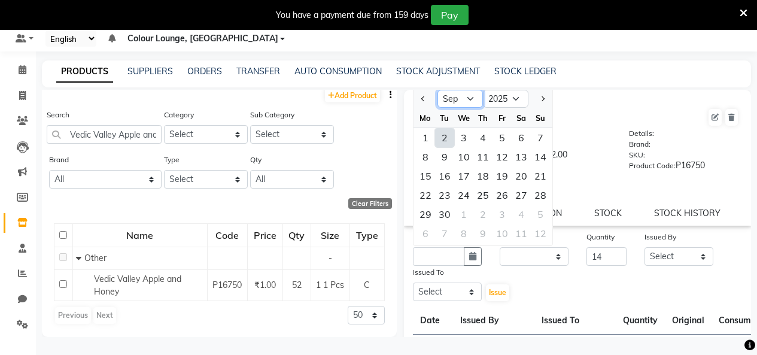
click at [468, 108] on select "Jan Feb Mar Apr May Jun Jul Aug Sep Oct Nov Dec" at bounding box center [459, 99] width 45 height 18
select select "8"
click at [437, 101] on select "Jan Feb Mar Apr May Jun Jul Aug Sep Oct Nov Dec" at bounding box center [459, 99] width 45 height 18
click at [677, 266] on select "Select Admin Admin [PERSON_NAME] [PERSON_NAME] Colour Lounge, [GEOGRAPHIC_DATA]…" at bounding box center [678, 256] width 69 height 19
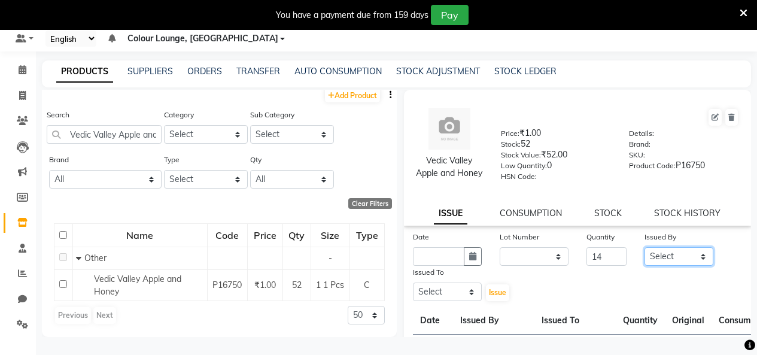
click at [669, 265] on select "Select Admin Admin [PERSON_NAME] [PERSON_NAME] Colour Lounge, [GEOGRAPHIC_DATA]…" at bounding box center [678, 256] width 69 height 19
select select "70112"
click at [644, 258] on select "Select Admin Admin [PERSON_NAME] [PERSON_NAME] Colour Lounge, [GEOGRAPHIC_DATA]…" at bounding box center [678, 256] width 69 height 19
drag, startPoint x: 441, startPoint y: 304, endPoint x: 444, endPoint y: 294, distance: 10.0
click at [441, 301] on select "Select Admin Admin [PERSON_NAME] [PERSON_NAME] Colour Lounge, [GEOGRAPHIC_DATA]…" at bounding box center [447, 291] width 69 height 19
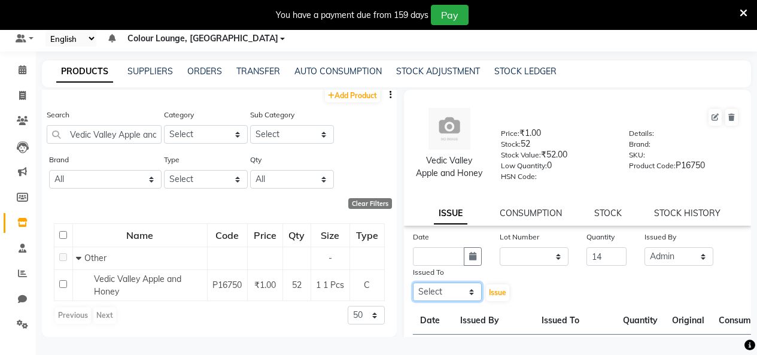
select select "70112"
click at [413, 294] on select "Select Admin Admin [PERSON_NAME] [PERSON_NAME] Colour Lounge, [GEOGRAPHIC_DATA]…" at bounding box center [447, 291] width 69 height 19
click at [437, 263] on input "text" at bounding box center [438, 256] width 51 height 19
select select "9"
select select "2025"
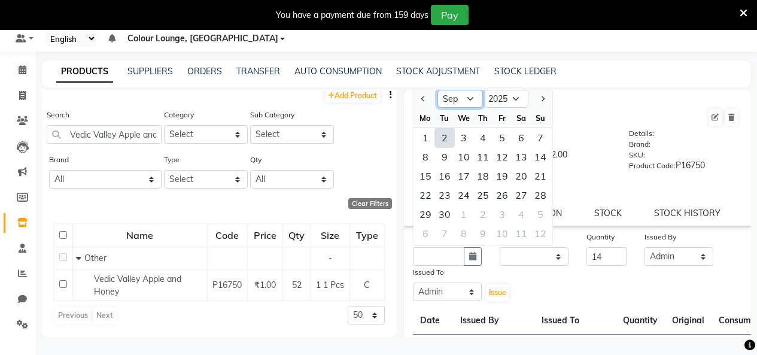
click at [462, 108] on select "Jan Feb Mar Apr May Jun Jul Aug Sep Oct Nov Dec" at bounding box center [459, 99] width 45 height 18
select select "8"
click at [437, 101] on select "Jan Feb Mar Apr May Jun Jul Aug Sep Oct Nov Dec" at bounding box center [459, 99] width 45 height 18
click at [481, 221] on div "28" at bounding box center [482, 214] width 19 height 19
type input "28-08-2025"
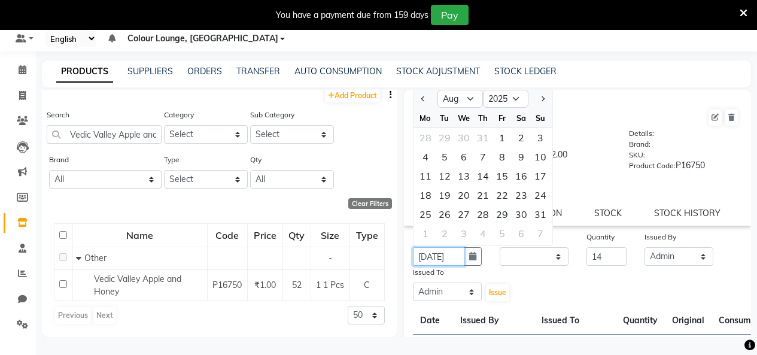
scroll to position [0, 9]
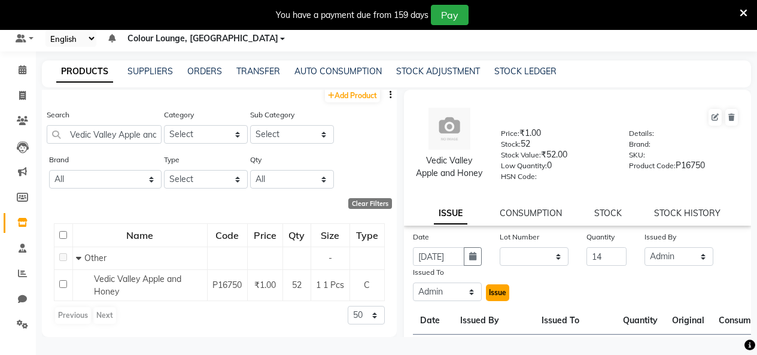
click at [495, 298] on button "Issue" at bounding box center [497, 292] width 23 height 17
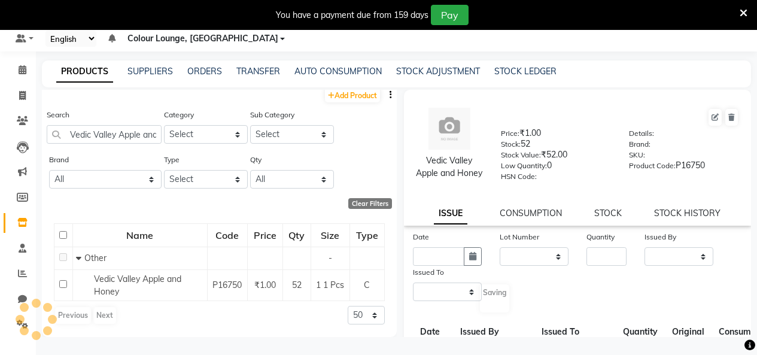
select select
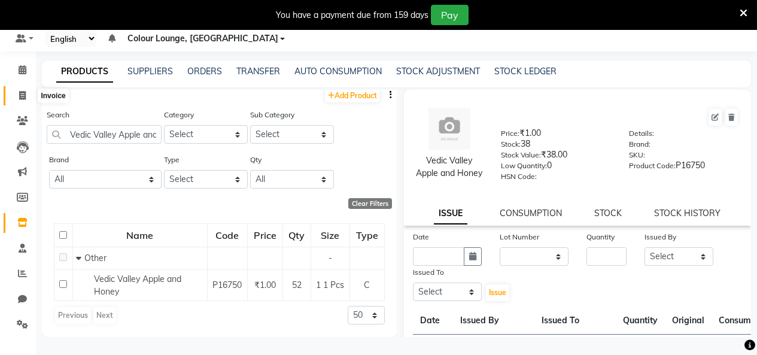
click at [23, 92] on icon at bounding box center [22, 95] width 7 height 9
select select "service"
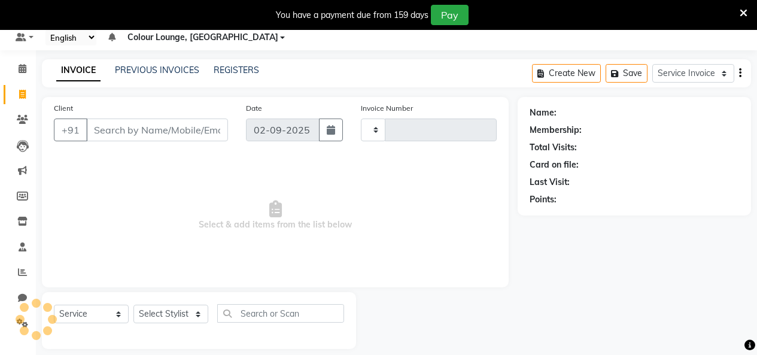
type input "3192"
select select "8015"
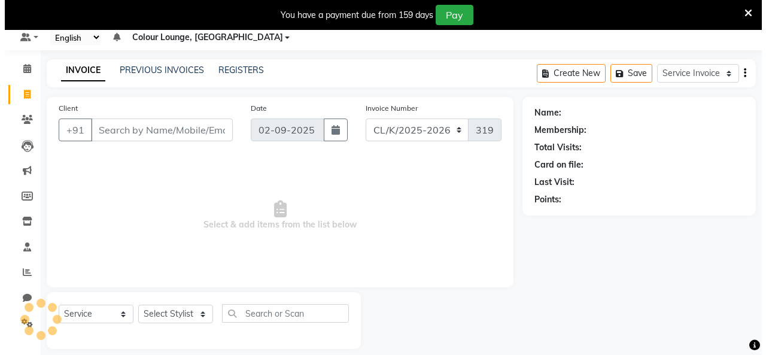
scroll to position [51, 0]
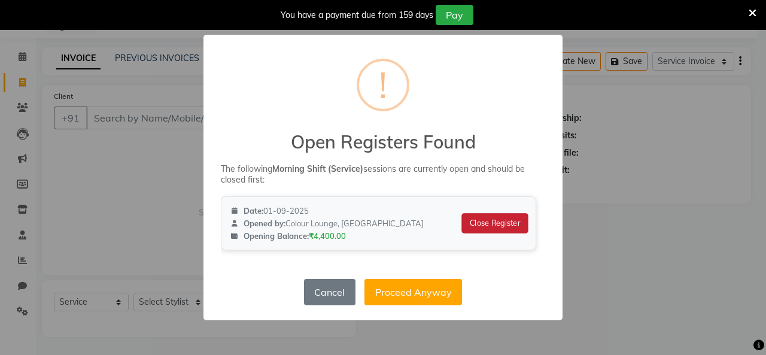
click at [498, 222] on button "Close Register" at bounding box center [495, 223] width 66 height 20
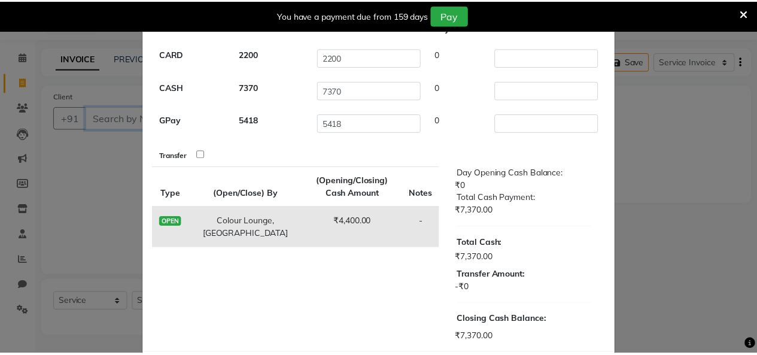
scroll to position [139, 0]
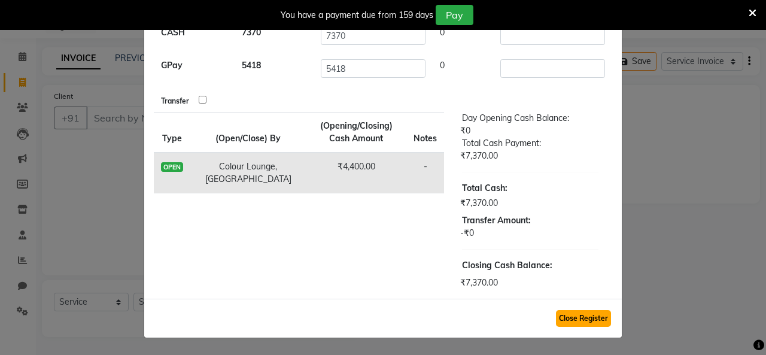
click at [591, 322] on button "Close Register" at bounding box center [583, 318] width 55 height 17
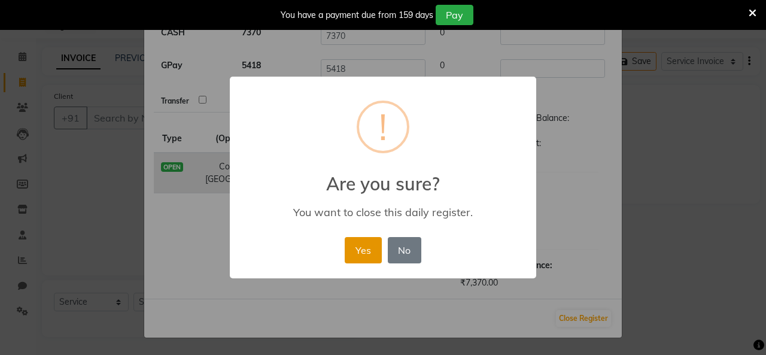
click at [365, 252] on button "Yes" at bounding box center [363, 250] width 36 height 26
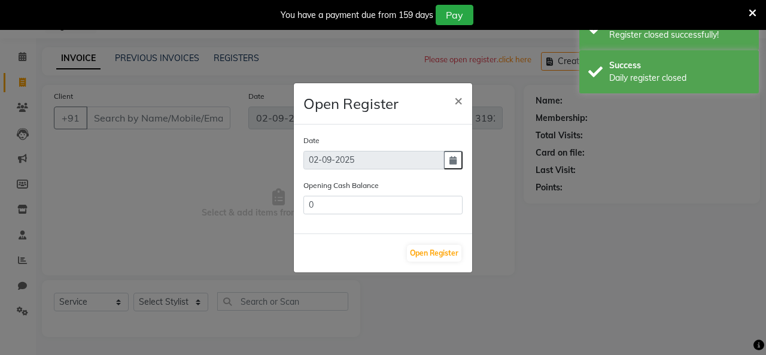
type input "11770"
click at [420, 242] on div "Open Register" at bounding box center [383, 252] width 178 height 39
click at [427, 248] on button "Open Register" at bounding box center [434, 253] width 54 height 17
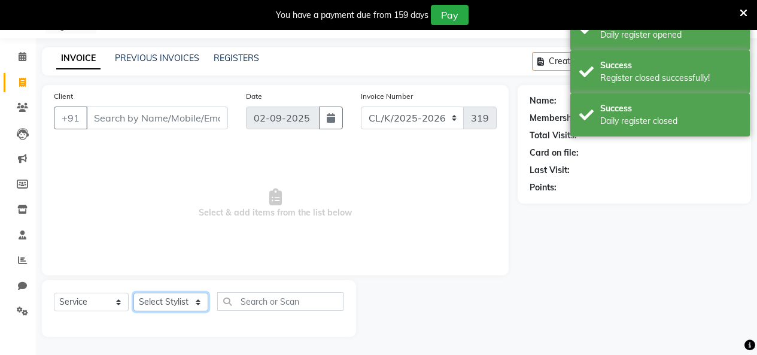
click at [163, 294] on select "Select Stylist Admin Admin AKHIL ANKUSH Baljinder Colour Lounge, Kabir Park Col…" at bounding box center [170, 302] width 75 height 19
select select "82296"
click at [133, 293] on select "Select Stylist Admin Admin AKHIL ANKUSH Baljinder Colour Lounge, Kabir Park Col…" at bounding box center [170, 302] width 75 height 19
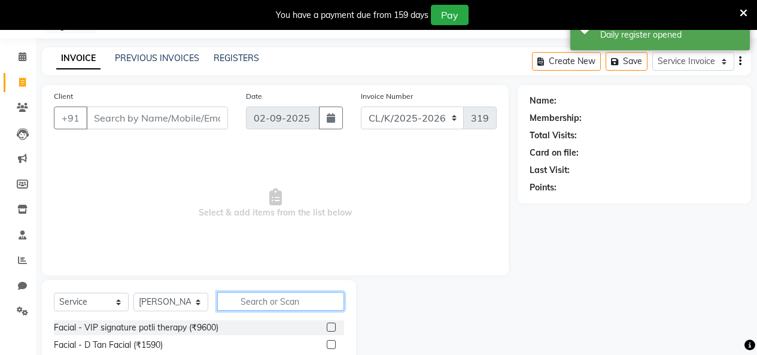
click at [253, 294] on input "text" at bounding box center [280, 301] width 127 height 19
type input "THR"
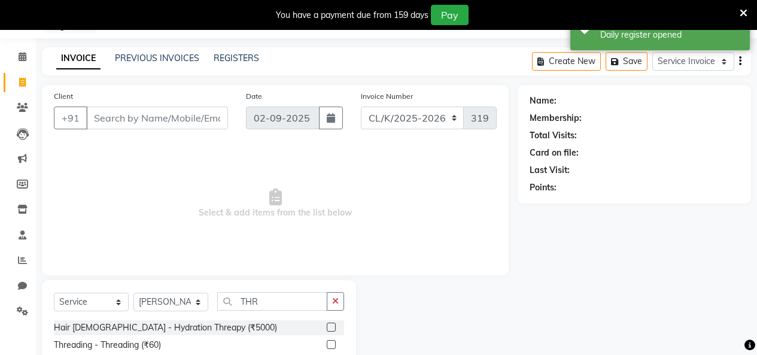
click at [327, 346] on label at bounding box center [331, 344] width 9 height 9
click at [327, 346] on input "checkbox" at bounding box center [331, 345] width 8 height 8
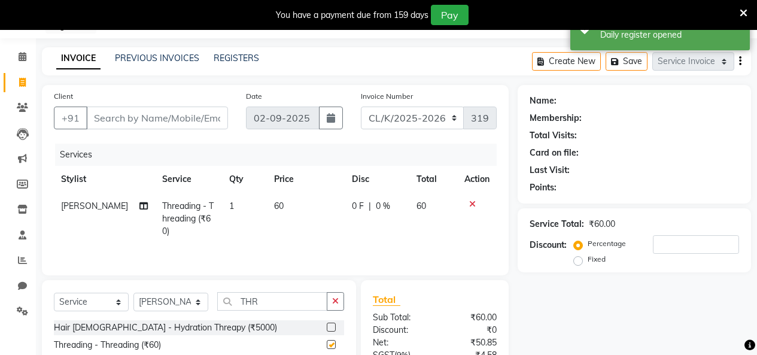
checkbox input "false"
click at [211, 117] on input "Client" at bounding box center [157, 117] width 142 height 23
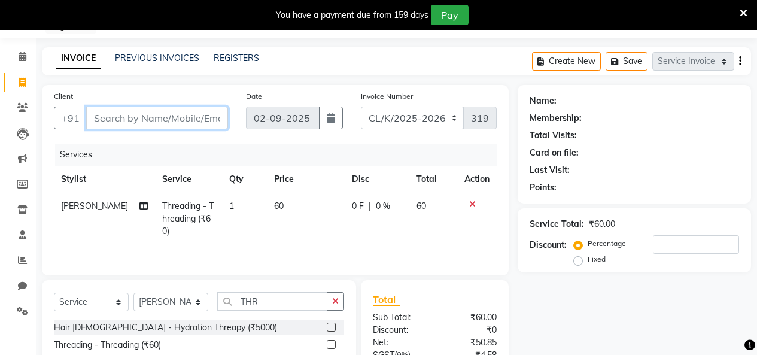
click at [205, 113] on input "Client" at bounding box center [157, 117] width 142 height 23
type input "9"
type input "0"
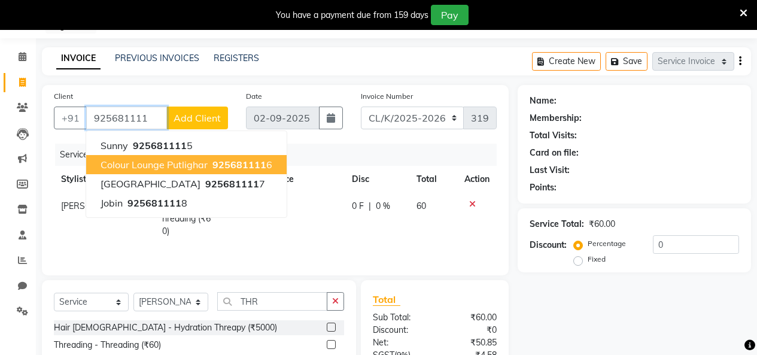
click at [218, 158] on button "Colour Lounge Putlighar 925681111 6" at bounding box center [186, 164] width 200 height 19
type input "9256811116"
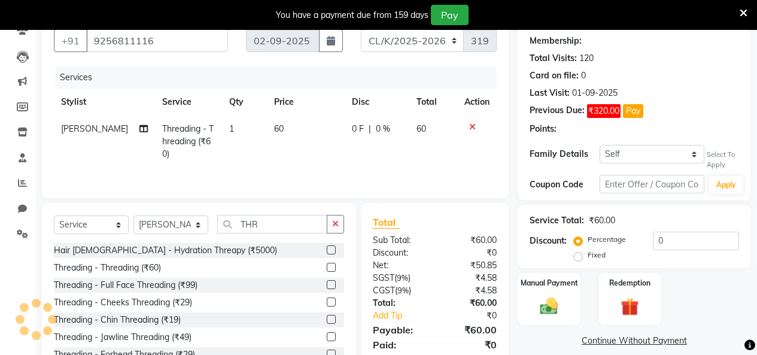
select select "1: Object"
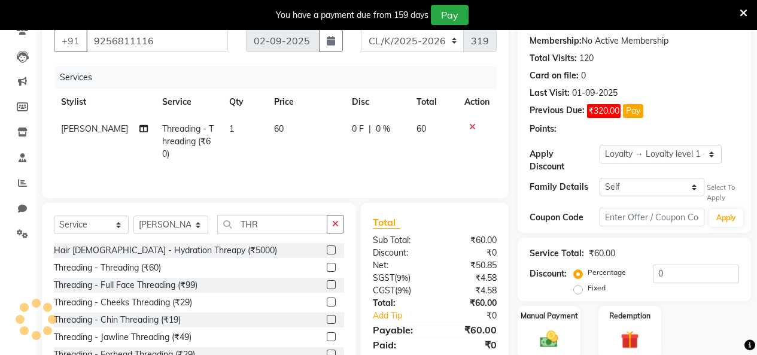
scroll to position [171, 0]
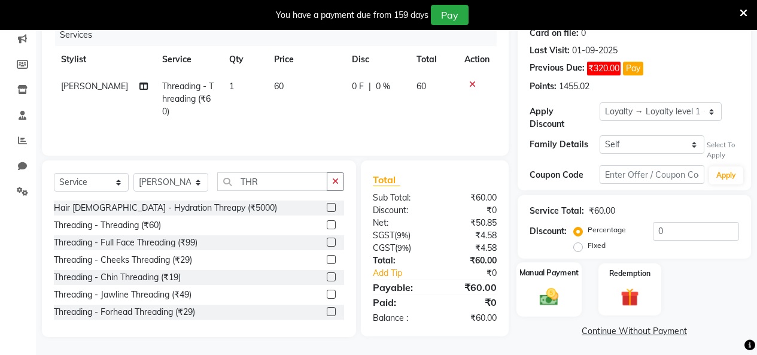
click at [570, 276] on div "Manual Payment" at bounding box center [548, 289] width 65 height 54
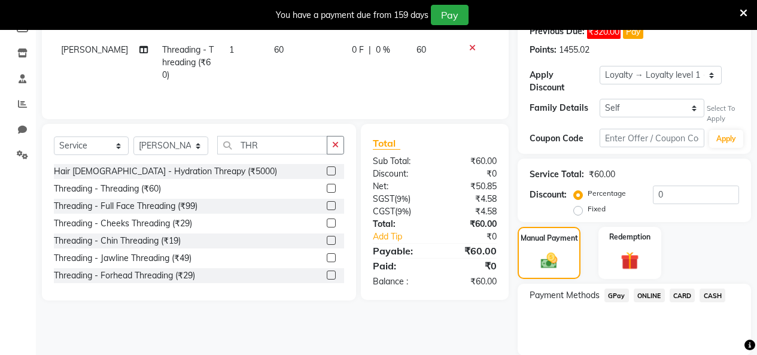
scroll to position [241, 0]
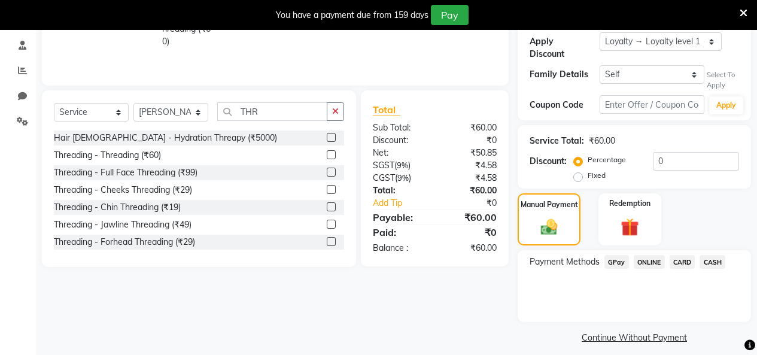
click at [608, 255] on span "GPay" at bounding box center [616, 262] width 25 height 14
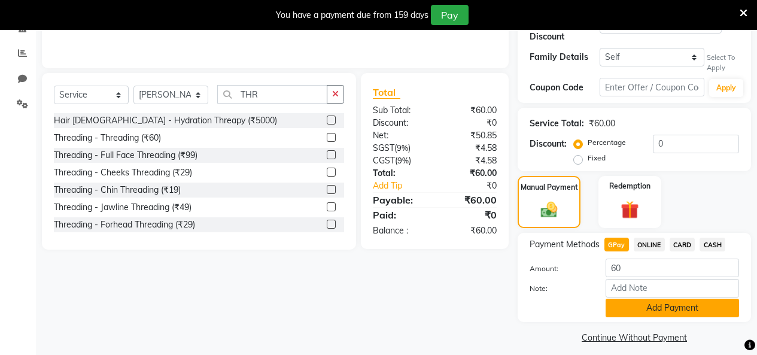
click at [658, 302] on button "Add Payment" at bounding box center [671, 308] width 133 height 19
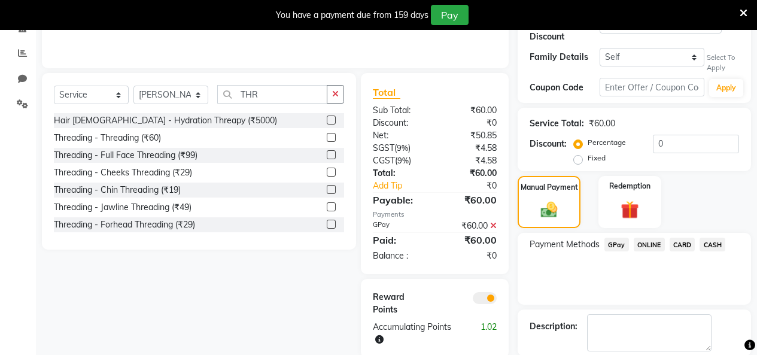
scroll to position [308, 0]
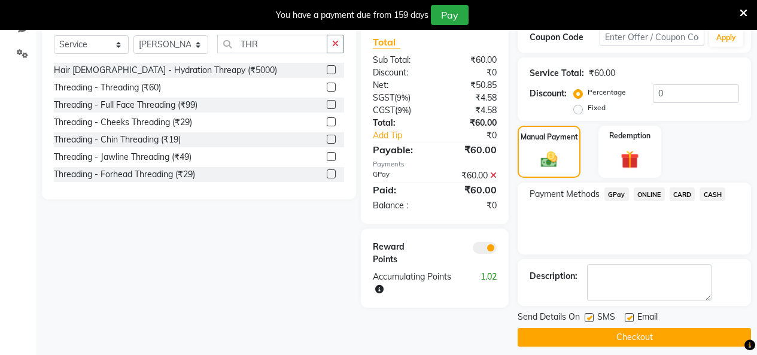
click at [650, 330] on button "Checkout" at bounding box center [634, 337] width 233 height 19
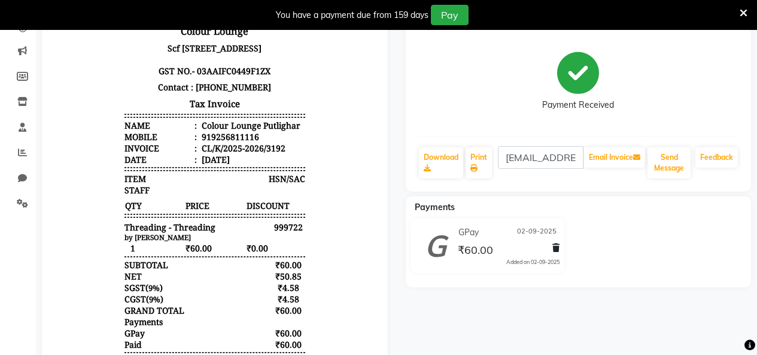
scroll to position [129, 0]
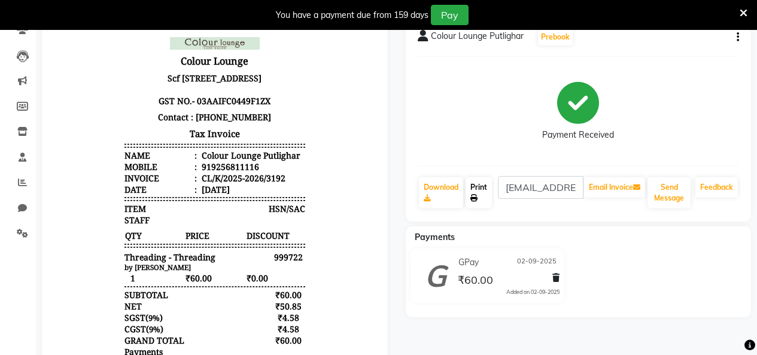
click at [480, 197] on link "Print" at bounding box center [478, 192] width 26 height 31
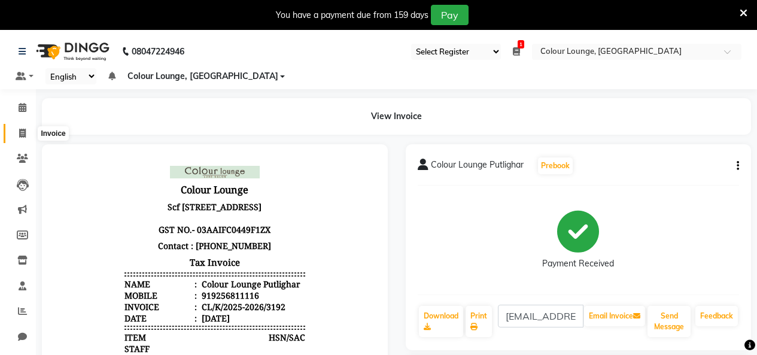
click at [25, 133] on icon at bounding box center [22, 133] width 7 height 9
select select "service"
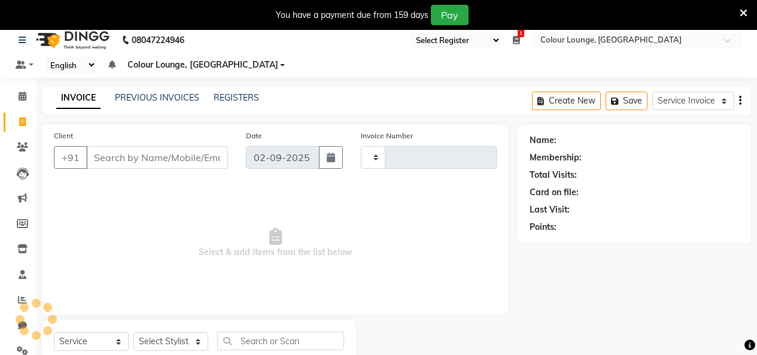
scroll to position [51, 0]
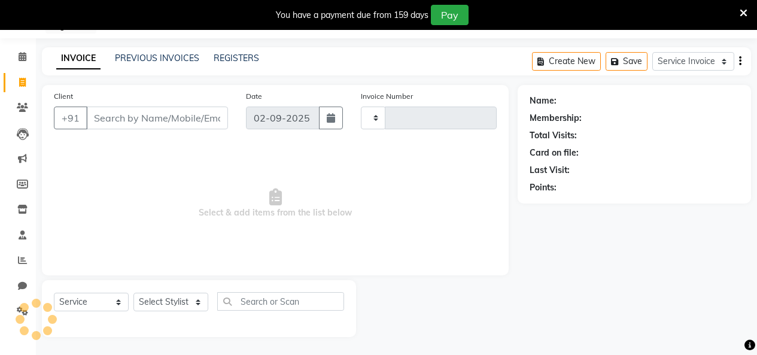
type input "3193"
select select "8015"
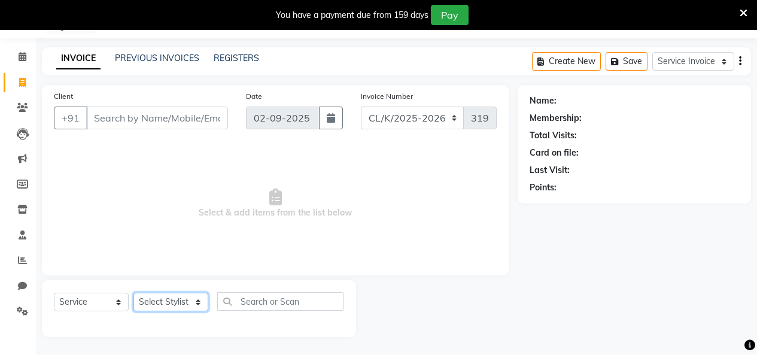
click at [176, 302] on select "Select Stylist Admin Admin AKHIL ANKUSH Baljinder Colour Lounge, Kabir Park Col…" at bounding box center [170, 302] width 75 height 19
select select "70113"
click at [133, 293] on select "Select Stylist Admin Admin AKHIL ANKUSH Baljinder Colour Lounge, Kabir Park Col…" at bounding box center [170, 302] width 75 height 19
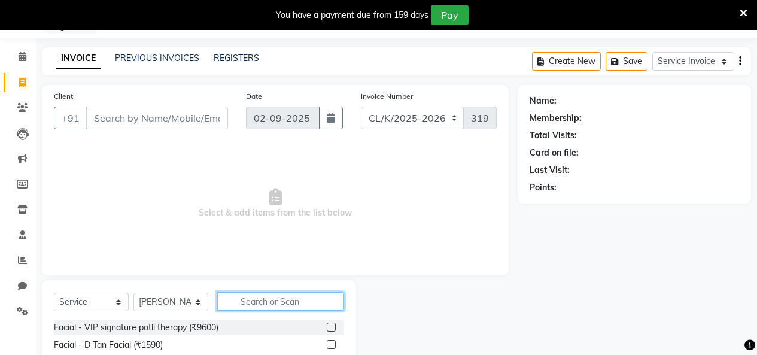
click at [250, 300] on input "text" at bounding box center [280, 301] width 127 height 19
type input "VIP"
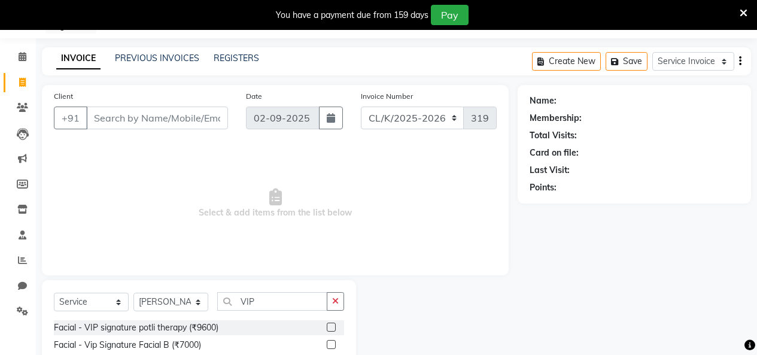
click at [327, 345] on label at bounding box center [331, 344] width 9 height 9
click at [327, 345] on input "checkbox" at bounding box center [331, 345] width 8 height 8
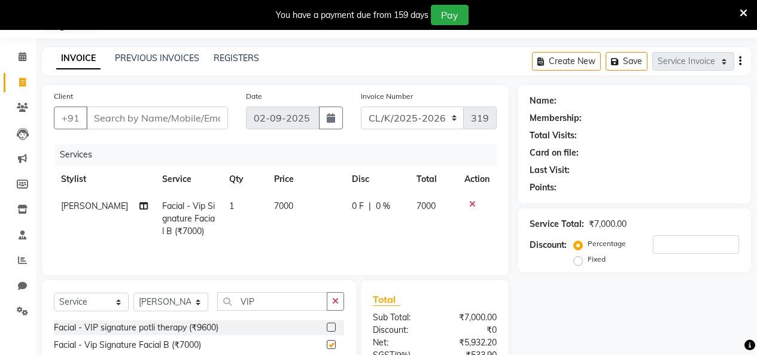
checkbox input "false"
click at [278, 299] on input "VIP" at bounding box center [272, 301] width 110 height 19
type input "V"
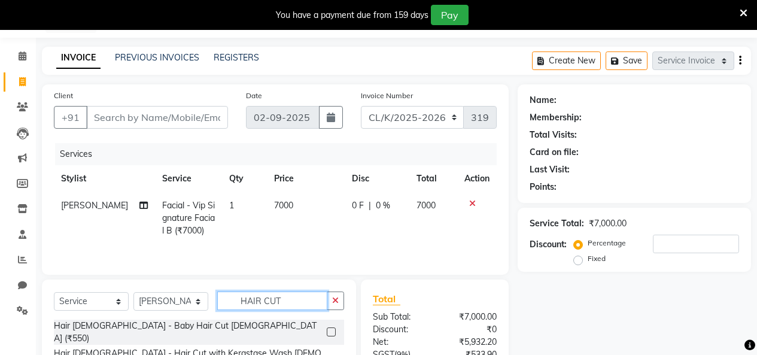
scroll to position [171, 0]
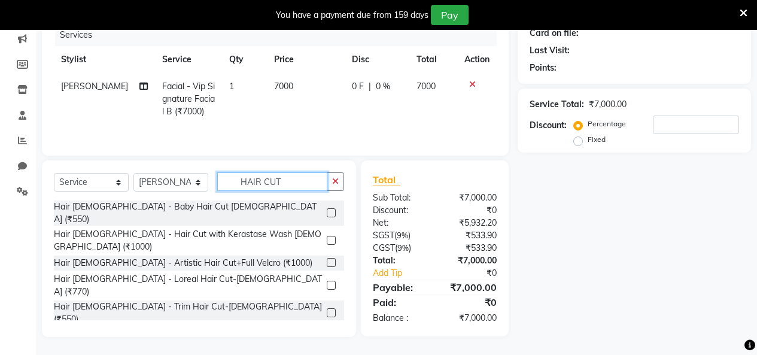
type input "HAIR CUT"
drag, startPoint x: 324, startPoint y: 293, endPoint x: 324, endPoint y: 256, distance: 37.1
click at [327, 328] on div at bounding box center [335, 335] width 17 height 15
drag, startPoint x: 323, startPoint y: 293, endPoint x: 325, endPoint y: 256, distance: 37.2
click at [327, 330] on label at bounding box center [331, 334] width 9 height 9
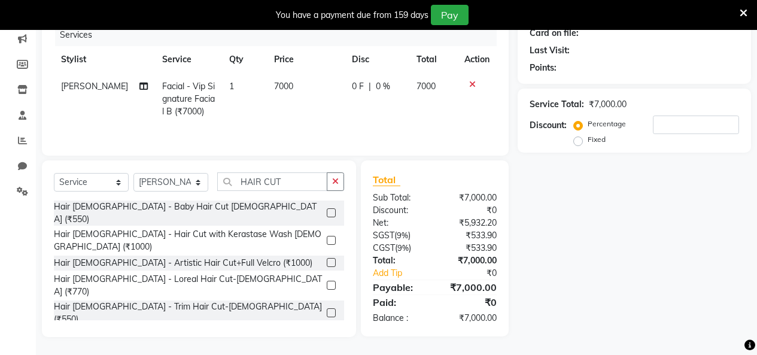
click at [327, 331] on input "checkbox" at bounding box center [331, 335] width 8 height 8
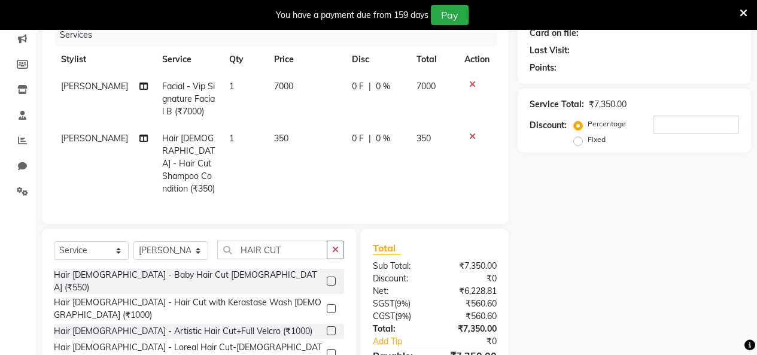
checkbox input "false"
click at [294, 253] on input "HAIR CUT" at bounding box center [272, 250] width 110 height 19
type input "H"
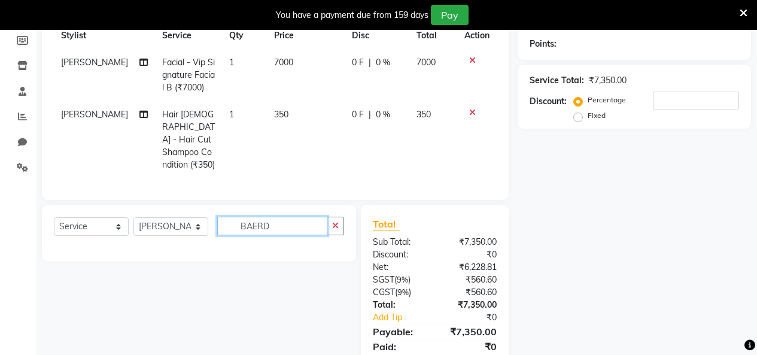
scroll to position [230, 0]
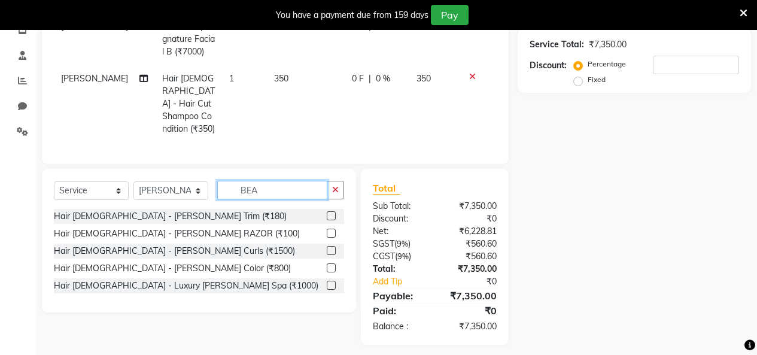
type input "BEA"
click at [331, 211] on label at bounding box center [331, 215] width 9 height 9
click at [331, 212] on input "checkbox" at bounding box center [331, 216] width 8 height 8
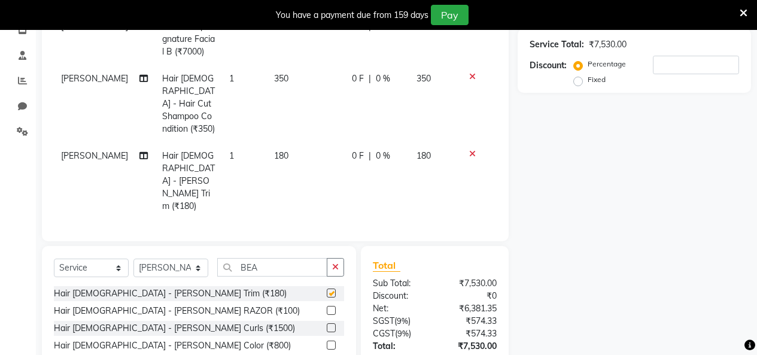
checkbox input "false"
drag, startPoint x: 284, startPoint y: 242, endPoint x: 232, endPoint y: 242, distance: 52.1
click at [282, 258] on input "BEA" at bounding box center [272, 267] width 110 height 19
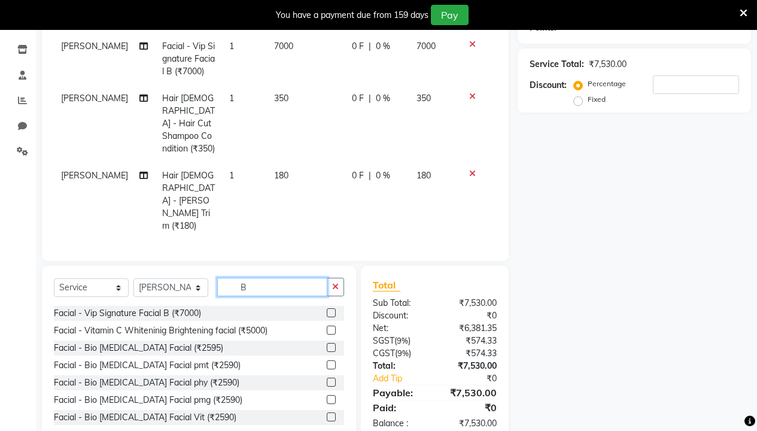
scroll to position [211, 0]
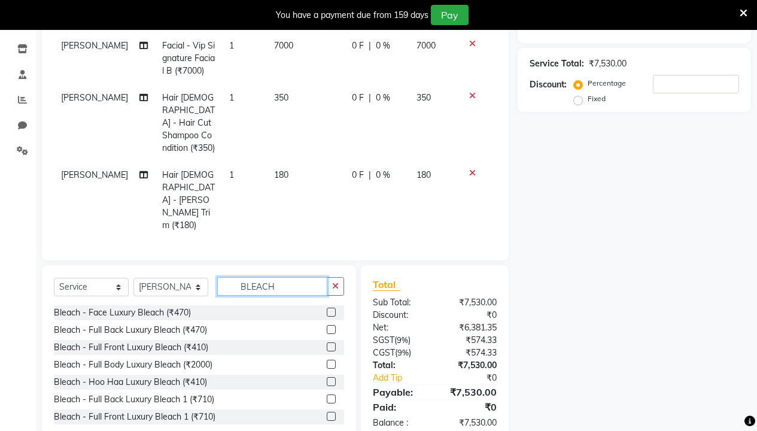
type input "BLEACH"
click at [327, 325] on label at bounding box center [331, 329] width 9 height 9
click at [327, 326] on input "checkbox" at bounding box center [331, 330] width 8 height 8
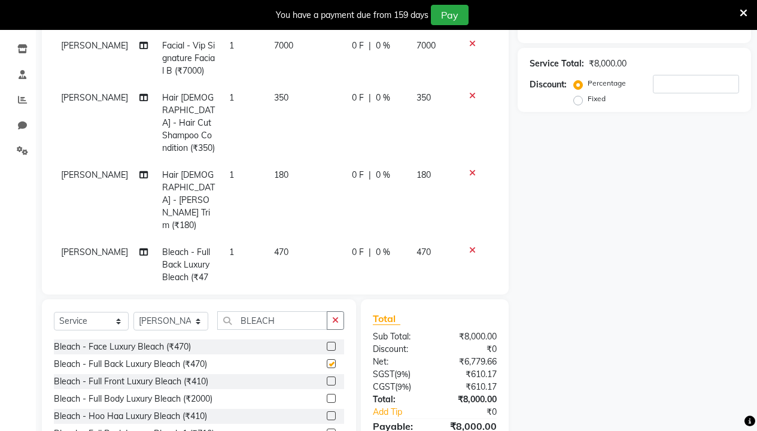
checkbox input "false"
click at [469, 246] on icon at bounding box center [472, 250] width 7 height 8
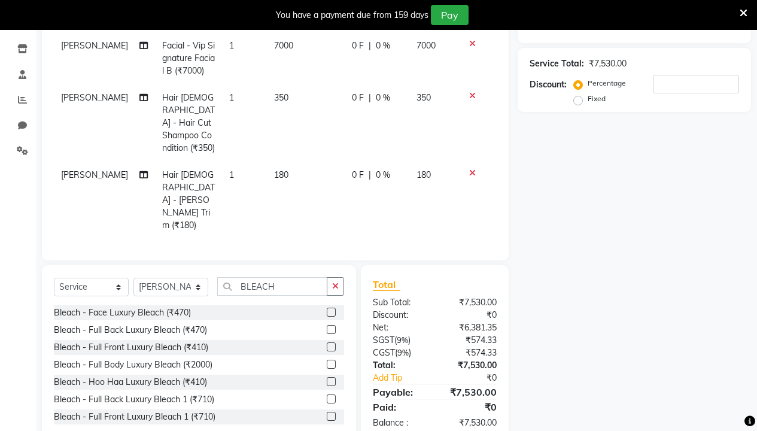
click at [327, 308] on label at bounding box center [331, 312] width 9 height 9
click at [327, 309] on input "checkbox" at bounding box center [331, 313] width 8 height 8
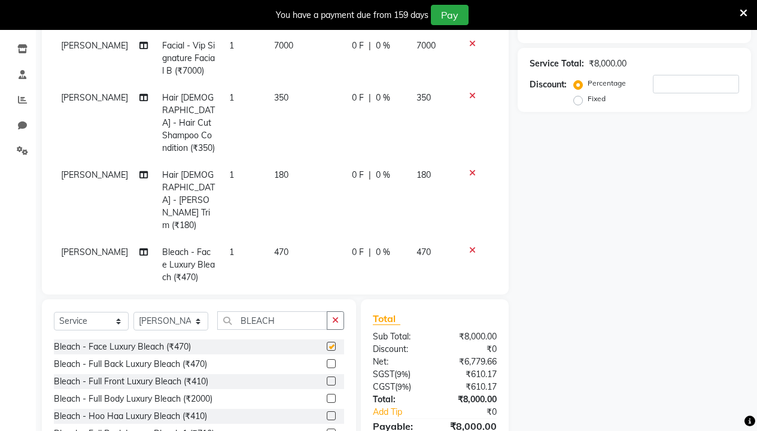
checkbox input "false"
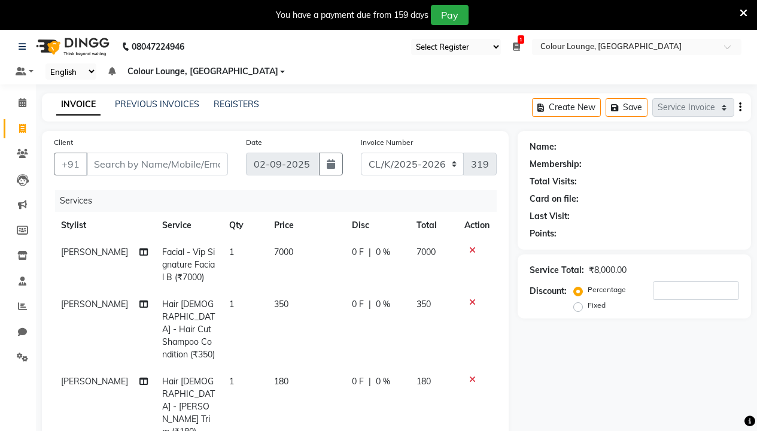
scroll to position [0, 0]
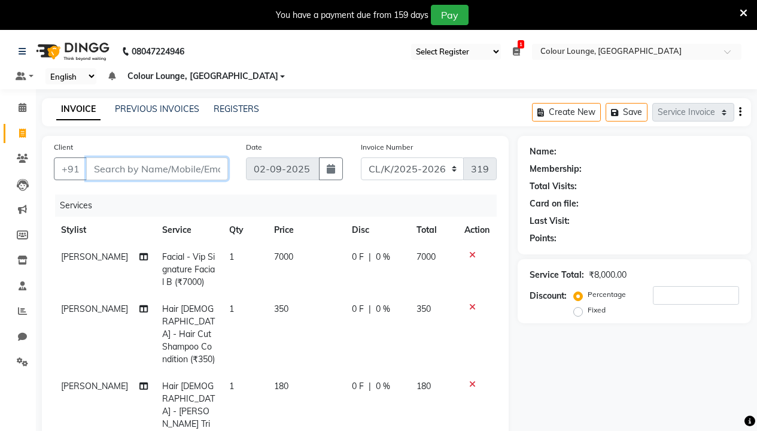
click at [179, 178] on input "Client" at bounding box center [157, 168] width 142 height 23
type input "8"
type input "0"
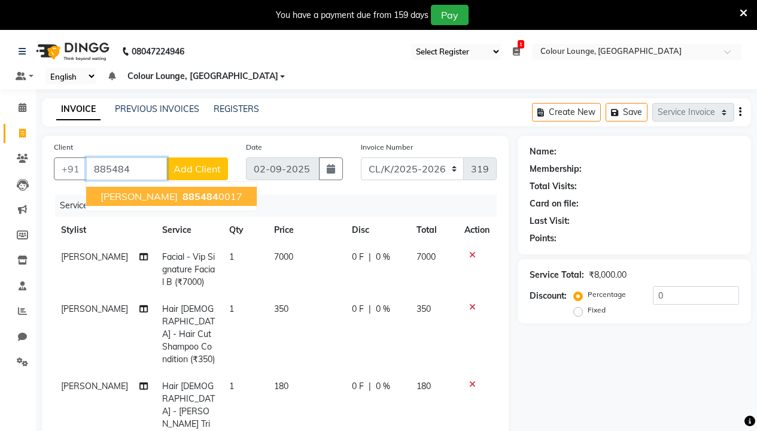
click at [186, 205] on button "Gagan 885484 0017" at bounding box center [171, 196] width 171 height 19
type input "8854840017"
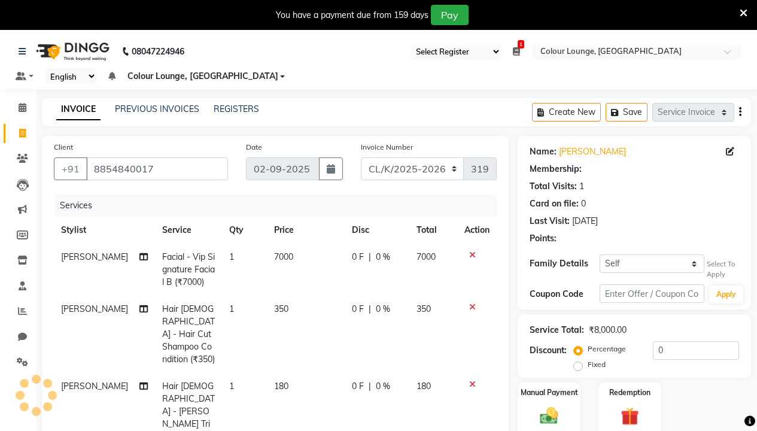
select select "1: Object"
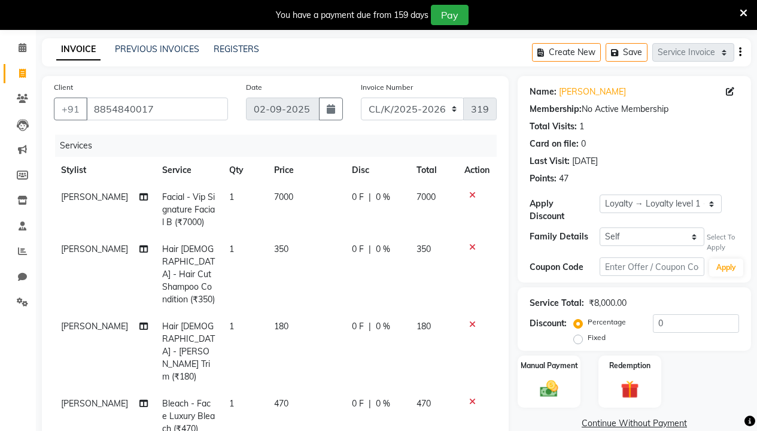
scroll to position [120, 0]
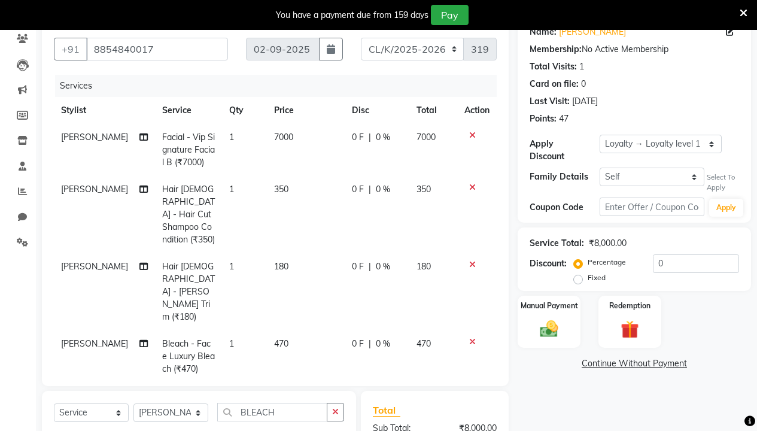
click at [376, 132] on span "0 %" at bounding box center [383, 137] width 14 height 13
select select "70113"
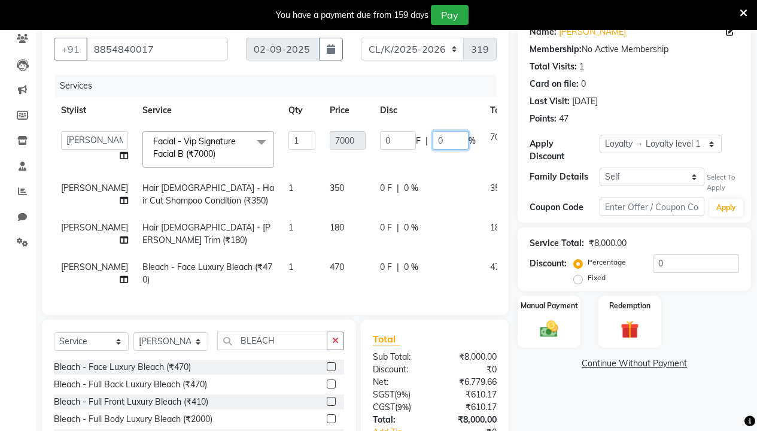
click at [433, 134] on input "0" at bounding box center [451, 140] width 36 height 19
type input "0"
type input "50"
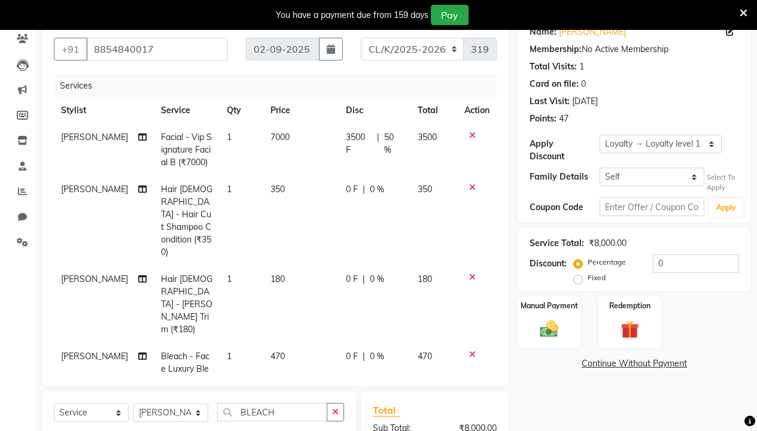
drag, startPoint x: 408, startPoint y: 164, endPoint x: 415, endPoint y: 169, distance: 8.1
click at [409, 166] on tr "JOHN Facial - Vip Signature Facial B (₹7000) 1 7000 3500 F | 50 % 3500" at bounding box center [275, 150] width 443 height 52
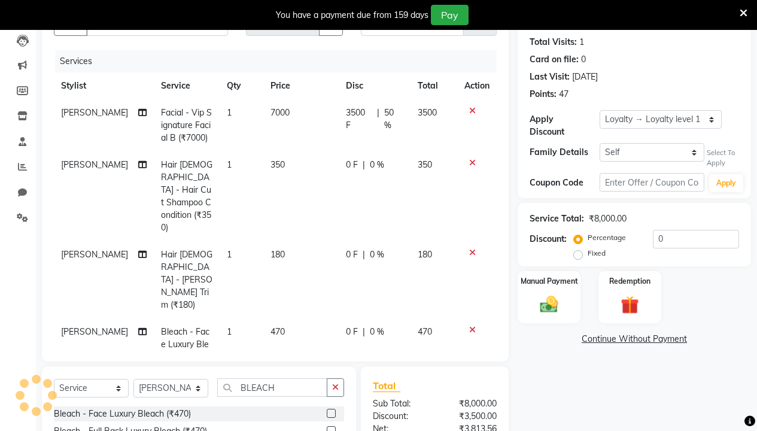
scroll to position [144, 0]
click at [473, 111] on icon at bounding box center [472, 111] width 7 height 8
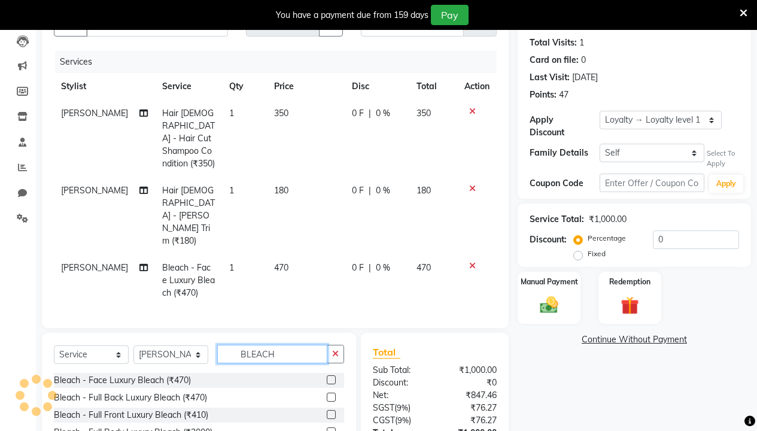
click at [290, 345] on input "BLEACH" at bounding box center [272, 354] width 110 height 19
type input "B"
type input "G"
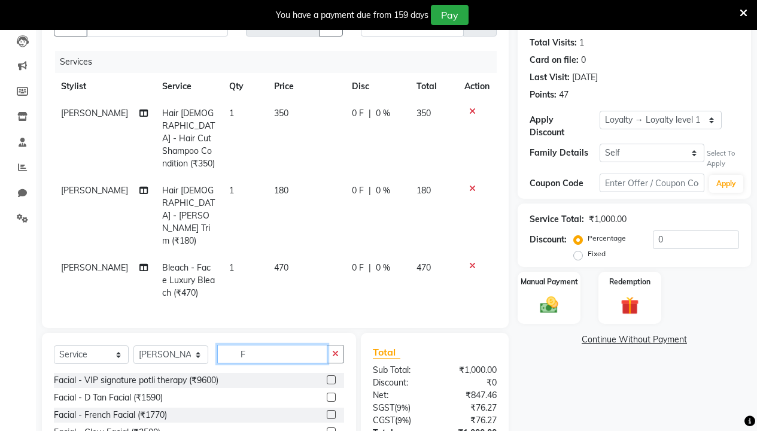
click at [251, 345] on input "F" at bounding box center [272, 354] width 110 height 19
type input "FA"
click at [327, 354] on label at bounding box center [331, 431] width 9 height 9
click at [327, 354] on input "checkbox" at bounding box center [331, 432] width 8 height 8
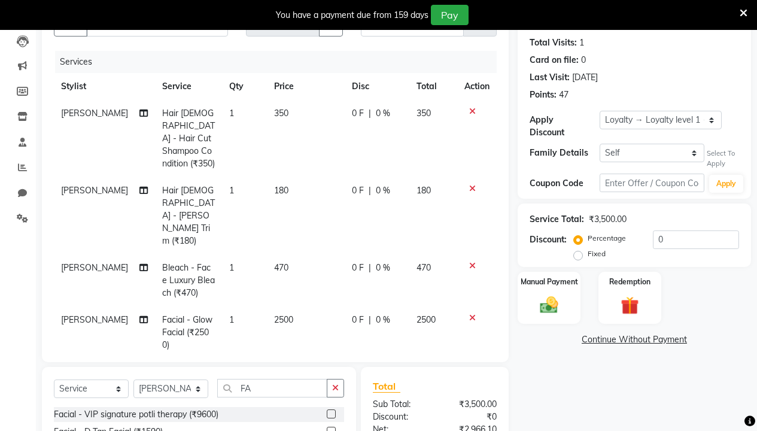
checkbox input "false"
drag, startPoint x: 288, startPoint y: 284, endPoint x: 298, endPoint y: 279, distance: 11.5
click at [290, 306] on td "2500" at bounding box center [306, 332] width 78 height 52
select select "70113"
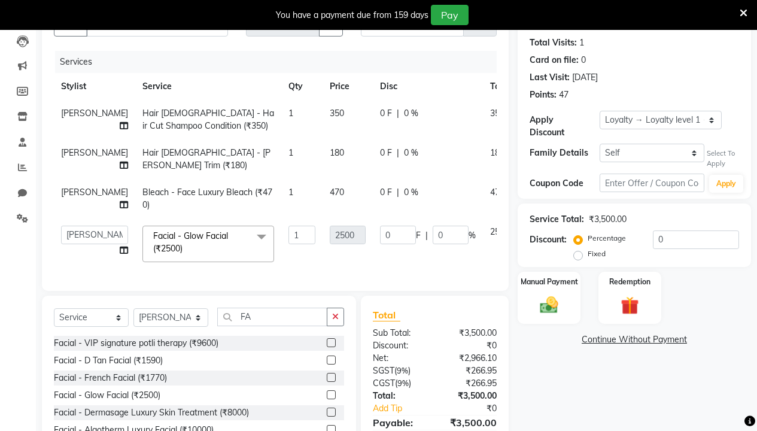
click at [525, 229] on div at bounding box center [537, 230] width 25 height 8
click at [529, 230] on icon at bounding box center [532, 230] width 7 height 8
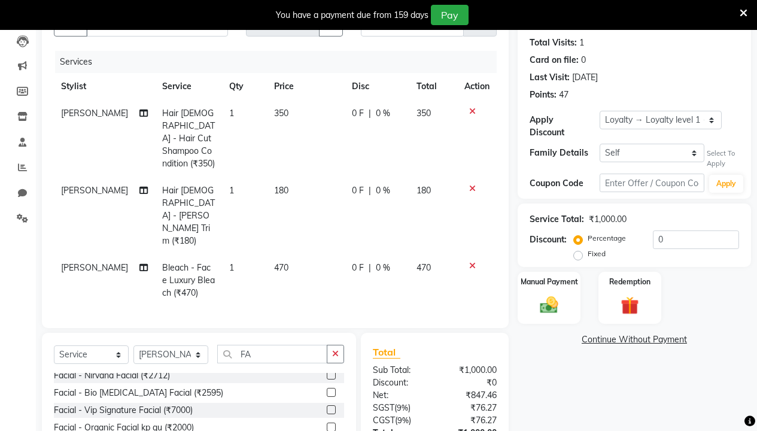
scroll to position [179, 0]
click at [327, 354] on label at bounding box center [331, 425] width 9 height 9
click at [327, 354] on input "checkbox" at bounding box center [331, 426] width 8 height 8
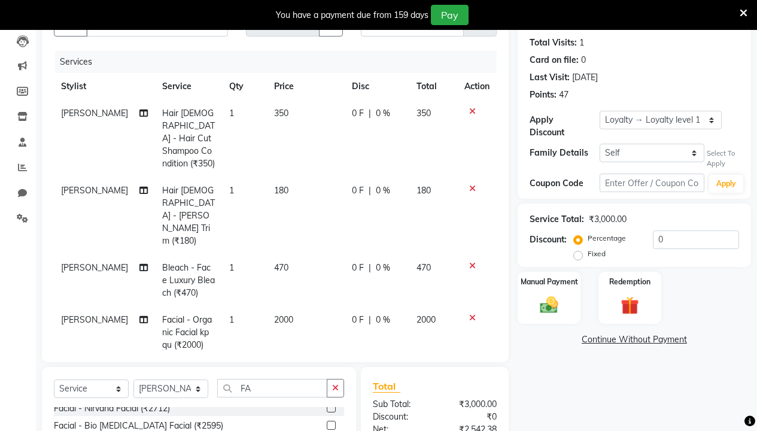
checkbox input "false"
drag, startPoint x: 285, startPoint y: 281, endPoint x: 290, endPoint y: 273, distance: 9.1
click at [288, 306] on td "2000" at bounding box center [306, 332] width 78 height 52
select select "70113"
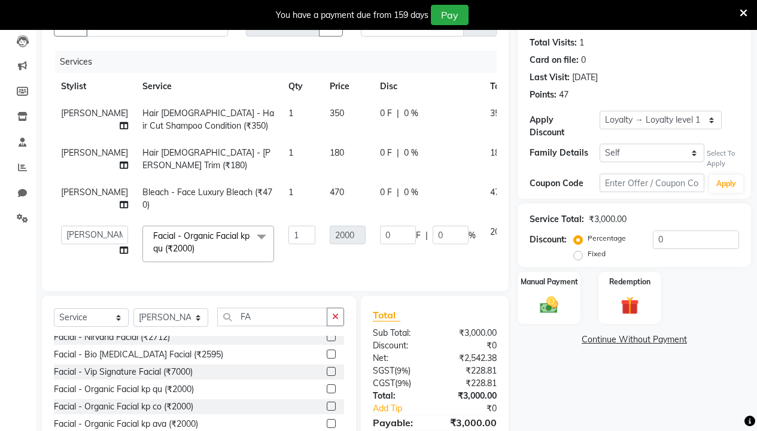
click at [529, 226] on icon at bounding box center [532, 230] width 7 height 8
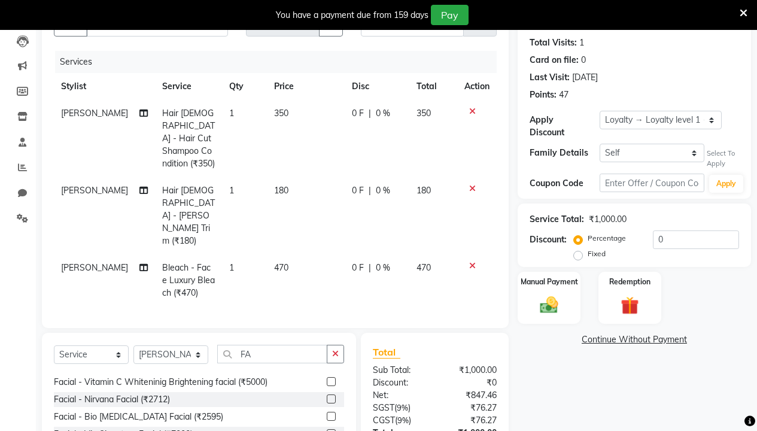
scroll to position [150, 0]
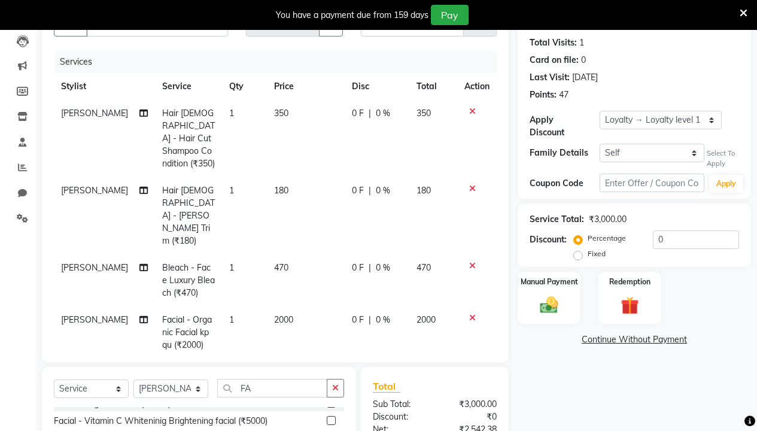
checkbox input "false"
drag, startPoint x: 277, startPoint y: 279, endPoint x: 285, endPoint y: 281, distance: 8.5
click at [278, 314] on span "2000" at bounding box center [283, 319] width 19 height 11
select select "70113"
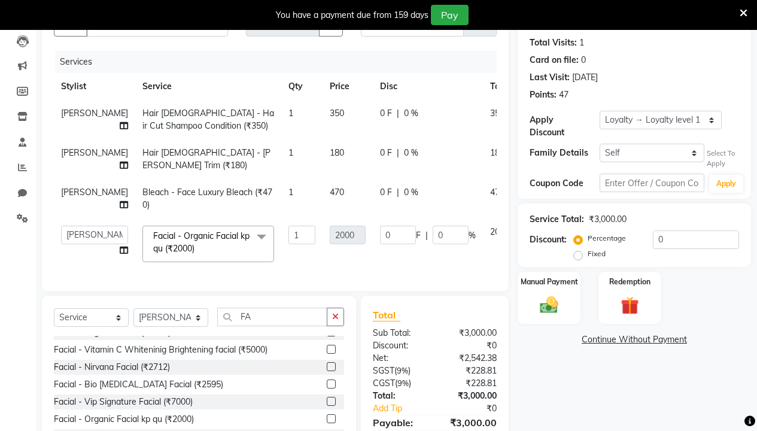
click at [322, 224] on td "2000" at bounding box center [347, 243] width 50 height 51
click at [368, 242] on tr "Admin Admin AKHIL ANKUSH Baljinder Colour Lounge, Kabir Park Colour Lounge, Kab…" at bounding box center [305, 243] width 503 height 51
click at [529, 227] on icon at bounding box center [532, 230] width 7 height 8
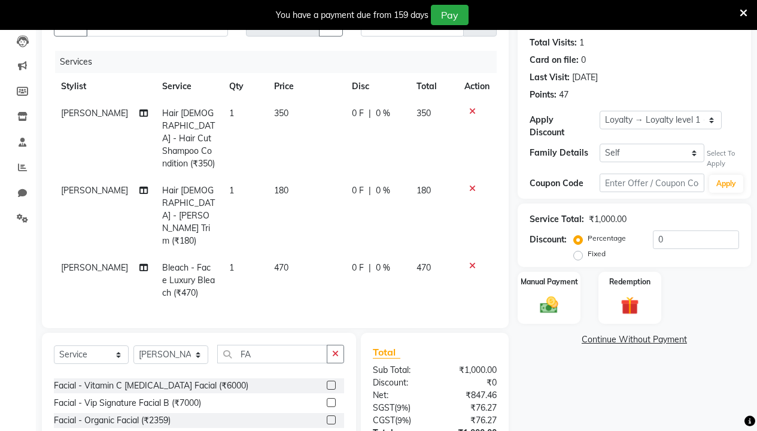
scroll to position [0, 0]
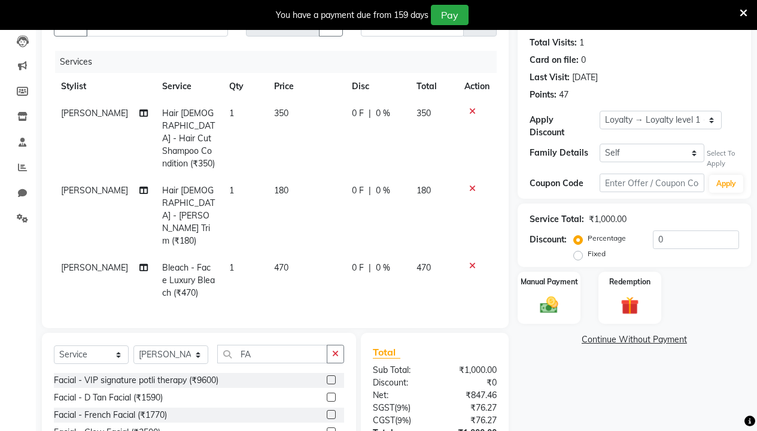
click at [327, 354] on label at bounding box center [331, 431] width 9 height 9
click at [327, 354] on input "checkbox" at bounding box center [331, 432] width 8 height 8
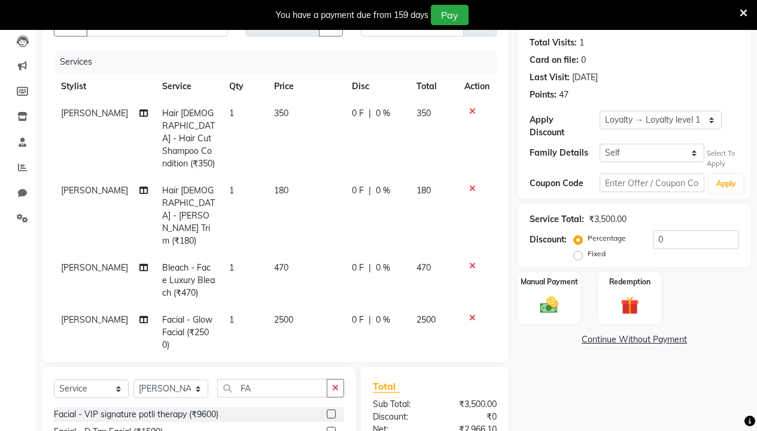
checkbox input "false"
drag, startPoint x: 275, startPoint y: 284, endPoint x: 287, endPoint y: 282, distance: 12.2
click at [278, 314] on span "2500" at bounding box center [283, 319] width 19 height 11
select select "70113"
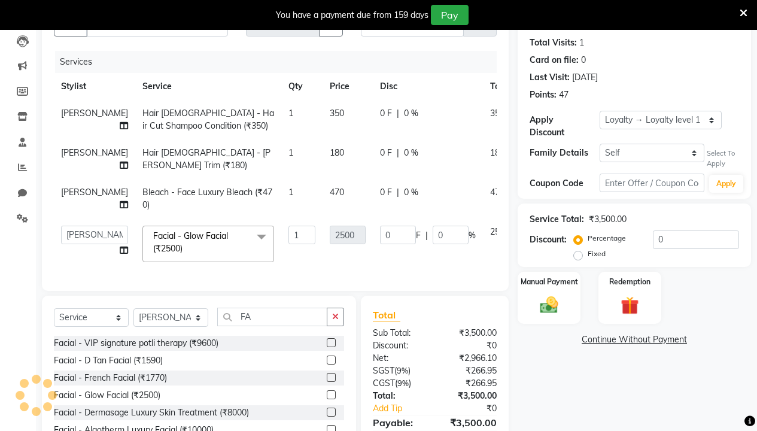
click at [529, 227] on icon at bounding box center [532, 230] width 7 height 8
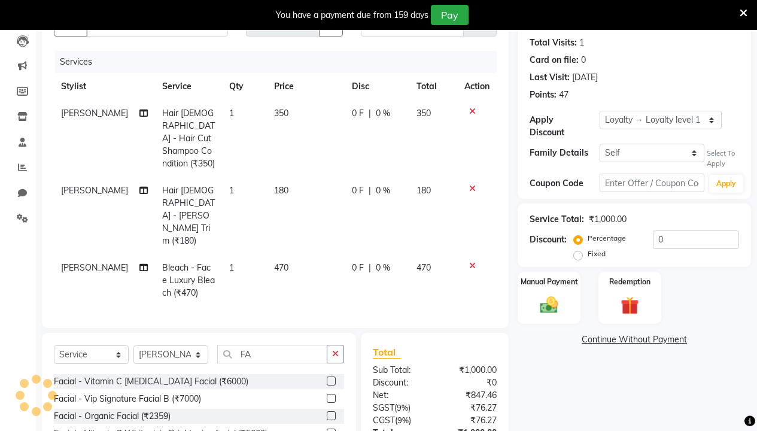
scroll to position [120, 0]
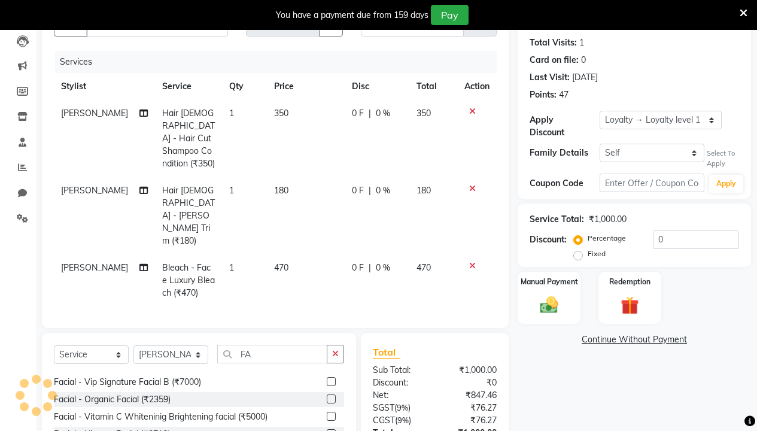
click at [327, 354] on label at bounding box center [331, 416] width 9 height 9
click at [327, 354] on input "checkbox" at bounding box center [331, 417] width 8 height 8
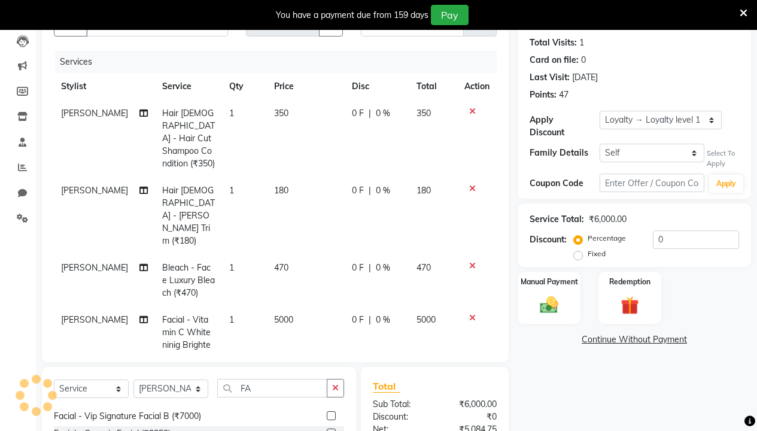
checkbox input "false"
click at [276, 259] on td "470" at bounding box center [306, 280] width 78 height 52
select select "70113"
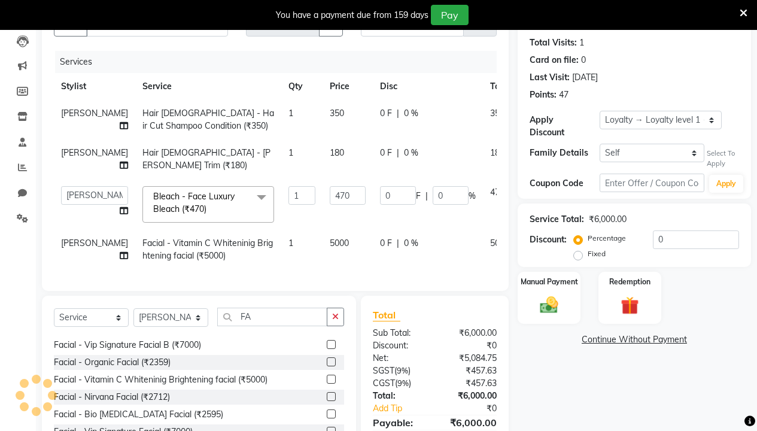
click at [401, 241] on div "0 F | 0 %" at bounding box center [428, 243] width 96 height 13
select select "70113"
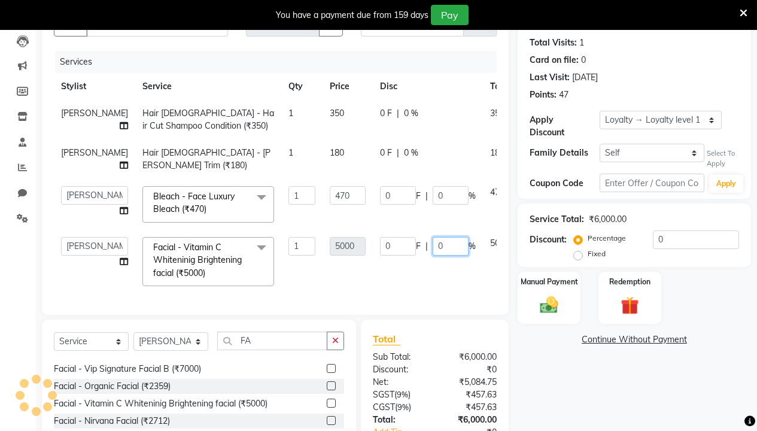
click at [433, 246] on input "0" at bounding box center [451, 246] width 36 height 19
type input "45"
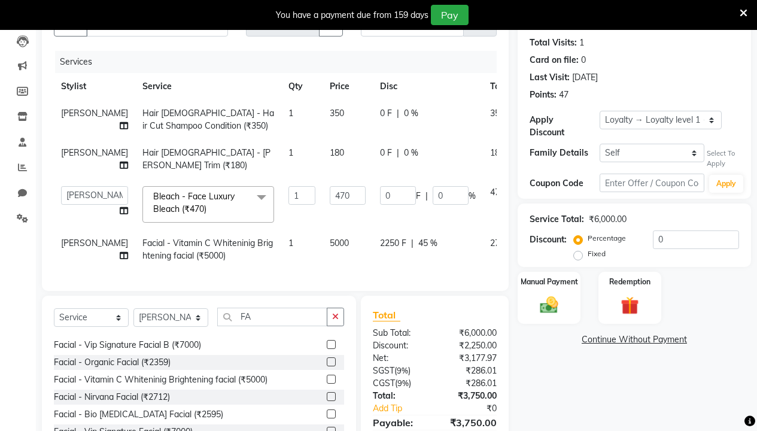
click at [361, 275] on div "Services Stylist Service Qty Price Disc Total Action JOHN Hair Male - Hair Cut …" at bounding box center [275, 165] width 443 height 228
click at [529, 241] on icon at bounding box center [532, 241] width 7 height 8
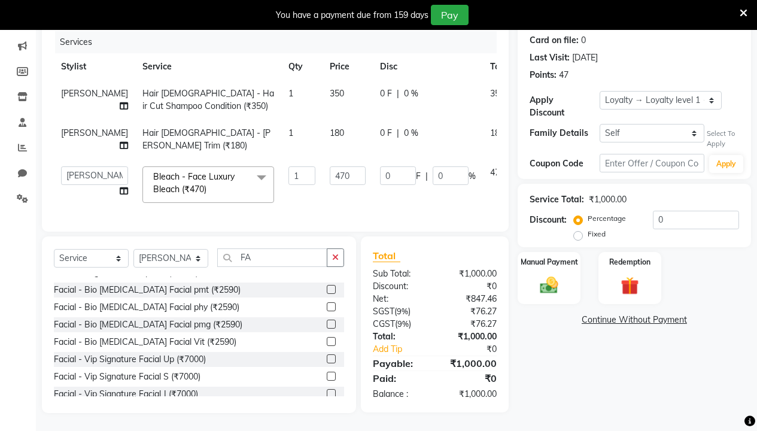
scroll to position [269, 0]
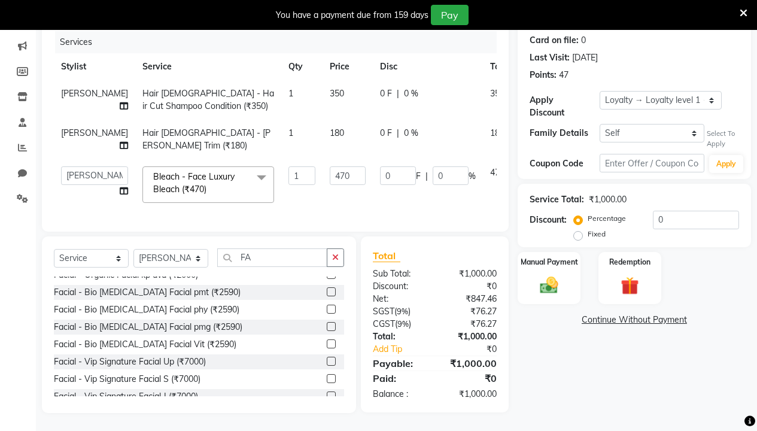
click at [327, 342] on label at bounding box center [331, 343] width 9 height 9
click at [327, 342] on input "checkbox" at bounding box center [331, 344] width 8 height 8
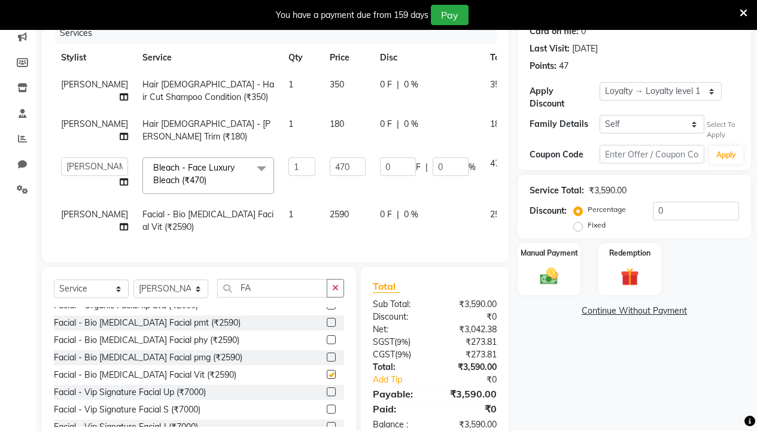
checkbox input "false"
click at [294, 244] on div "Services Stylist Service Qty Price Disc Total Action JOHN Hair Male - Hair Cut …" at bounding box center [275, 136] width 443 height 228
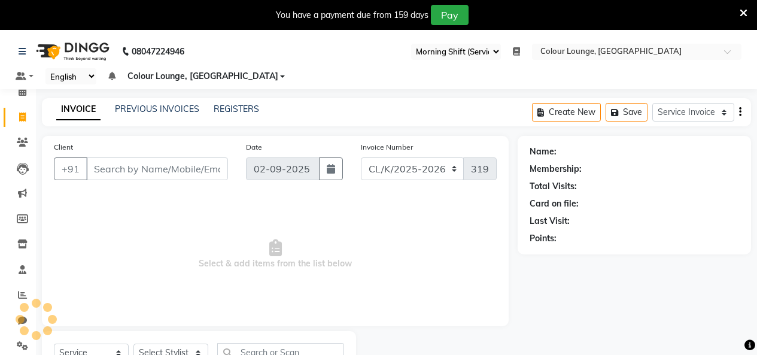
select select "75"
select select "8015"
select select "service"
click at [26, 245] on icon at bounding box center [22, 243] width 10 height 9
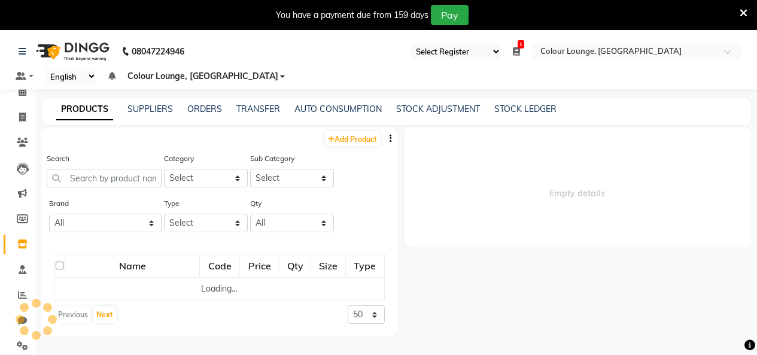
select select
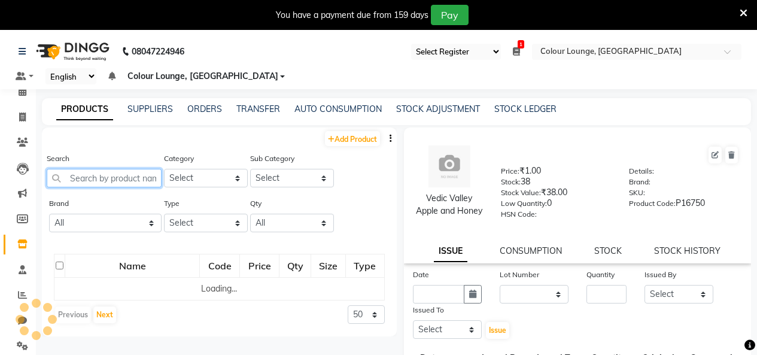
click at [115, 172] on input "text" at bounding box center [104, 178] width 115 height 19
paste input "Dis Bed Sheets"
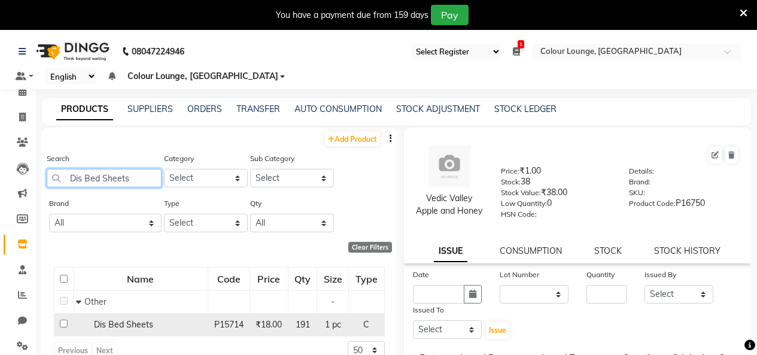
type input "Dis Bed Sheets"
click at [110, 317] on td "Dis Bed Sheets" at bounding box center [140, 324] width 135 height 23
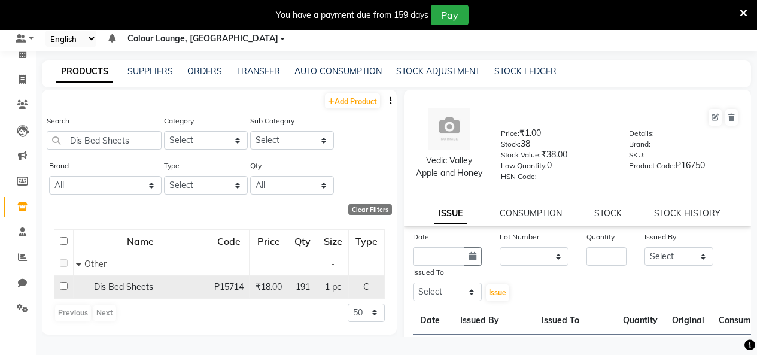
click at [77, 288] on div "Dis Bed Sheets" at bounding box center [140, 287] width 128 height 13
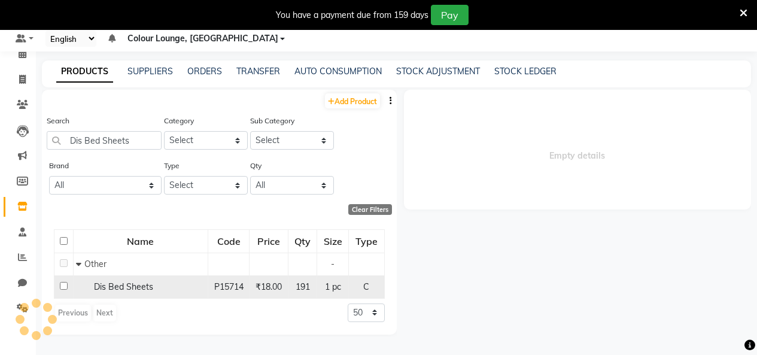
select select
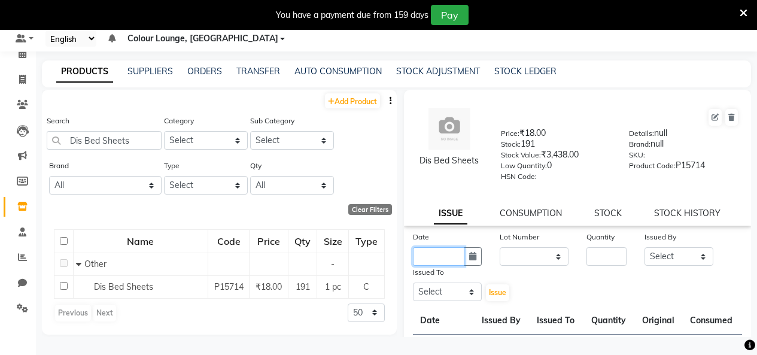
click at [448, 257] on input "text" at bounding box center [438, 256] width 51 height 19
select select "9"
select select "2025"
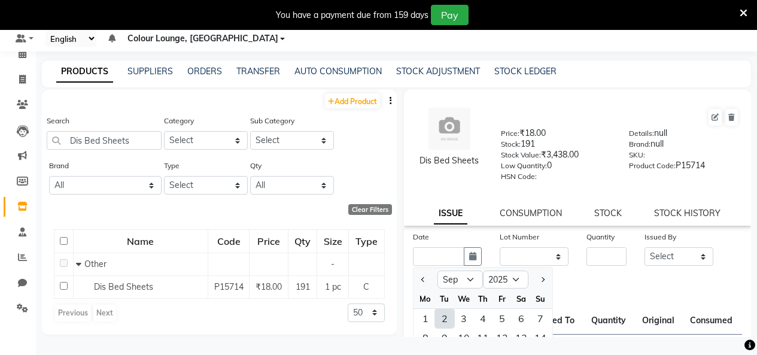
click at [460, 288] on ngb-datepicker-navigation "Jan Feb Mar Apr May Jun Jul Aug Sep Oct Nov Dec 2015 2016 2017 2018 2019 2020 2…" at bounding box center [482, 279] width 139 height 19
click at [461, 286] on select "Jan Feb Mar Apr May Jun Jul Aug Sep Oct Nov Dec" at bounding box center [459, 279] width 45 height 18
click at [437, 270] on select "Jan Feb Mar Apr May Jun Jul Aug Sep Oct Nov Dec" at bounding box center [459, 279] width 45 height 18
click at [465, 284] on select "Jan Feb Mar Apr May Jun Jul Aug Sep Oct Nov Dec" at bounding box center [459, 279] width 45 height 18
select select "7"
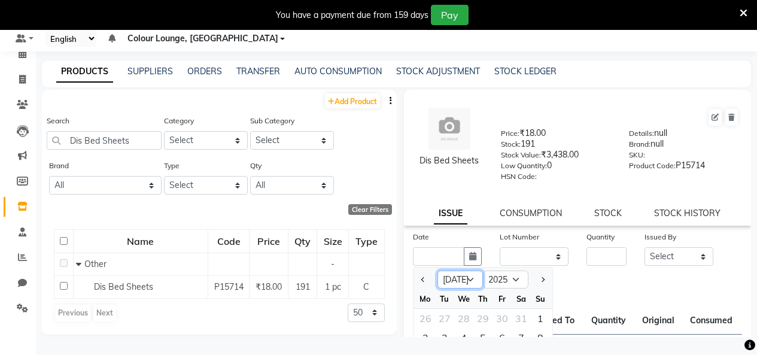
click at [437, 270] on select "Jan Feb Mar Apr May Jun Jul Aug Sep Oct Nov Dec" at bounding box center [459, 279] width 45 height 18
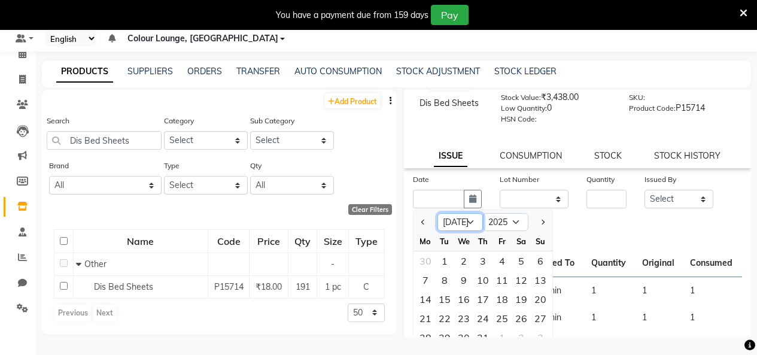
scroll to position [120, 0]
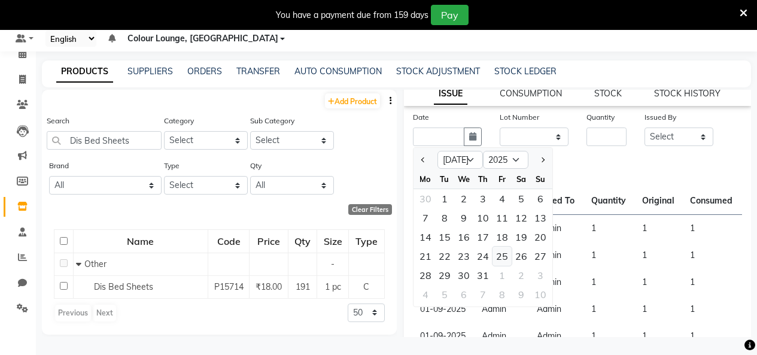
click at [492, 258] on div "25" at bounding box center [501, 255] width 19 height 19
type input "25-07-2025"
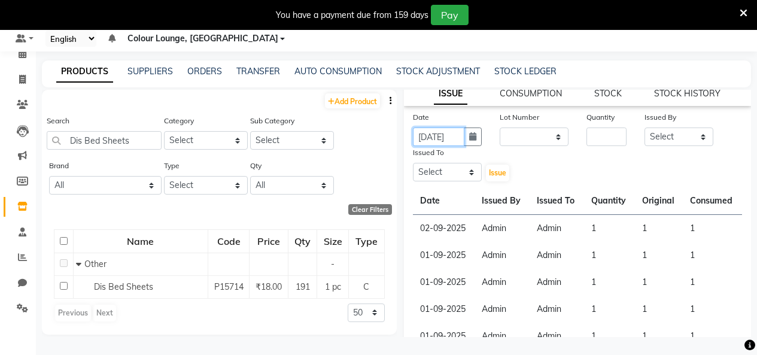
scroll to position [0, 9]
click at [595, 139] on input "number" at bounding box center [606, 136] width 40 height 19
type input "11"
click at [680, 141] on select "Select Admin Admin AKHIL ANKUSH Baljinder Colour Lounge, Kabir Park Colour Loun…" at bounding box center [678, 136] width 69 height 19
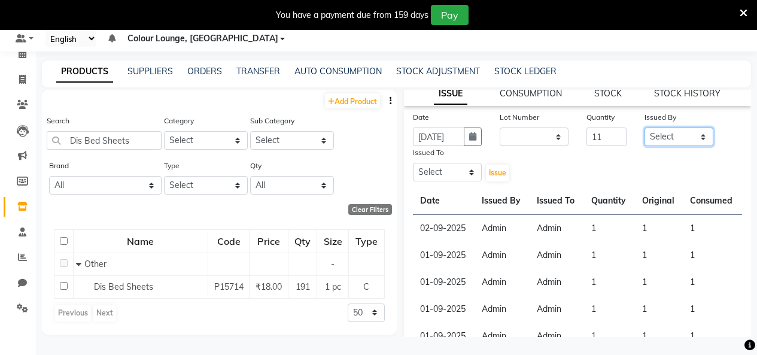
select select "76897"
click at [644, 127] on select "Select Admin Admin AKHIL ANKUSH Baljinder Colour Lounge, Kabir Park Colour Loun…" at bounding box center [678, 136] width 69 height 19
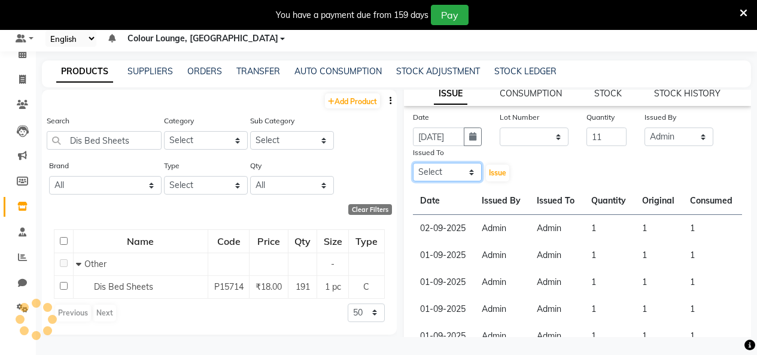
click at [437, 180] on select "Select Admin Admin AKHIL ANKUSH Baljinder Colour Lounge, Kabir Park Colour Loun…" at bounding box center [447, 172] width 69 height 19
select select "70112"
click at [413, 163] on select "Select Admin Admin AKHIL ANKUSH Baljinder Colour Lounge, Kabir Park Colour Loun…" at bounding box center [447, 172] width 69 height 19
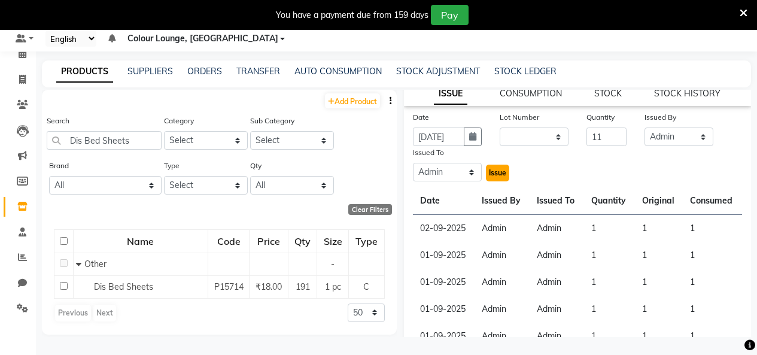
click at [504, 174] on button "Issue" at bounding box center [497, 173] width 23 height 17
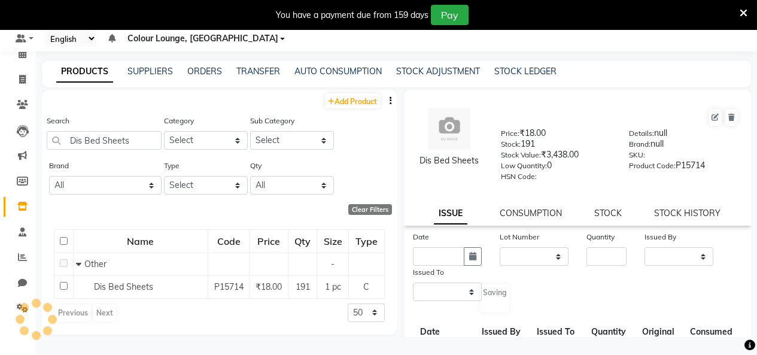
select select
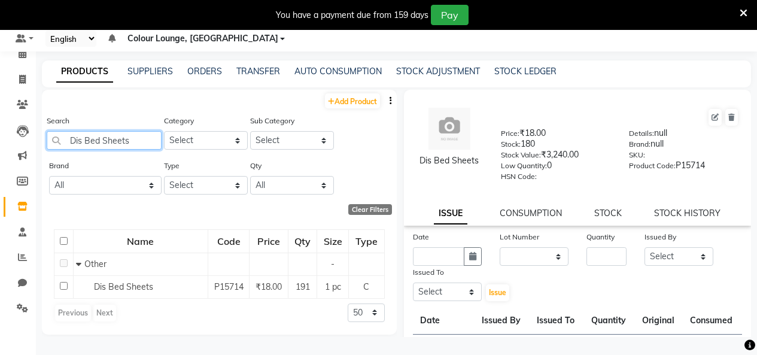
drag, startPoint x: 102, startPoint y: 141, endPoint x: 45, endPoint y: 169, distance: 63.9
click at [54, 159] on div "Search Dis Bed Sheets" at bounding box center [104, 136] width 115 height 45
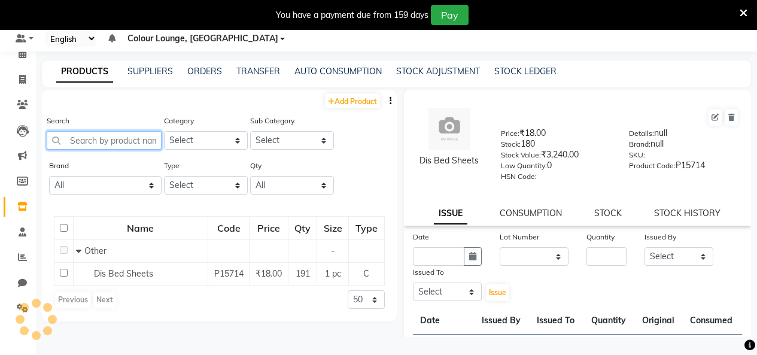
paste input "DISP TOWEL"
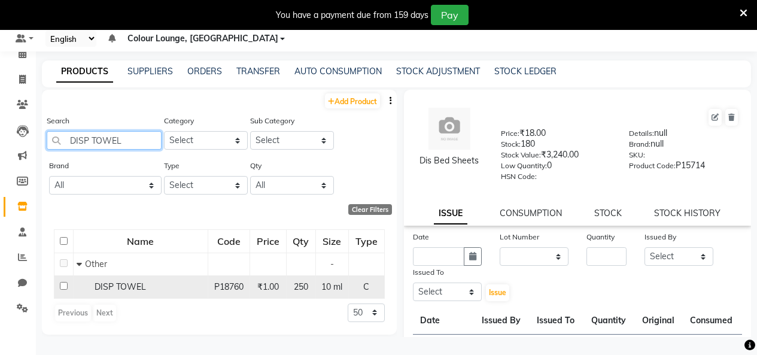
type input "DISP TOWEL"
click at [130, 290] on span "DISP TOWEL" at bounding box center [120, 286] width 51 height 11
select select
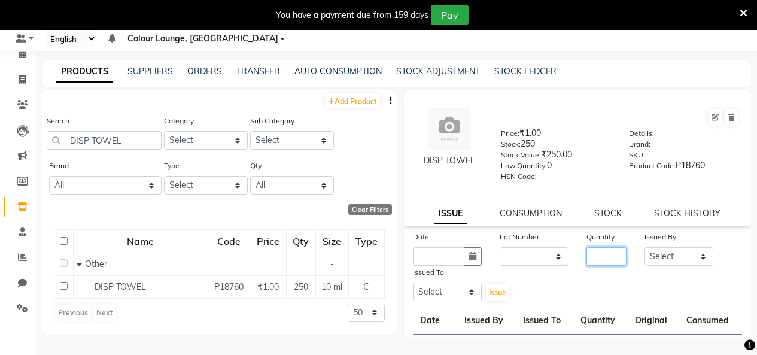
click at [586, 256] on input "number" at bounding box center [606, 256] width 40 height 19
type input "50"
click at [415, 257] on input "text" at bounding box center [438, 256] width 51 height 19
select select "9"
select select "2025"
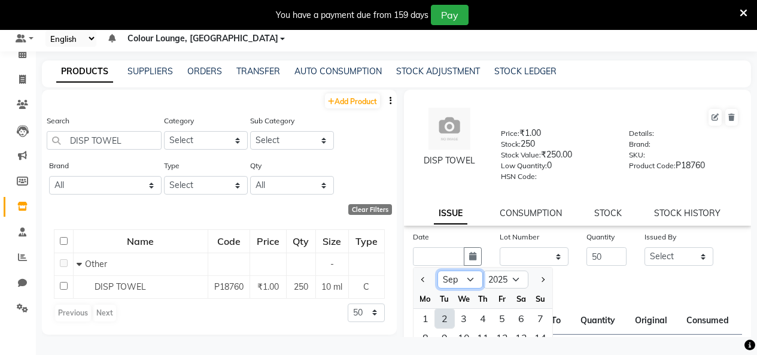
click at [467, 285] on select "Jan Feb Mar Apr May Jun Jul Aug Sep Oct Nov Dec" at bounding box center [459, 279] width 45 height 18
select select "8"
click at [437, 270] on select "Jan Feb Mar Apr May Jun Jul Aug Sep Oct Nov Dec" at bounding box center [459, 279] width 45 height 18
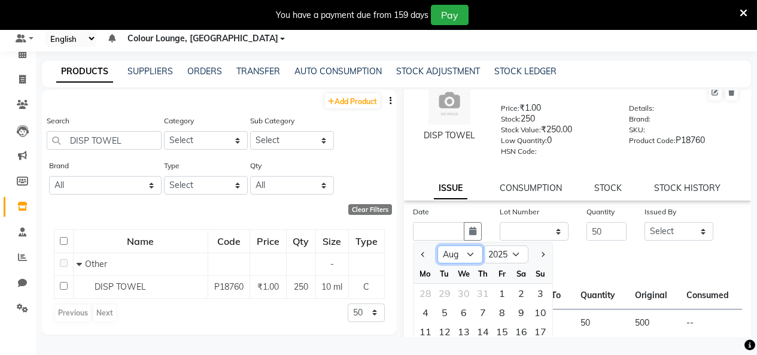
scroll to position [60, 0]
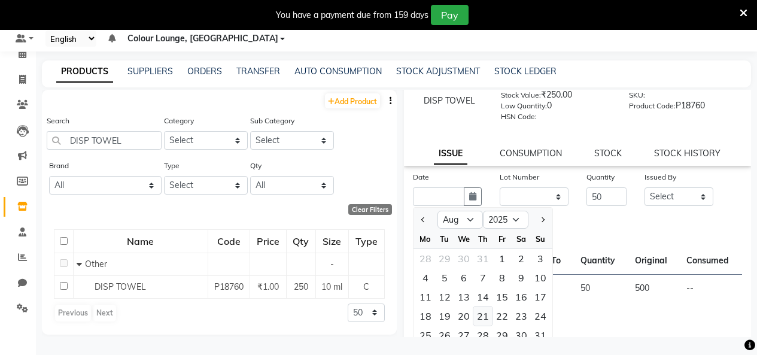
click at [482, 315] on div "21" at bounding box center [482, 315] width 19 height 19
type input "21-08-2025"
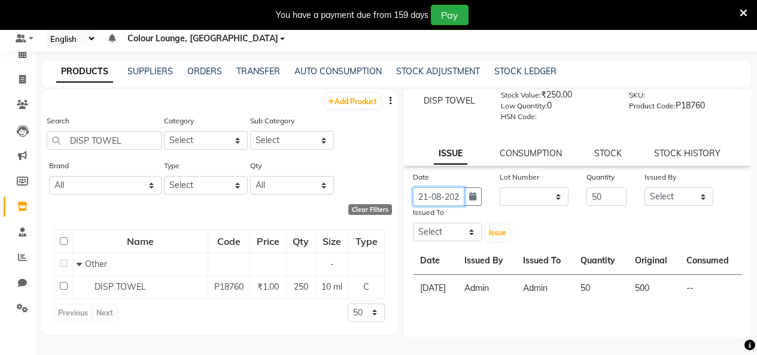
scroll to position [0, 9]
click at [653, 193] on select "Select Admin Admin AKHIL ANKUSH Baljinder Colour Lounge, Kabir Park Colour Loun…" at bounding box center [678, 196] width 69 height 19
select select "70112"
click at [644, 187] on select "Select Admin Admin AKHIL ANKUSH Baljinder Colour Lounge, Kabir Park Colour Loun…" at bounding box center [678, 196] width 69 height 19
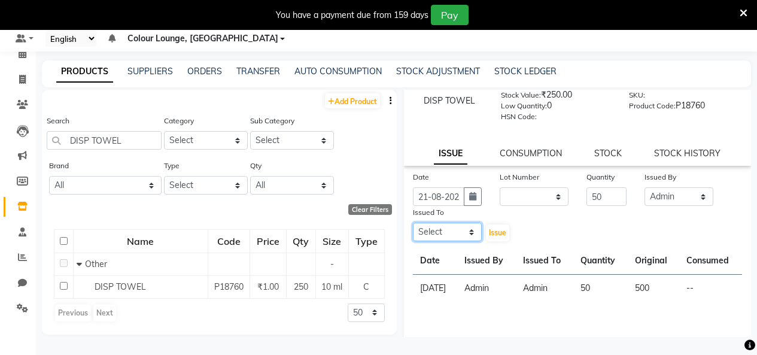
click at [445, 229] on select "Select Admin Admin AKHIL ANKUSH Baljinder Colour Lounge, Kabir Park Colour Loun…" at bounding box center [447, 232] width 69 height 19
select select "70112"
click at [413, 223] on select "Select Admin Admin AKHIL ANKUSH Baljinder Colour Lounge, Kabir Park Colour Loun…" at bounding box center [447, 232] width 69 height 19
drag, startPoint x: 503, startPoint y: 234, endPoint x: 490, endPoint y: 217, distance: 21.4
click at [502, 234] on span "Issue" at bounding box center [497, 232] width 17 height 9
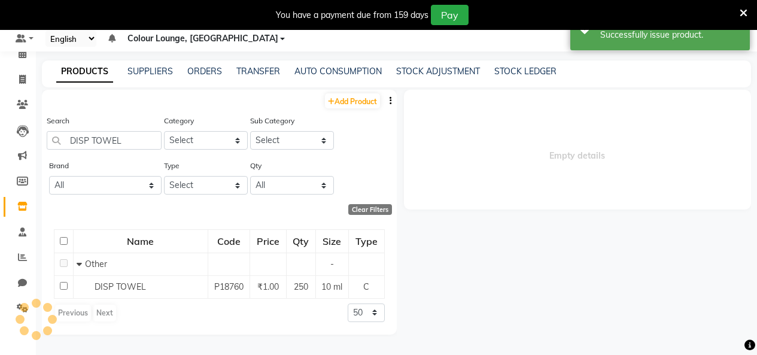
select select
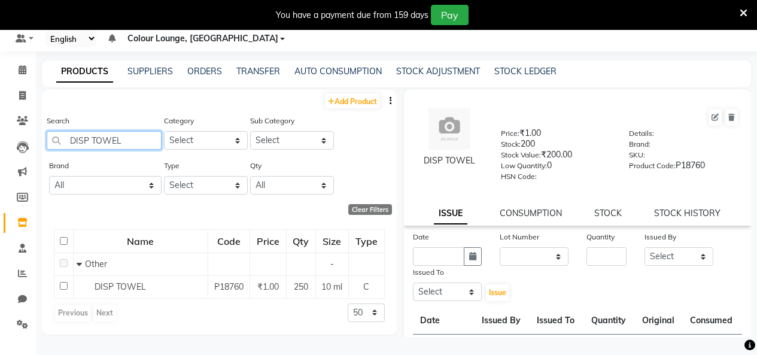
drag, startPoint x: 144, startPoint y: 140, endPoint x: 0, endPoint y: 159, distance: 144.8
click at [0, 156] on app-home "08047224946 Select Register Evening Shift (Service) Morning Shift (Service) 1 D…" at bounding box center [378, 173] width 757 height 363
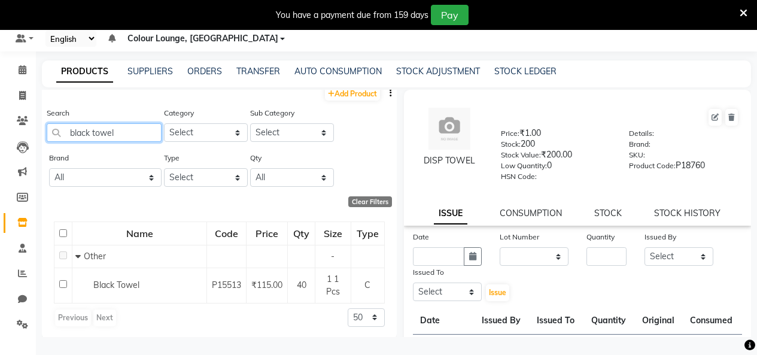
scroll to position [10, 0]
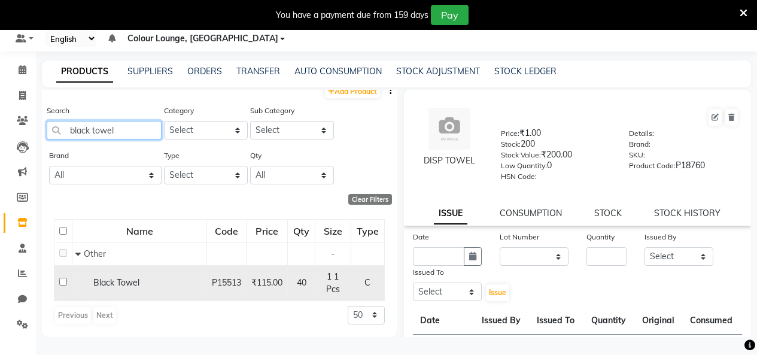
type input "black towel"
drag, startPoint x: 166, startPoint y: 278, endPoint x: 96, endPoint y: 290, distance: 71.7
click at [91, 293] on td "Black Towel" at bounding box center [139, 282] width 135 height 35
copy span "Black Towel"
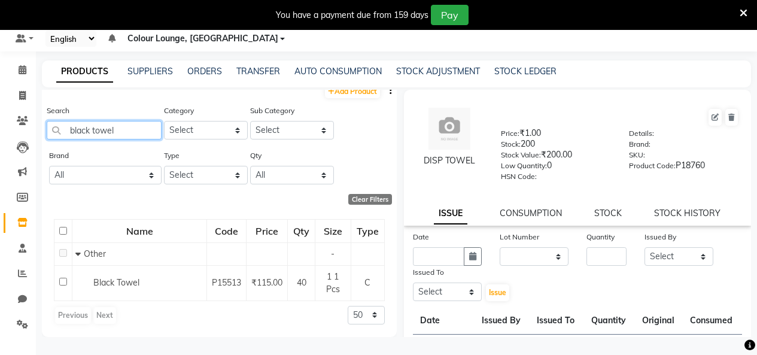
click at [0, 139] on app-home "08047224946 Select Register Evening Shift (Service) Morning Shift (Service) 1 D…" at bounding box center [378, 173] width 757 height 363
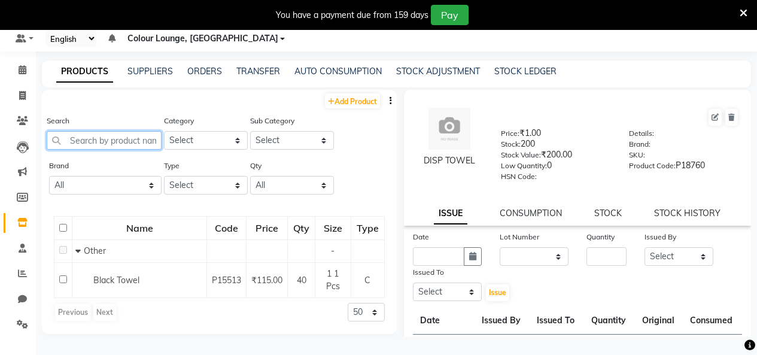
scroll to position [0, 0]
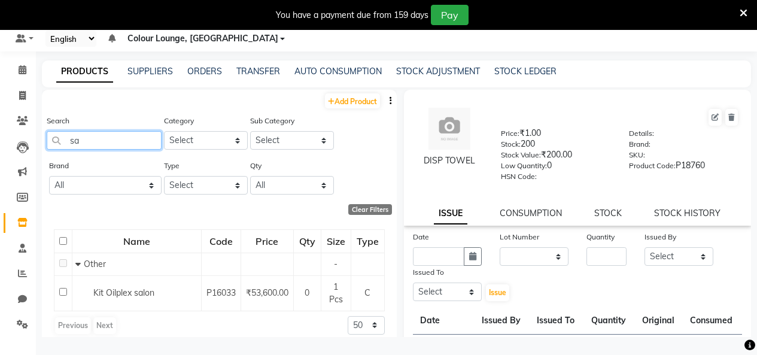
type input "s"
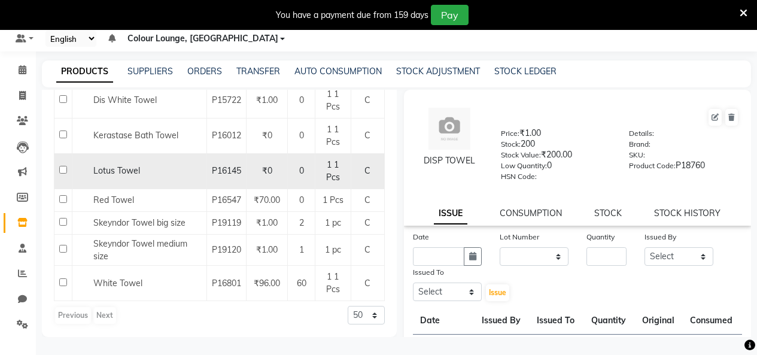
scroll to position [276, 0]
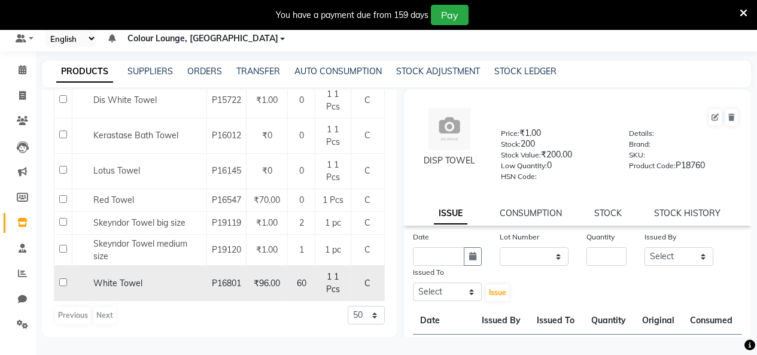
type input "towel"
drag, startPoint x: 169, startPoint y: 280, endPoint x: 94, endPoint y: 291, distance: 76.2
click at [94, 291] on td "White Towel" at bounding box center [139, 283] width 135 height 35
copy span "White Towel"
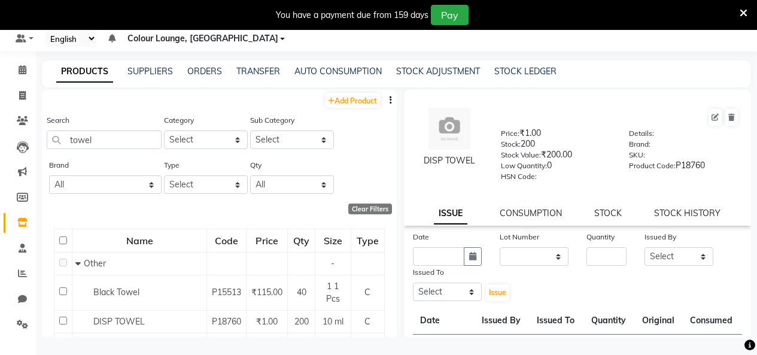
scroll to position [0, 0]
drag, startPoint x: 111, startPoint y: 142, endPoint x: 0, endPoint y: 185, distance: 119.0
click at [0, 175] on app-home "08047224946 Select Register Evening Shift (Service) Morning Shift (Service) 1 D…" at bounding box center [378, 173] width 757 height 363
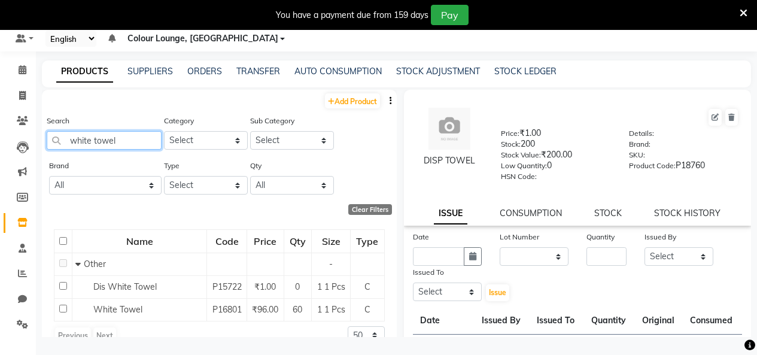
scroll to position [45, 0]
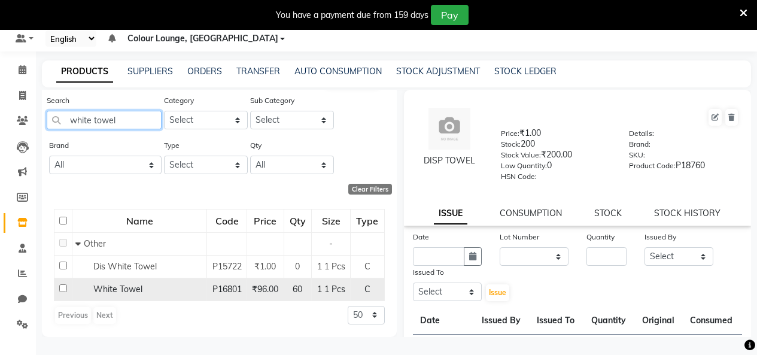
type input "white towel"
drag, startPoint x: 87, startPoint y: 280, endPoint x: 165, endPoint y: 274, distance: 78.0
click at [165, 278] on td "White Towel" at bounding box center [139, 289] width 135 height 23
copy span "White Towel"
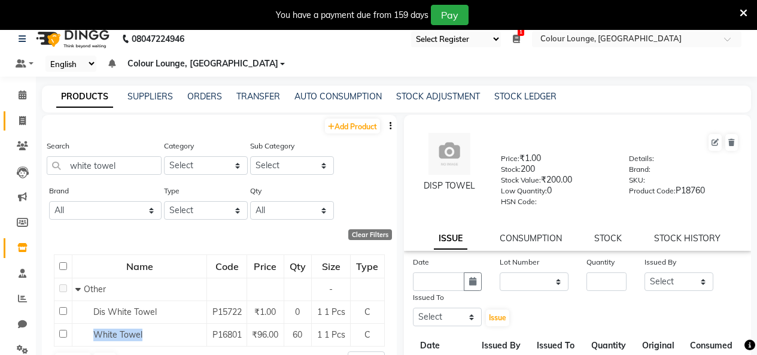
scroll to position [0, 0]
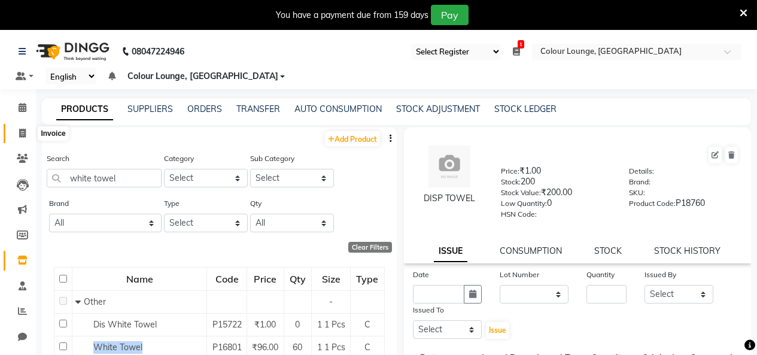
click at [19, 131] on icon at bounding box center [22, 133] width 7 height 9
select select "service"
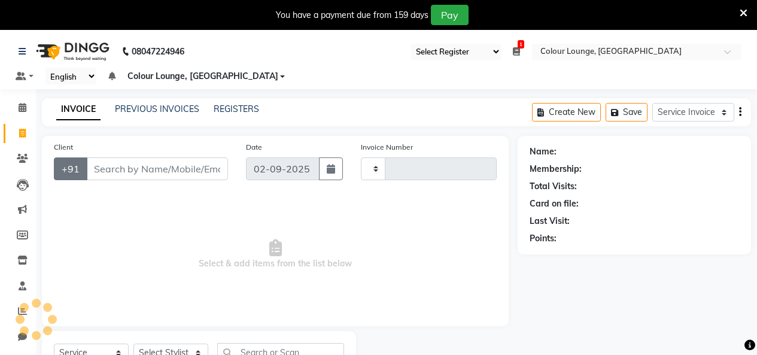
scroll to position [51, 0]
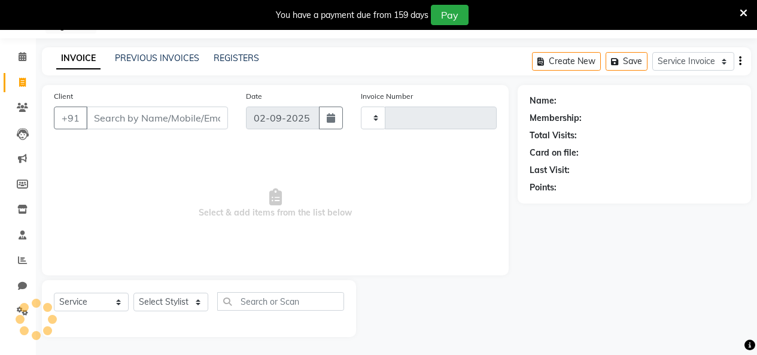
type input "3195"
select select "8015"
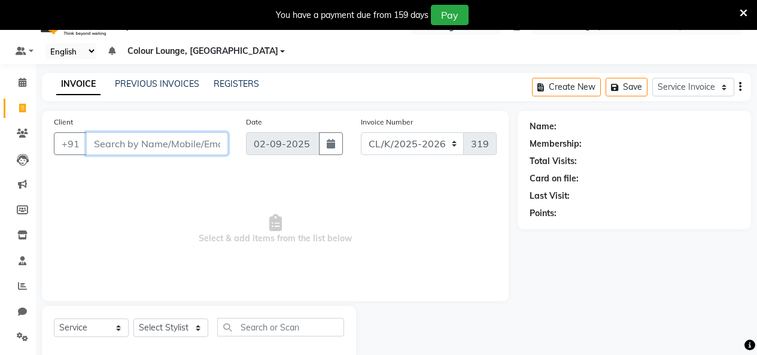
scroll to position [0, 0]
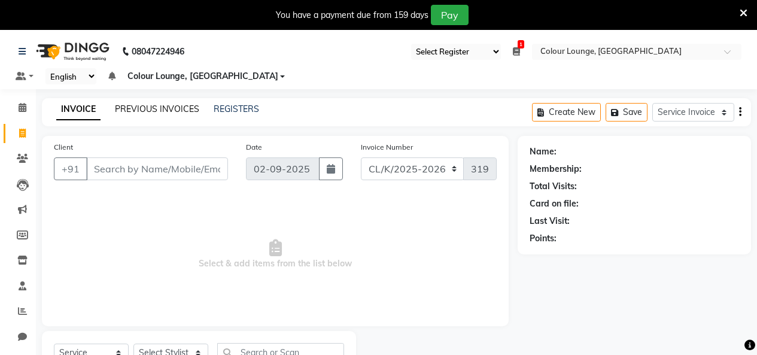
click at [166, 109] on link "PREVIOUS INVOICES" at bounding box center [157, 109] width 84 height 11
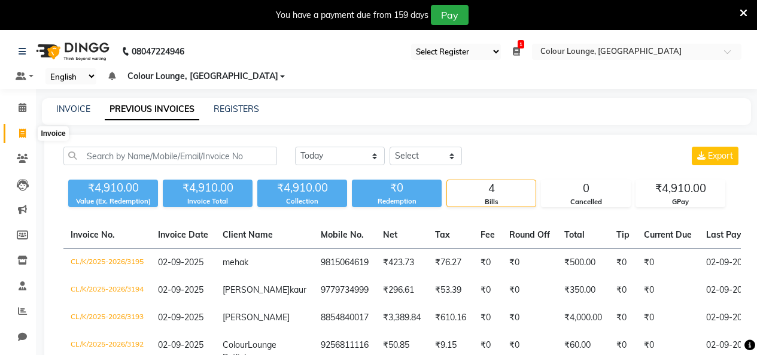
click at [23, 127] on span at bounding box center [22, 134] width 21 height 14
select select "service"
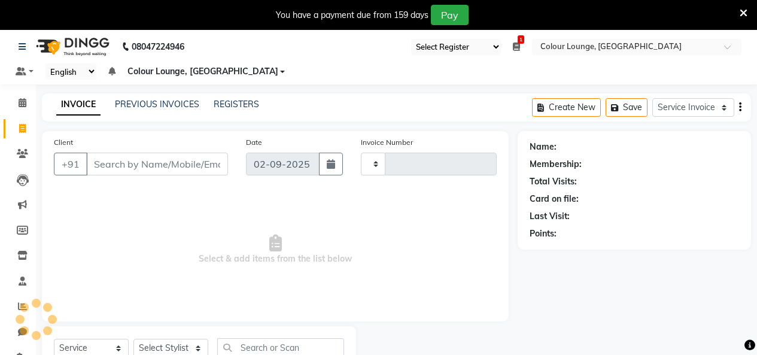
type input "3196"
select select "8015"
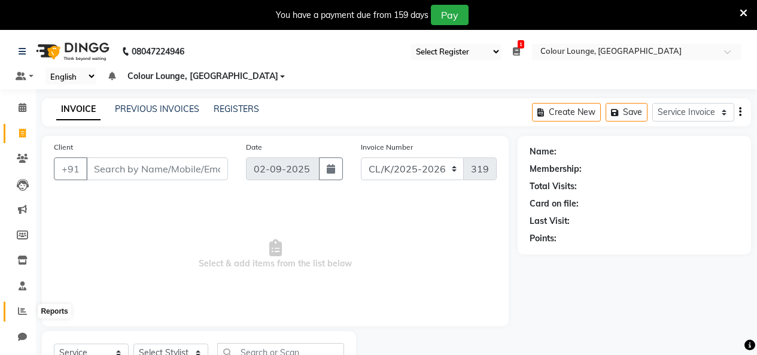
click at [26, 314] on icon at bounding box center [22, 310] width 9 height 9
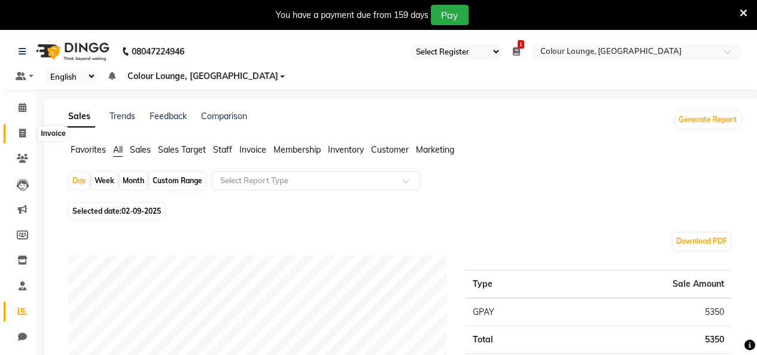
drag, startPoint x: 16, startPoint y: 129, endPoint x: 204, endPoint y: 0, distance: 228.2
click at [16, 129] on span at bounding box center [22, 134] width 21 height 14
select select "service"
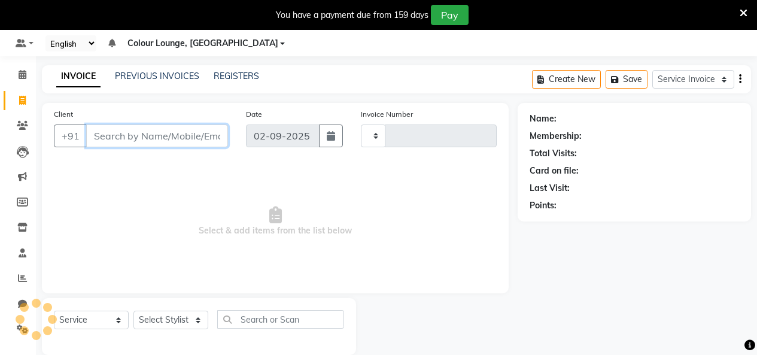
scroll to position [51, 0]
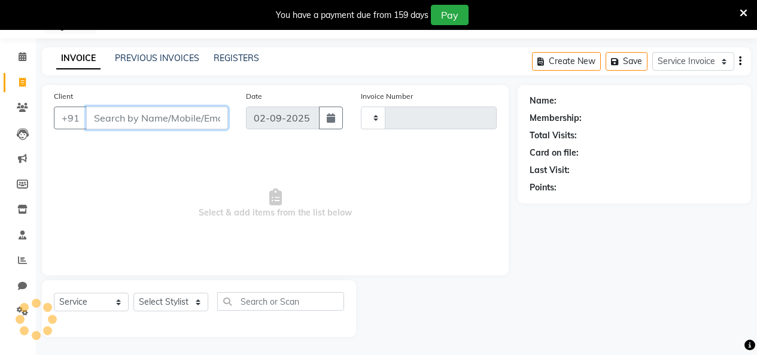
type input "3197"
select select "8015"
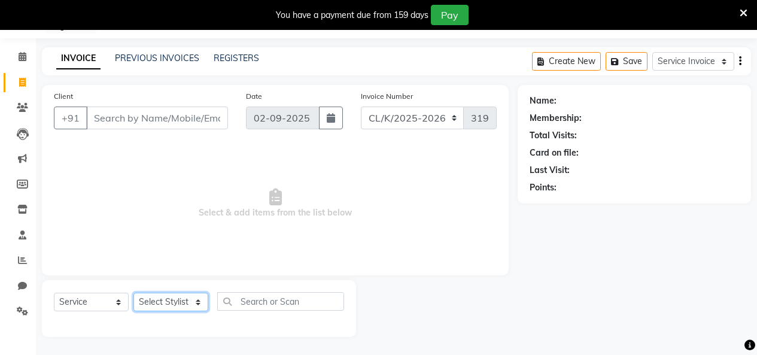
click at [171, 302] on select "Select Stylist Admin Admin AKHIL ANKUSH Baljinder Colour Lounge, Kabir Park Col…" at bounding box center [170, 302] width 75 height 19
select select "70125"
click at [133, 293] on select "Select Stylist Admin Admin AKHIL ANKUSH Baljinder Colour Lounge, Kabir Park Col…" at bounding box center [170, 302] width 75 height 19
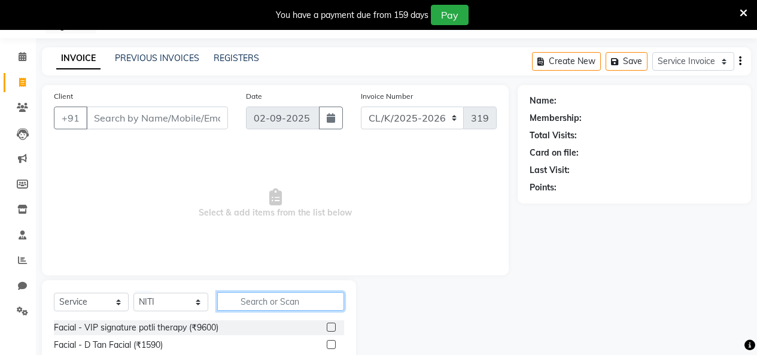
click at [273, 302] on input "text" at bounding box center [280, 301] width 127 height 19
type input "thread"
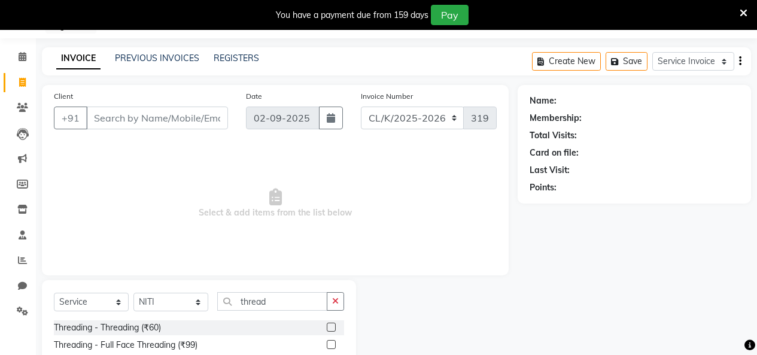
click at [327, 326] on label at bounding box center [331, 326] width 9 height 9
click at [327, 326] on input "checkbox" at bounding box center [331, 328] width 8 height 8
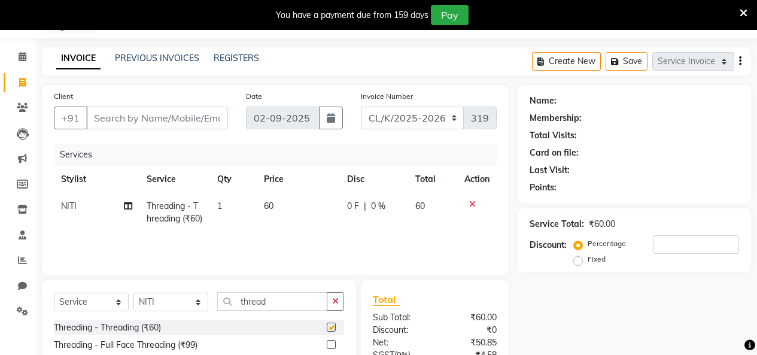
checkbox input "false"
click at [114, 131] on div "Client +91" at bounding box center [141, 114] width 192 height 49
click at [120, 123] on input "Client" at bounding box center [157, 117] width 142 height 23
type input "9"
type input "0"
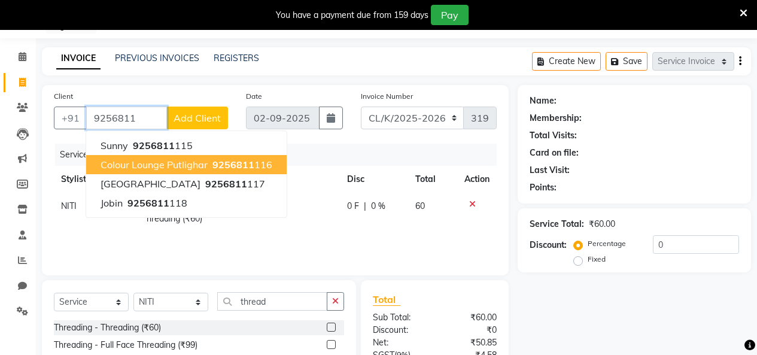
click at [201, 160] on span "Colour Lounge Putlighar" at bounding box center [154, 165] width 107 height 12
type input "9256811116"
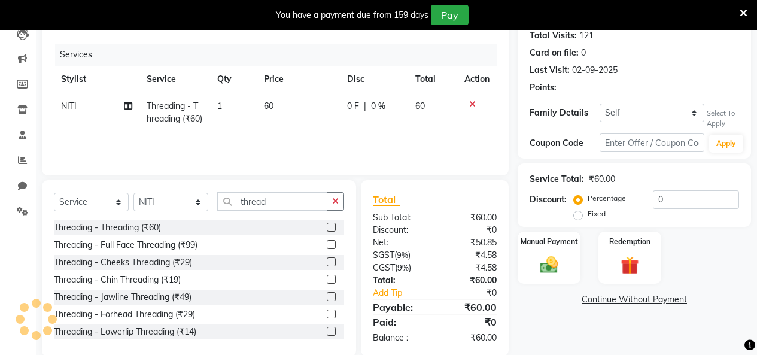
select select "1: Object"
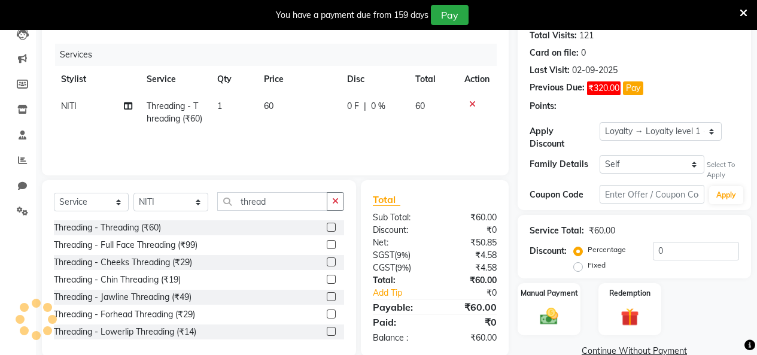
scroll to position [171, 0]
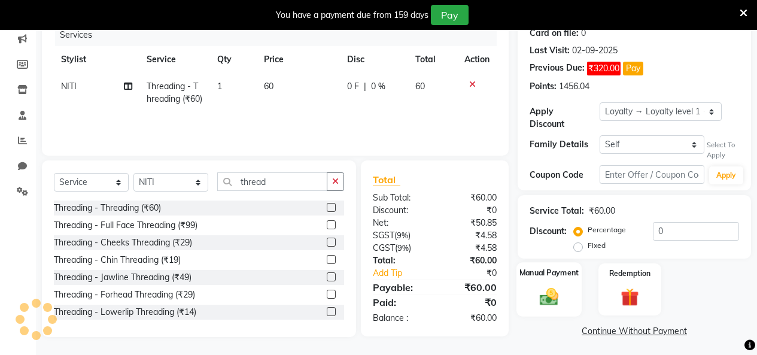
click at [552, 267] on label "Manual Payment" at bounding box center [549, 272] width 60 height 11
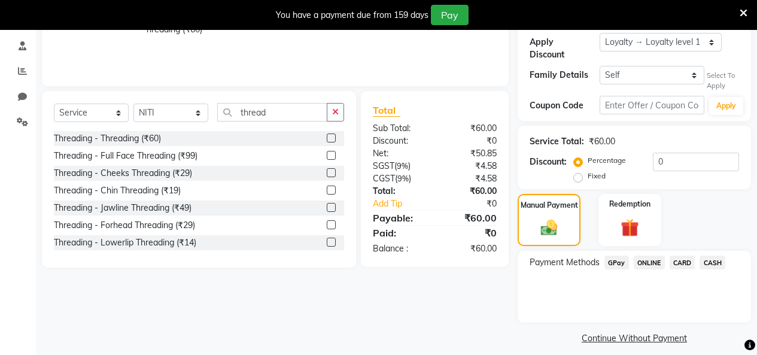
scroll to position [241, 0]
click at [704, 255] on span "CASH" at bounding box center [712, 262] width 26 height 14
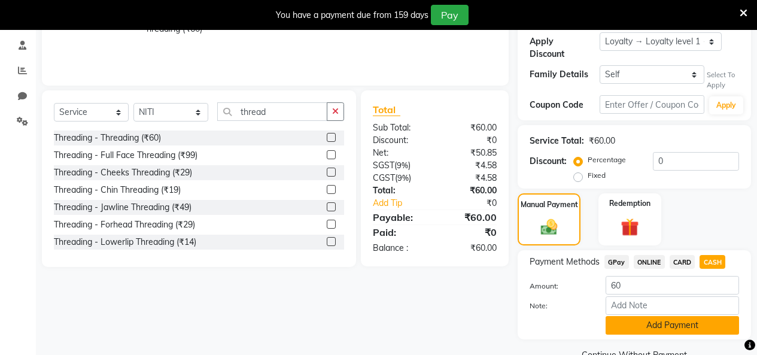
click at [677, 316] on button "Add Payment" at bounding box center [671, 325] width 133 height 19
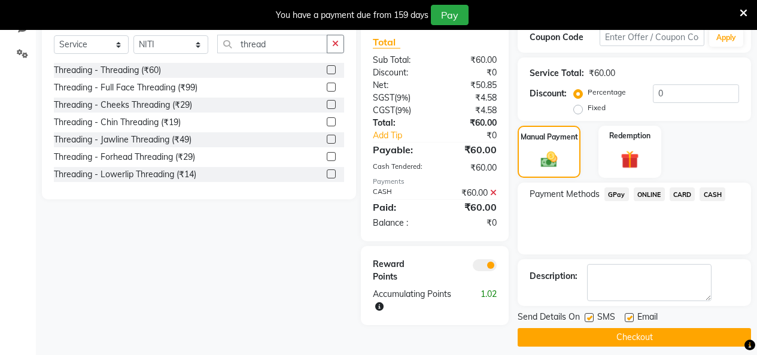
click at [668, 328] on button "Checkout" at bounding box center [634, 337] width 233 height 19
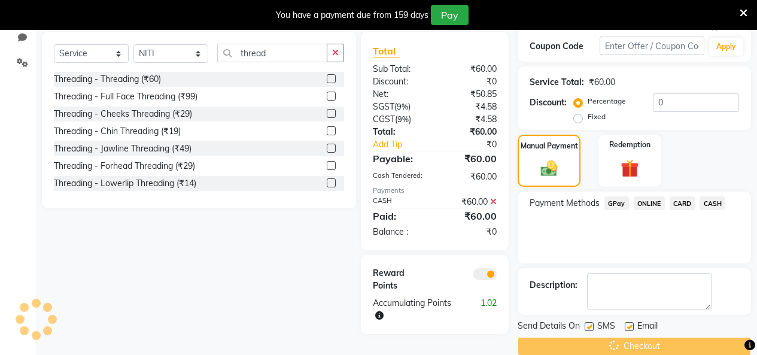
scroll to position [9, 0]
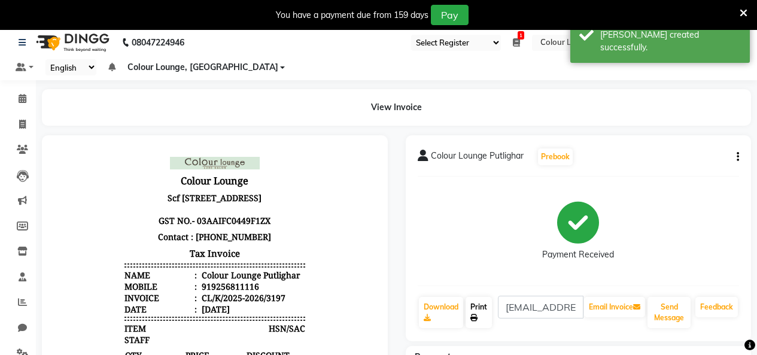
click at [478, 302] on link "Print" at bounding box center [478, 312] width 26 height 31
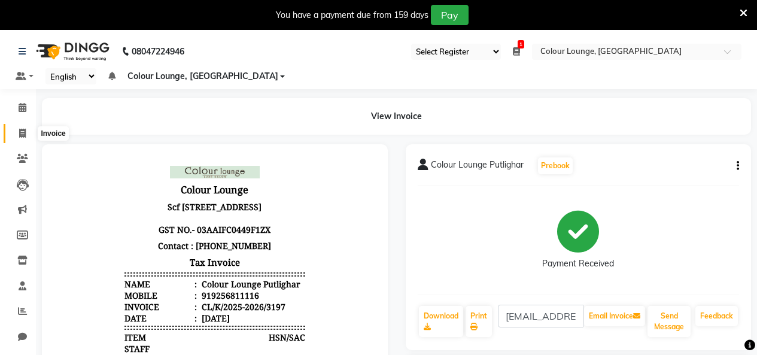
drag, startPoint x: 31, startPoint y: 132, endPoint x: 22, endPoint y: 127, distance: 9.6
click at [30, 132] on span at bounding box center [22, 134] width 21 height 14
select select "service"
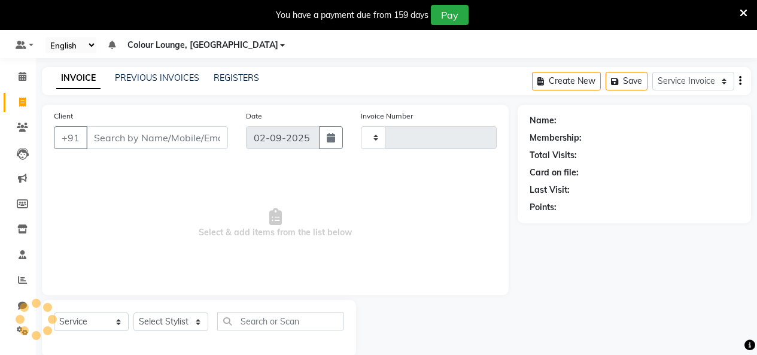
type input "3198"
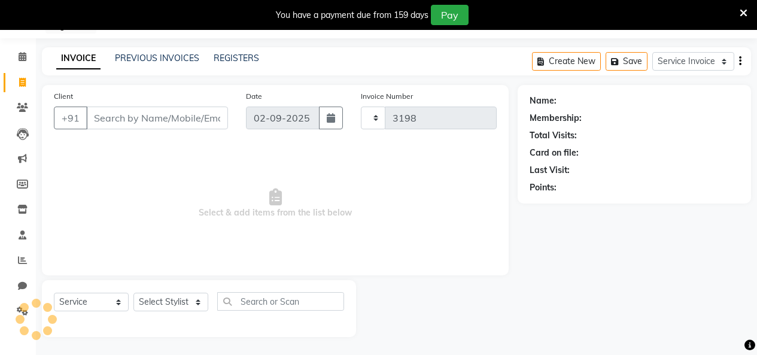
select select "8015"
click at [166, 56] on link "PREVIOUS INVOICES" at bounding box center [157, 58] width 84 height 11
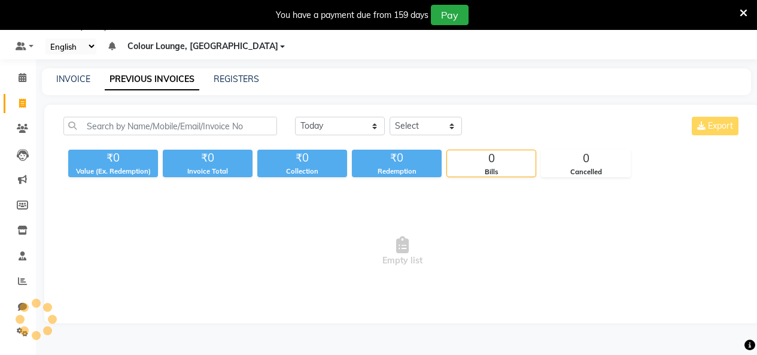
scroll to position [51, 0]
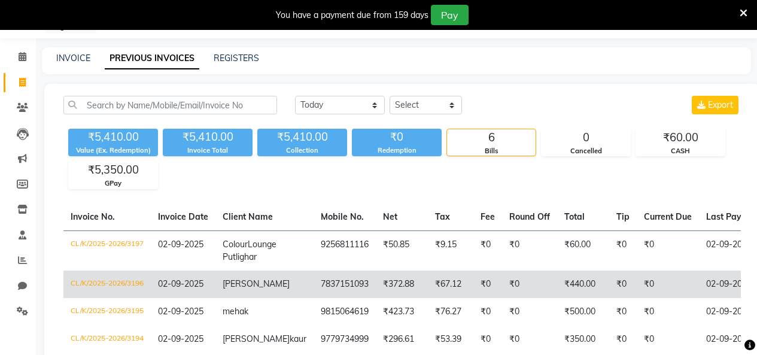
click at [109, 298] on td "CL/K/2025-2026/3196" at bounding box center [106, 284] width 87 height 28
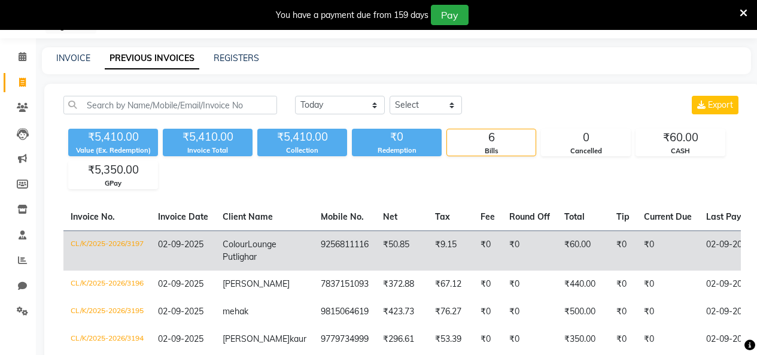
click at [199, 251] on td "02-09-2025" at bounding box center [183, 250] width 65 height 40
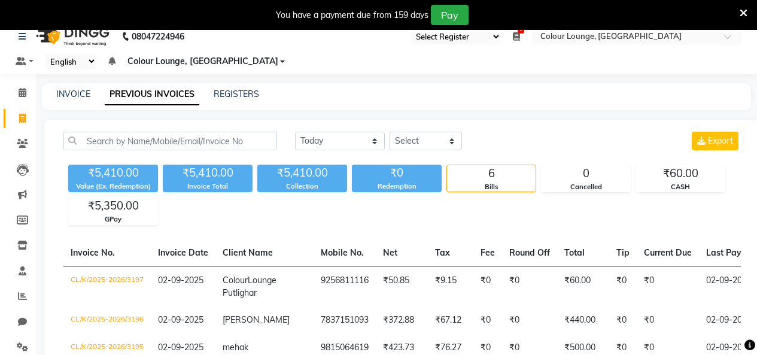
scroll to position [0, 0]
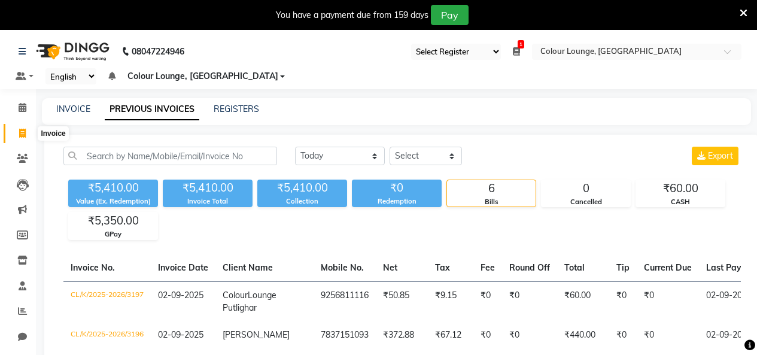
click at [28, 134] on span at bounding box center [22, 134] width 21 height 14
select select "service"
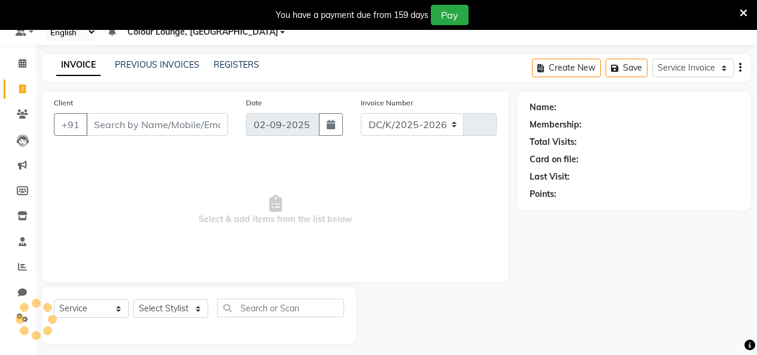
select select "8015"
type input "3198"
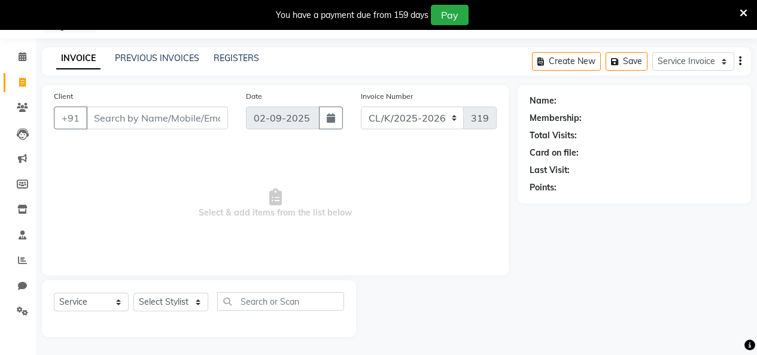
click at [303, 59] on div "INVOICE PREVIOUS INVOICES REGISTERS Create New Save Service Invoice Product Inv…" at bounding box center [396, 61] width 709 height 28
click at [183, 299] on select "Select Stylist Admin Admin AKHIL ANKUSH Baljinder Colour Lounge, Kabir Park Col…" at bounding box center [170, 302] width 75 height 19
select select "70116"
click at [133, 293] on select "Select Stylist Admin Admin AKHIL ANKUSH Baljinder Colour Lounge, Kabir Park Col…" at bounding box center [170, 302] width 75 height 19
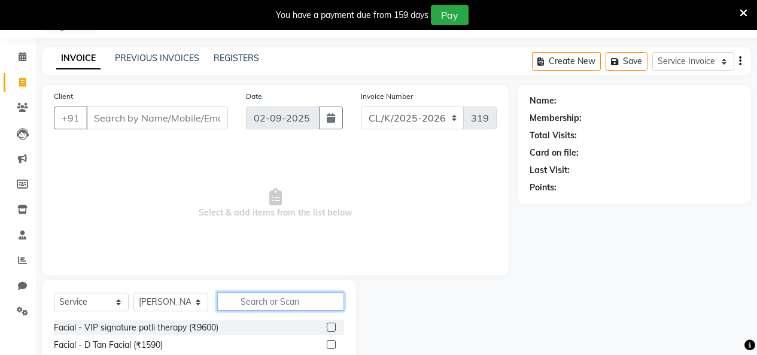
drag, startPoint x: 266, startPoint y: 294, endPoint x: 273, endPoint y: 298, distance: 8.6
click at [268, 296] on input "text" at bounding box center [280, 301] width 127 height 19
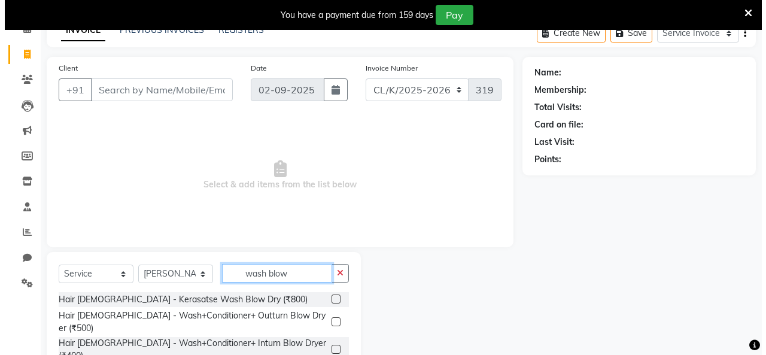
scroll to position [103, 0]
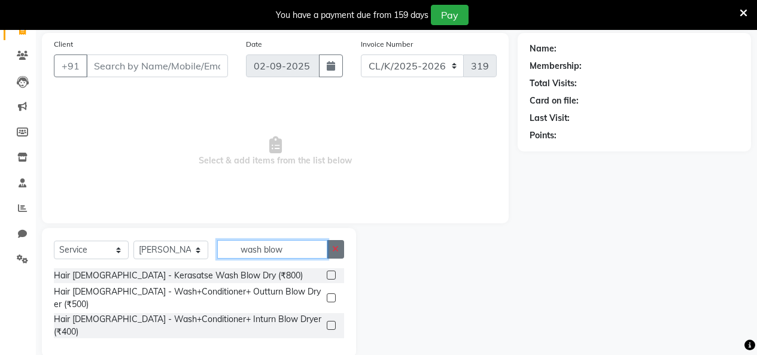
type input "wash blow"
click at [334, 293] on label at bounding box center [331, 297] width 9 height 9
click at [334, 294] on input "checkbox" at bounding box center [331, 298] width 8 height 8
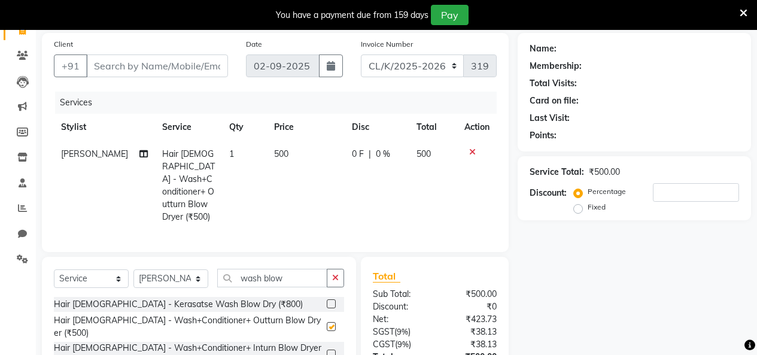
checkbox input "false"
click at [214, 73] on input "Client" at bounding box center [157, 65] width 142 height 23
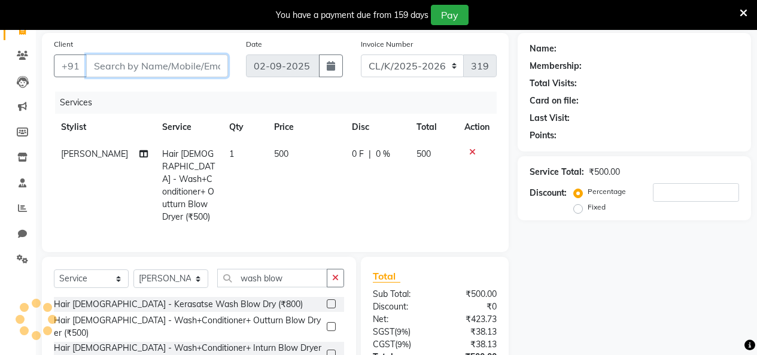
type input "8"
type input "0"
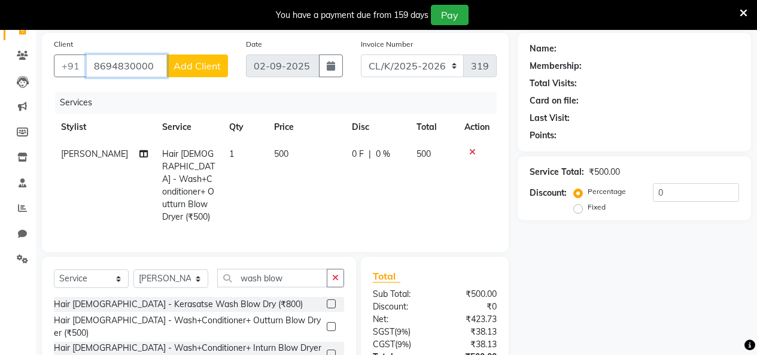
type input "8694830000"
click at [469, 154] on icon at bounding box center [472, 152] width 7 height 8
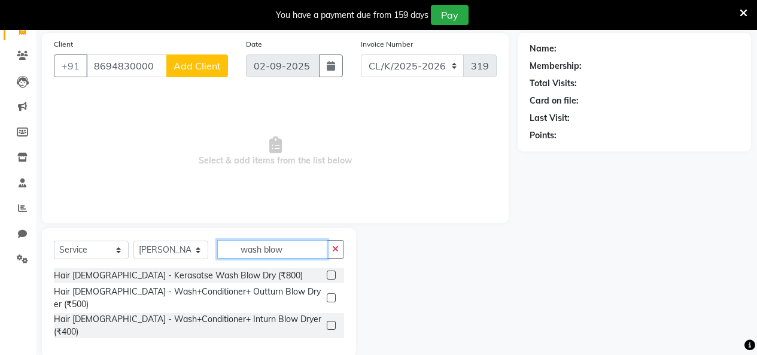
click at [263, 247] on input "wash blow" at bounding box center [272, 249] width 110 height 19
drag, startPoint x: 303, startPoint y: 252, endPoint x: 212, endPoint y: 246, distance: 91.1
click at [216, 247] on div "Select Service Membership Package Voucher Prepaid Gift Card Select Stylist Admi…" at bounding box center [199, 254] width 290 height 28
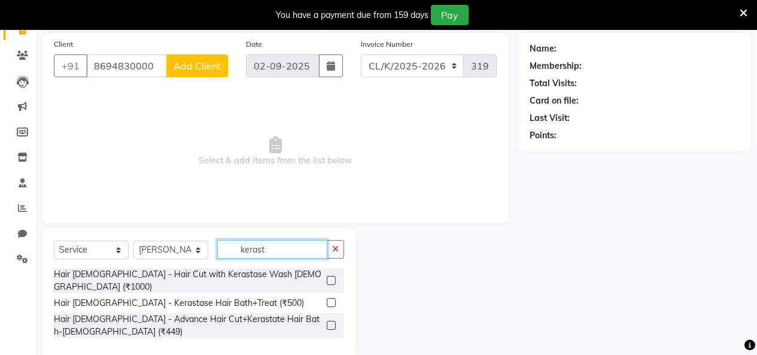
type input "kerast"
click at [213, 78] on div "Client +91 8694830000 Add Client" at bounding box center [141, 62] width 192 height 49
click at [214, 71] on span "Add Client" at bounding box center [197, 66] width 47 height 12
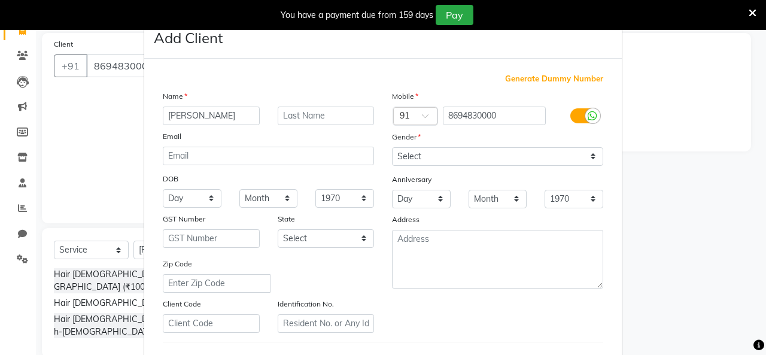
type input "ramanpreet"
click at [414, 163] on select "Select Male Female Other Prefer Not To Say" at bounding box center [497, 156] width 211 height 19
select select "female"
click at [392, 147] on select "Select Male Female Other Prefer Not To Say" at bounding box center [497, 156] width 211 height 19
click at [195, 200] on select "Day 01 02 03 04 05 06 07 08 09 10 11 12 13 14 15 16 17 18 19 20 21 22 23 24 25 …" at bounding box center [192, 198] width 59 height 19
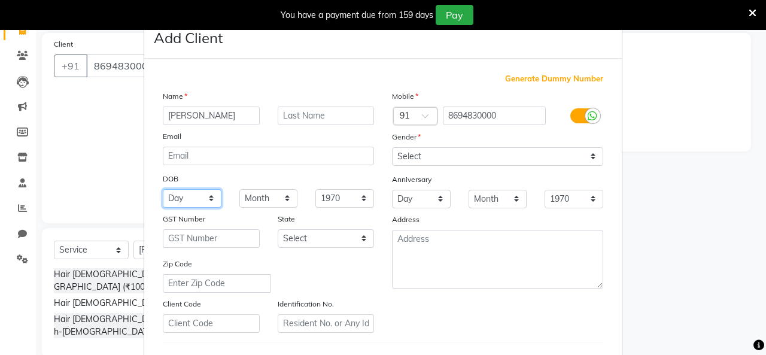
select select "26"
click at [163, 189] on select "Day 01 02 03 04 05 06 07 08 09 10 11 12 13 14 15 16 17 18 19 20 21 22 23 24 25 …" at bounding box center [192, 198] width 59 height 19
click at [264, 193] on select "Month January February March April May June July August September October Novem…" at bounding box center [268, 198] width 59 height 19
select select "06"
click at [239, 189] on select "Month January February March April May June July August September October Novem…" at bounding box center [268, 198] width 59 height 19
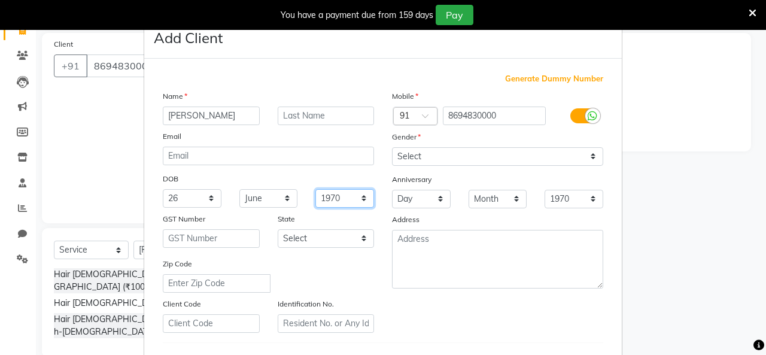
click at [341, 203] on select "1940 1941 1942 1943 1944 1945 1946 1947 1948 1949 1950 1951 1952 1953 1954 1955…" at bounding box center [344, 198] width 59 height 19
select select "1998"
click at [315, 189] on select "1940 1941 1942 1943 1944 1945 1946 1947 1948 1949 1950 1951 1952 1953 1954 1955…" at bounding box center [344, 198] width 59 height 19
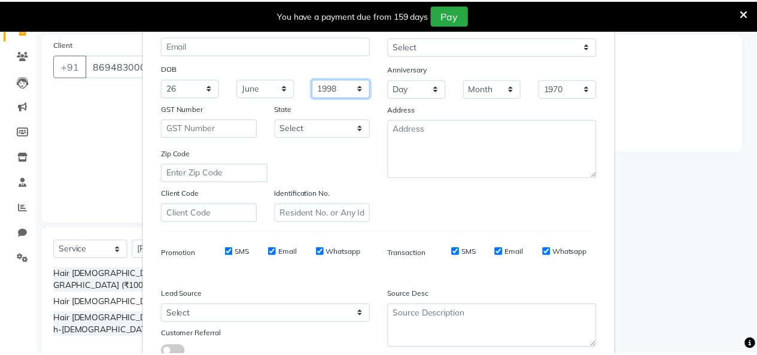
scroll to position [179, 0]
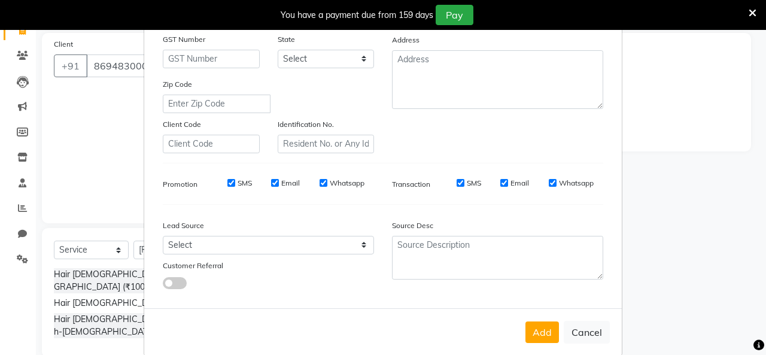
drag, startPoint x: 544, startPoint y: 330, endPoint x: 525, endPoint y: 321, distance: 20.6
click at [543, 330] on button "Add" at bounding box center [542, 332] width 34 height 22
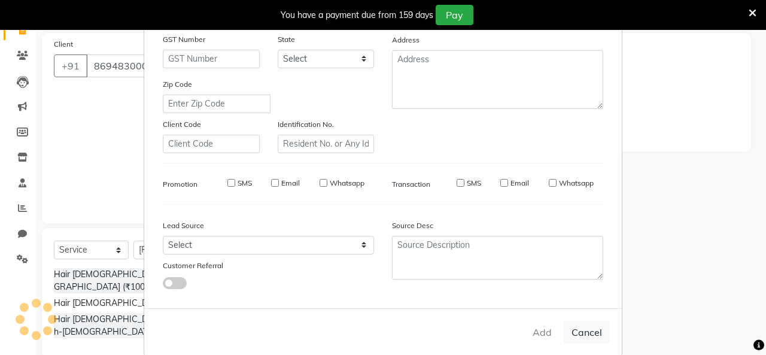
select select
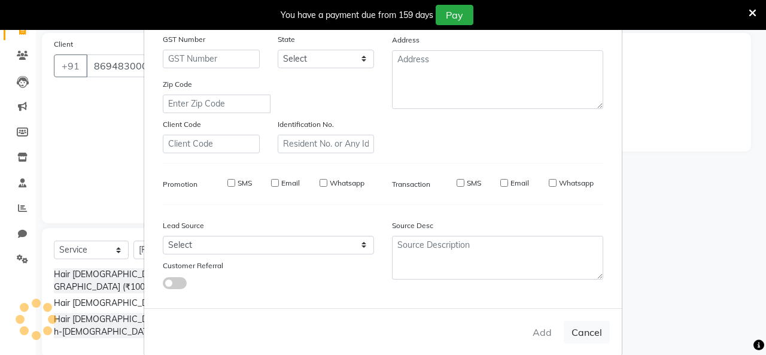
select select
checkbox input "false"
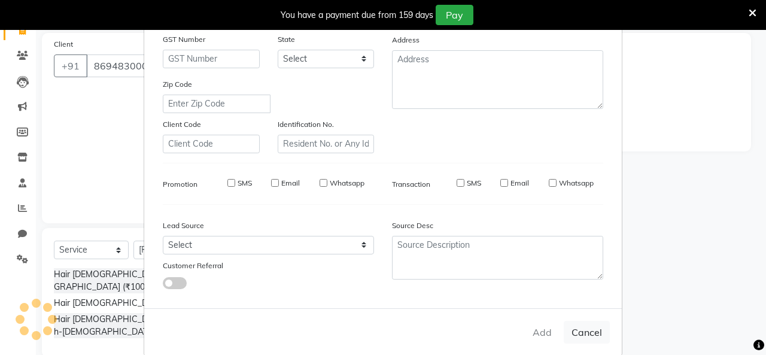
checkbox input "false"
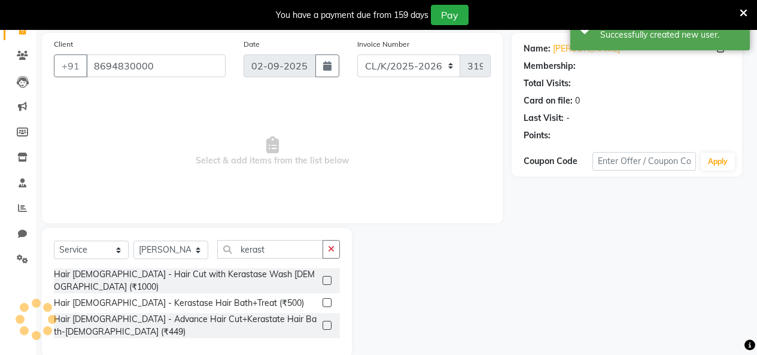
select select "1: Object"
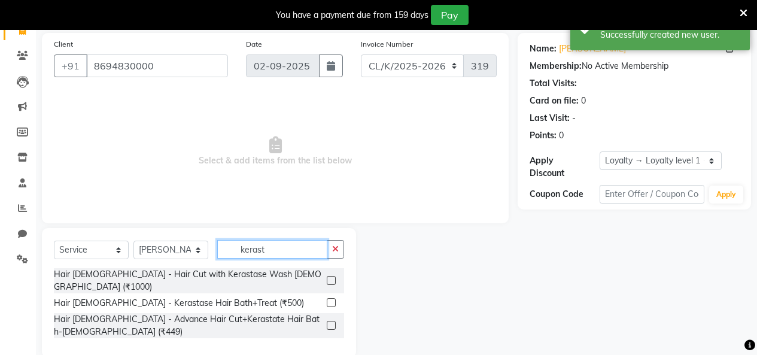
drag, startPoint x: 295, startPoint y: 252, endPoint x: 151, endPoint y: 252, distance: 144.2
click at [151, 252] on div "Select Service Membership Package Voucher Prepaid Gift Card Select Stylist Admi…" at bounding box center [199, 254] width 290 height 28
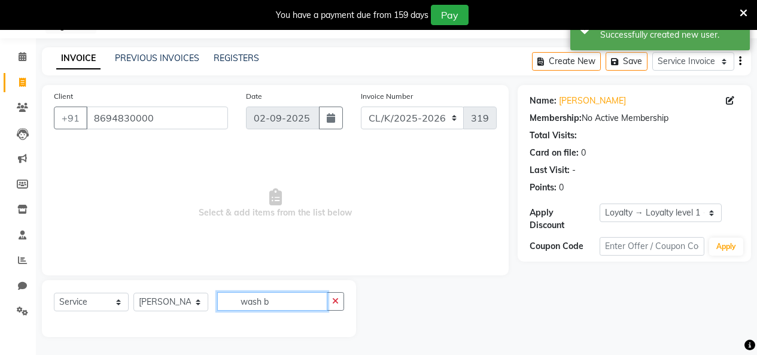
scroll to position [103, 0]
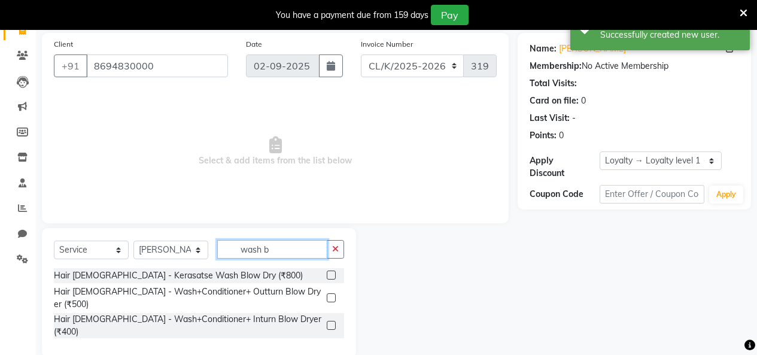
type input "wash b"
drag, startPoint x: 329, startPoint y: 274, endPoint x: 360, endPoint y: 272, distance: 30.6
click at [330, 274] on label at bounding box center [331, 274] width 9 height 9
click at [330, 274] on input "checkbox" at bounding box center [331, 276] width 8 height 8
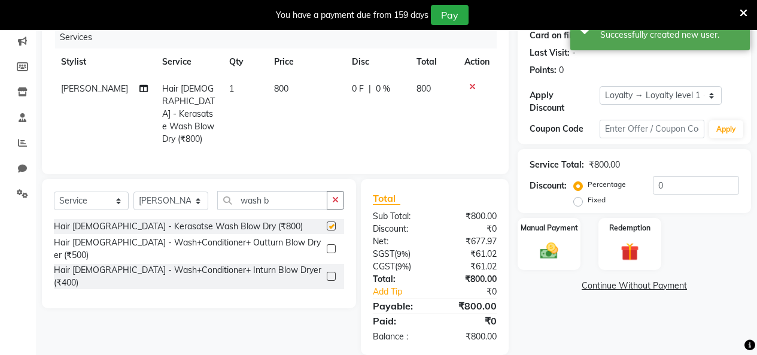
scroll to position [182, 0]
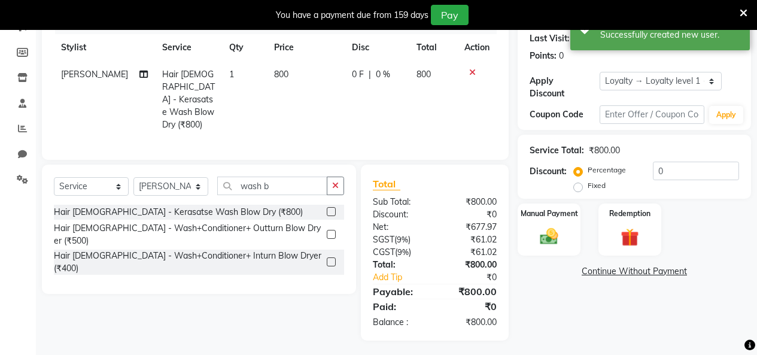
checkbox input "false"
click at [544, 229] on img at bounding box center [549, 237] width 31 height 22
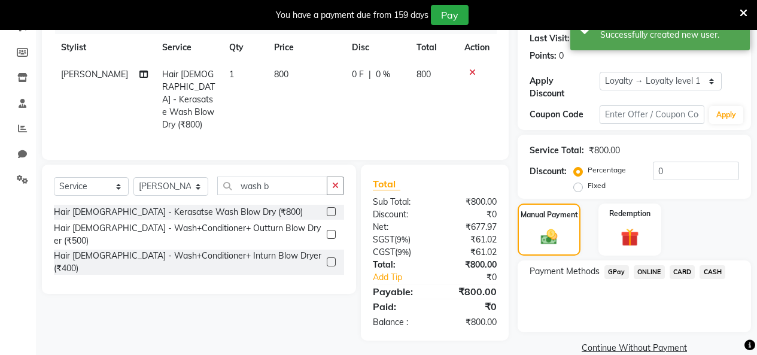
click at [712, 265] on span "CASH" at bounding box center [712, 272] width 26 height 14
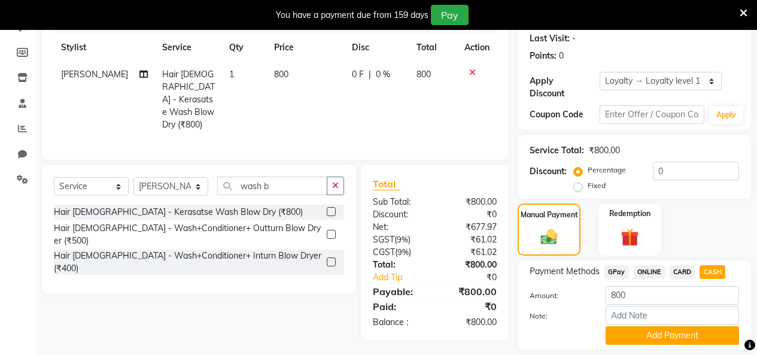
click at [617, 265] on span "GPay" at bounding box center [616, 272] width 25 height 14
click at [646, 333] on button "Add Payment" at bounding box center [671, 335] width 133 height 19
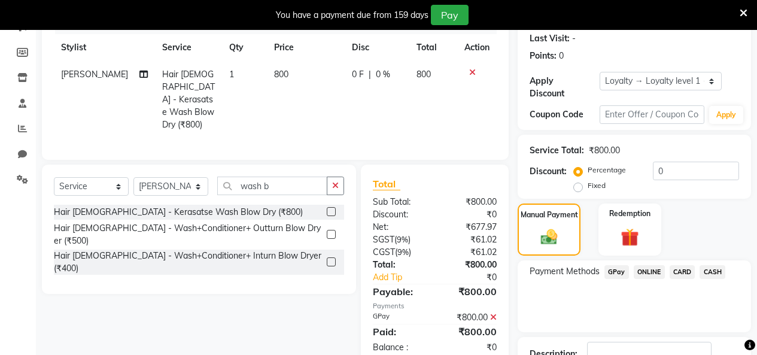
click at [492, 313] on icon at bounding box center [493, 317] width 7 height 8
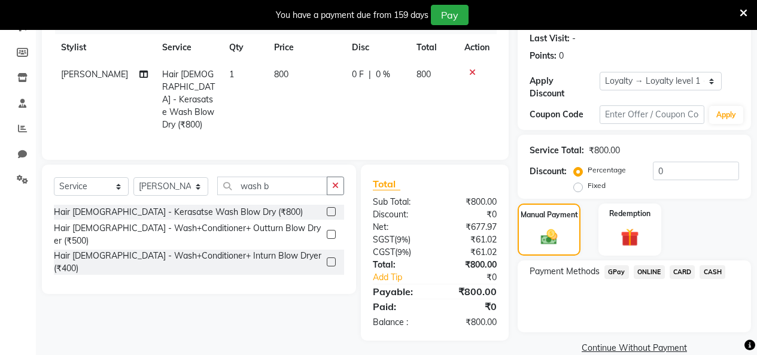
click at [610, 269] on span "GPay" at bounding box center [616, 272] width 25 height 14
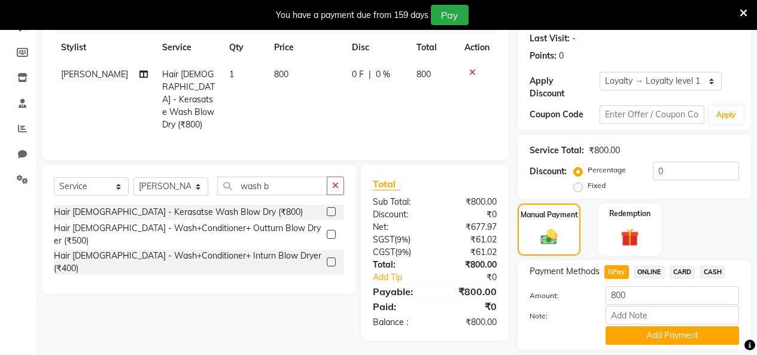
click at [613, 265] on span "GPay" at bounding box center [616, 272] width 25 height 14
click at [656, 335] on div "Payment Methods GPay ONLINE CARD CASH Amount: 800 Note: Add Payment" at bounding box center [634, 304] width 233 height 89
click at [656, 331] on button "Add Payment" at bounding box center [671, 335] width 133 height 19
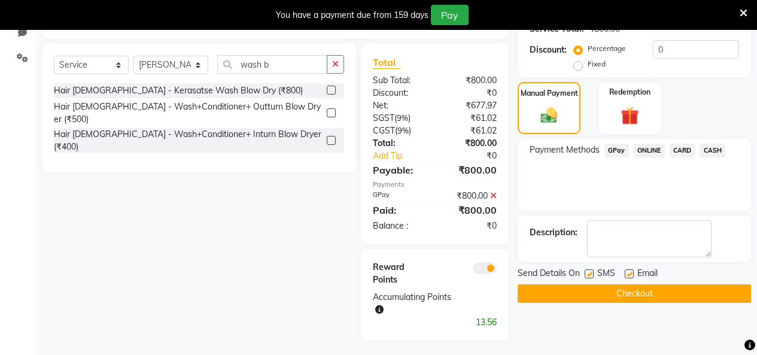
click at [655, 286] on button "Checkout" at bounding box center [634, 293] width 233 height 19
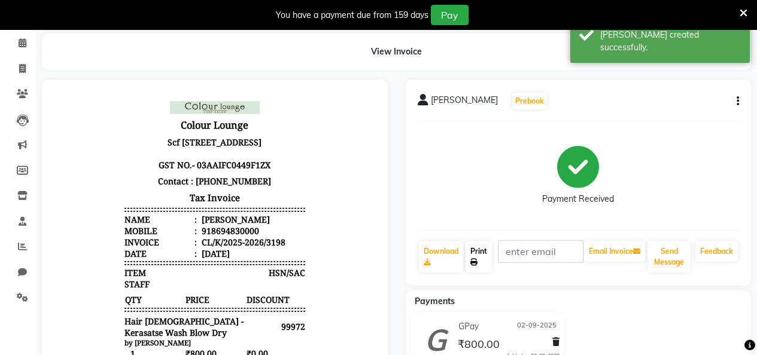
click at [484, 249] on link "Print" at bounding box center [478, 256] width 26 height 31
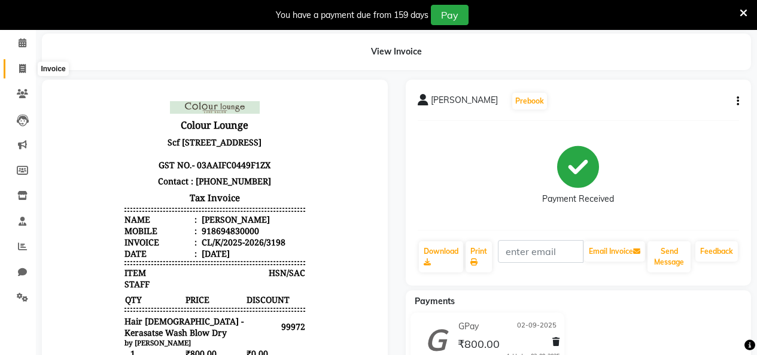
click at [17, 65] on span at bounding box center [22, 69] width 21 height 14
select select "service"
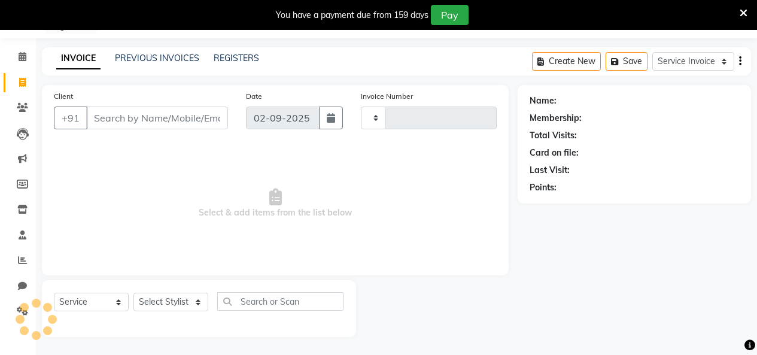
scroll to position [51, 0]
select select "8015"
type input "3199"
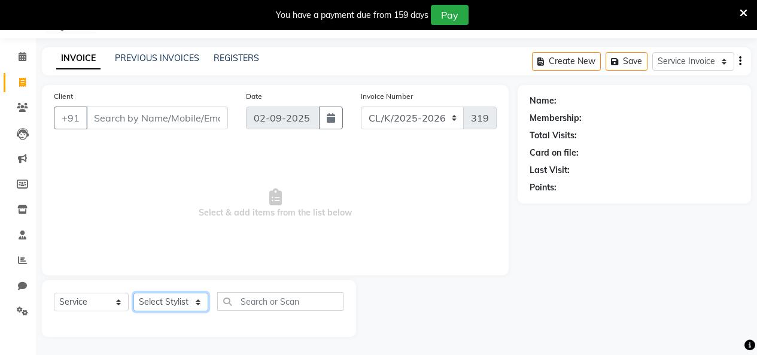
click at [160, 298] on select "Select Stylist Admin Admin AKHIL ANKUSH Baljinder Colour Lounge, Kabir Park Col…" at bounding box center [170, 302] width 75 height 19
select select "70122"
click at [133, 293] on select "Select Stylist Admin Admin AKHIL ANKUSH Baljinder Colour Lounge, Kabir Park Col…" at bounding box center [170, 302] width 75 height 19
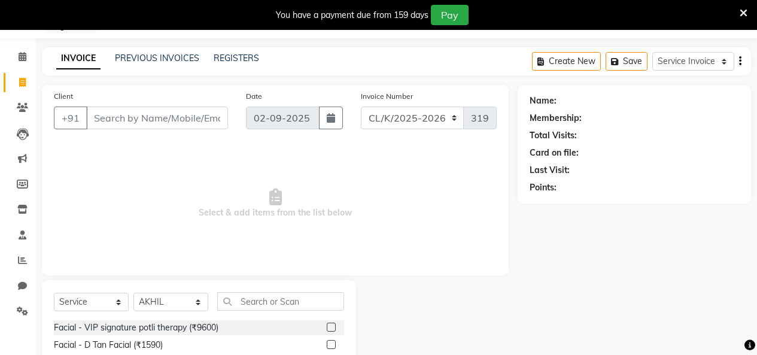
click at [279, 316] on div "Select Service Membership Package Voucher Prepaid Gift Card Select Stylist Admi…" at bounding box center [199, 306] width 290 height 28
click at [281, 307] on input "text" at bounding box center [280, 301] width 127 height 19
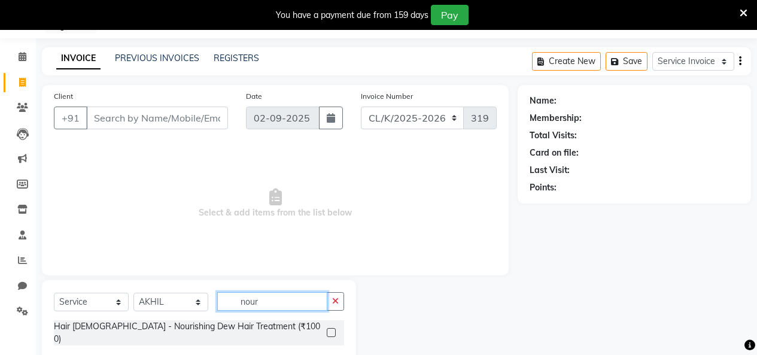
type input "nour"
click at [327, 328] on label at bounding box center [331, 332] width 9 height 9
click at [327, 329] on input "checkbox" at bounding box center [331, 333] width 8 height 8
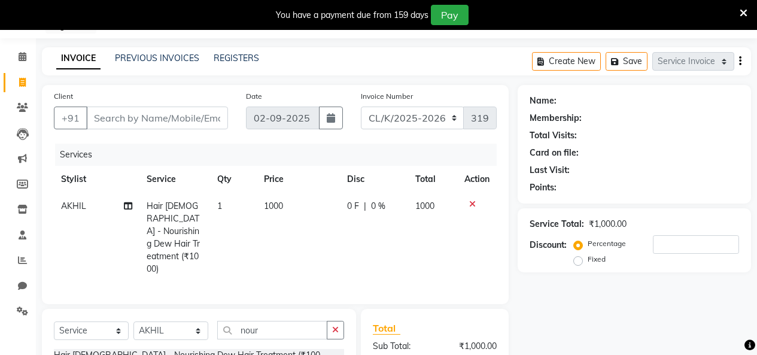
drag, startPoint x: 274, startPoint y: 242, endPoint x: 288, endPoint y: 220, distance: 26.4
click at [276, 241] on td "1000" at bounding box center [298, 238] width 83 height 90
checkbox input "false"
select select "70122"
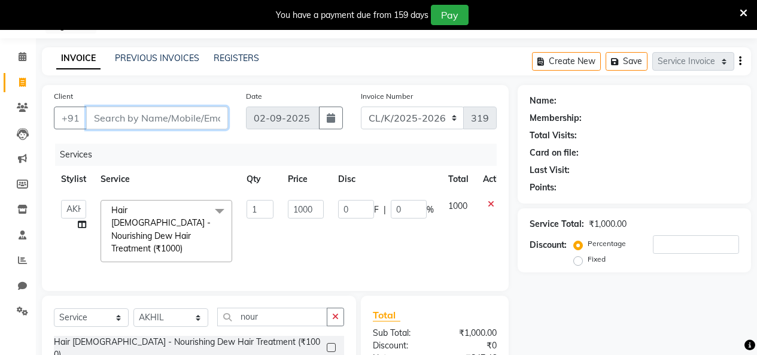
click at [168, 120] on input "Client" at bounding box center [157, 117] width 142 height 23
type input "n"
type input "0"
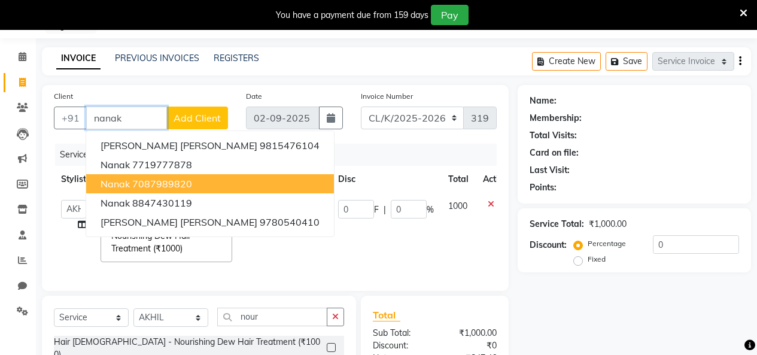
type input "nanak"
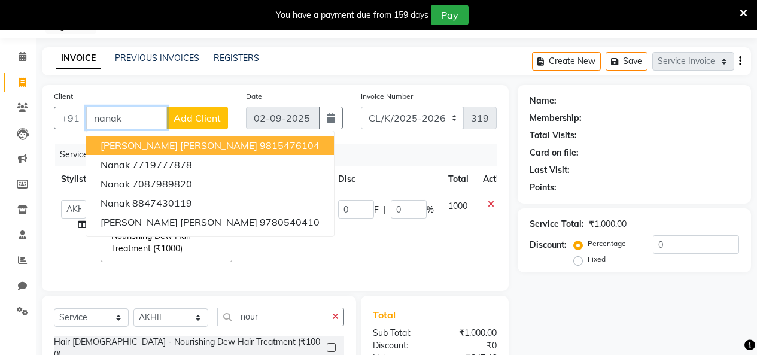
click at [154, 121] on input "nanak" at bounding box center [126, 117] width 81 height 23
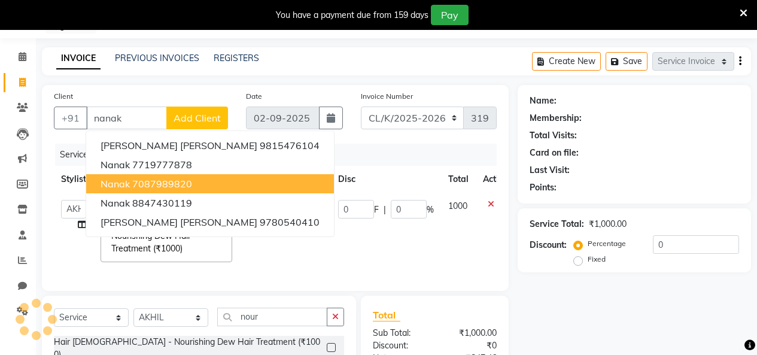
click at [312, 162] on div "Services" at bounding box center [280, 155] width 451 height 22
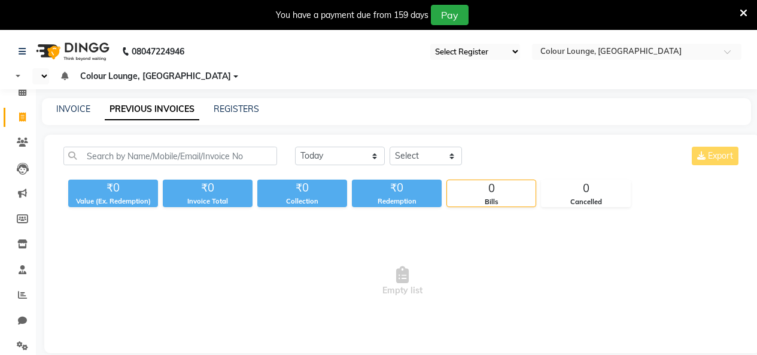
select select "en"
select select "75"
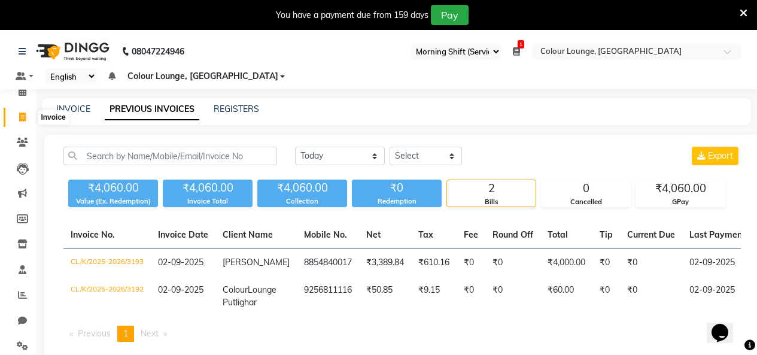
click at [26, 119] on span at bounding box center [22, 118] width 21 height 14
select select "service"
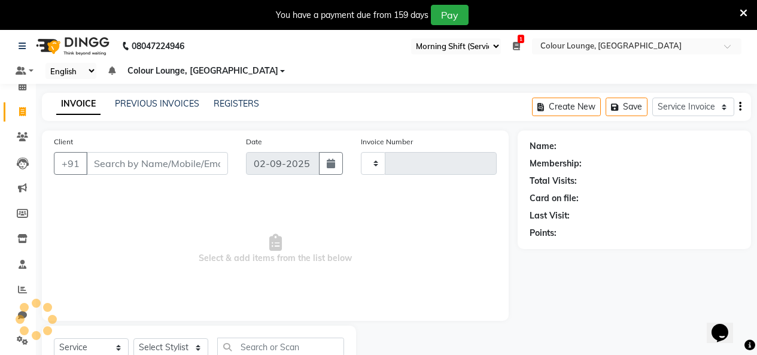
scroll to position [51, 0]
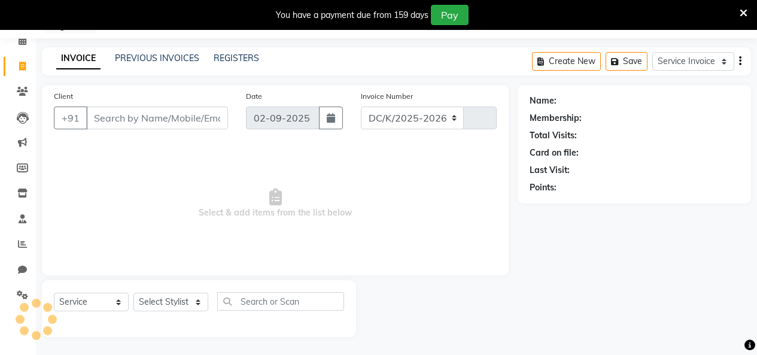
select select "8015"
type input "3194"
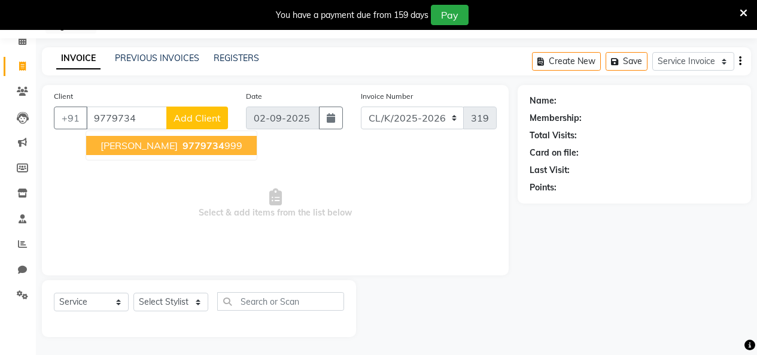
click at [224, 147] on span "9779734" at bounding box center [203, 145] width 42 height 12
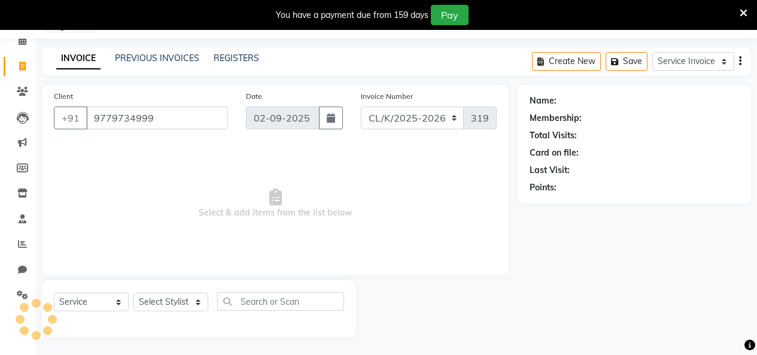
type input "9779734999"
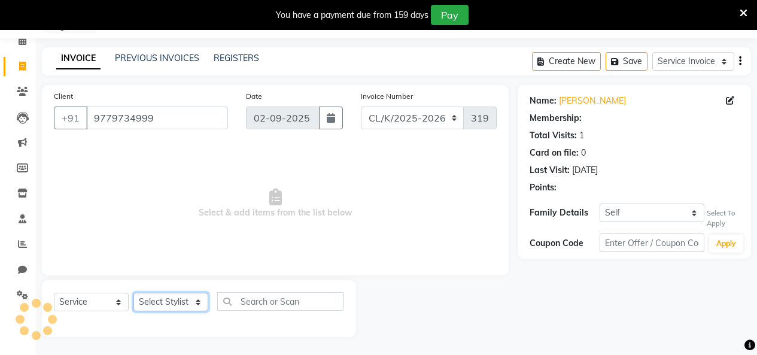
click at [175, 294] on select "Select Stylist Admin Admin [PERSON_NAME] [PERSON_NAME] Colour Lounge, [GEOGRAPH…" at bounding box center [170, 302] width 75 height 19
select select "1: Object"
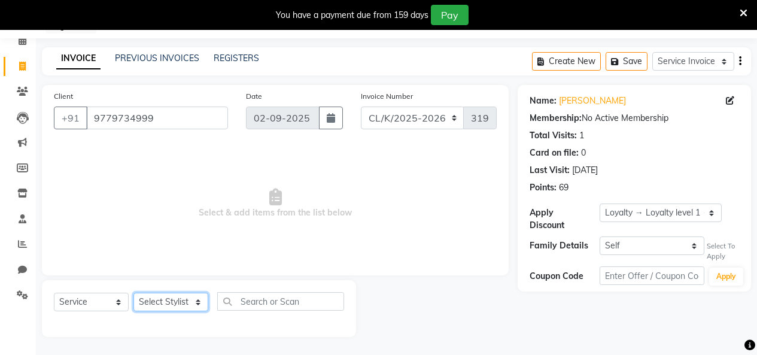
select select "70130"
click at [133, 293] on select "Select Stylist Admin Admin [PERSON_NAME] [PERSON_NAME] Colour Lounge, [GEOGRAPH…" at bounding box center [170, 302] width 75 height 19
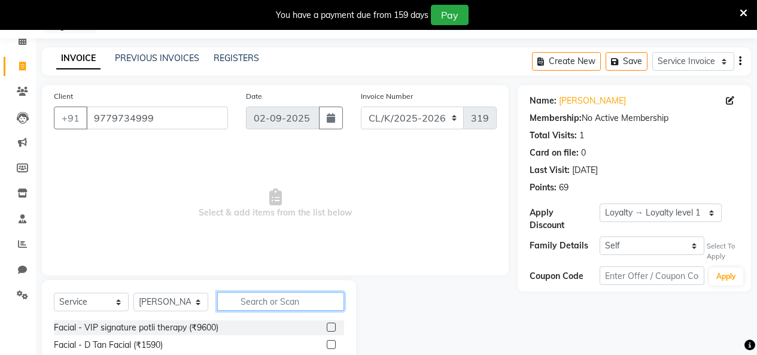
click at [251, 296] on input "text" at bounding box center [280, 301] width 127 height 19
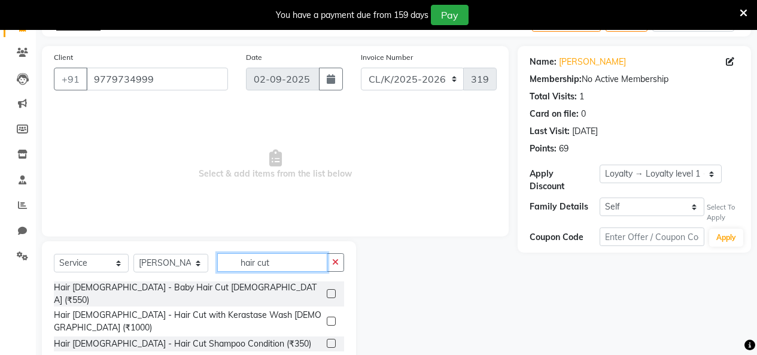
scroll to position [120, 0]
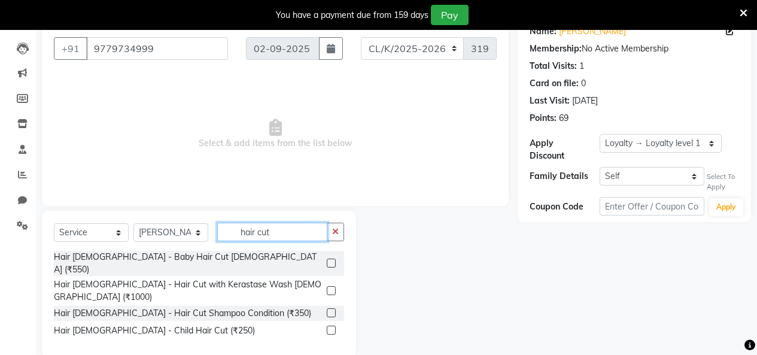
type input "hair cut"
click at [335, 308] on label at bounding box center [331, 312] width 9 height 9
click at [334, 309] on input "checkbox" at bounding box center [331, 313] width 8 height 8
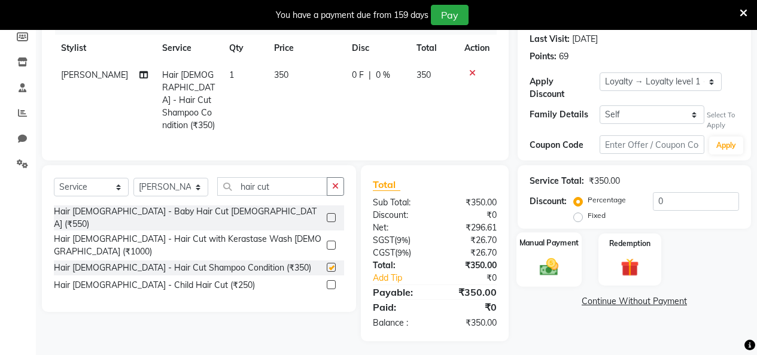
checkbox input "false"
drag, startPoint x: 555, startPoint y: 248, endPoint x: 586, endPoint y: 258, distance: 32.9
click at [556, 255] on img at bounding box center [549, 266] width 31 height 22
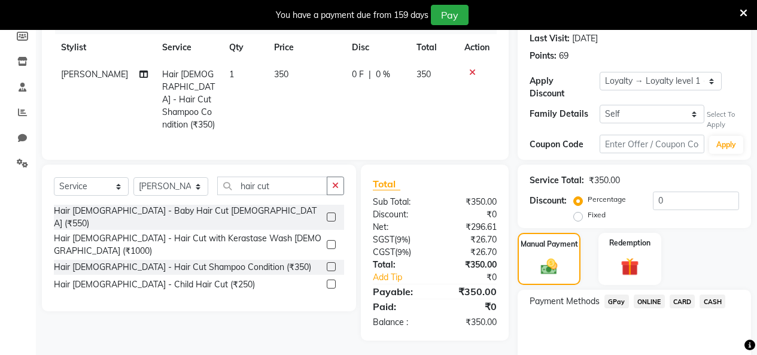
click at [623, 294] on span "GPay" at bounding box center [616, 301] width 25 height 14
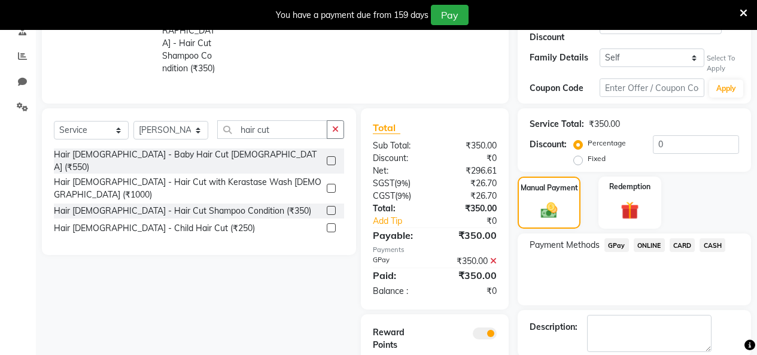
scroll to position [291, 0]
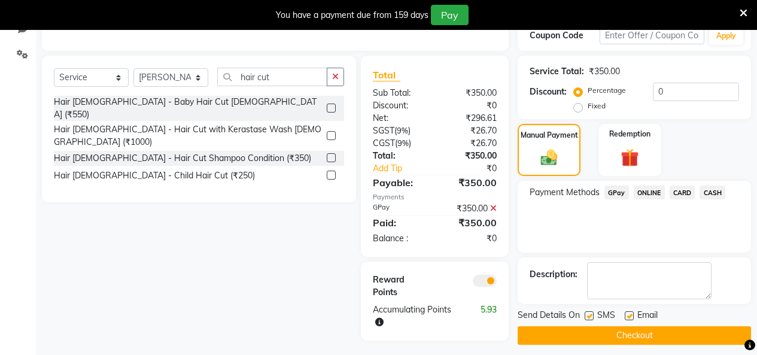
click at [611, 326] on button "Checkout" at bounding box center [634, 335] width 233 height 19
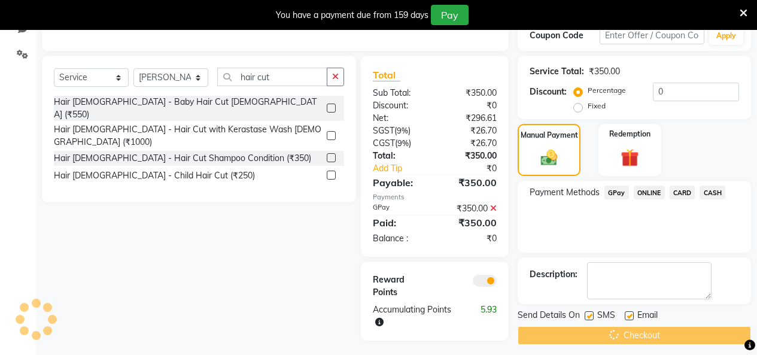
scroll to position [0, 0]
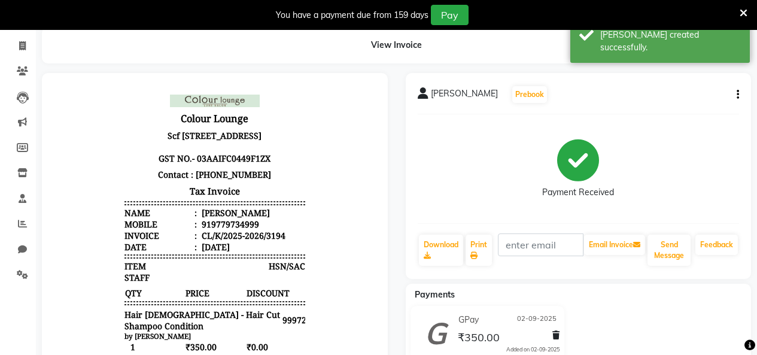
scroll to position [179, 0]
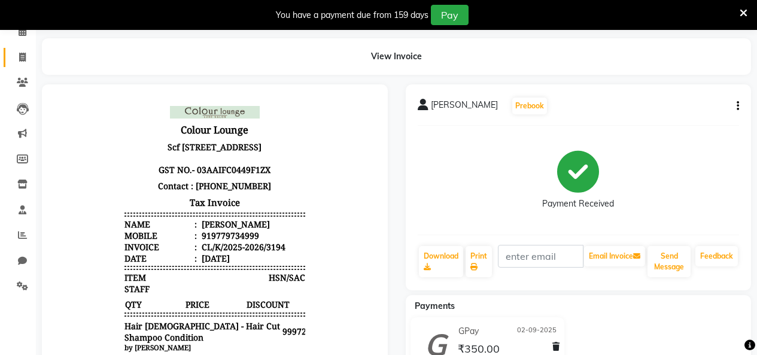
click at [23, 61] on icon at bounding box center [22, 57] width 7 height 9
select select "service"
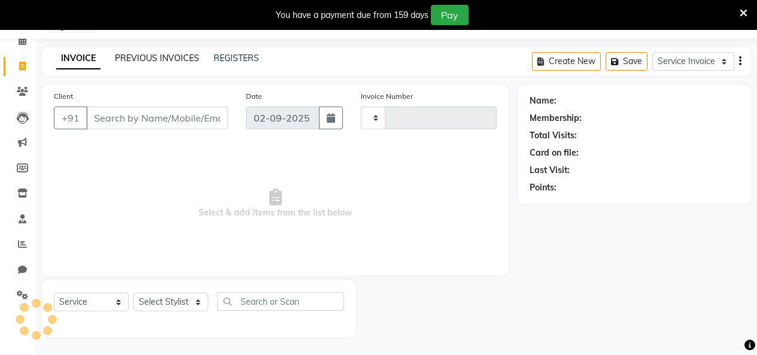
type input "3195"
select select "8015"
click at [156, 62] on link "PREVIOUS INVOICES" at bounding box center [157, 58] width 84 height 11
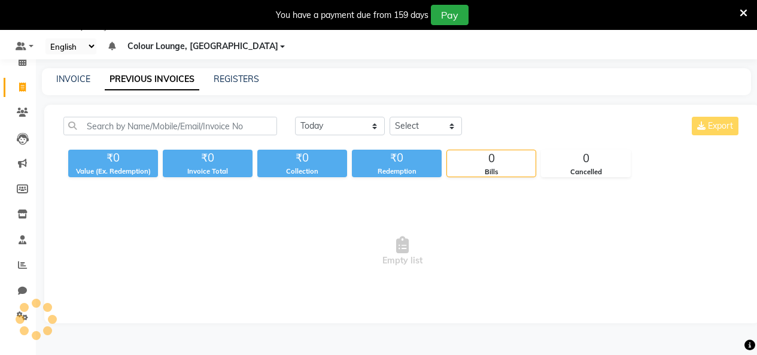
scroll to position [51, 0]
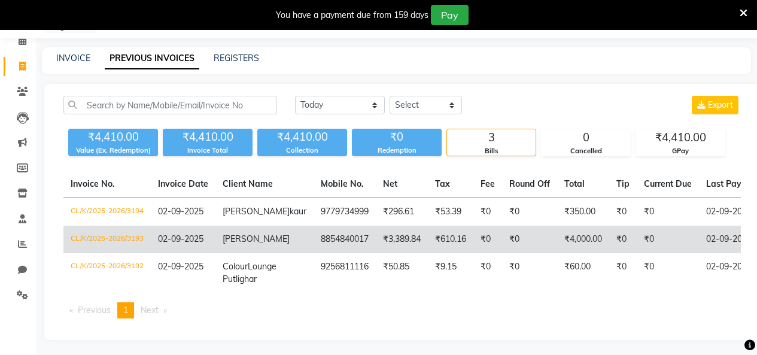
click at [147, 248] on td "CL/K/2025-2026/3193" at bounding box center [106, 240] width 87 height 28
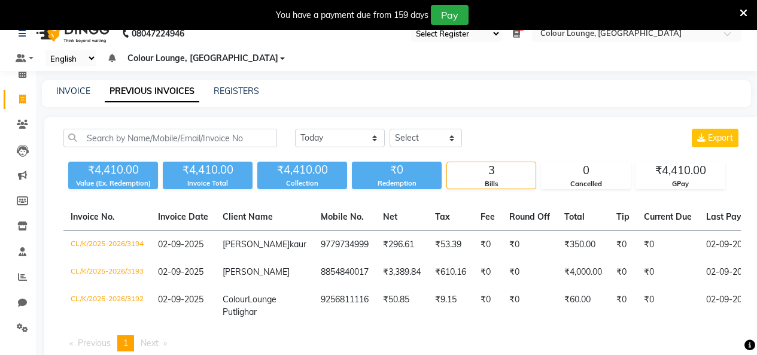
scroll to position [0, 0]
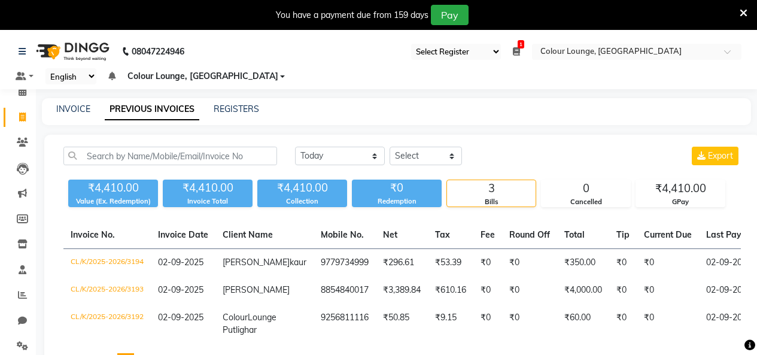
click at [25, 118] on icon at bounding box center [22, 116] width 7 height 9
select select "service"
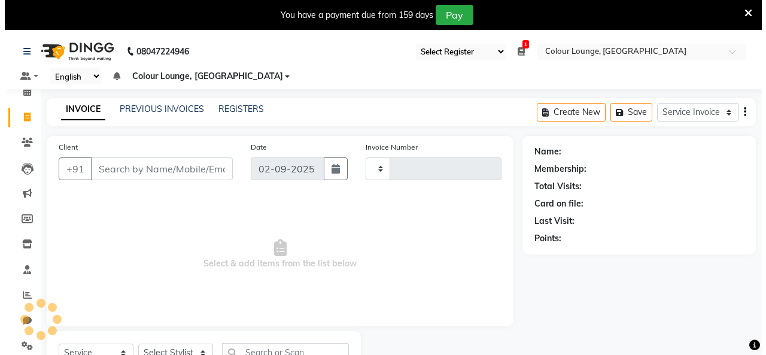
scroll to position [51, 0]
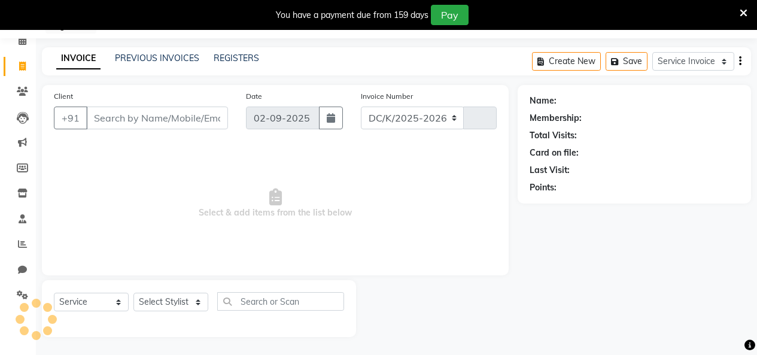
select select "8015"
type input "3195"
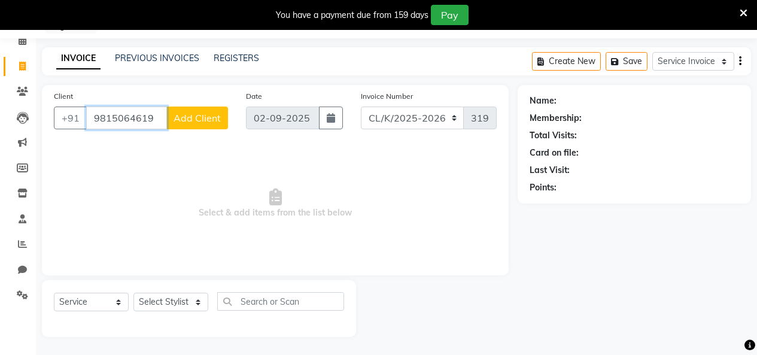
type input "9815064619"
click at [184, 120] on span "Add Client" at bounding box center [197, 118] width 47 height 12
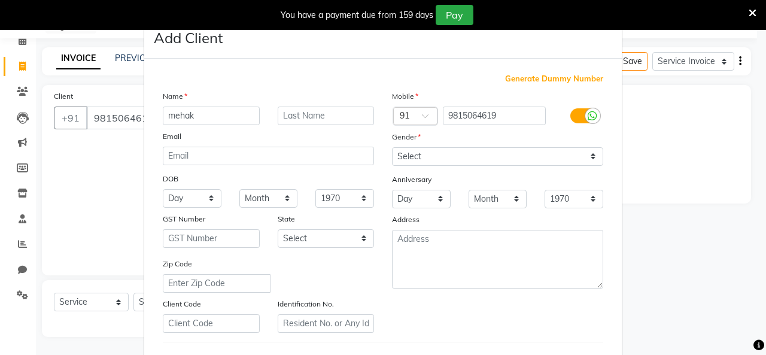
type input "mehak"
drag, startPoint x: 406, startPoint y: 150, endPoint x: 412, endPoint y: 161, distance: 12.8
click at [406, 150] on select "Select [DEMOGRAPHIC_DATA] [DEMOGRAPHIC_DATA] Other Prefer Not To Say" at bounding box center [497, 156] width 211 height 19
select select "[DEMOGRAPHIC_DATA]"
click at [392, 147] on select "Select [DEMOGRAPHIC_DATA] [DEMOGRAPHIC_DATA] Other Prefer Not To Say" at bounding box center [497, 156] width 211 height 19
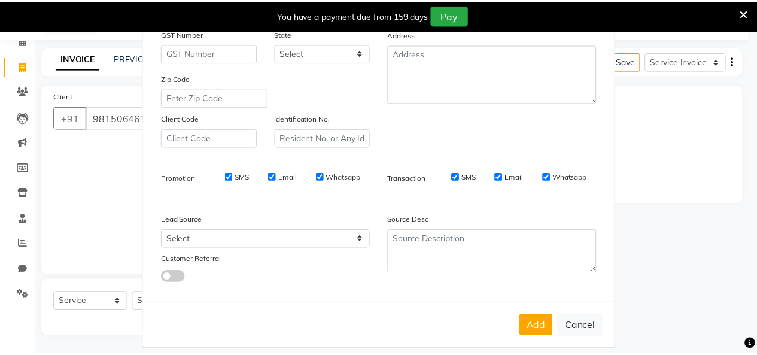
scroll to position [197, 0]
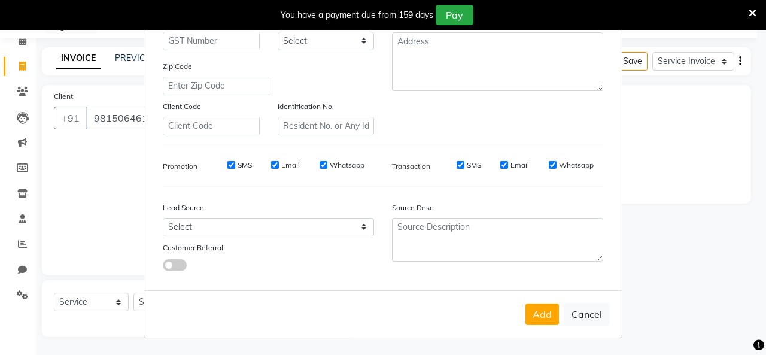
drag, startPoint x: 541, startPoint y: 311, endPoint x: 534, endPoint y: 311, distance: 7.2
click at [540, 311] on button "Add" at bounding box center [542, 314] width 34 height 22
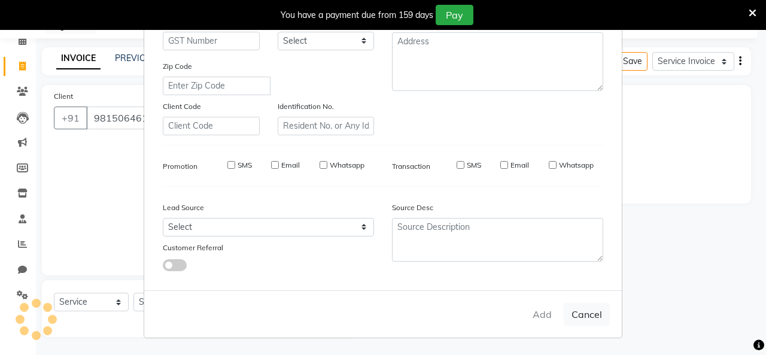
select select
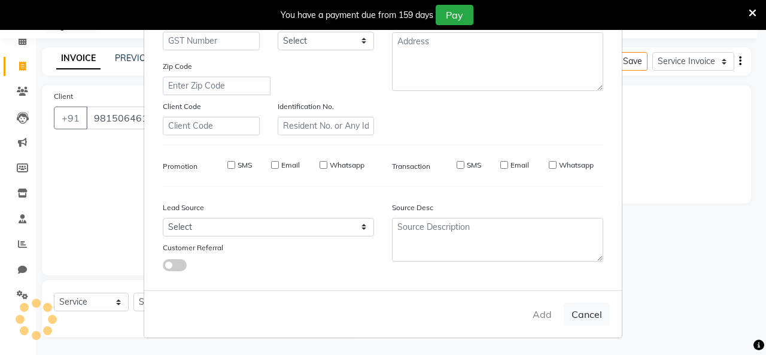
select select
checkbox input "false"
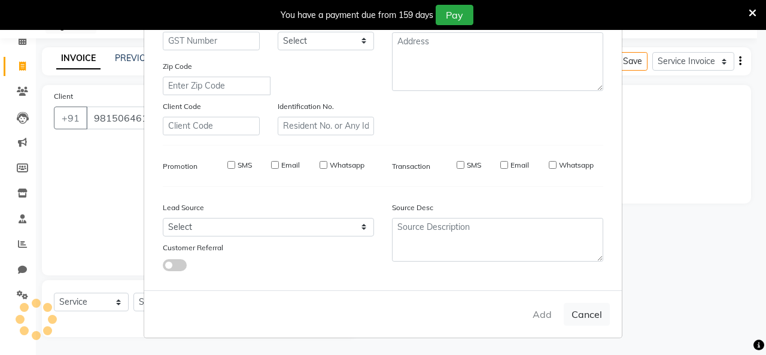
checkbox input "false"
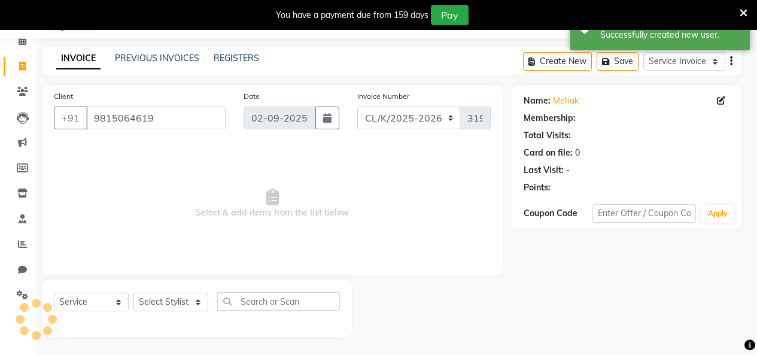
select select "1: Object"
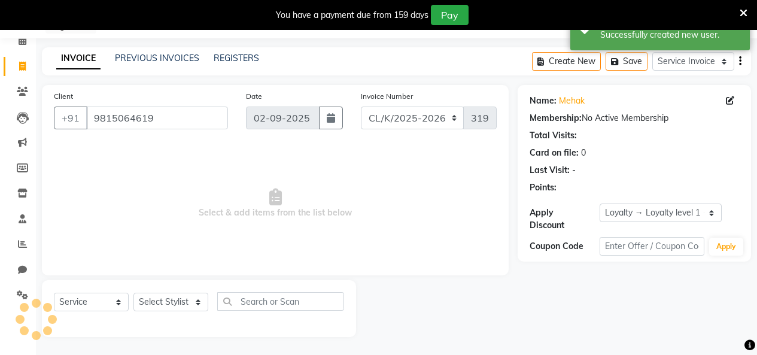
click at [169, 292] on div "Select Service Membership Package Voucher Prepaid Gift Card Select Stylist Admi…" at bounding box center [199, 308] width 314 height 57
click at [172, 296] on select "Select Stylist Admin Admin [PERSON_NAME] [PERSON_NAME] Colour Lounge, [GEOGRAPH…" at bounding box center [170, 302] width 75 height 19
select select "70116"
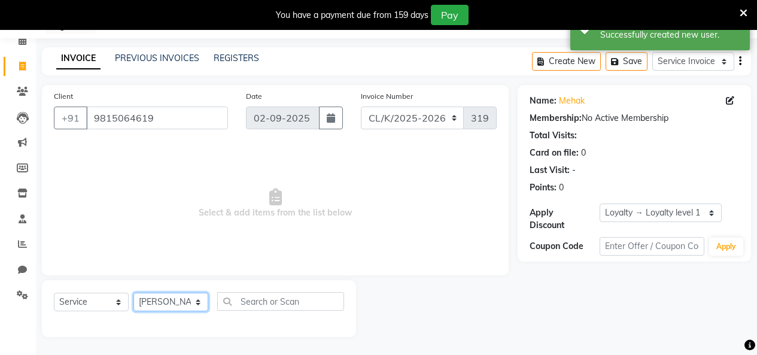
click at [133, 293] on select "Select Stylist Admin Admin [PERSON_NAME] [PERSON_NAME] Colour Lounge, [GEOGRAPH…" at bounding box center [170, 302] width 75 height 19
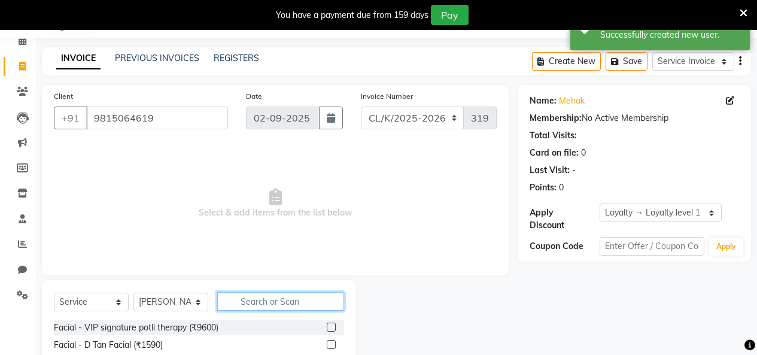
click at [263, 297] on input "text" at bounding box center [280, 301] width 127 height 19
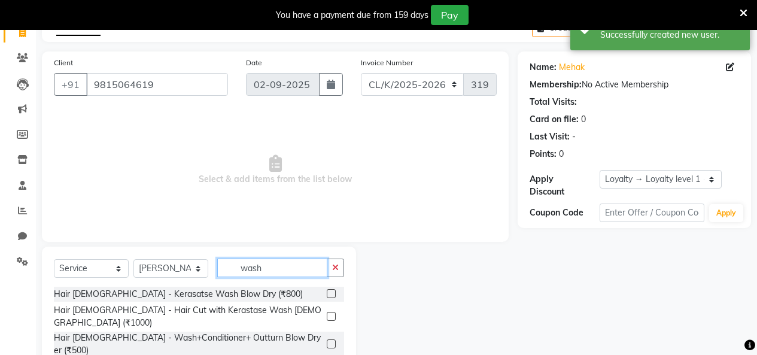
scroll to position [138, 0]
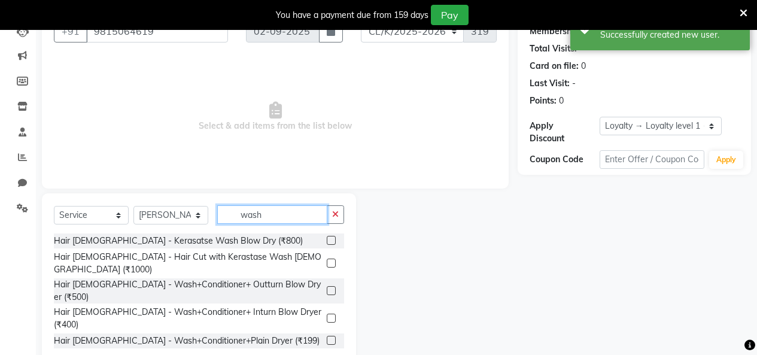
type input "wash"
click at [331, 286] on label at bounding box center [331, 290] width 9 height 9
click at [331, 287] on input "checkbox" at bounding box center [331, 291] width 8 height 8
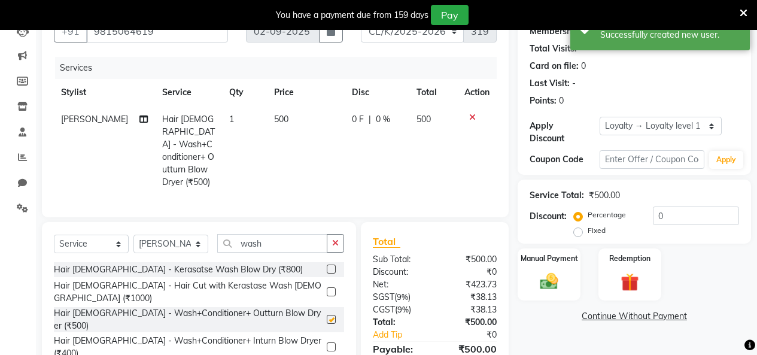
checkbox input "false"
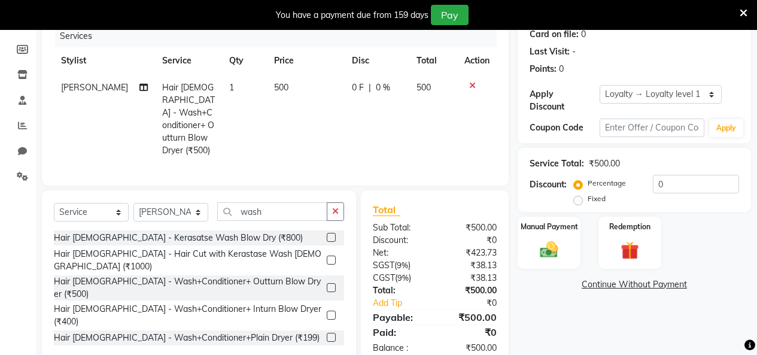
scroll to position [195, 0]
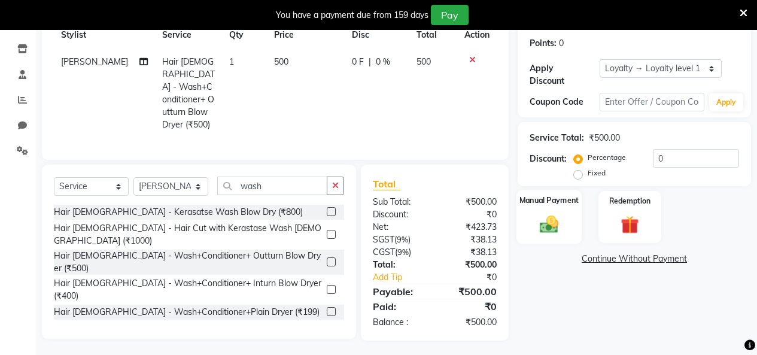
click at [580, 190] on div "Manual Payment" at bounding box center [548, 217] width 65 height 54
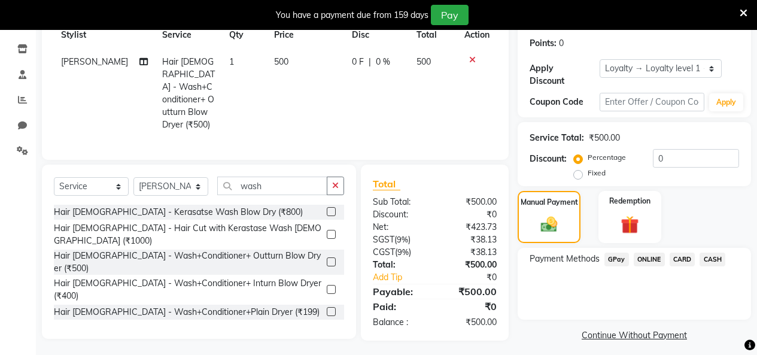
click at [619, 252] on span "GPay" at bounding box center [616, 259] width 25 height 14
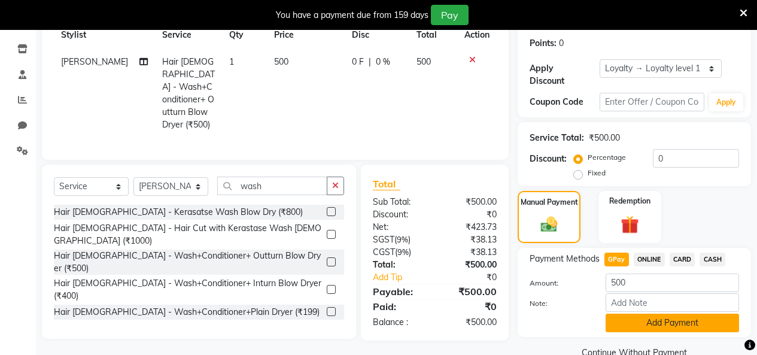
click at [619, 314] on button "Add Payment" at bounding box center [671, 323] width 133 height 19
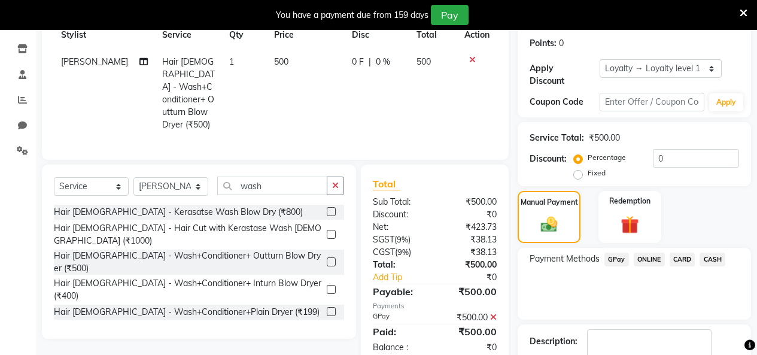
scroll to position [304, 0]
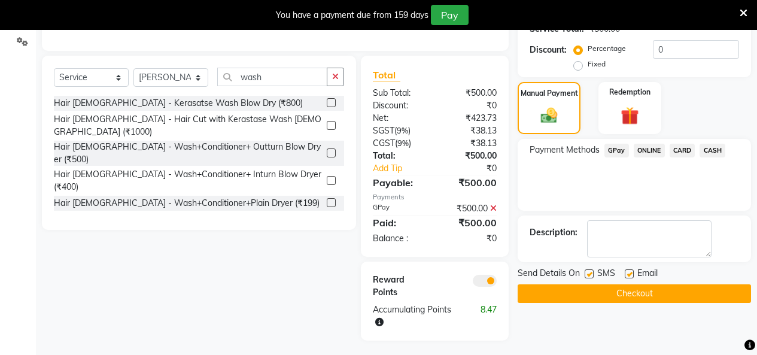
click at [563, 285] on button "Checkout" at bounding box center [634, 293] width 233 height 19
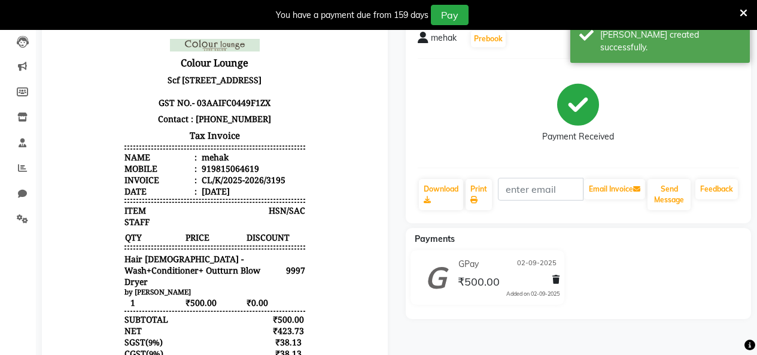
scroll to position [124, 0]
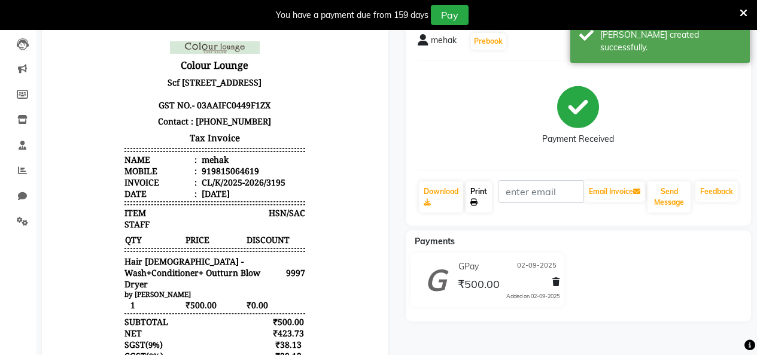
click at [484, 192] on link "Print" at bounding box center [478, 196] width 26 height 31
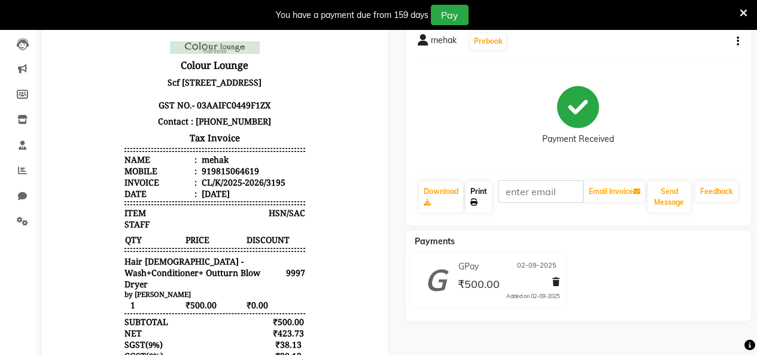
scroll to position [0, 0]
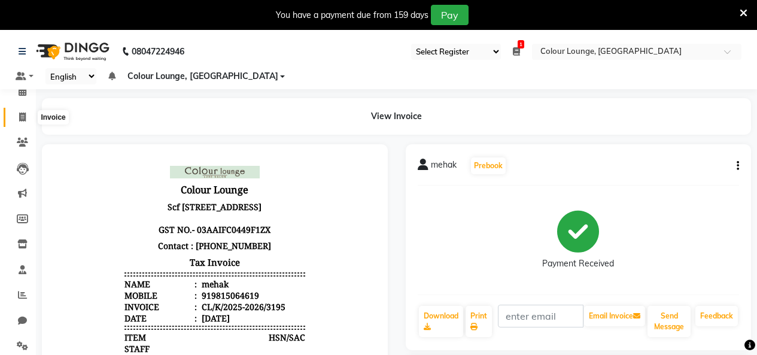
click at [19, 118] on icon at bounding box center [22, 116] width 7 height 9
select select "8015"
select select "service"
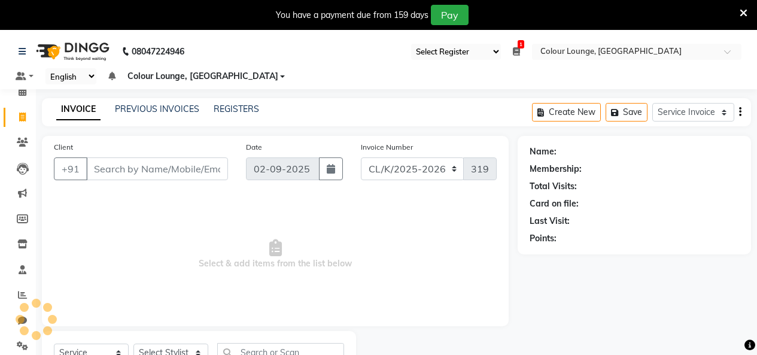
scroll to position [51, 0]
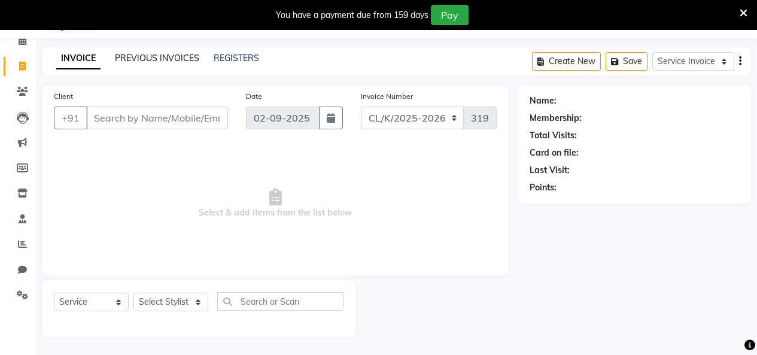
click at [162, 59] on link "PREVIOUS INVOICES" at bounding box center [157, 58] width 84 height 11
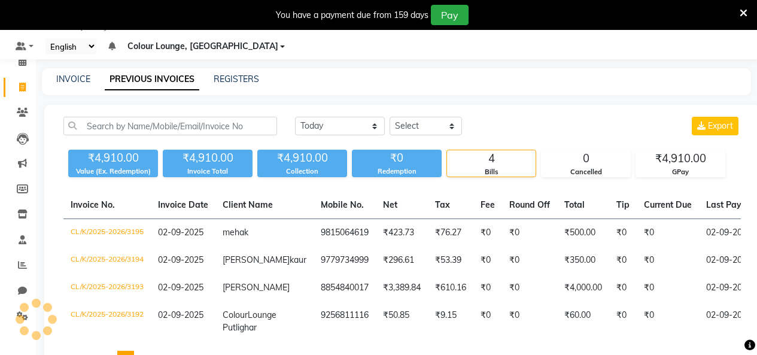
scroll to position [51, 0]
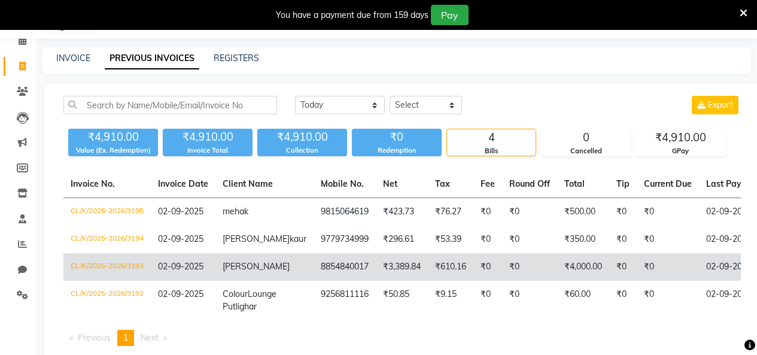
click at [238, 272] on span "[PERSON_NAME]" at bounding box center [256, 266] width 67 height 11
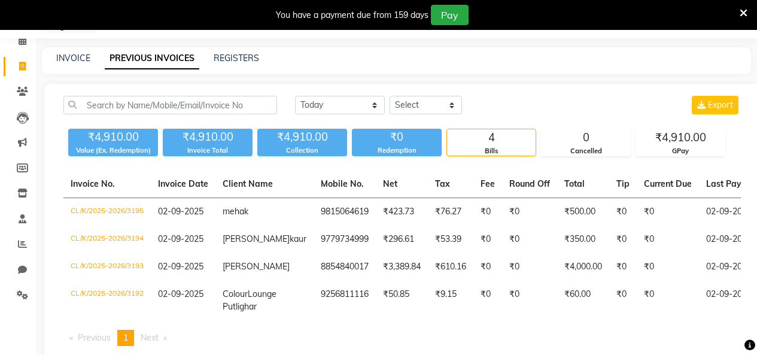
click at [22, 62] on icon at bounding box center [22, 66] width 7 height 9
select select "service"
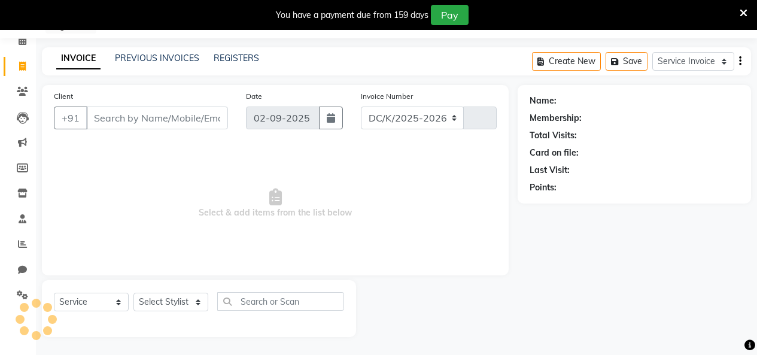
select select "8015"
type input "3196"
click at [9, 298] on link "Settings" at bounding box center [18, 295] width 29 height 20
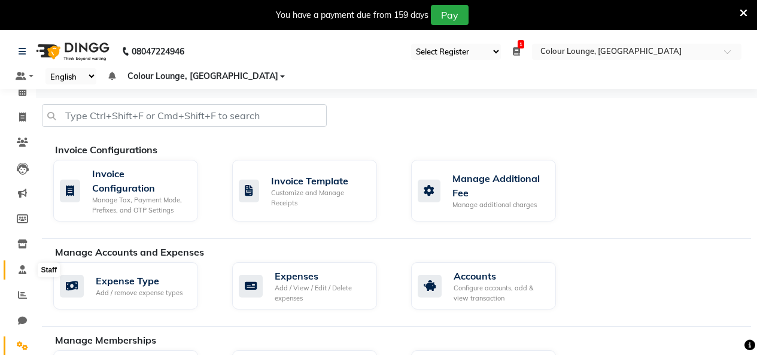
click at [14, 267] on span at bounding box center [22, 270] width 21 height 14
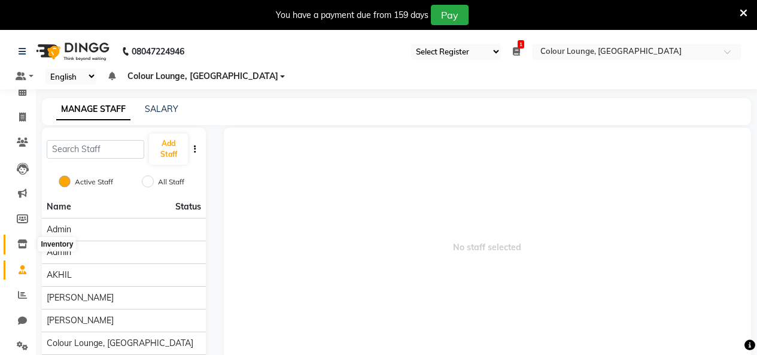
click at [32, 242] on span at bounding box center [22, 245] width 21 height 14
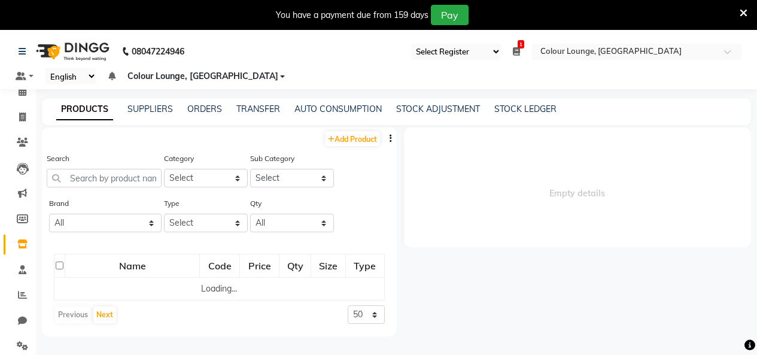
select select
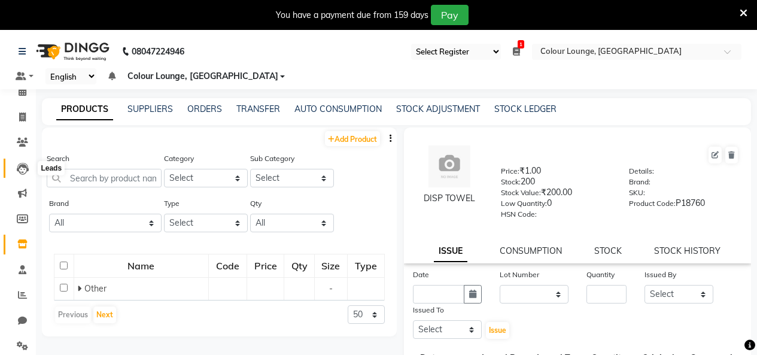
click at [27, 169] on icon at bounding box center [23, 169] width 12 height 12
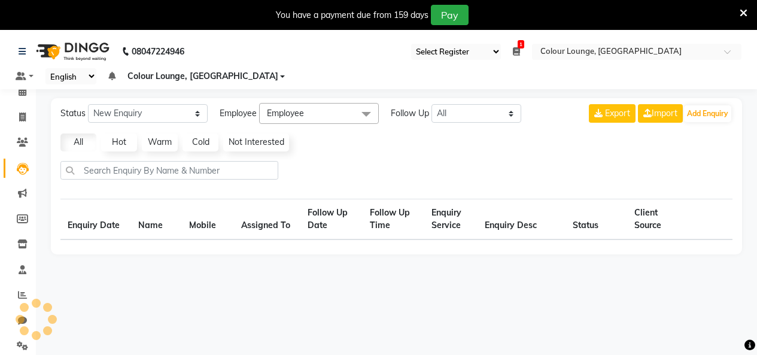
select select "10"
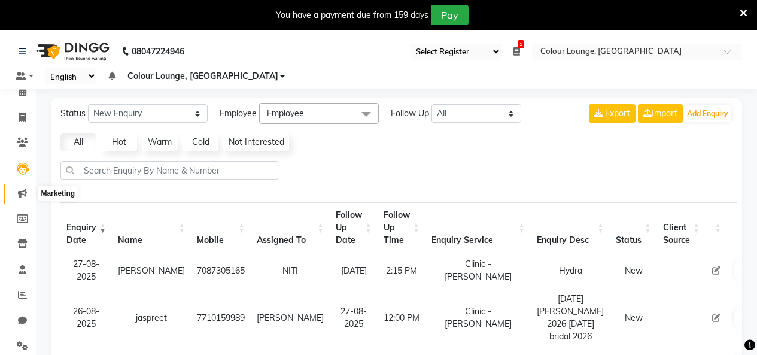
click at [27, 187] on span at bounding box center [22, 194] width 21 height 14
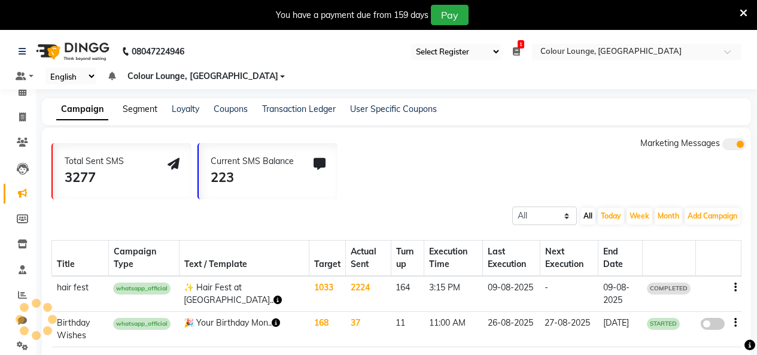
click at [139, 114] on link "Segment" at bounding box center [140, 109] width 35 height 11
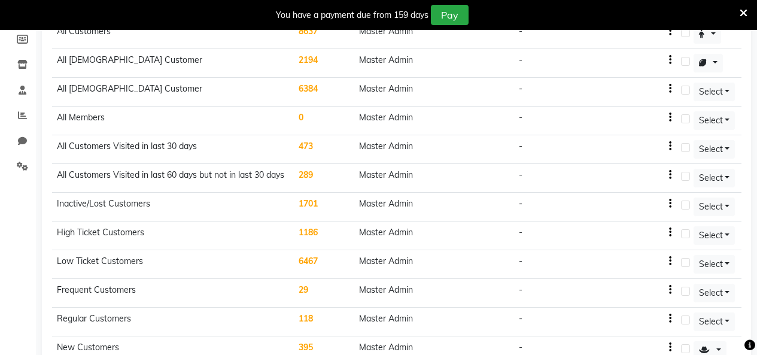
scroll to position [359, 0]
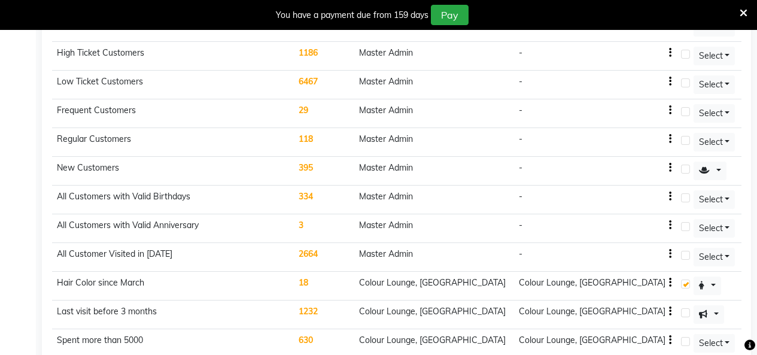
click at [354, 196] on td "334" at bounding box center [324, 199] width 60 height 29
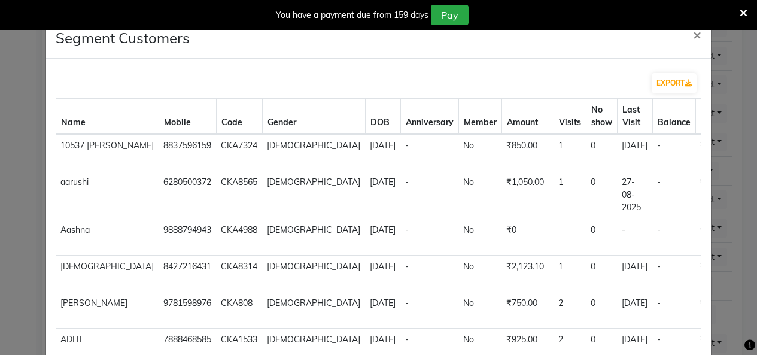
scroll to position [375, 0]
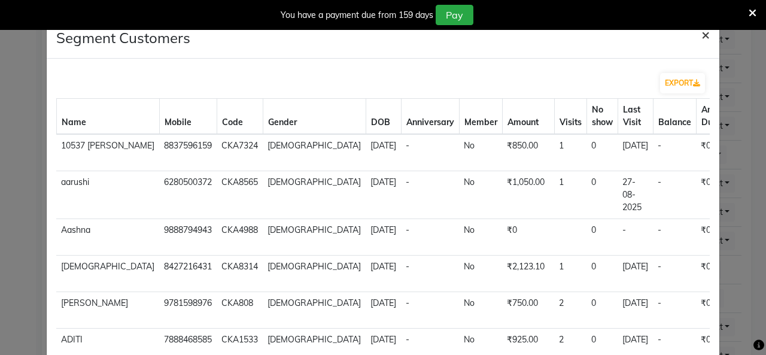
click at [701, 41] on span "×" at bounding box center [705, 34] width 8 height 18
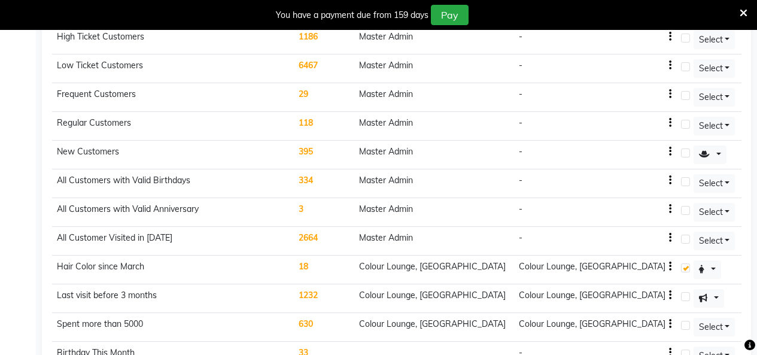
scroll to position [65, 0]
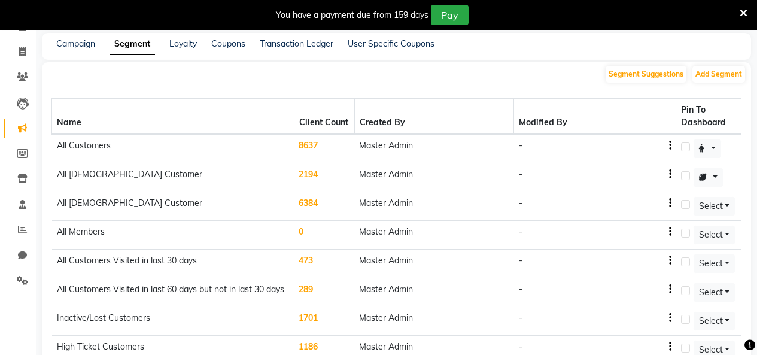
click at [741, 18] on icon at bounding box center [743, 13] width 8 height 11
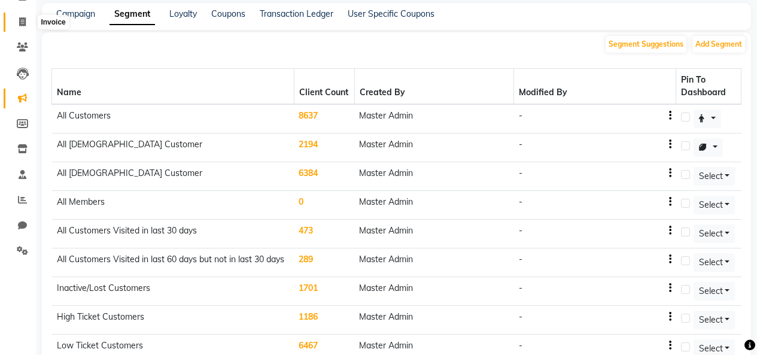
click at [19, 22] on icon at bounding box center [22, 21] width 7 height 9
select select "service"
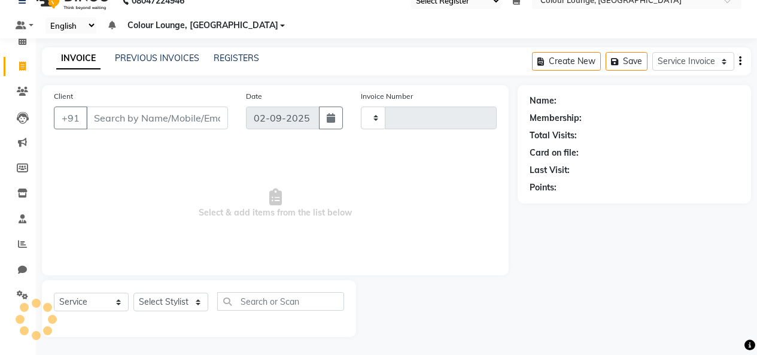
scroll to position [21, 0]
select select "8015"
type input "3197"
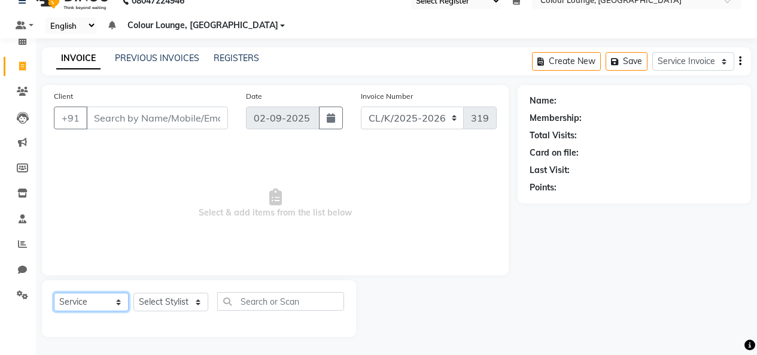
click at [108, 309] on select "Select Service Membership Package Voucher Prepaid Gift Card" at bounding box center [91, 302] width 75 height 19
click at [182, 295] on select "Select Stylist Admin Admin [PERSON_NAME] [PERSON_NAME] Colour Lounge, [GEOGRAPH…" at bounding box center [170, 302] width 75 height 19
select select "70119"
click at [133, 293] on select "Select Stylist Admin Admin [PERSON_NAME] [PERSON_NAME] Colour Lounge, [GEOGRAPH…" at bounding box center [170, 302] width 75 height 19
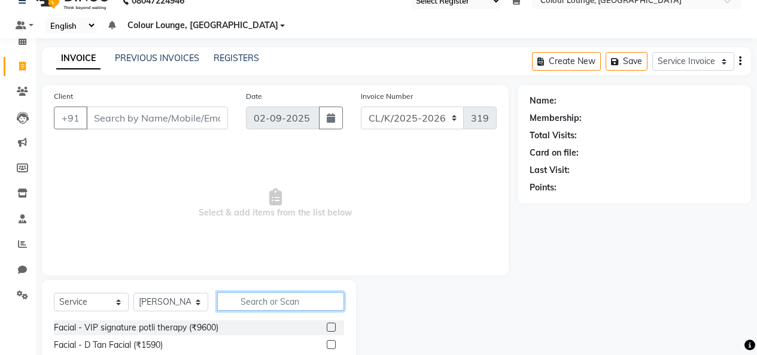
click at [272, 295] on input "text" at bounding box center [280, 301] width 127 height 19
type input "[PERSON_NAME]"
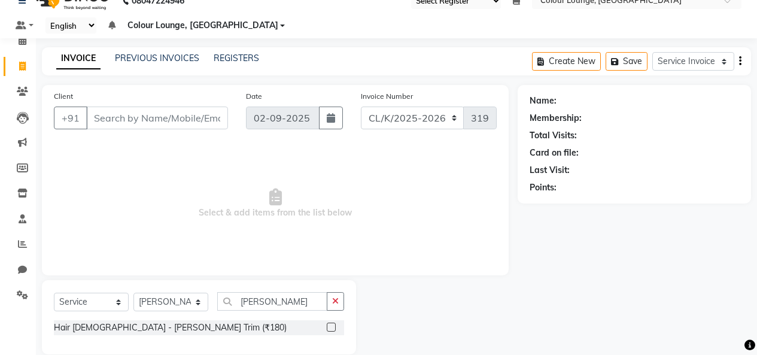
click at [334, 330] on label at bounding box center [331, 326] width 9 height 9
click at [334, 330] on input "checkbox" at bounding box center [331, 328] width 8 height 8
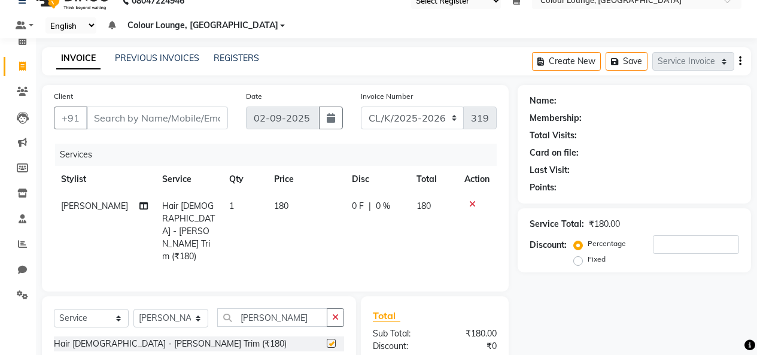
checkbox input "false"
click at [209, 121] on input "Client" at bounding box center [157, 117] width 142 height 23
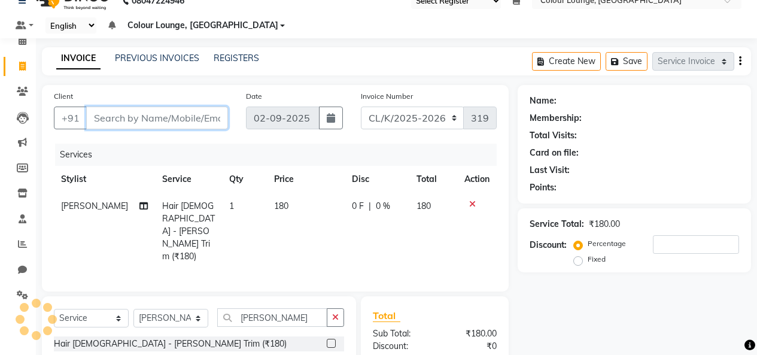
click at [188, 124] on input "Client" at bounding box center [157, 117] width 142 height 23
click at [166, 115] on input "Client" at bounding box center [157, 117] width 142 height 23
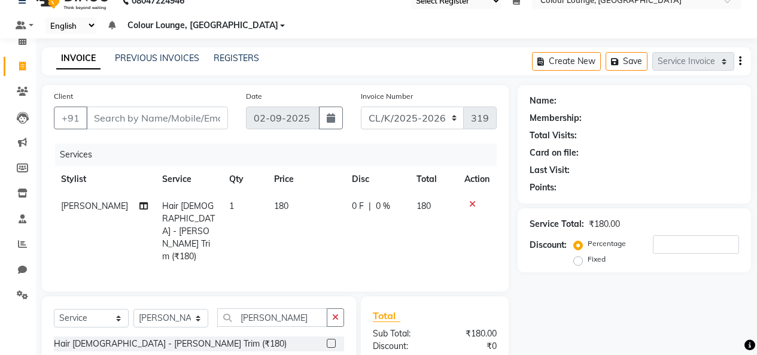
click at [296, 205] on td "180" at bounding box center [306, 231] width 78 height 77
select select "70119"
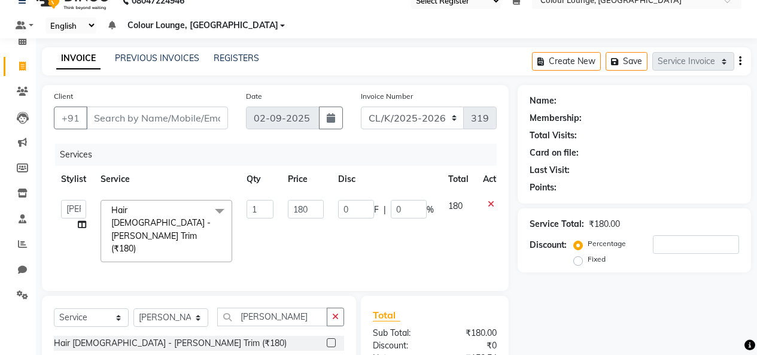
click at [324, 215] on td "180" at bounding box center [306, 231] width 50 height 77
click at [303, 209] on input "180" at bounding box center [306, 209] width 36 height 19
type input "150"
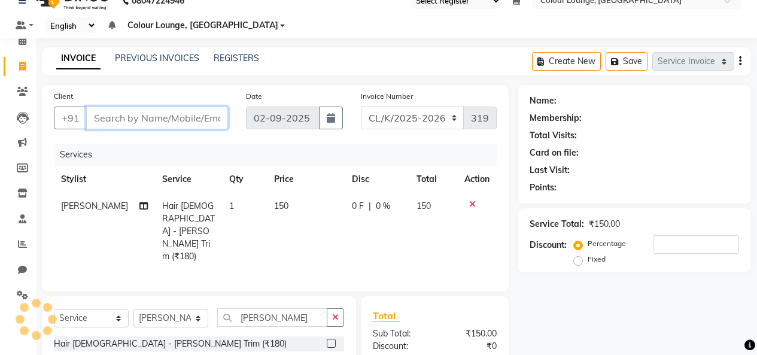
click at [107, 121] on input "Client" at bounding box center [157, 117] width 142 height 23
type input "6"
type input "0"
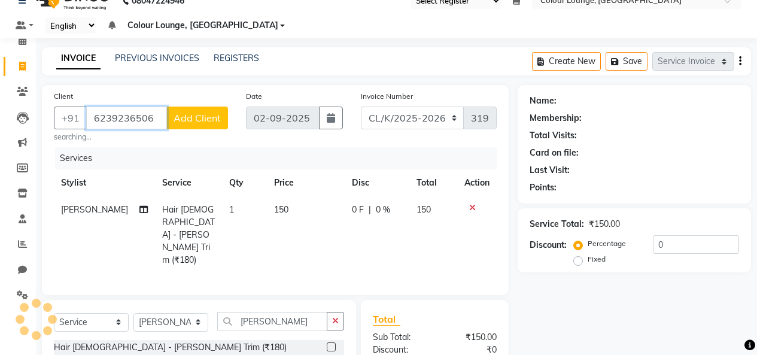
type input "6239236506"
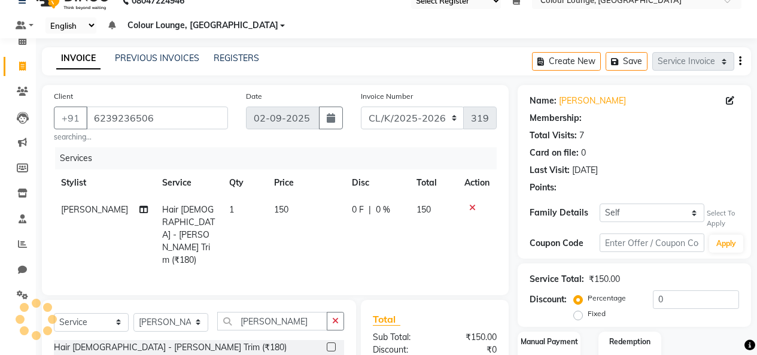
select select "1: Object"
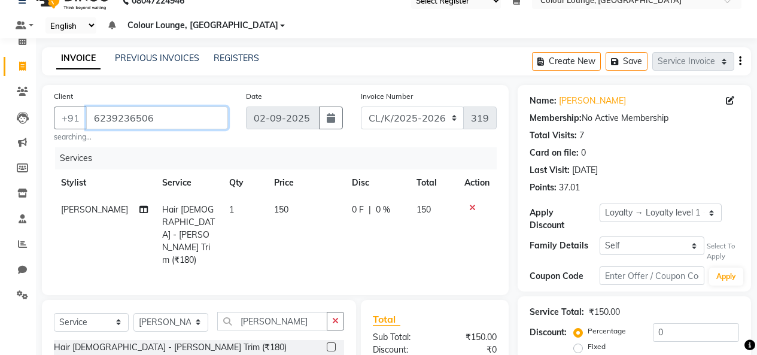
click at [162, 122] on input "6239236506" at bounding box center [157, 117] width 142 height 23
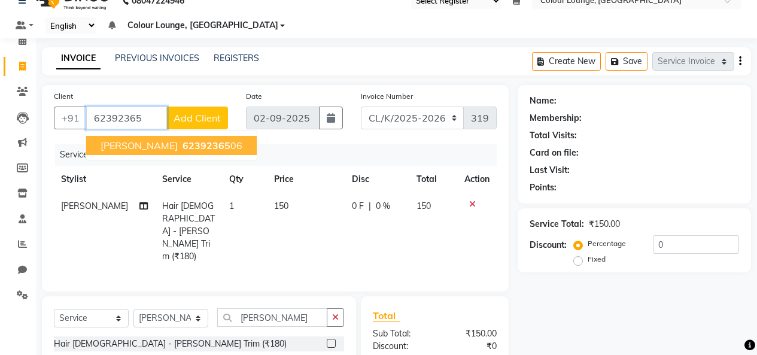
click at [182, 145] on span "62392365" at bounding box center [206, 145] width 48 height 12
type input "6239236506"
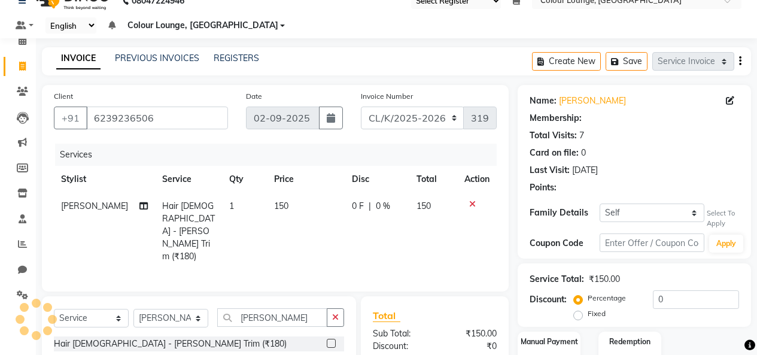
scroll to position [140, 0]
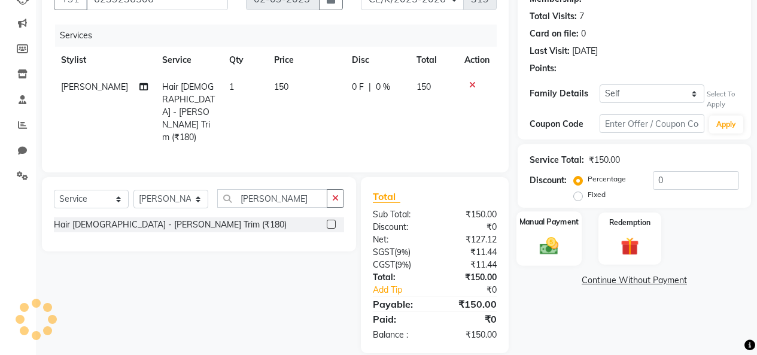
select select "1: Object"
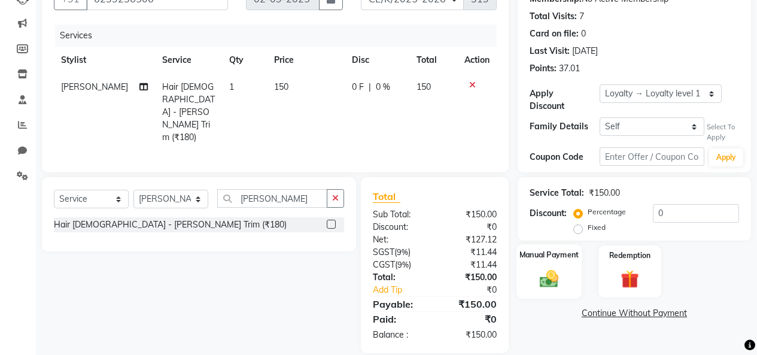
click at [556, 250] on label "Manual Payment" at bounding box center [549, 254] width 60 height 11
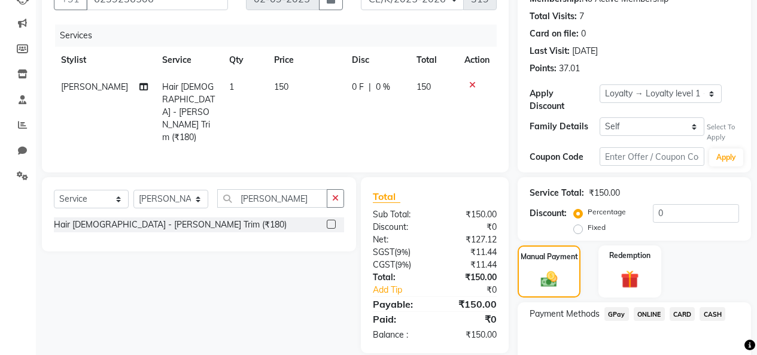
click at [623, 307] on span "GPay" at bounding box center [616, 314] width 25 height 14
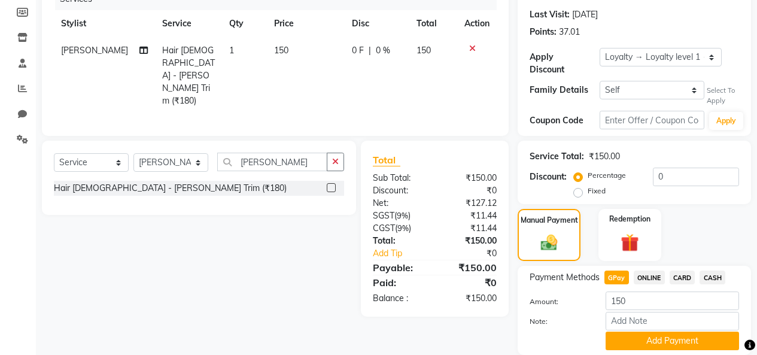
scroll to position [209, 0]
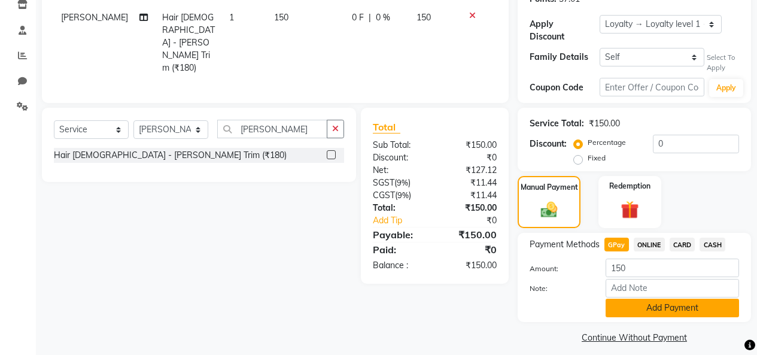
click at [657, 305] on button "Add Payment" at bounding box center [671, 308] width 133 height 19
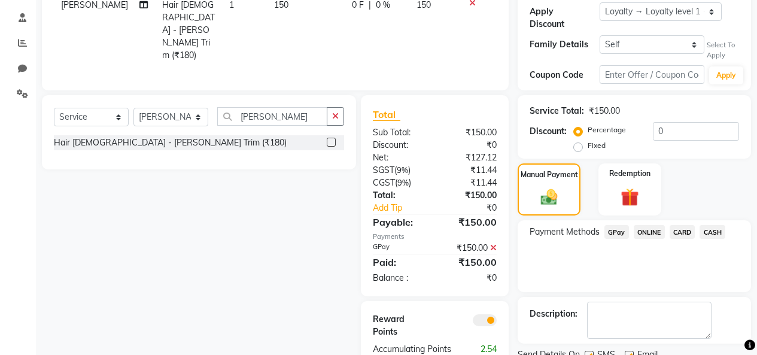
scroll to position [260, 0]
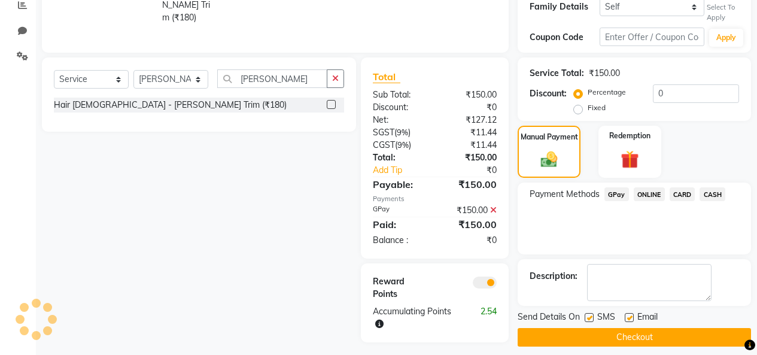
click at [593, 333] on button "Checkout" at bounding box center [634, 337] width 233 height 19
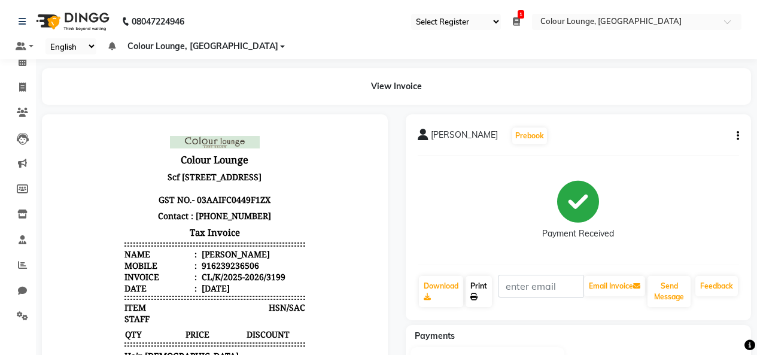
click at [478, 284] on link "Print" at bounding box center [478, 291] width 26 height 31
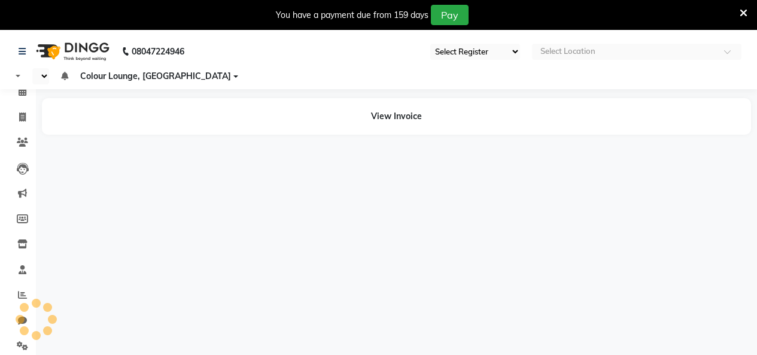
select select "75"
select select "en"
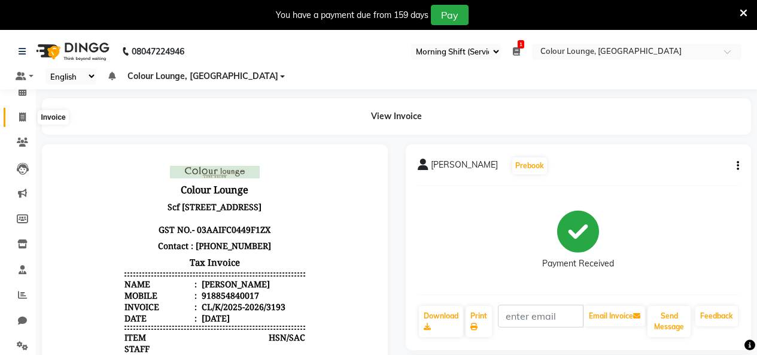
click at [17, 117] on span at bounding box center [22, 118] width 21 height 14
select select "service"
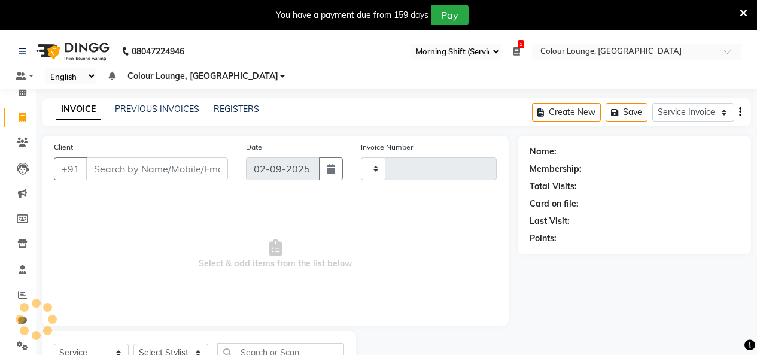
scroll to position [51, 0]
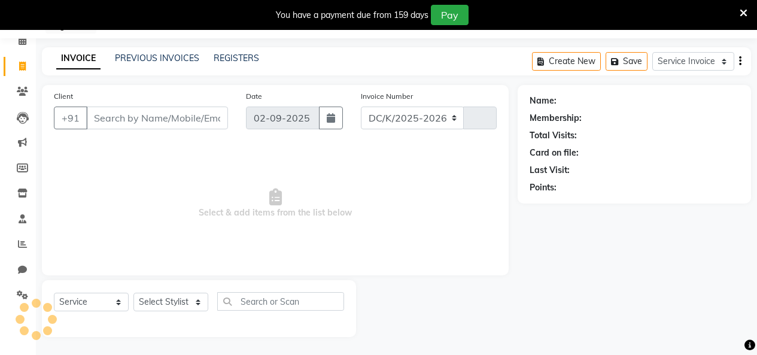
select select "8015"
type input "3195"
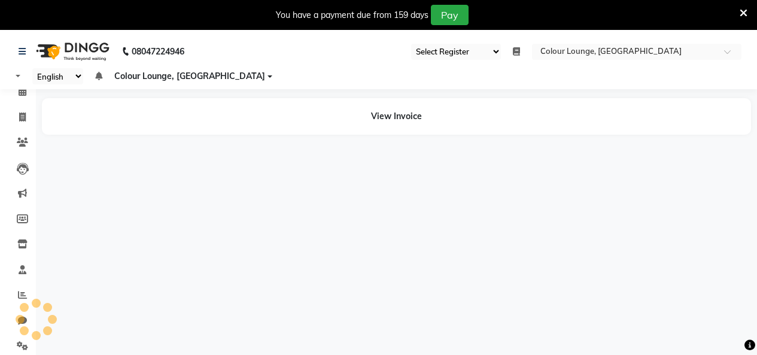
select select "75"
select select "en"
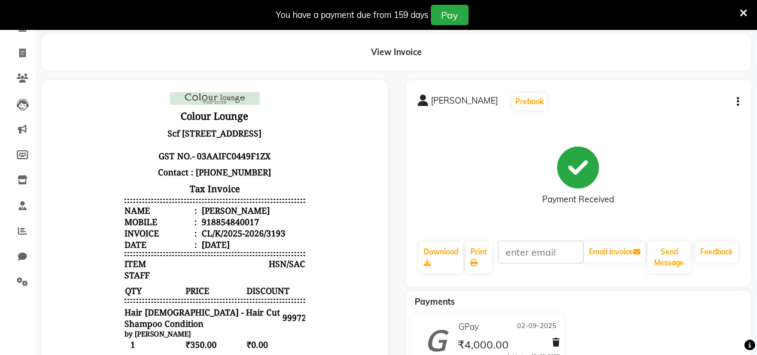
scroll to position [60, 0]
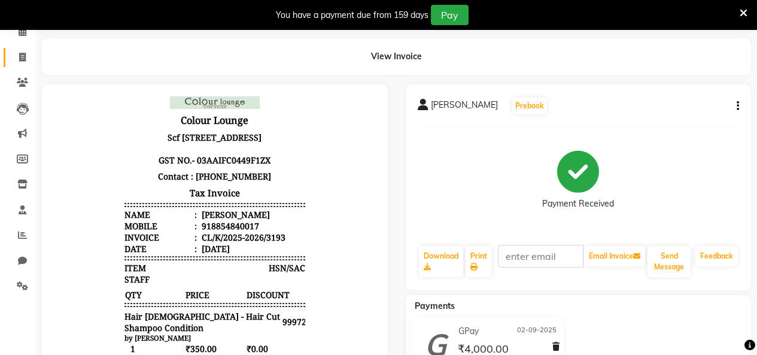
click at [16, 66] on link "Invoice" at bounding box center [18, 58] width 29 height 20
select select "service"
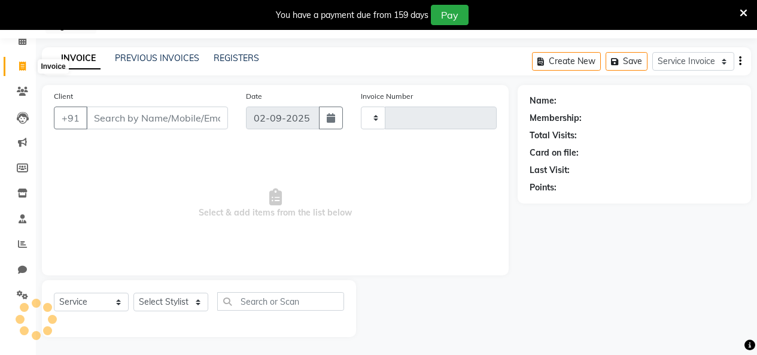
scroll to position [51, 0]
select select "8015"
type input "3196"
drag, startPoint x: 255, startPoint y: 360, endPoint x: 133, endPoint y: 111, distance: 277.2
click at [135, 104] on div "Client +91" at bounding box center [141, 114] width 192 height 49
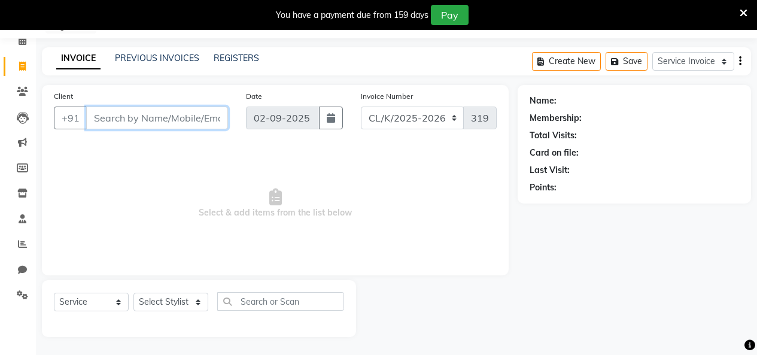
drag, startPoint x: 138, startPoint y: 124, endPoint x: 154, endPoint y: 223, distance: 100.6
click at [138, 124] on input "Client" at bounding box center [157, 117] width 142 height 23
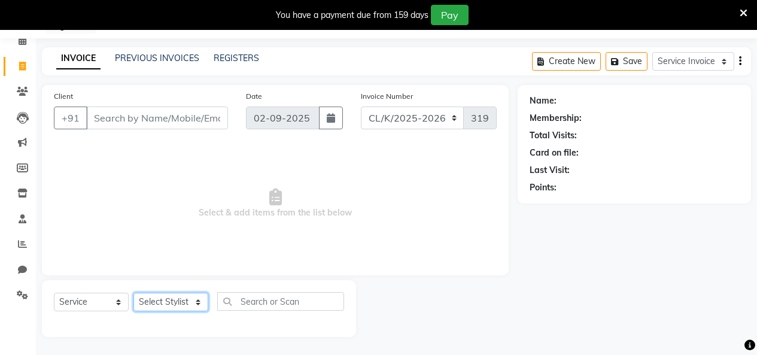
click at [165, 303] on select "Select Stylist Admin Admin [PERSON_NAME] [PERSON_NAME] Colour Lounge, [GEOGRAPH…" at bounding box center [170, 302] width 75 height 19
select select "70118"
click at [133, 293] on select "Select Stylist Admin Admin [PERSON_NAME] [PERSON_NAME] Colour Lounge, [GEOGRAPH…" at bounding box center [170, 302] width 75 height 19
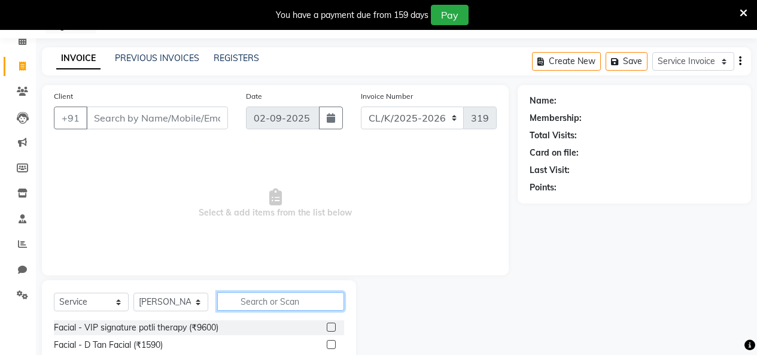
drag, startPoint x: 285, startPoint y: 302, endPoint x: 332, endPoint y: 315, distance: 48.3
click at [291, 304] on input "text" at bounding box center [280, 301] width 127 height 19
type input "blow"
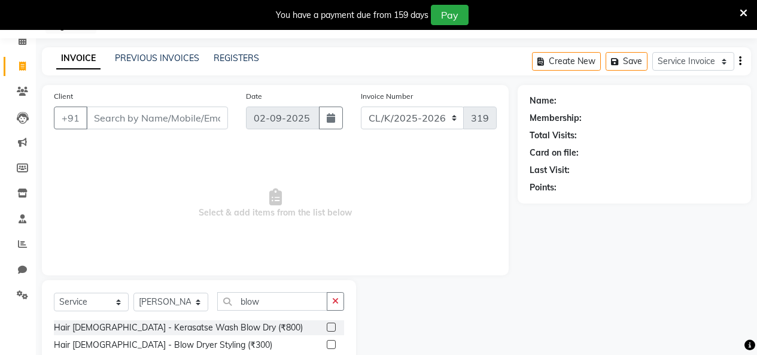
click at [330, 343] on label at bounding box center [331, 344] width 9 height 9
click at [330, 343] on input "checkbox" at bounding box center [331, 345] width 8 height 8
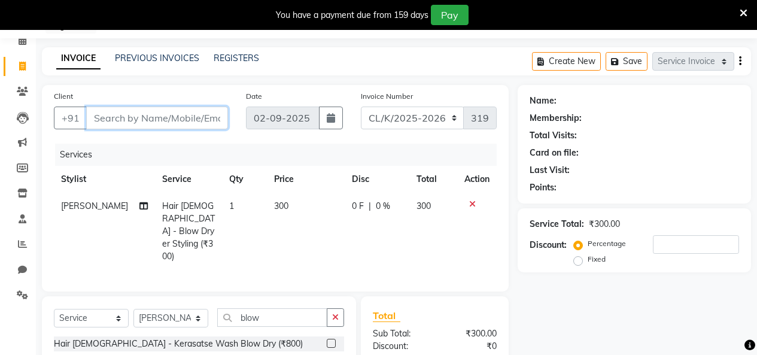
checkbox input "false"
click at [214, 109] on input "Client" at bounding box center [157, 117] width 142 height 23
type input "7"
type input "0"
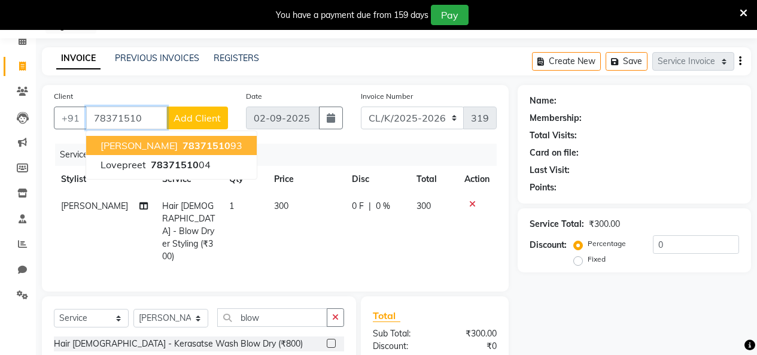
click at [203, 147] on ngb-highlight "78371510 93" at bounding box center [211, 145] width 62 height 12
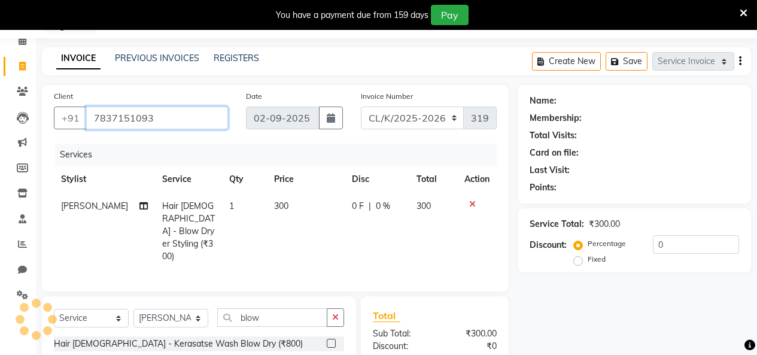
type input "7837151093"
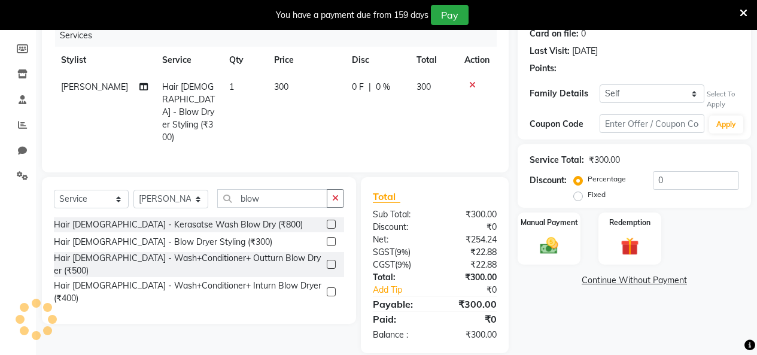
select select "1: Object"
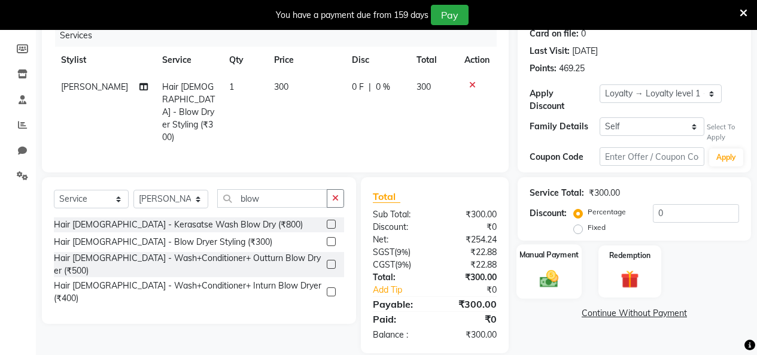
click at [558, 252] on div "Manual Payment" at bounding box center [548, 271] width 65 height 54
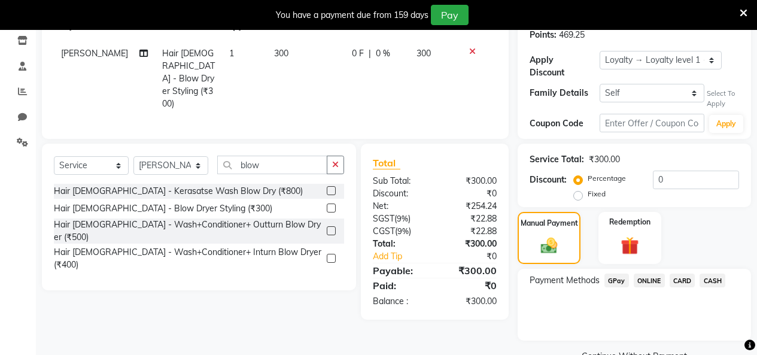
scroll to position [222, 0]
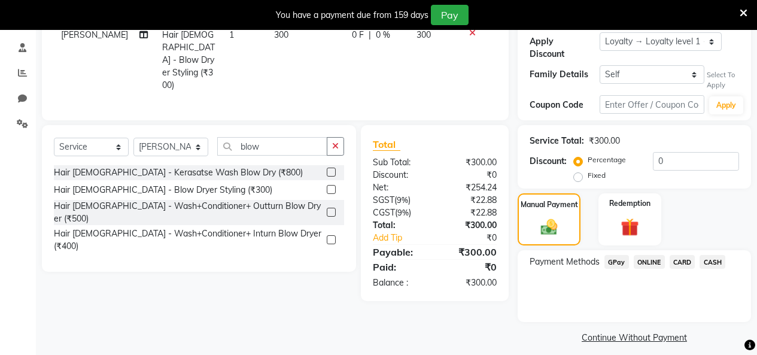
click at [619, 255] on span "GPay" at bounding box center [616, 262] width 25 height 14
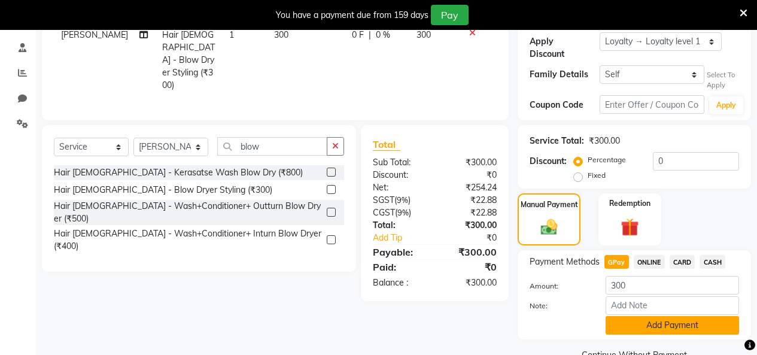
click at [652, 318] on button "Add Payment" at bounding box center [671, 325] width 133 height 19
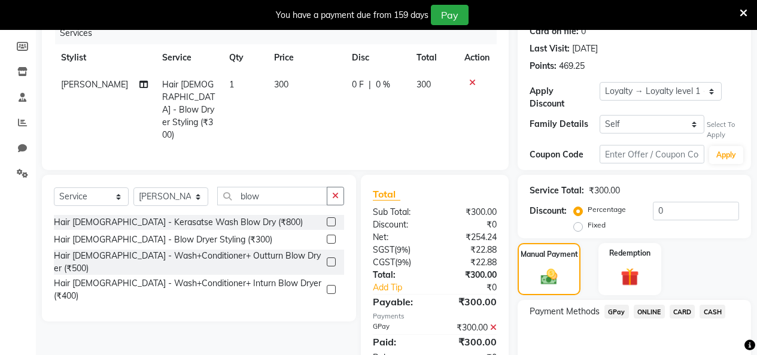
scroll to position [170, 0]
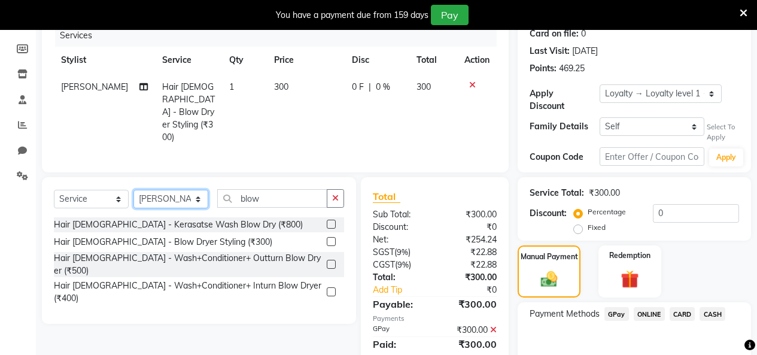
click at [176, 190] on select "Select Stylist Admin Admin [PERSON_NAME] [PERSON_NAME] Colour Lounge, [GEOGRAPH…" at bounding box center [170, 199] width 75 height 19
select select "70112"
click at [133, 190] on select "Select Stylist Admin Admin [PERSON_NAME] [PERSON_NAME] Colour Lounge, [GEOGRAPH…" at bounding box center [170, 199] width 75 height 19
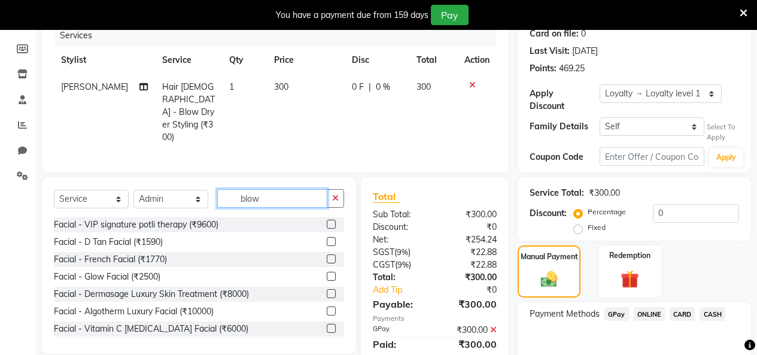
drag, startPoint x: 296, startPoint y: 189, endPoint x: 144, endPoint y: 161, distance: 154.0
click at [148, 189] on div "Select Service Membership Package Voucher Prepaid Gift Card Select Stylist Admi…" at bounding box center [199, 203] width 290 height 28
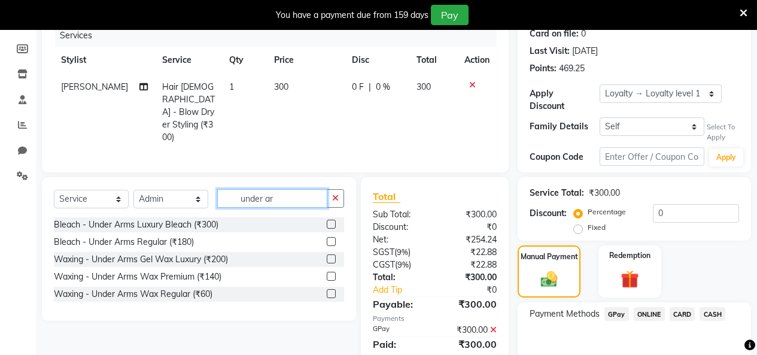
type input "under ar"
click at [330, 272] on label at bounding box center [331, 276] width 9 height 9
click at [330, 273] on input "checkbox" at bounding box center [331, 277] width 8 height 8
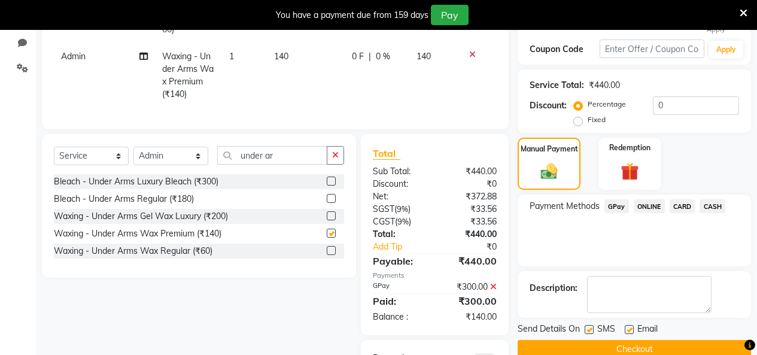
scroll to position [343, 0]
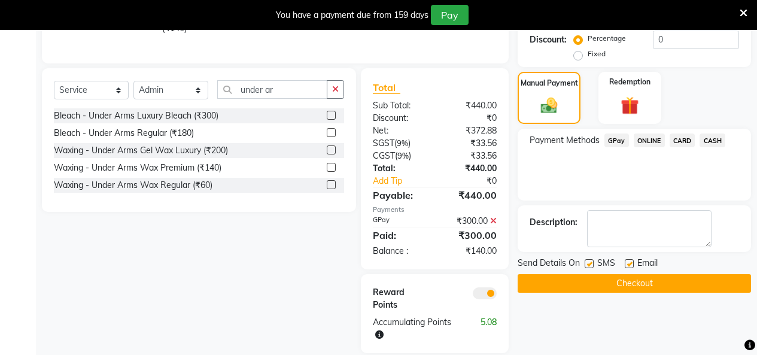
checkbox input "false"
click at [490, 217] on icon at bounding box center [493, 221] width 7 height 8
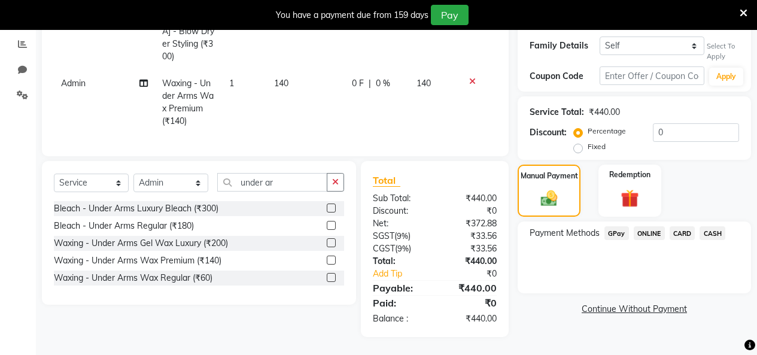
scroll to position [235, 0]
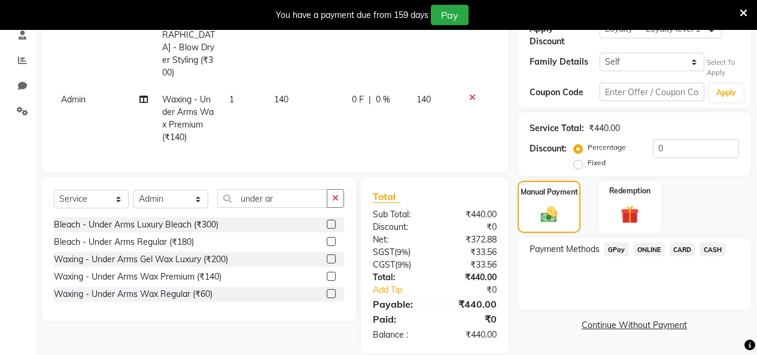
click at [608, 242] on span "GPay" at bounding box center [616, 249] width 25 height 14
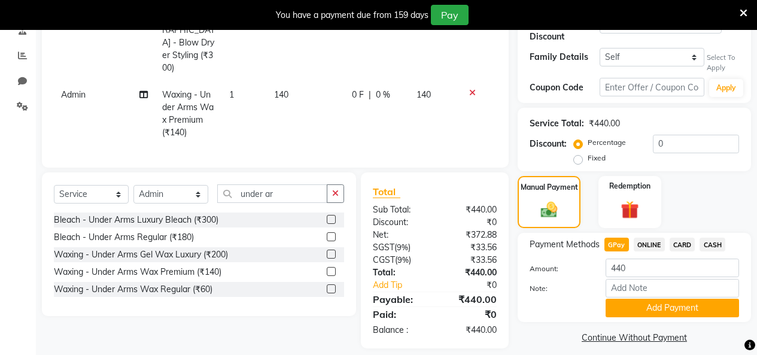
click at [644, 311] on div "Payment Methods GPay ONLINE CARD CASH Amount: 440 Note: Add Payment" at bounding box center [634, 277] width 233 height 89
click at [641, 302] on button "Add Payment" at bounding box center [671, 308] width 133 height 19
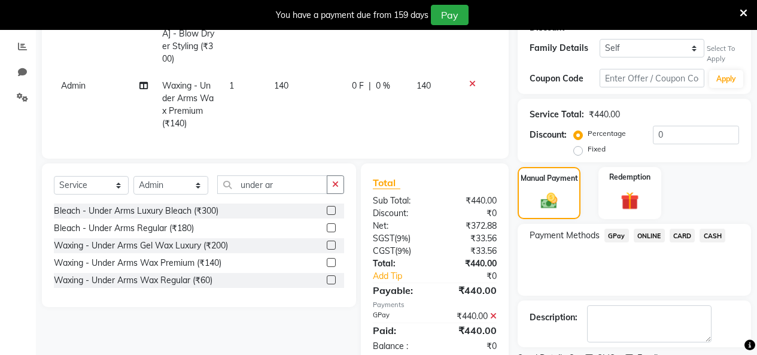
scroll to position [343, 0]
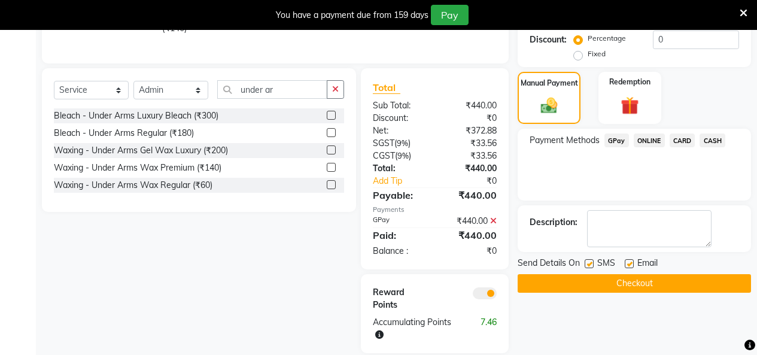
click at [641, 275] on button "Checkout" at bounding box center [634, 283] width 233 height 19
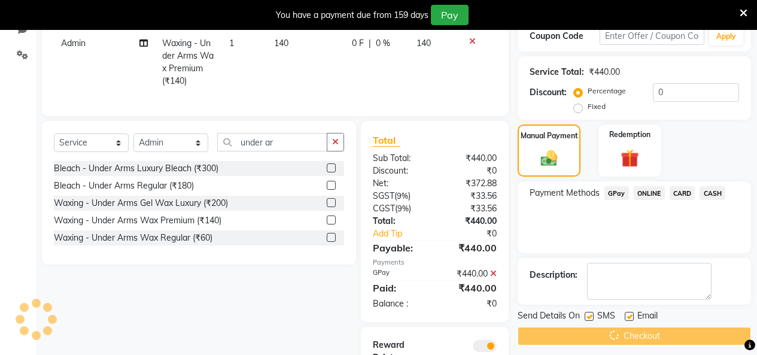
scroll to position [224, 0]
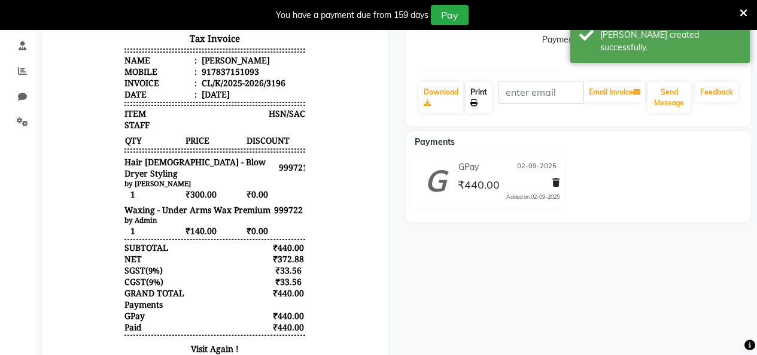
click at [477, 102] on icon at bounding box center [473, 102] width 7 height 7
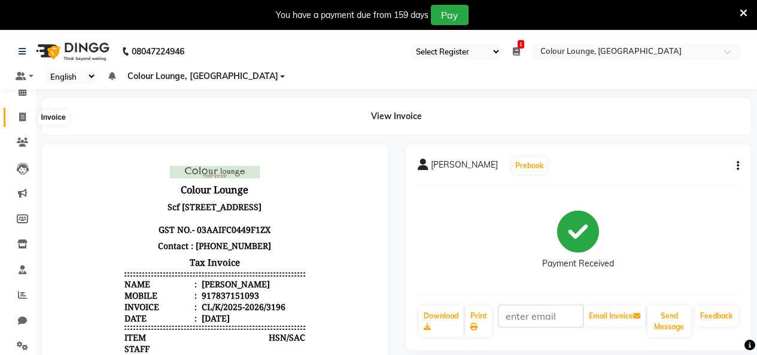
click at [26, 121] on span at bounding box center [22, 118] width 21 height 14
select select "service"
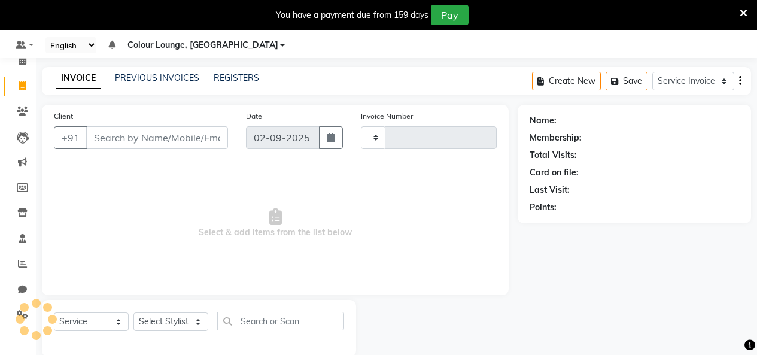
scroll to position [51, 0]
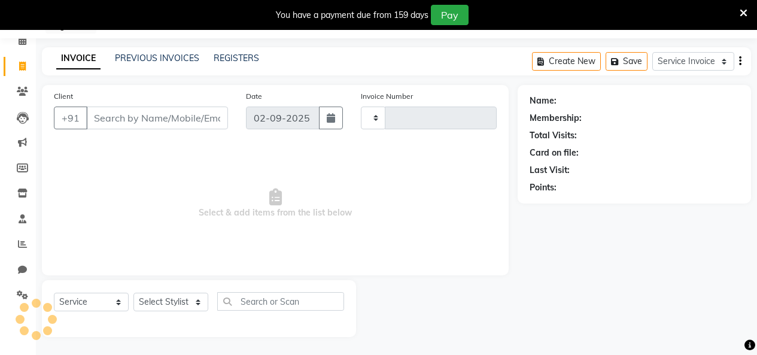
type input "3197"
select select "8015"
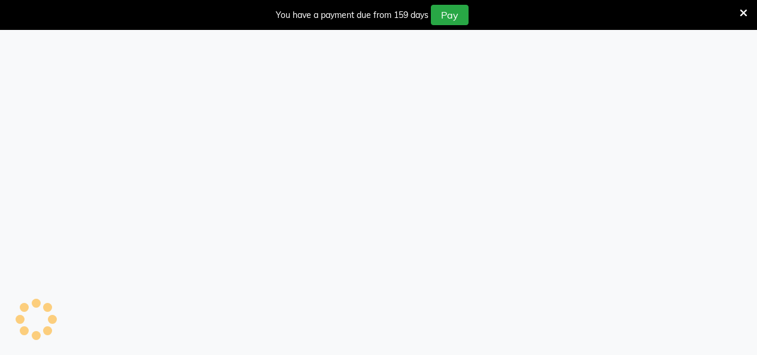
scroll to position [30, 0]
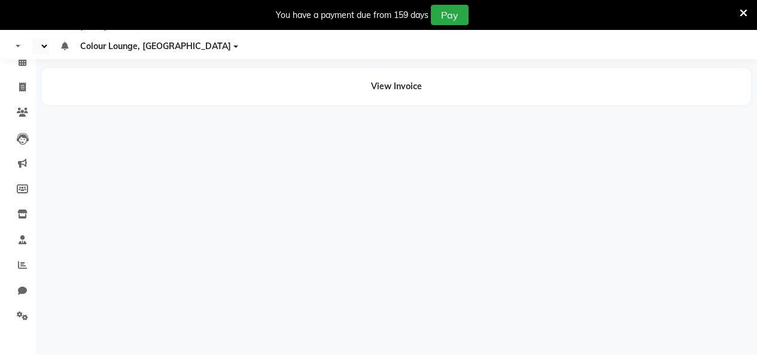
select select "75"
select select "en"
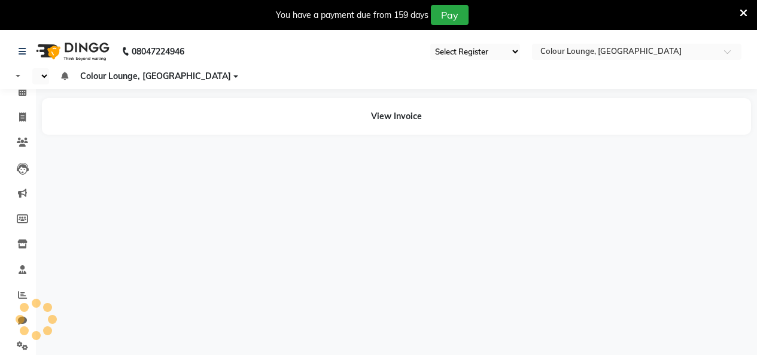
select select "75"
select select "en"
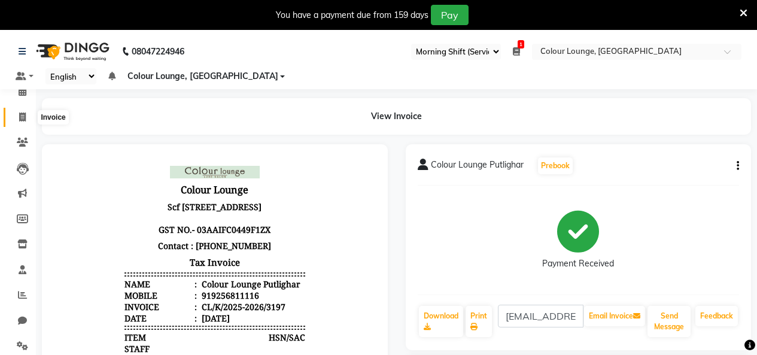
click at [32, 123] on span at bounding box center [22, 118] width 21 height 14
select select "service"
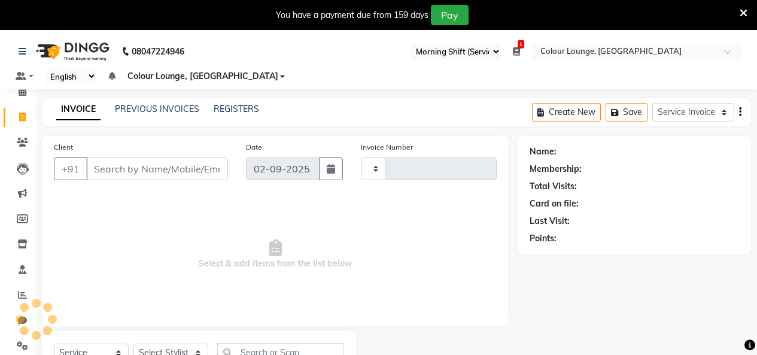
type input "3198"
select select "8015"
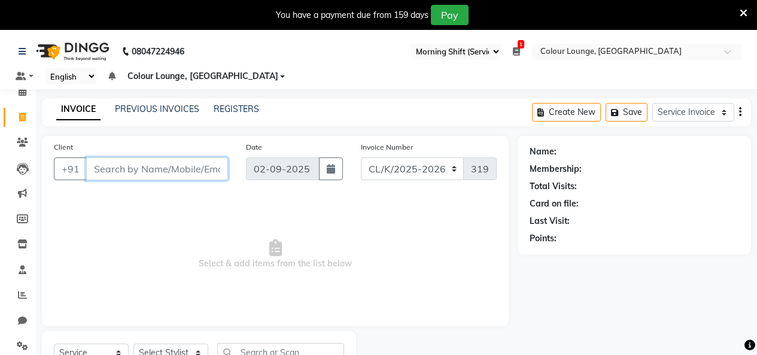
scroll to position [51, 0]
select select "75"
select select "8015"
select select "service"
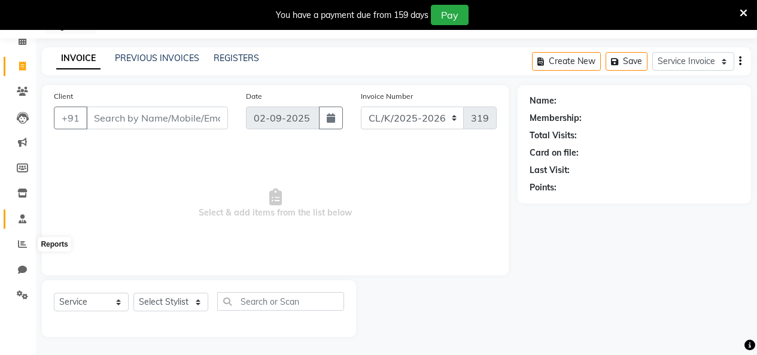
scroll to position [51, 0]
click at [25, 192] on icon at bounding box center [22, 192] width 10 height 9
select select
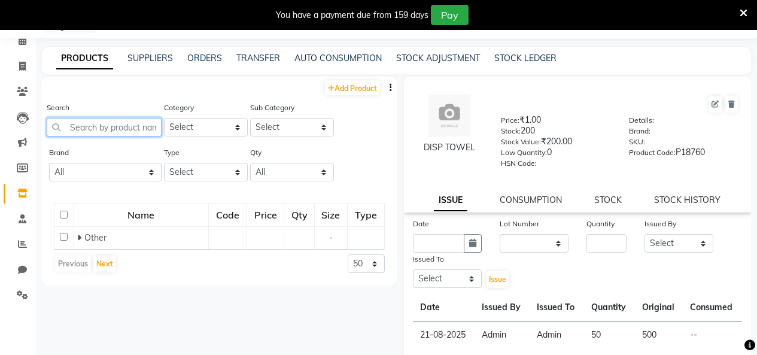
click at [124, 133] on input "text" at bounding box center [104, 127] width 115 height 19
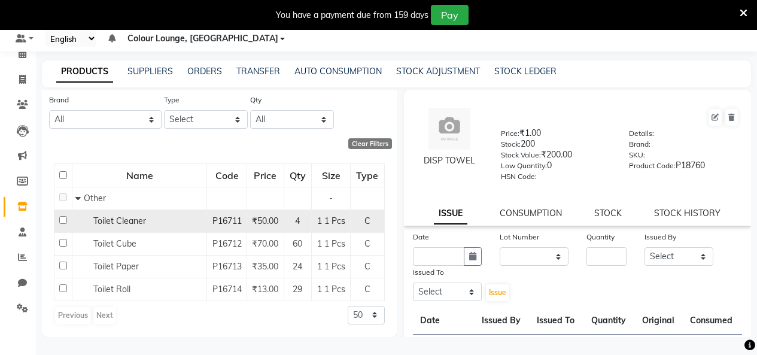
scroll to position [116, 0]
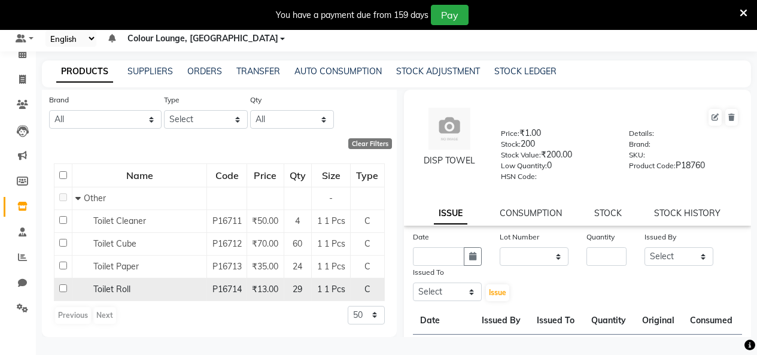
type input "toilet"
click at [299, 285] on span "29" at bounding box center [298, 289] width 10 height 11
select select
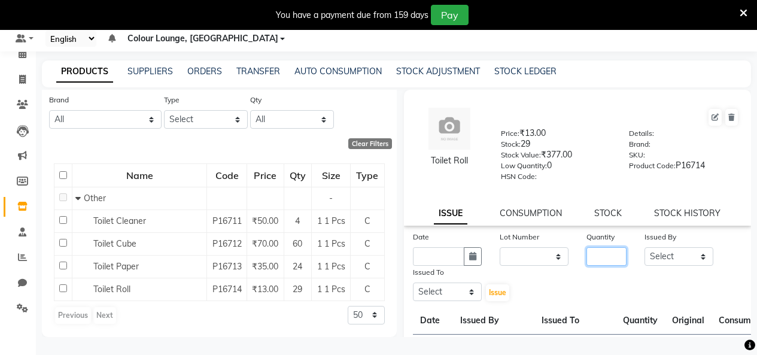
click at [589, 258] on input "number" at bounding box center [606, 256] width 40 height 19
type input "2"
click at [442, 258] on input "text" at bounding box center [438, 256] width 51 height 19
select select "9"
select select "2025"
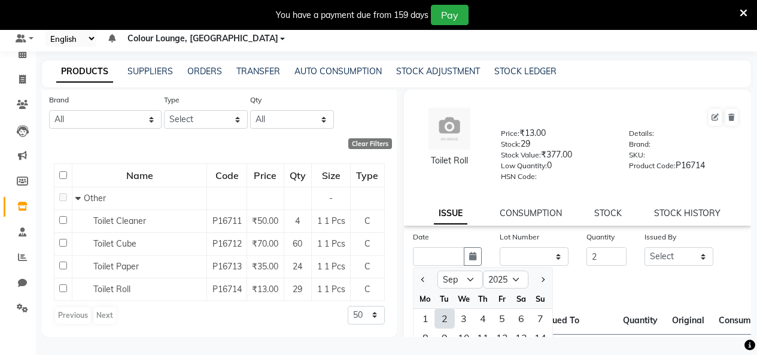
click at [440, 321] on div "2" at bounding box center [444, 318] width 19 height 19
type input "02-09-2025"
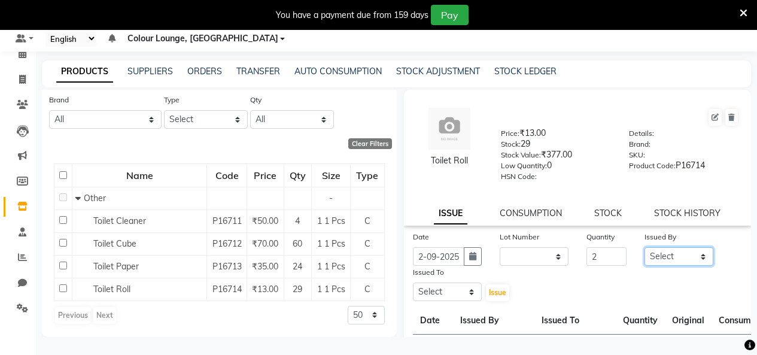
click at [652, 249] on select "Select Admin Admin [PERSON_NAME] [PERSON_NAME] Colour Lounge, [GEOGRAPHIC_DATA]…" at bounding box center [678, 256] width 69 height 19
select select "70113"
click at [644, 247] on select "Select Admin Admin [PERSON_NAME] [PERSON_NAME] Colour Lounge, [GEOGRAPHIC_DATA]…" at bounding box center [678, 256] width 69 height 19
click at [436, 298] on select "Select Admin Admin [PERSON_NAME] [PERSON_NAME] Colour Lounge, [GEOGRAPHIC_DATA]…" at bounding box center [447, 291] width 69 height 19
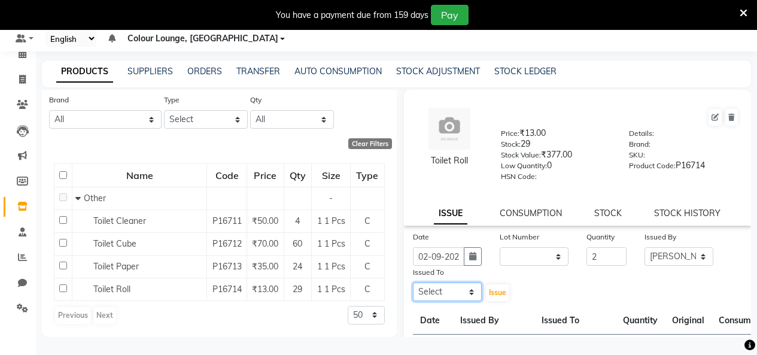
select select "70113"
click at [413, 282] on select "Select Admin Admin [PERSON_NAME] [PERSON_NAME] Colour Lounge, [GEOGRAPHIC_DATA]…" at bounding box center [447, 291] width 69 height 19
click at [492, 290] on span "Issue" at bounding box center [497, 292] width 17 height 9
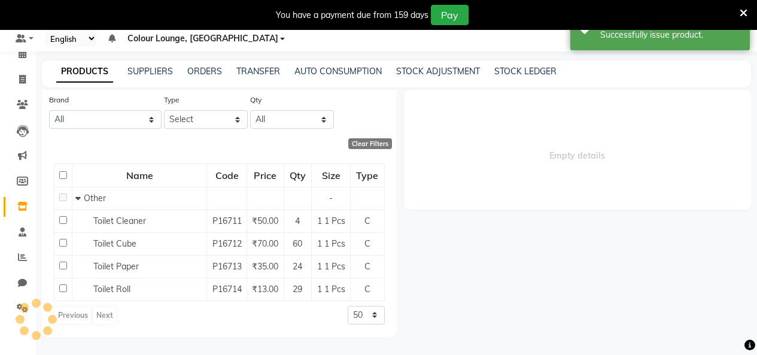
select select
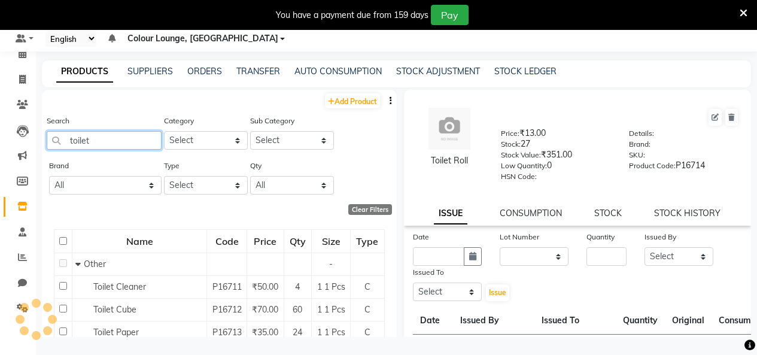
click at [103, 139] on input "toilet" at bounding box center [104, 140] width 115 height 19
type input "t"
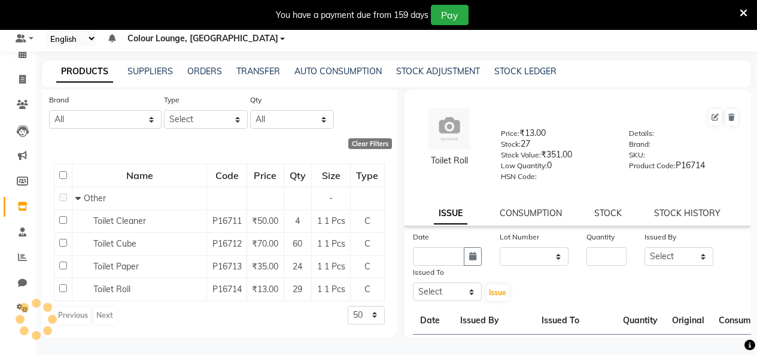
scroll to position [116, 0]
type input "power"
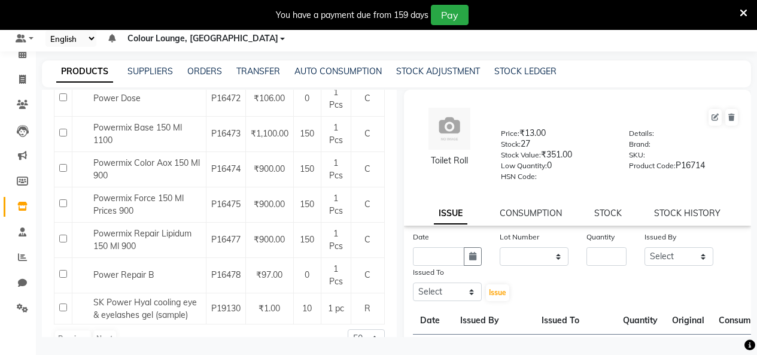
scroll to position [336, 0]
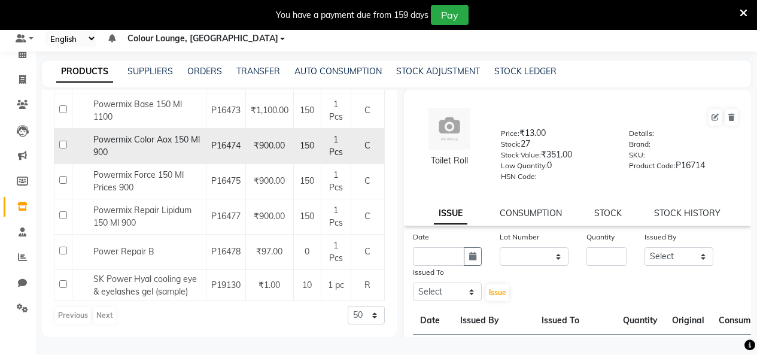
click at [300, 140] on span "150" at bounding box center [307, 145] width 14 height 11
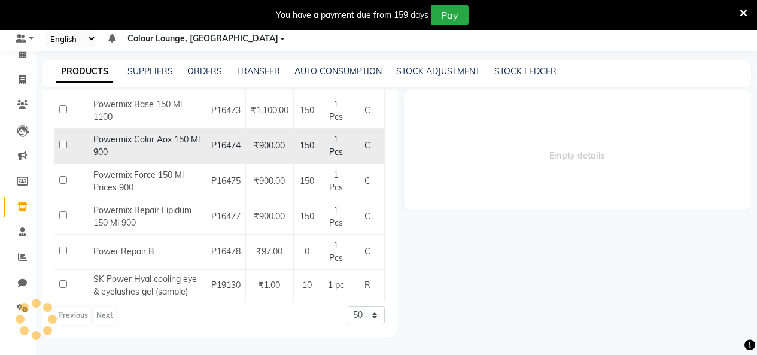
select select
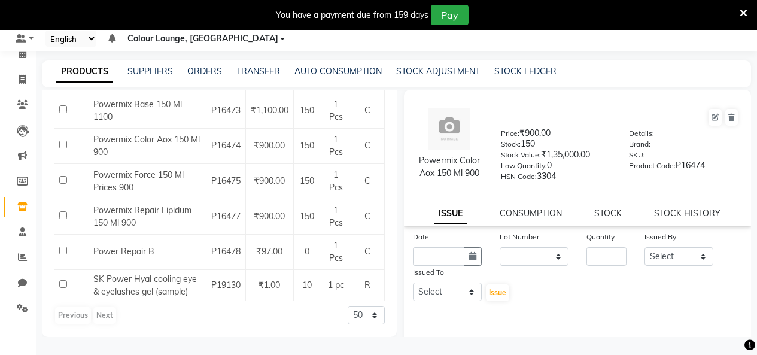
click at [579, 254] on div "Quantity" at bounding box center [606, 247] width 58 height 35
click at [595, 256] on input "number" at bounding box center [606, 256] width 40 height 19
type input "150"
click at [433, 256] on input "text" at bounding box center [438, 256] width 51 height 19
select select "9"
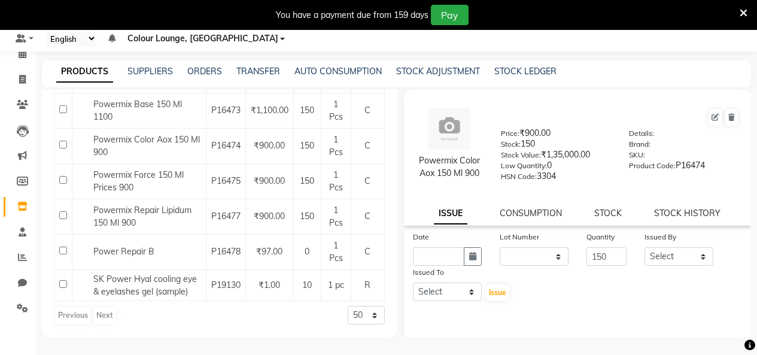
select select "2025"
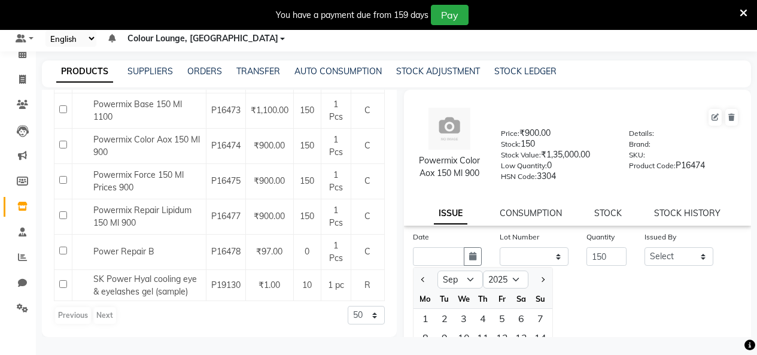
drag, startPoint x: 425, startPoint y: 279, endPoint x: 447, endPoint y: 301, distance: 30.9
click at [424, 280] on span "Previous month" at bounding box center [423, 279] width 5 height 5
select select "8"
click at [502, 320] on div "1" at bounding box center [501, 318] width 19 height 19
type input "[DATE]"
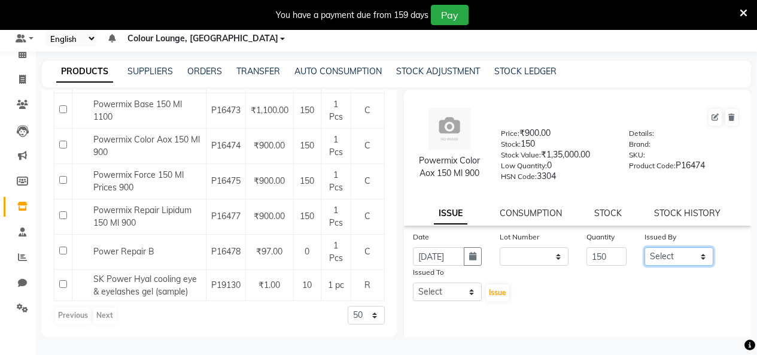
scroll to position [0, 0]
click at [674, 259] on select "Select Admin Admin [PERSON_NAME] [PERSON_NAME] Colour Lounge, [GEOGRAPHIC_DATA]…" at bounding box center [678, 256] width 69 height 19
select select "76897"
click at [644, 247] on select "Select Admin Admin [PERSON_NAME] [PERSON_NAME] Colour Lounge, [GEOGRAPHIC_DATA]…" at bounding box center [678, 256] width 69 height 19
click at [455, 300] on select "Select Admin Admin [PERSON_NAME] [PERSON_NAME] Colour Lounge, [GEOGRAPHIC_DATA]…" at bounding box center [447, 291] width 69 height 19
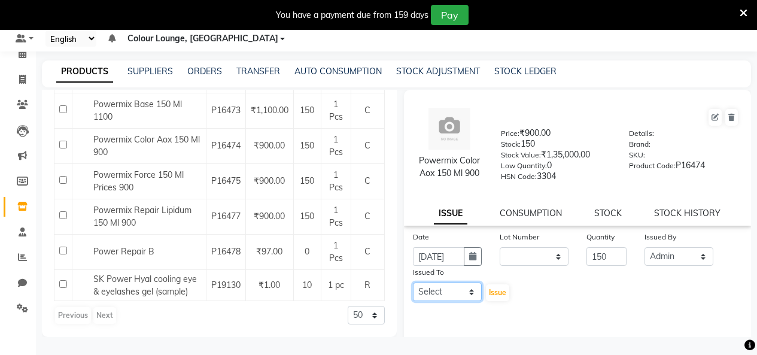
select select "70112"
click at [413, 282] on select "Select Admin Admin [PERSON_NAME] [PERSON_NAME] Colour Lounge, [GEOGRAPHIC_DATA]…" at bounding box center [447, 291] width 69 height 19
click at [499, 300] on button "Issue" at bounding box center [497, 292] width 23 height 17
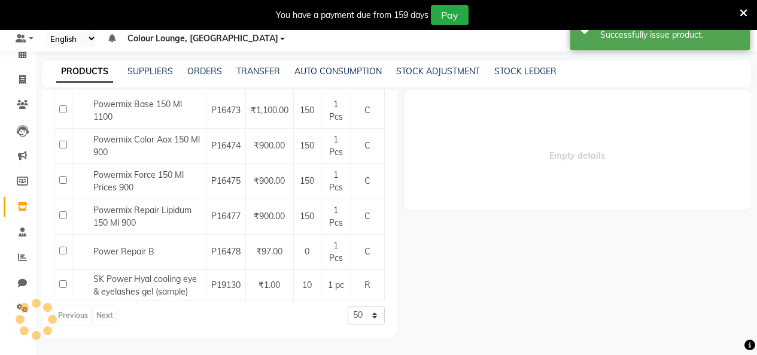
select select
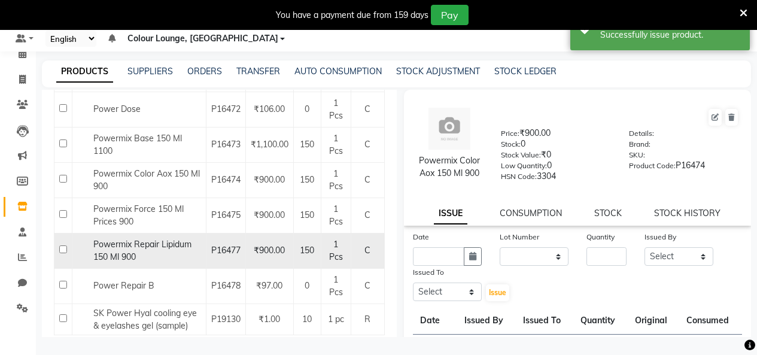
scroll to position [276, 0]
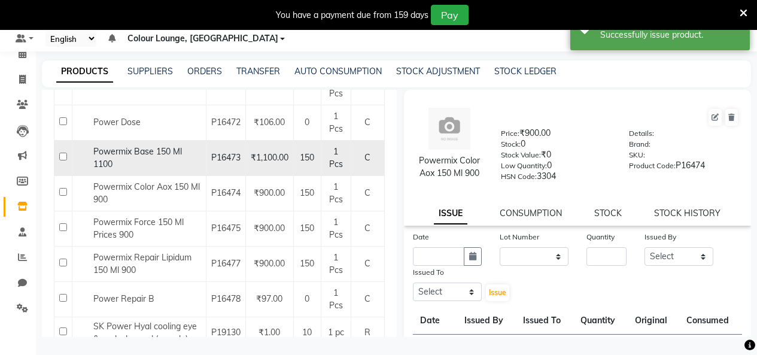
click at [300, 159] on span "150" at bounding box center [307, 157] width 14 height 11
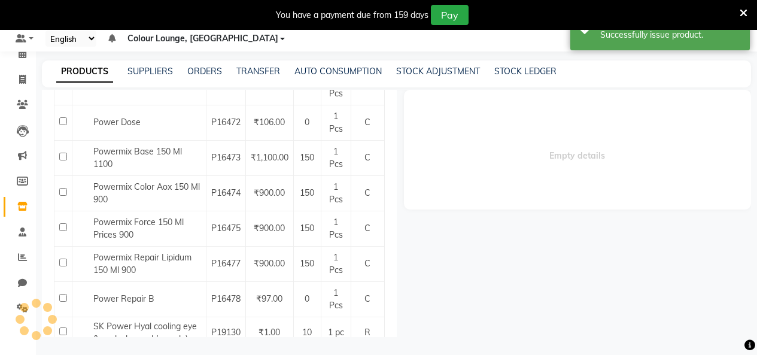
select select
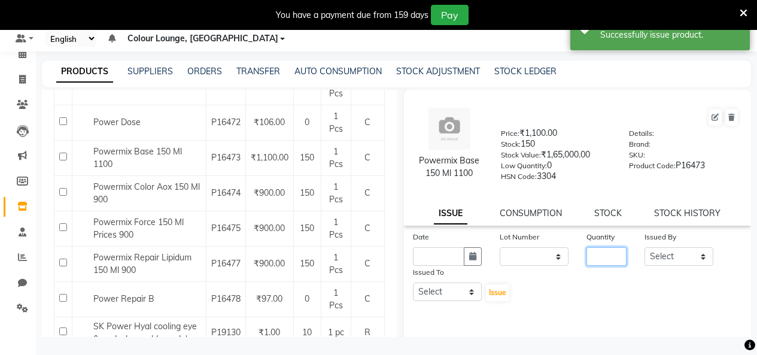
click at [595, 255] on input "number" at bounding box center [606, 256] width 40 height 19
type input "150"
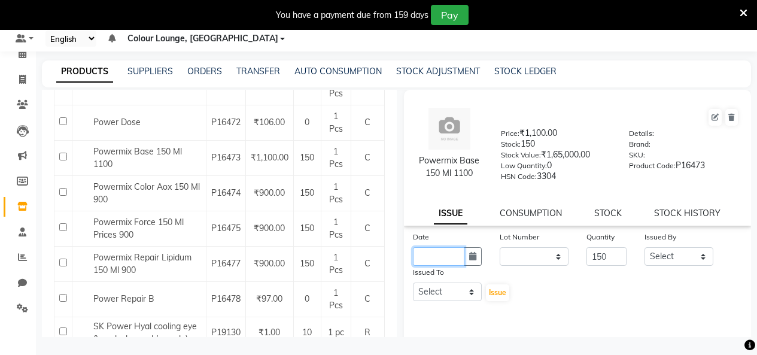
click at [446, 260] on input "text" at bounding box center [438, 256] width 51 height 19
select select "9"
select select "2025"
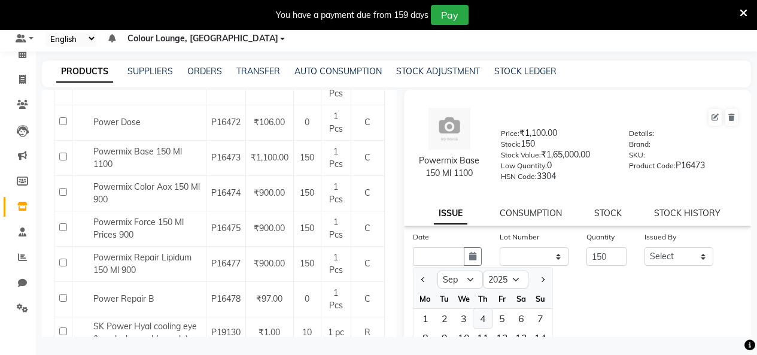
drag, startPoint x: 421, startPoint y: 279, endPoint x: 485, endPoint y: 314, distance: 73.6
click at [419, 279] on button "Previous month" at bounding box center [423, 279] width 10 height 19
select select "8"
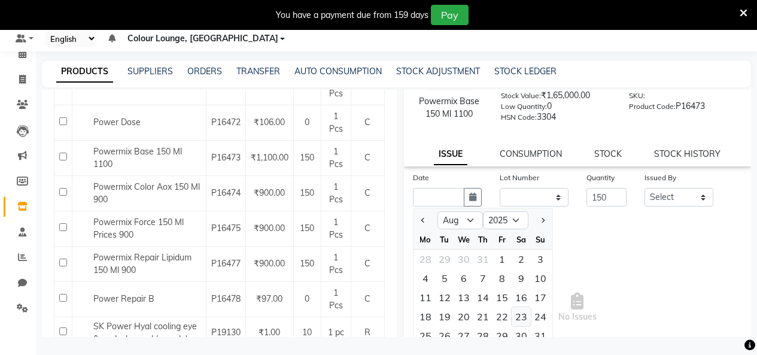
scroll to position [60, 0]
click at [477, 279] on div "7" at bounding box center [482, 277] width 19 height 19
type input "07-08-2025"
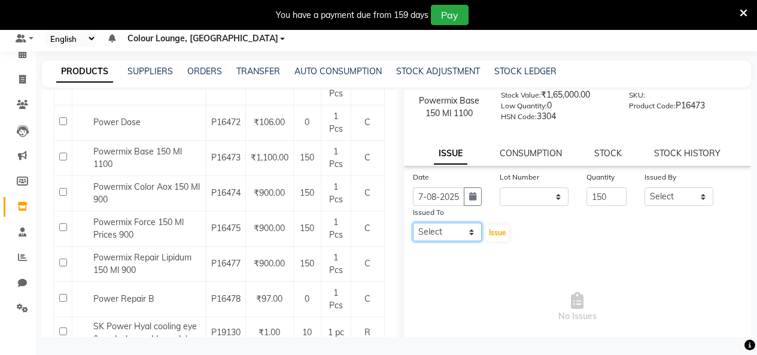
scroll to position [0, 0]
click at [441, 241] on select "Select Admin Admin [PERSON_NAME] [PERSON_NAME] Colour Lounge, [GEOGRAPHIC_DATA]…" at bounding box center [447, 232] width 69 height 19
select select "70122"
click at [413, 223] on select "Select Admin Admin [PERSON_NAME] [PERSON_NAME] Colour Lounge, [GEOGRAPHIC_DATA]…" at bounding box center [447, 232] width 69 height 19
drag, startPoint x: 662, startPoint y: 200, endPoint x: 657, endPoint y: 188, distance: 12.6
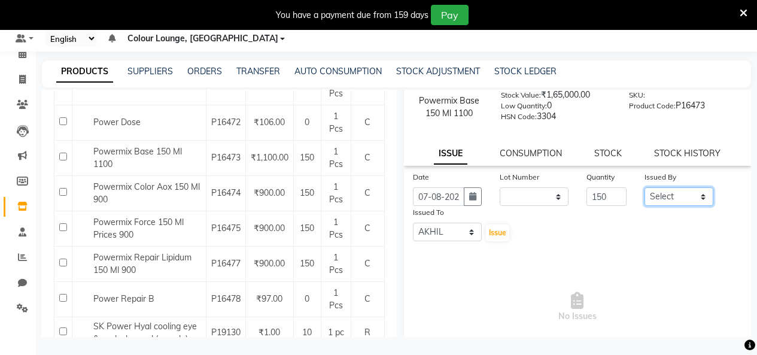
click at [661, 199] on select "Select Admin Admin [PERSON_NAME] [PERSON_NAME] Colour Lounge, [GEOGRAPHIC_DATA]…" at bounding box center [678, 196] width 69 height 19
select select "70122"
click at [644, 187] on select "Select Admin Admin [PERSON_NAME] [PERSON_NAME] Colour Lounge, [GEOGRAPHIC_DATA]…" at bounding box center [678, 196] width 69 height 19
click at [500, 229] on span "Issue" at bounding box center [497, 232] width 17 height 9
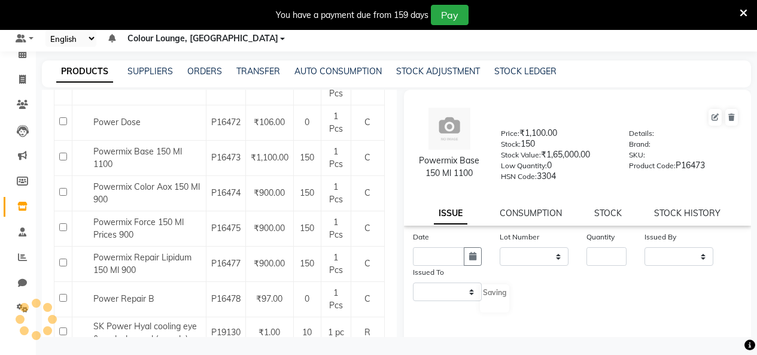
select select
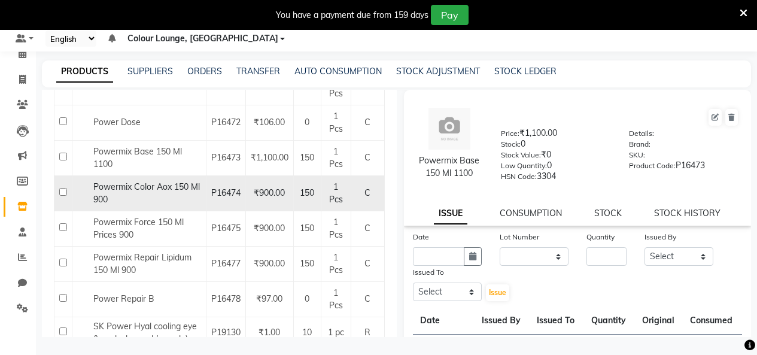
click at [301, 190] on span "150" at bounding box center [307, 192] width 14 height 11
select select
click at [309, 195] on td "150" at bounding box center [307, 192] width 28 height 35
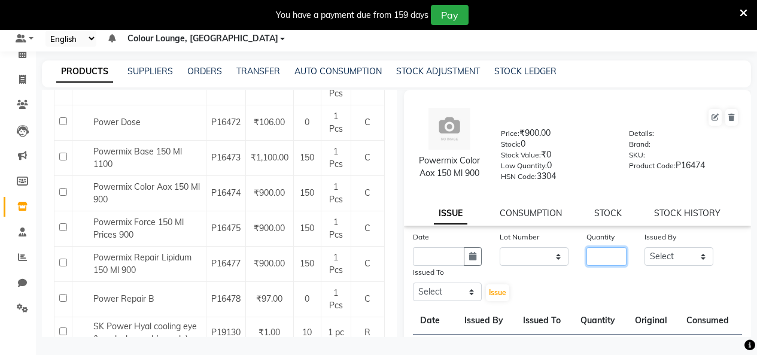
click at [607, 257] on input "number" at bounding box center [606, 256] width 40 height 19
